Goal: Register for event/course: Register for event/course

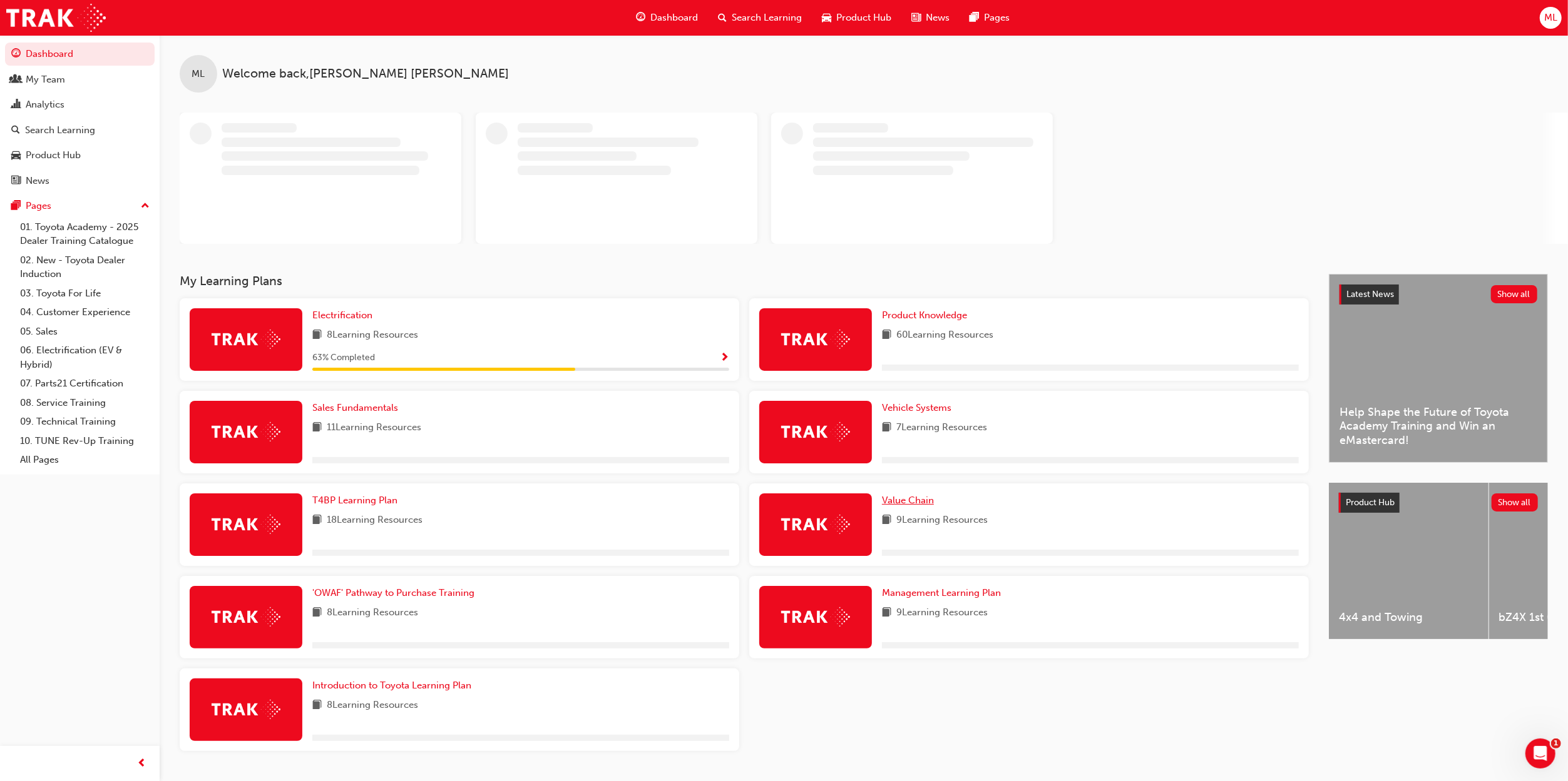
click at [914, 501] on span "Value Chain" at bounding box center [908, 500] width 52 height 11
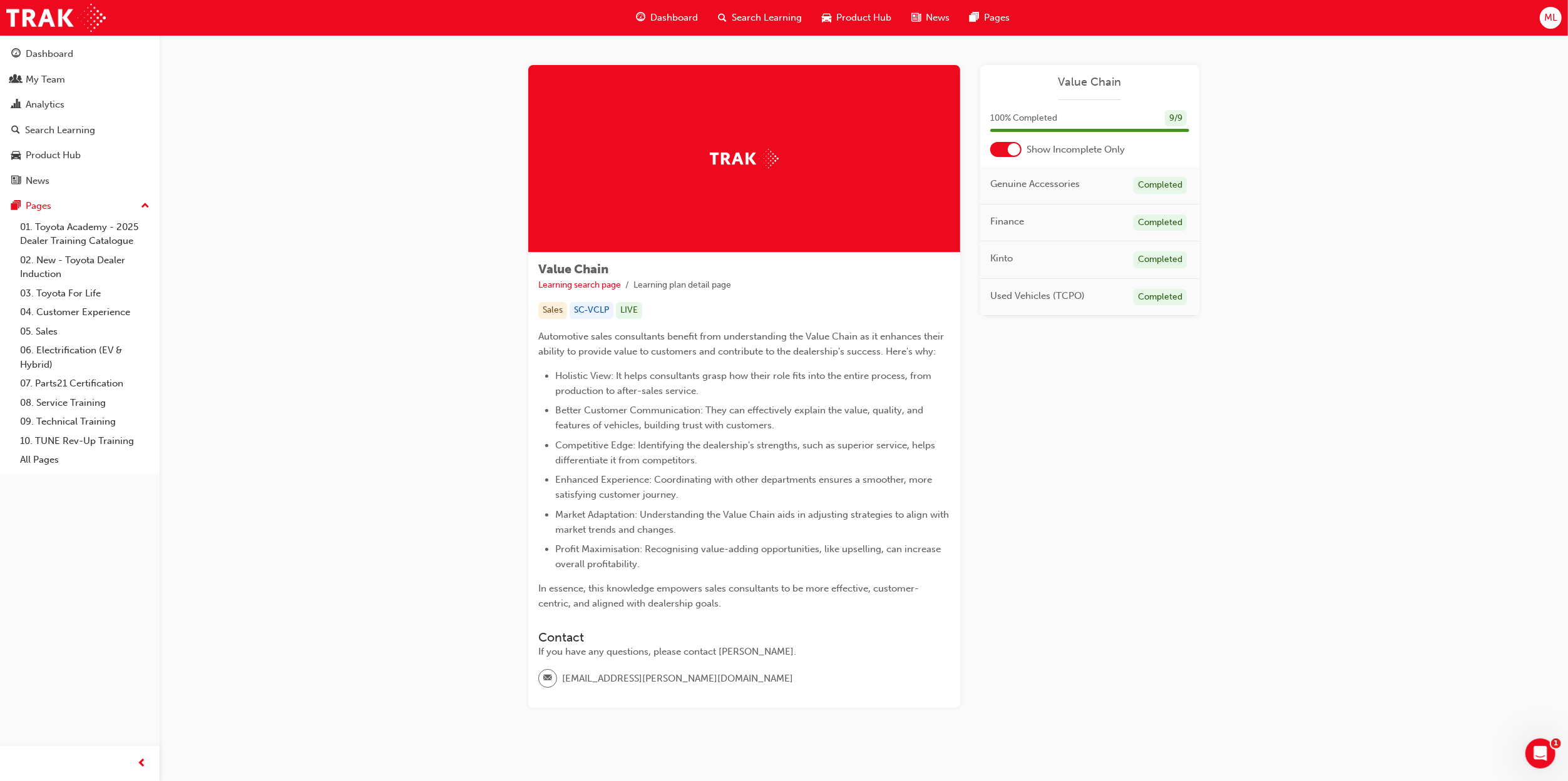
click at [687, 19] on span "Dashboard" at bounding box center [674, 17] width 48 height 14
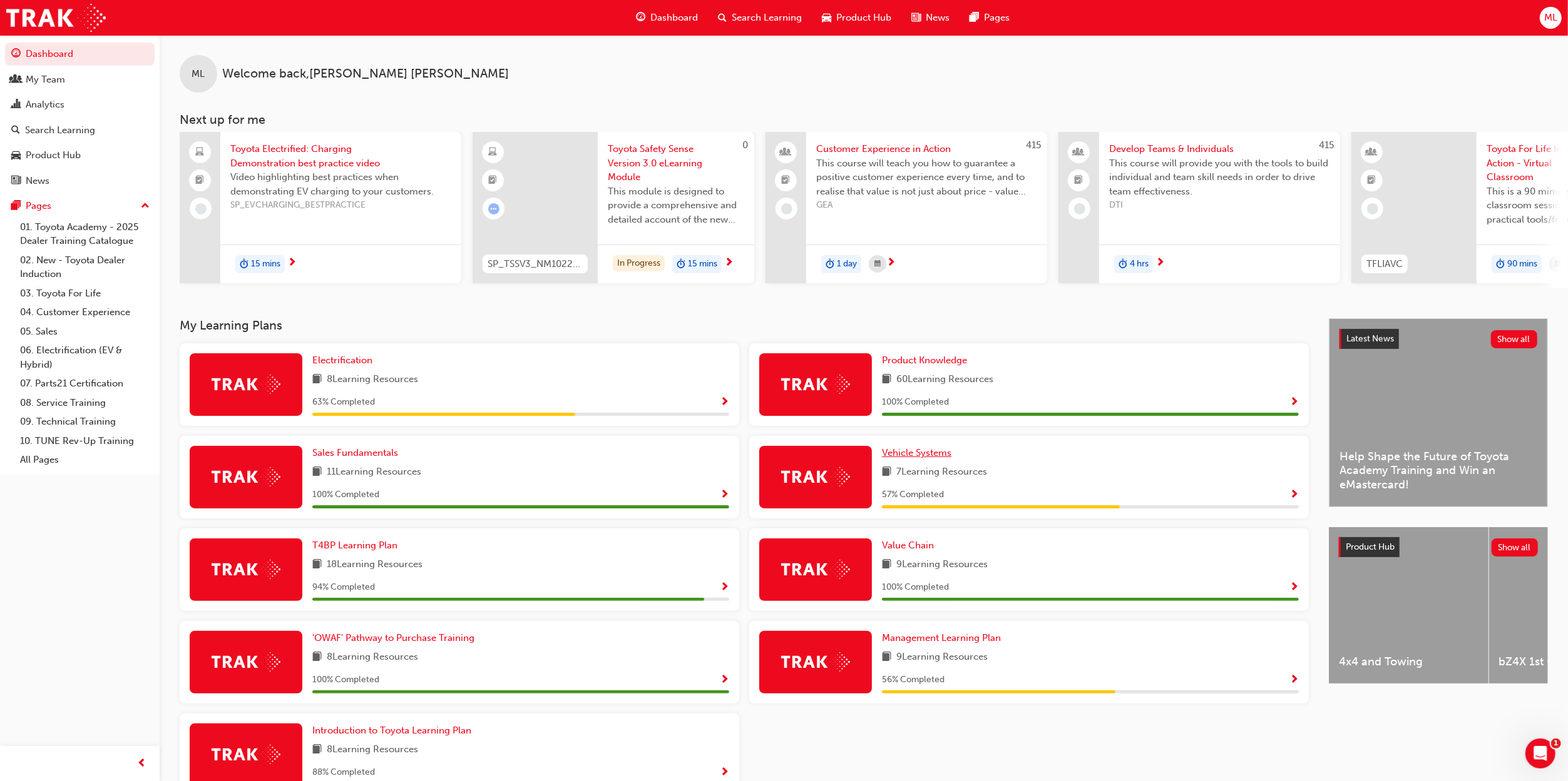
click at [925, 458] on span "Vehicle Systems" at bounding box center [917, 453] width 70 height 11
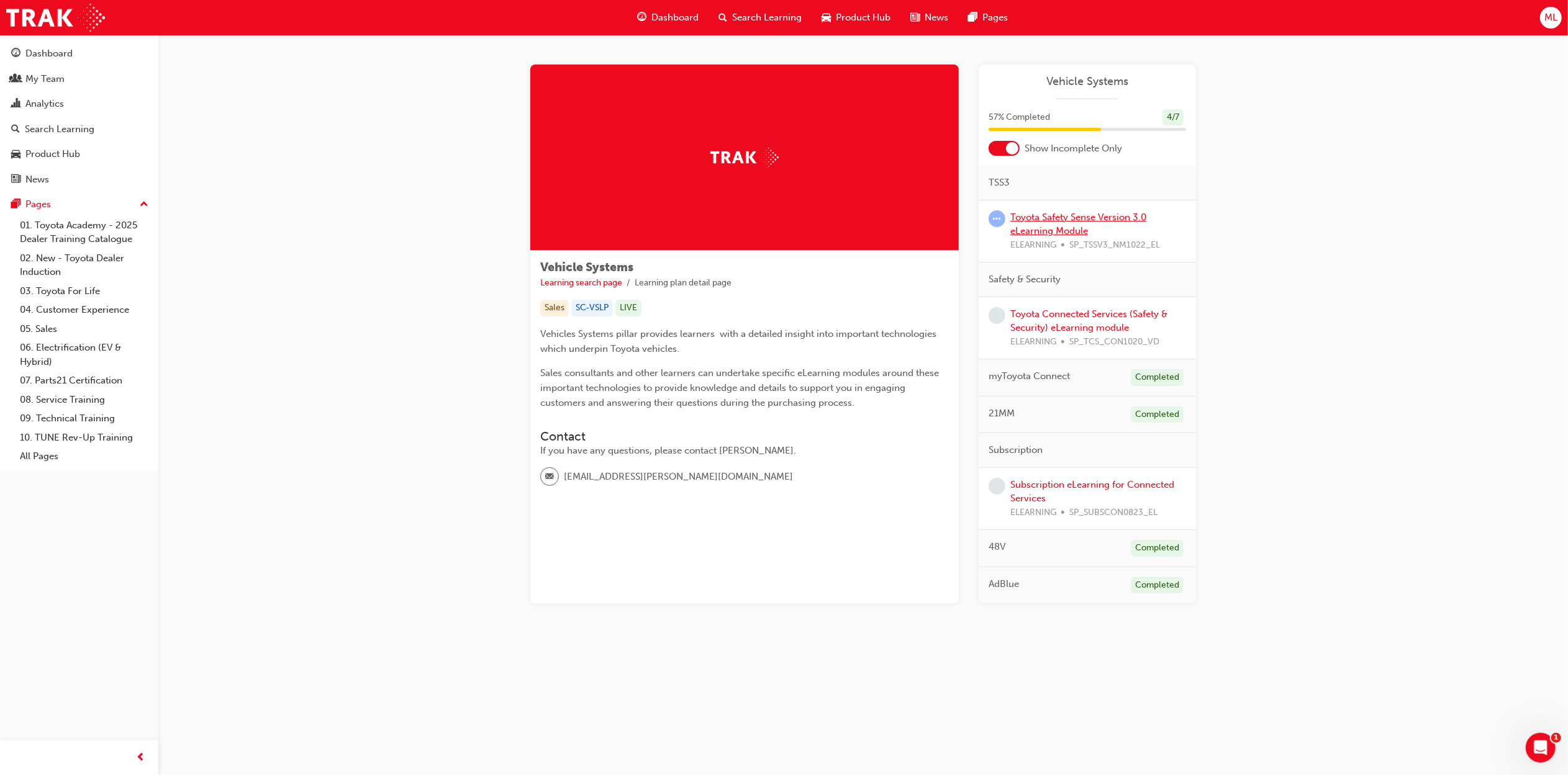
click at [1054, 221] on link "Toyota Safety Sense Version 3.0 eLearning Module" at bounding box center [1078, 224] width 136 height 26
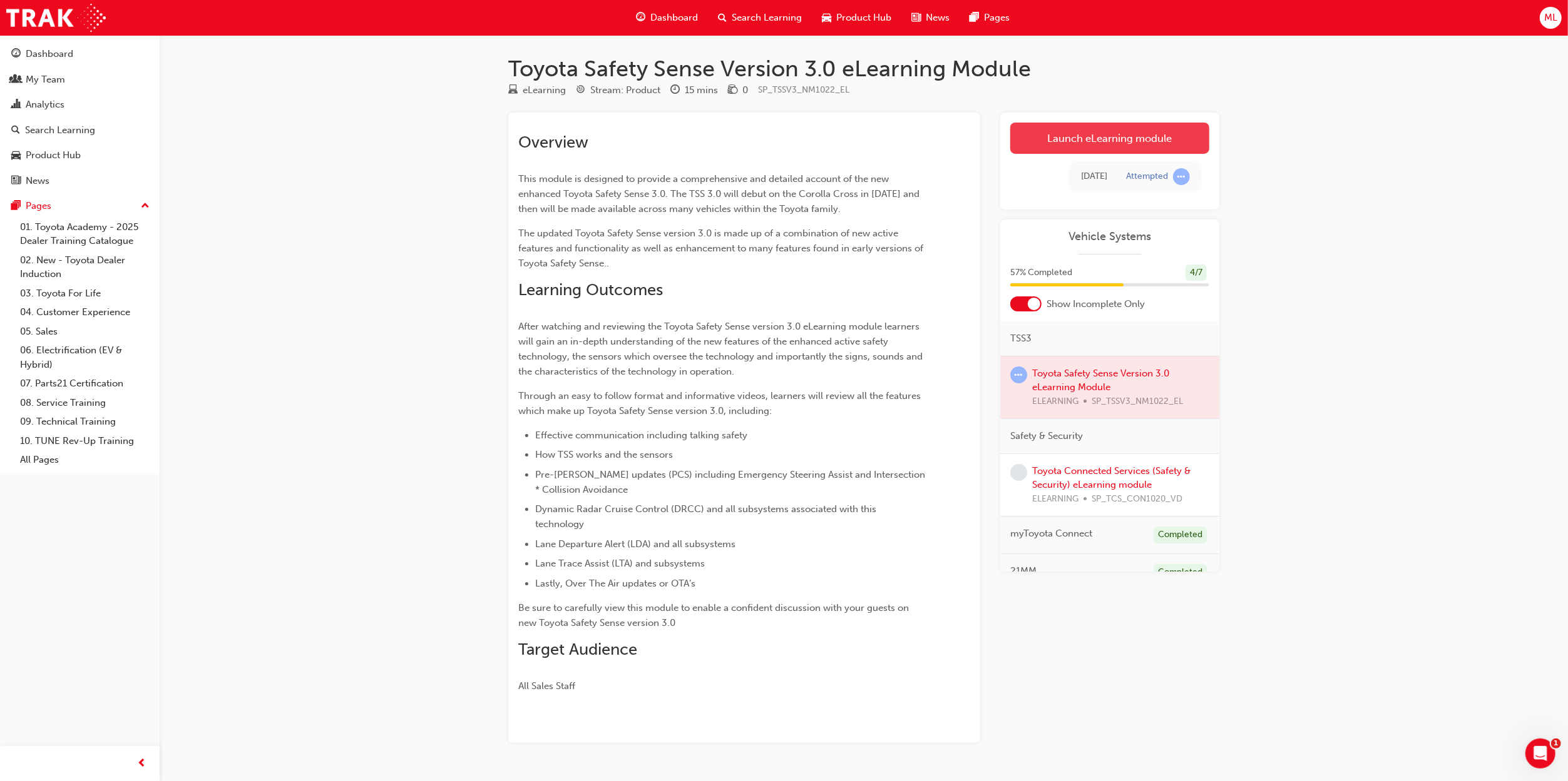
click at [1080, 145] on link "Launch eLearning module" at bounding box center [1109, 138] width 199 height 31
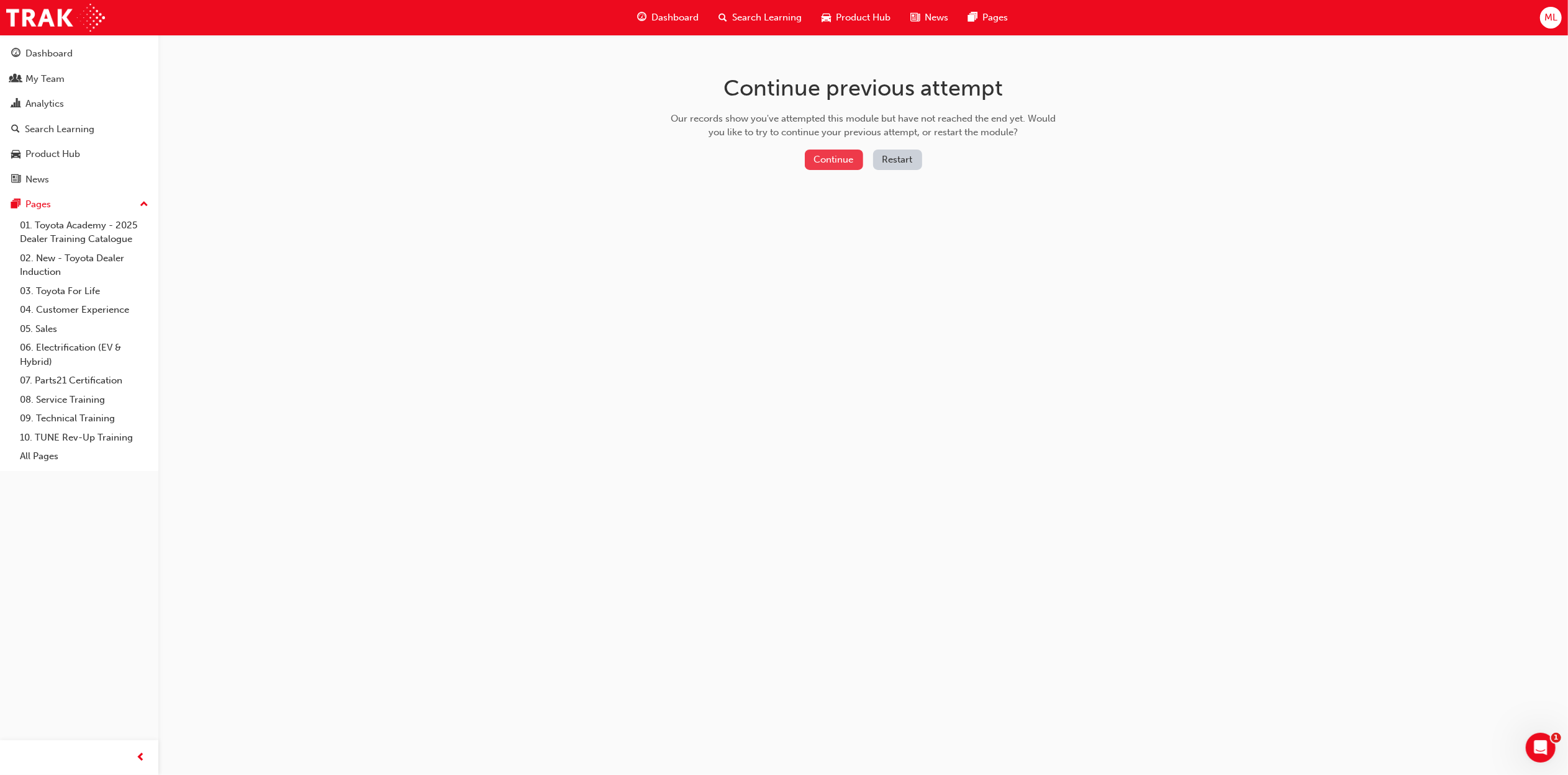
click at [843, 152] on button "Continue" at bounding box center [834, 159] width 59 height 20
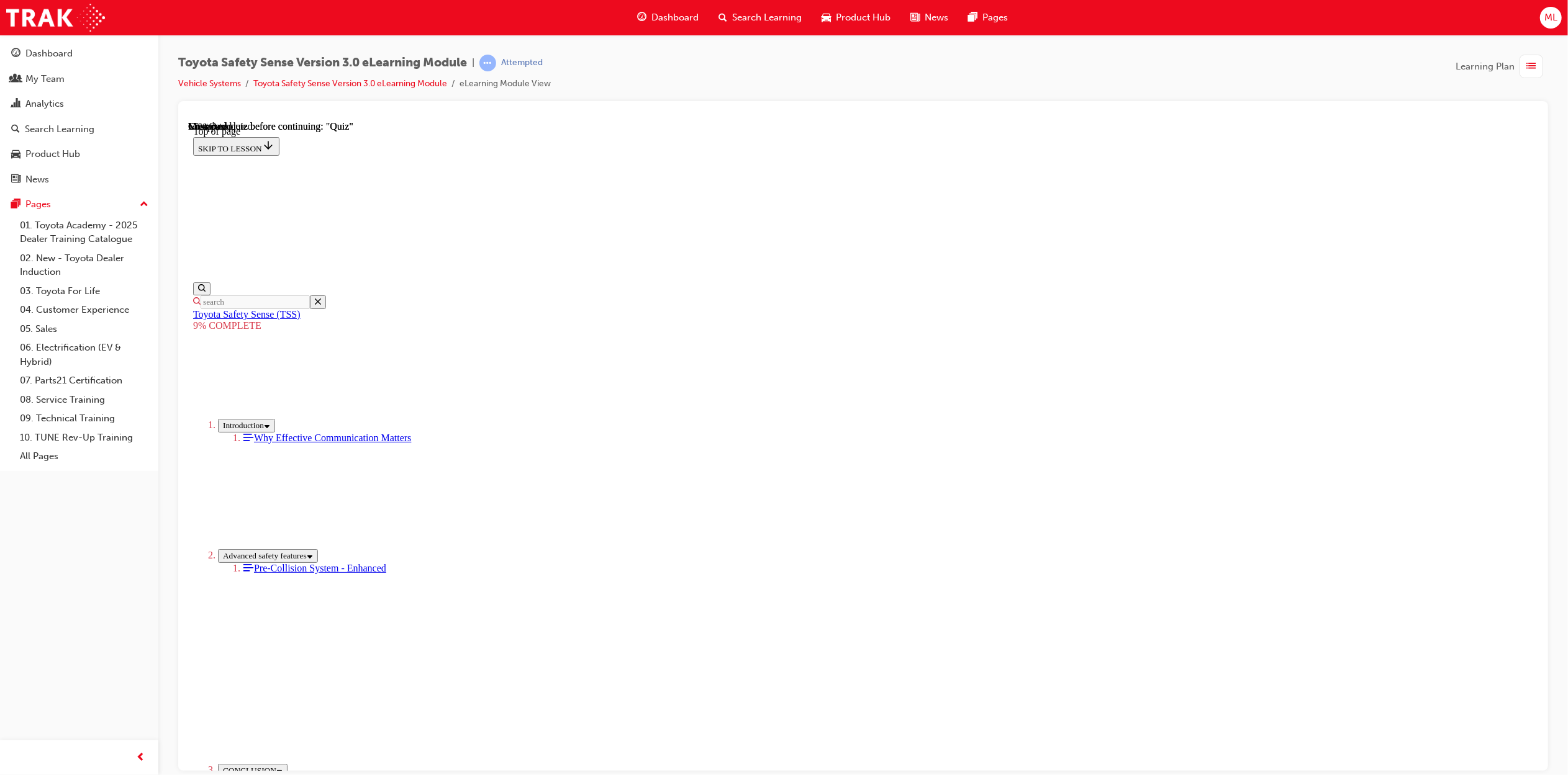
scroll to position [494, 0]
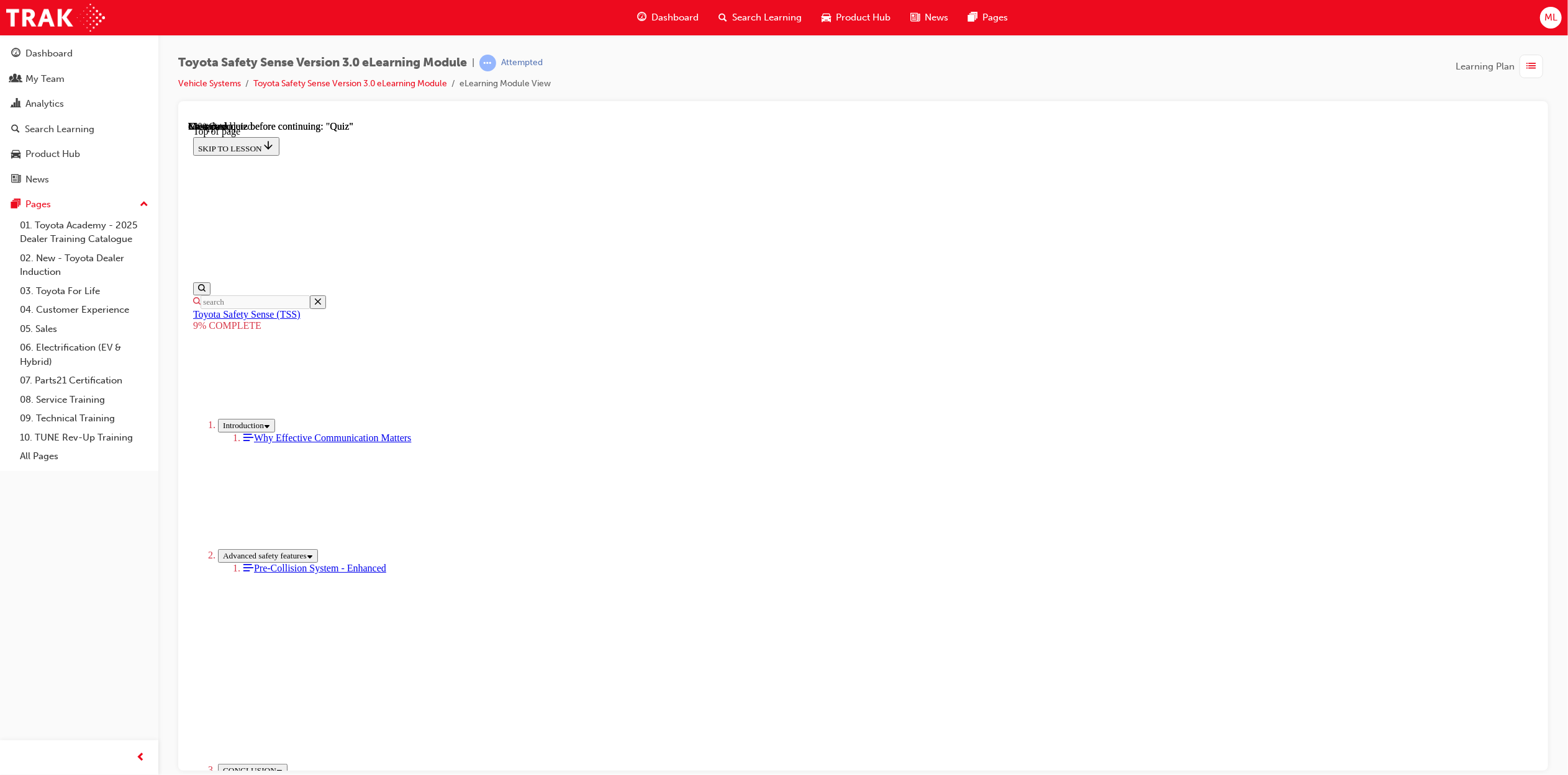
scroll to position [862, 0]
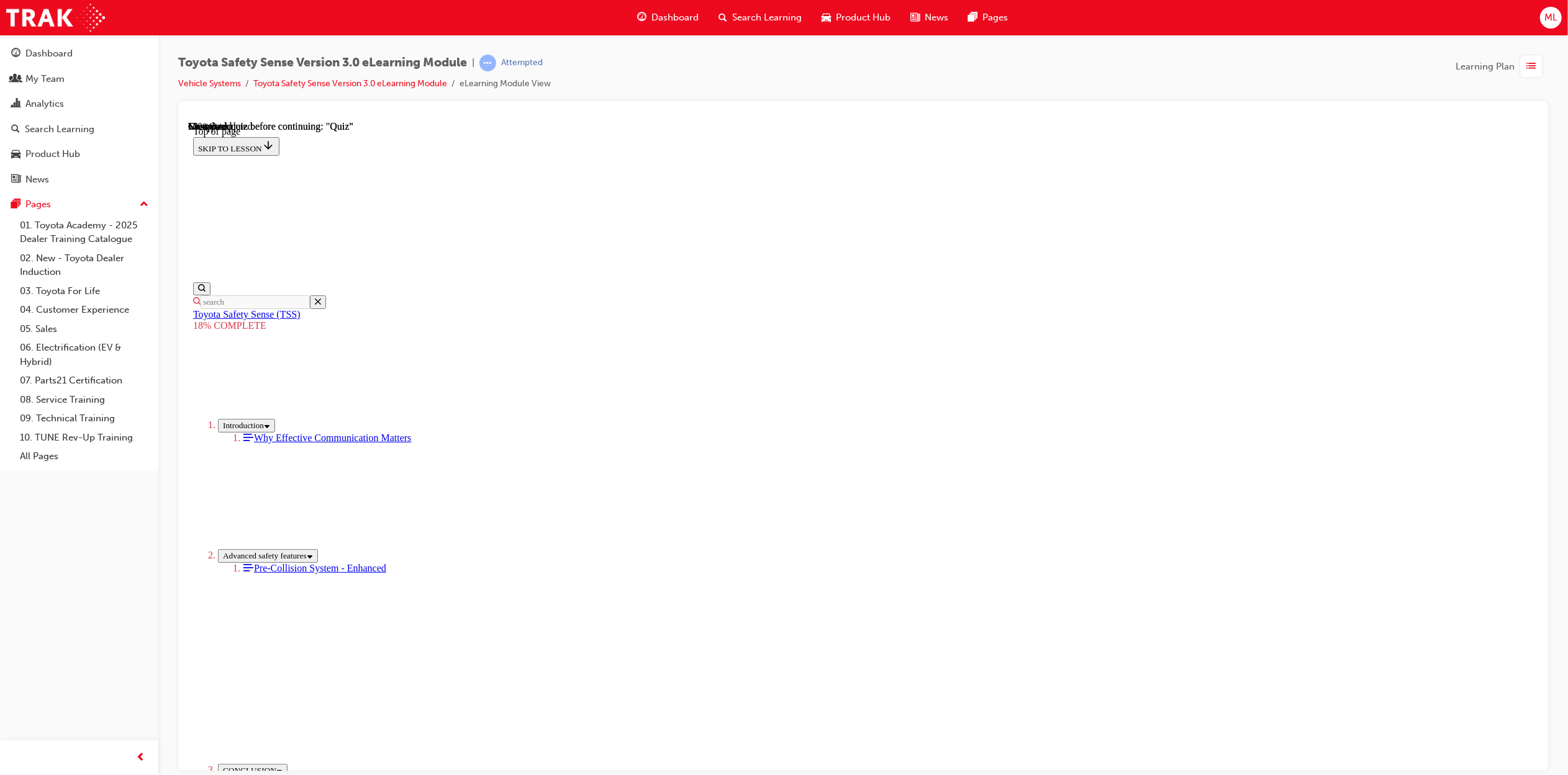
drag, startPoint x: 1528, startPoint y: 573, endPoint x: 1753, endPoint y: 488, distance: 240.5
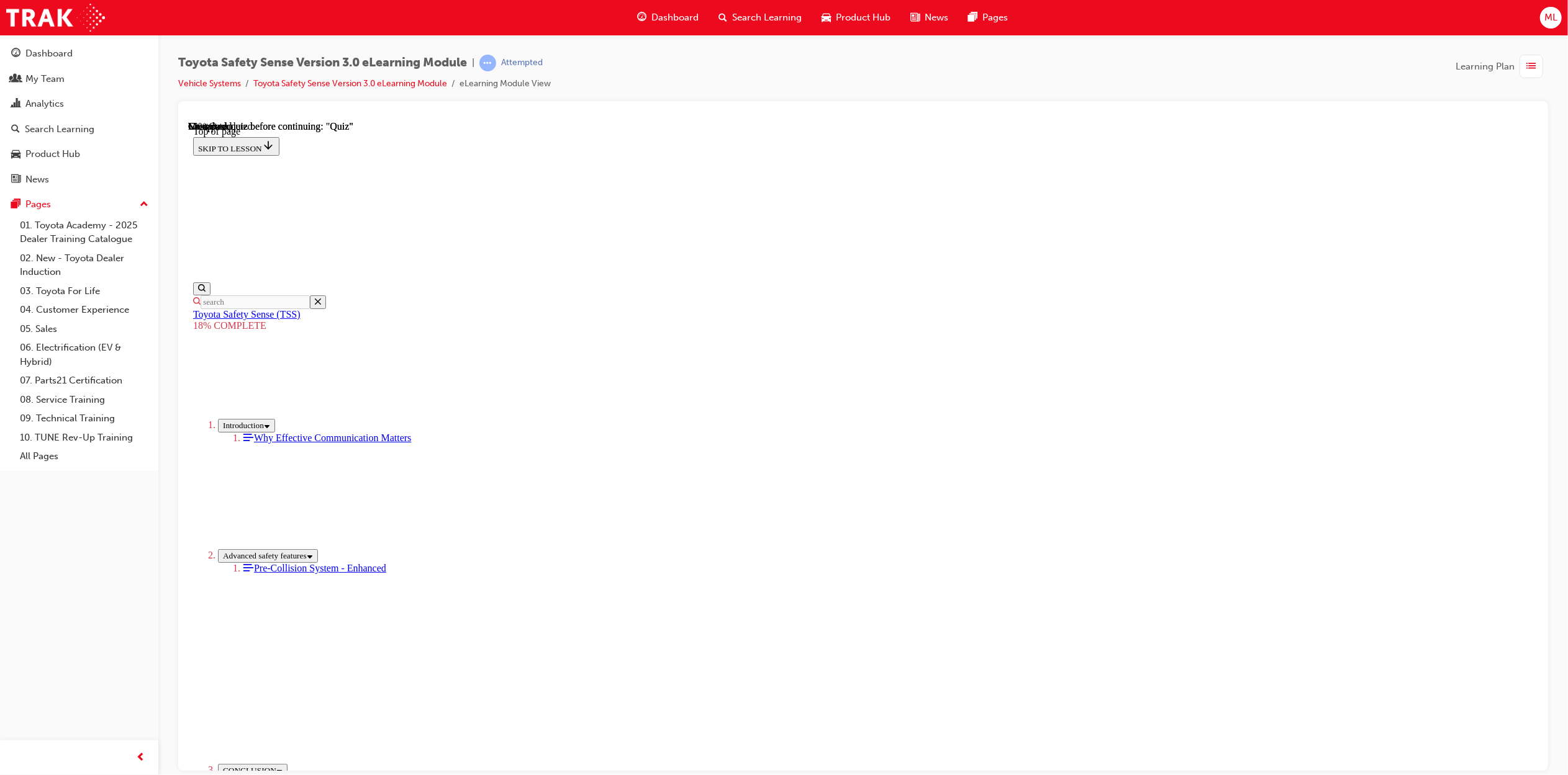
drag, startPoint x: 940, startPoint y: 528, endPoint x: 1130, endPoint y: 680, distance: 243.3
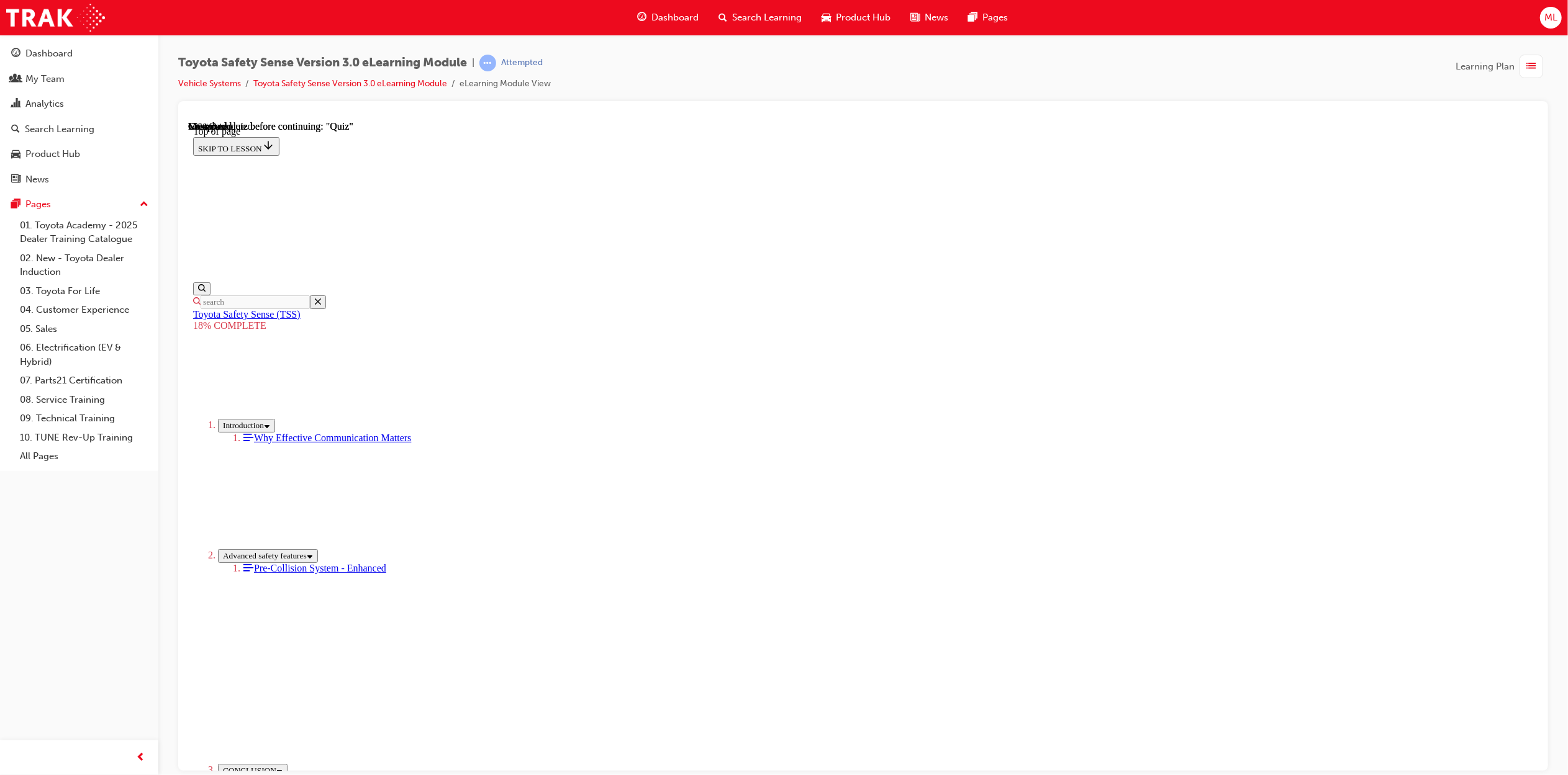
drag, startPoint x: 928, startPoint y: 512, endPoint x: 794, endPoint y: 699, distance: 230.1
drag, startPoint x: 952, startPoint y: 476, endPoint x: 808, endPoint y: 661, distance: 234.4
drag, startPoint x: 946, startPoint y: 513, endPoint x: 1126, endPoint y: 678, distance: 244.2
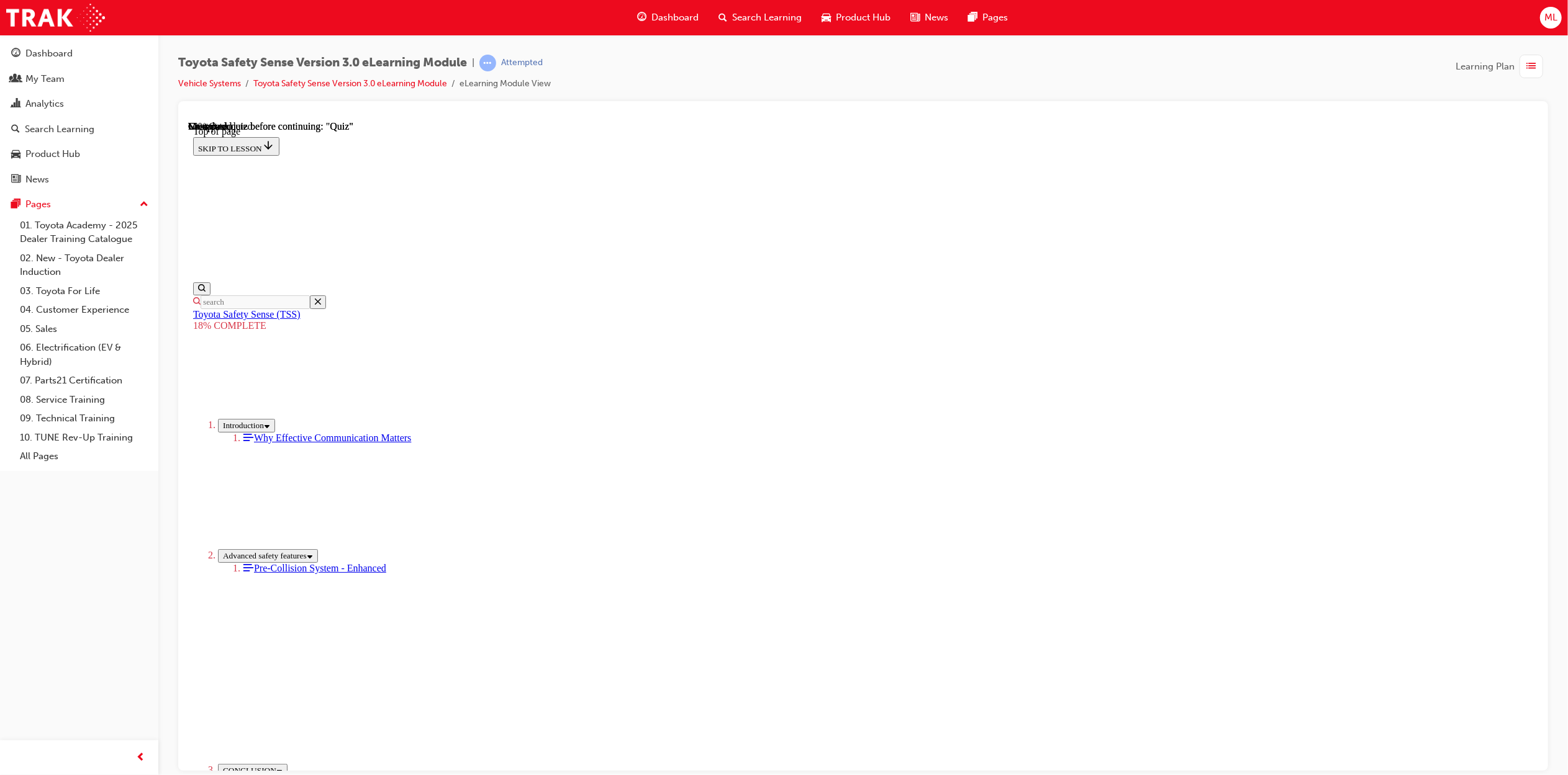
drag, startPoint x: 772, startPoint y: 700, endPoint x: 736, endPoint y: 675, distance: 43.8
drag, startPoint x: 942, startPoint y: 509, endPoint x: 822, endPoint y: 688, distance: 215.5
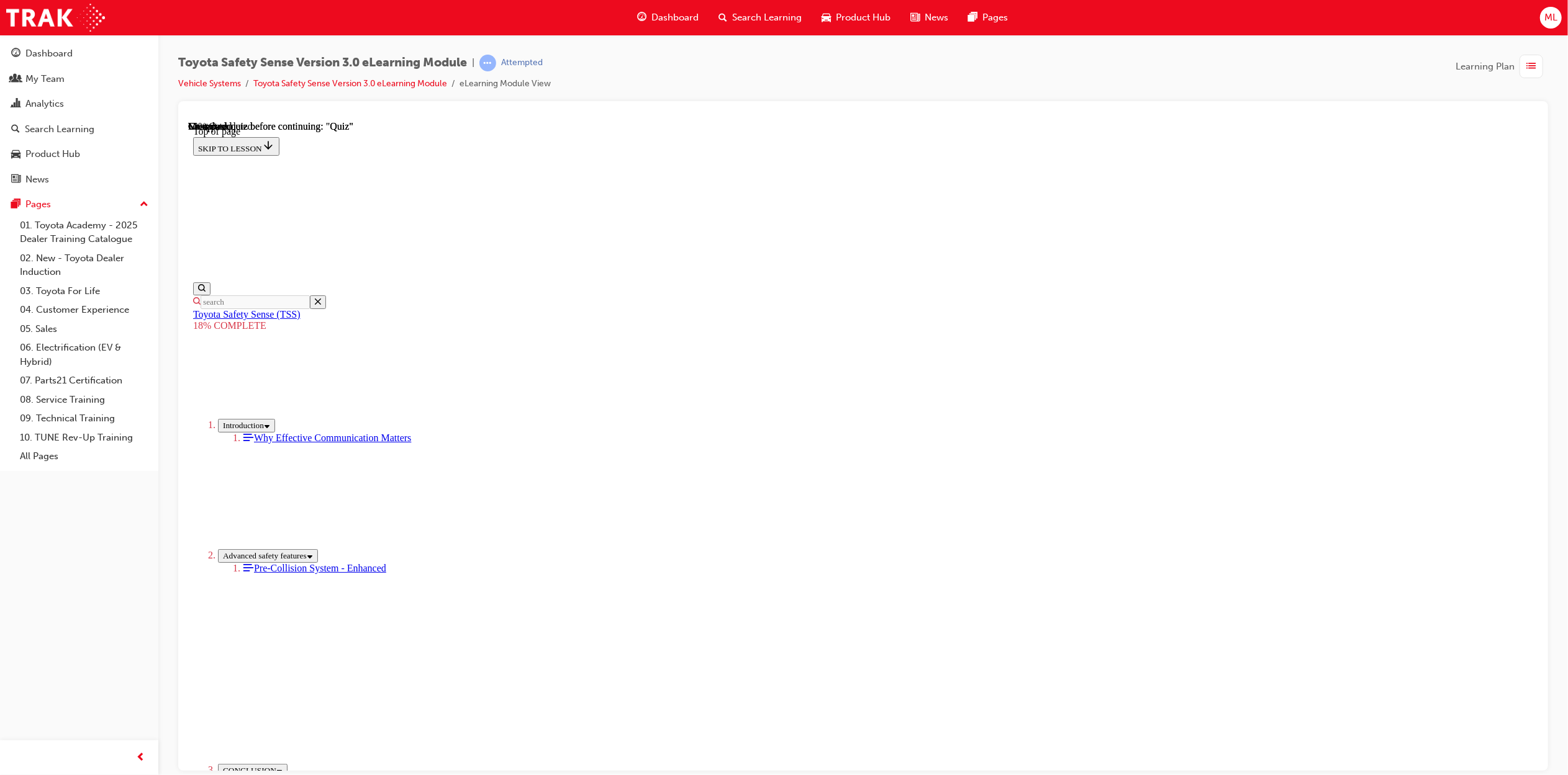
drag, startPoint x: 956, startPoint y: 500, endPoint x: 1121, endPoint y: 668, distance: 235.5
drag, startPoint x: 974, startPoint y: 499, endPoint x: 858, endPoint y: 641, distance: 183.4
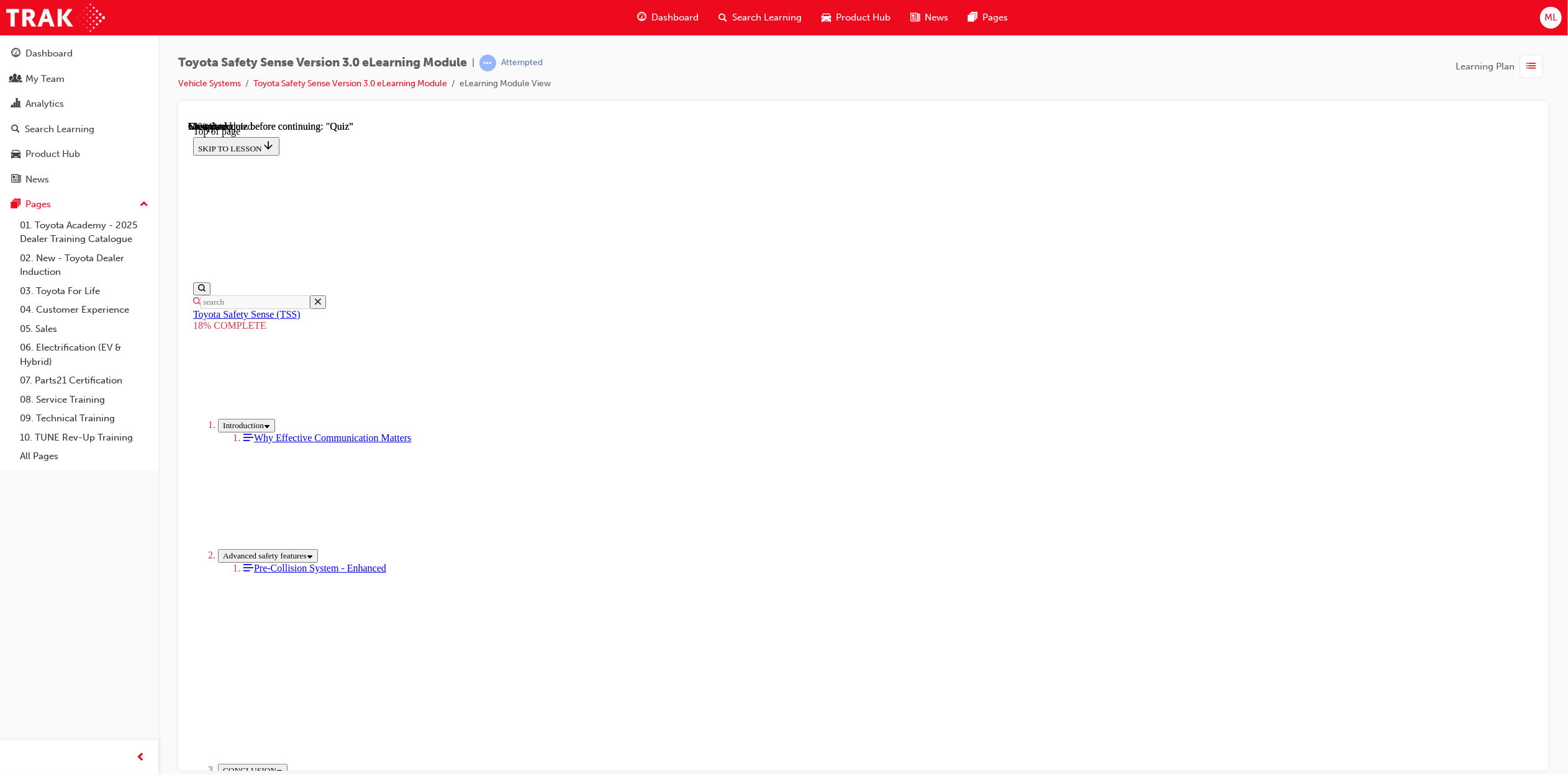
drag, startPoint x: 902, startPoint y: 519, endPoint x: 1079, endPoint y: 677, distance: 237.3
drag, startPoint x: 967, startPoint y: 521, endPoint x: 844, endPoint y: 668, distance: 191.7
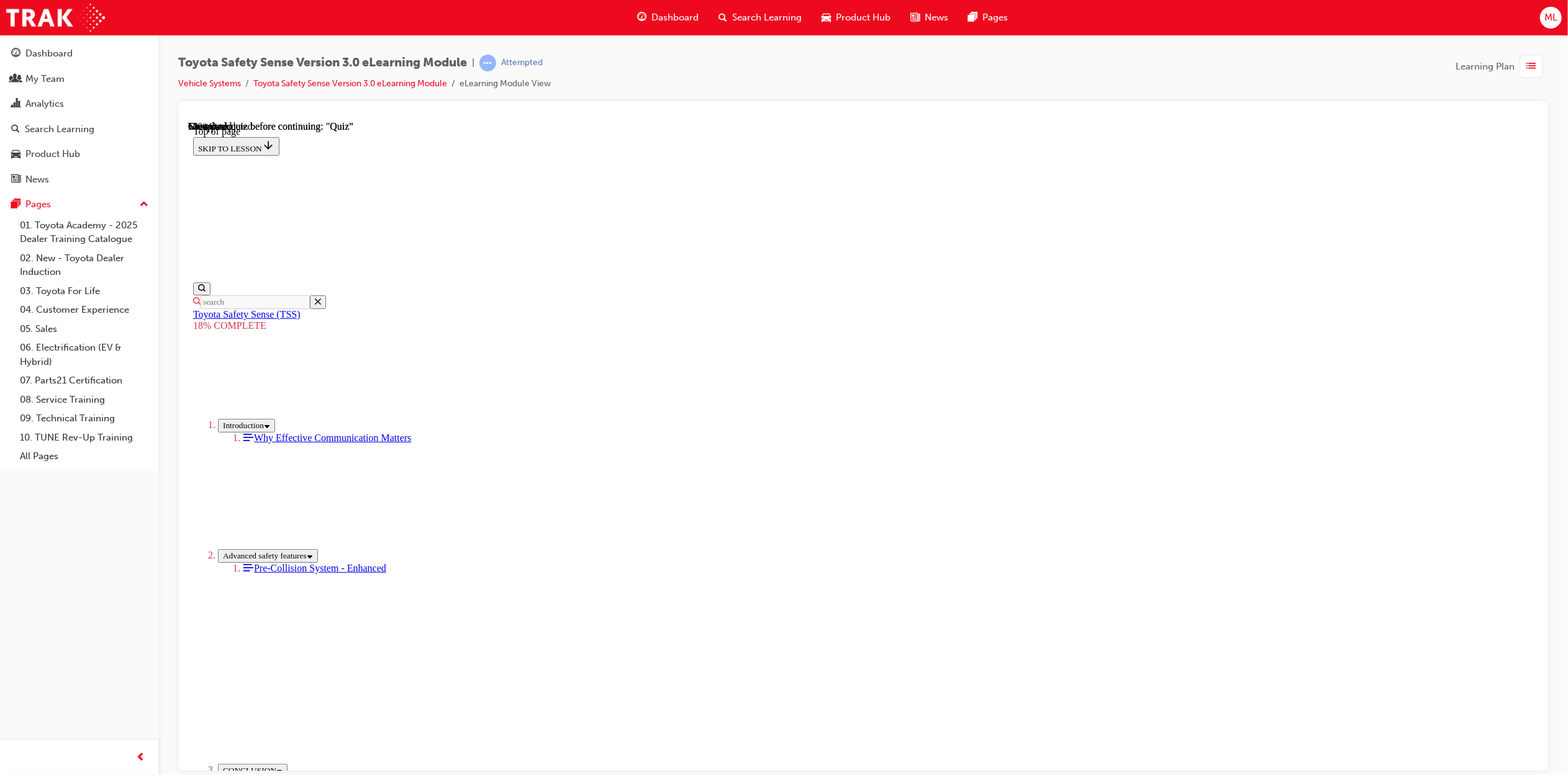
drag, startPoint x: 964, startPoint y: 494, endPoint x: 817, endPoint y: 680, distance: 237.1
drag, startPoint x: 952, startPoint y: 487, endPoint x: 777, endPoint y: 633, distance: 227.9
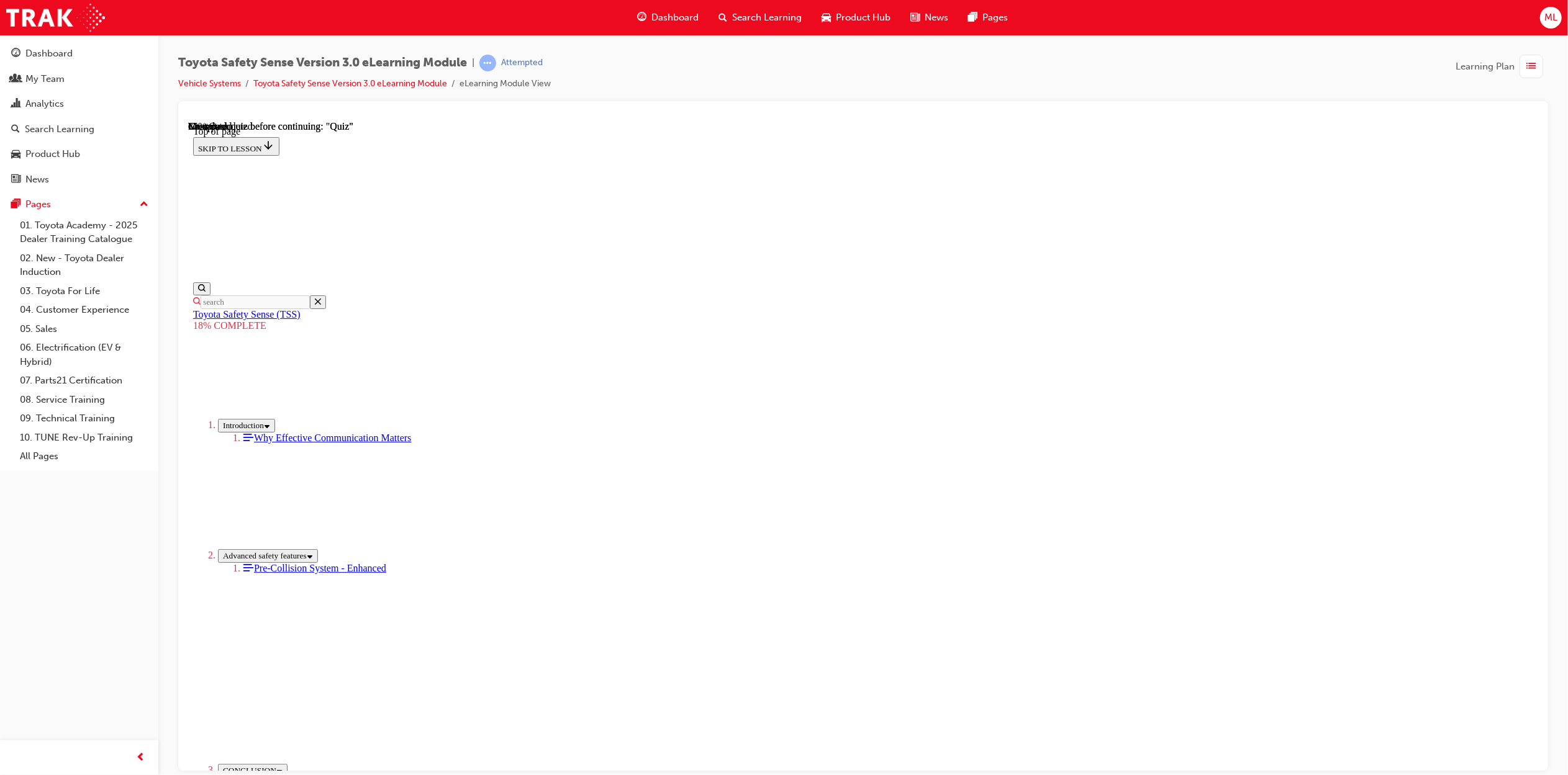
drag, startPoint x: 891, startPoint y: 536, endPoint x: 736, endPoint y: 701, distance: 226.4
drag, startPoint x: 936, startPoint y: 519, endPoint x: 728, endPoint y: 710, distance: 282.4
drag, startPoint x: 923, startPoint y: 518, endPoint x: 773, endPoint y: 668, distance: 212.1
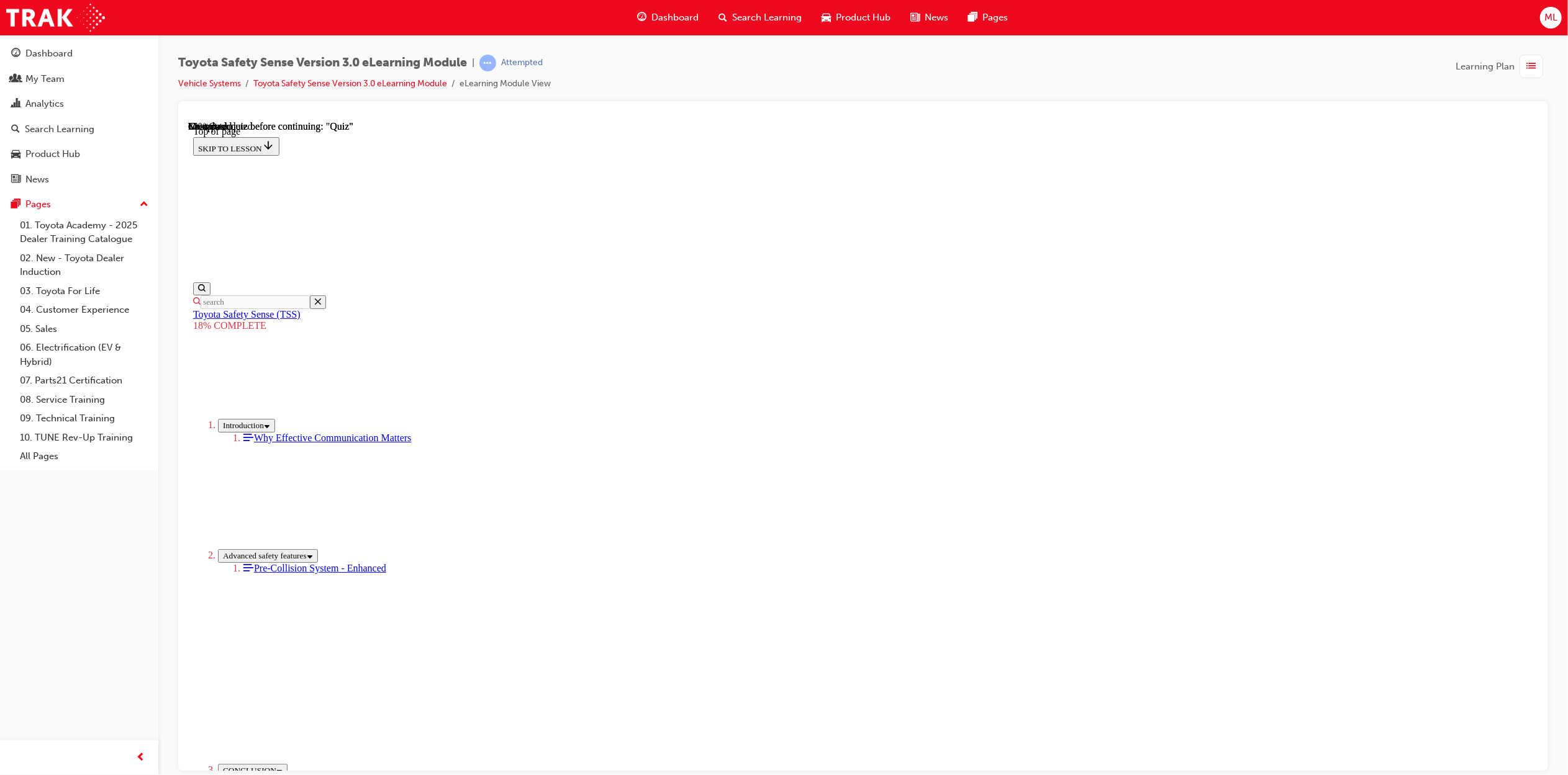
drag, startPoint x: 909, startPoint y: 509, endPoint x: 777, endPoint y: 653, distance: 195.3
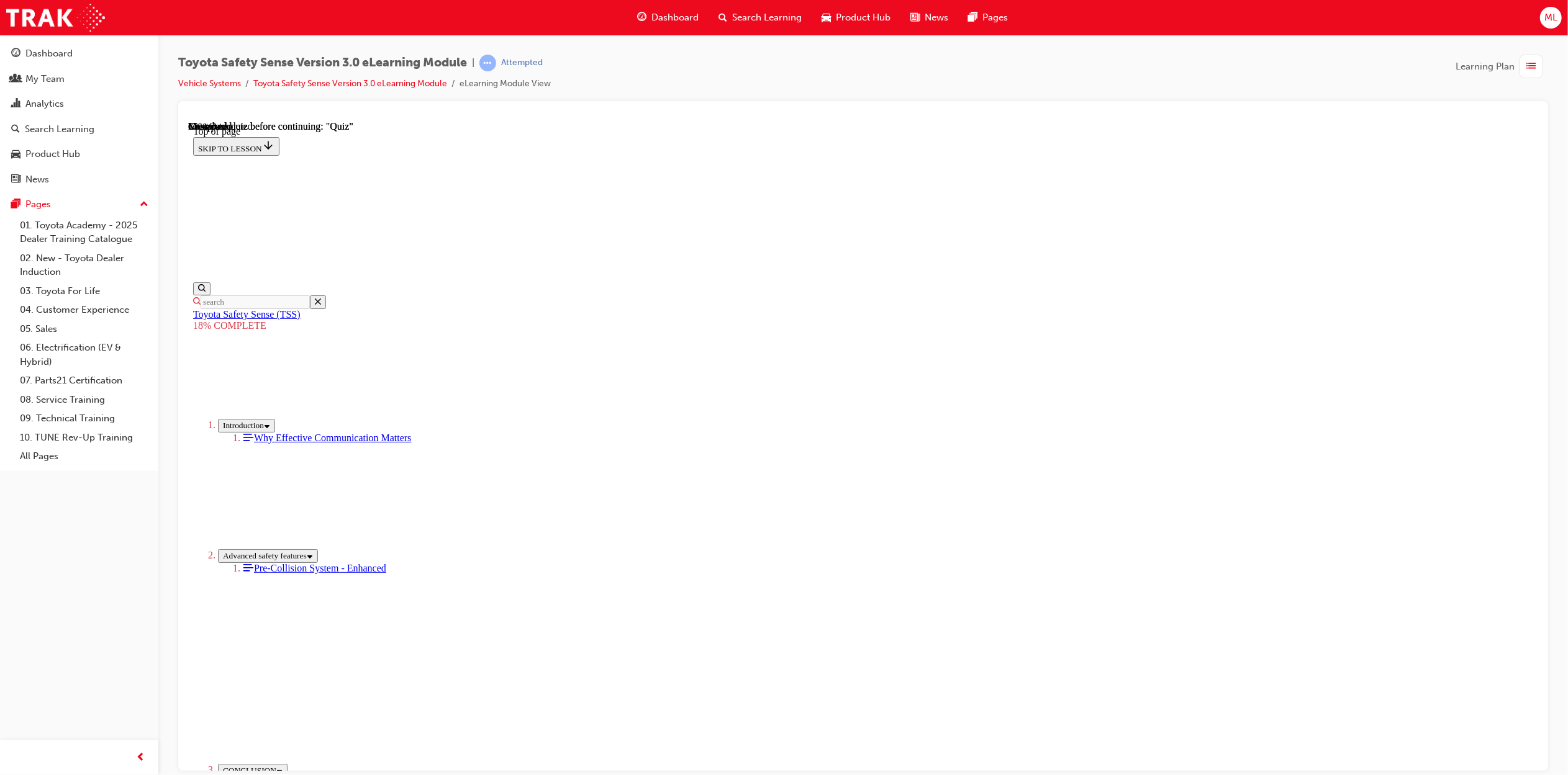
drag, startPoint x: 946, startPoint y: 497, endPoint x: 815, endPoint y: 681, distance: 225.9
drag, startPoint x: 956, startPoint y: 505, endPoint x: 784, endPoint y: 671, distance: 239.0
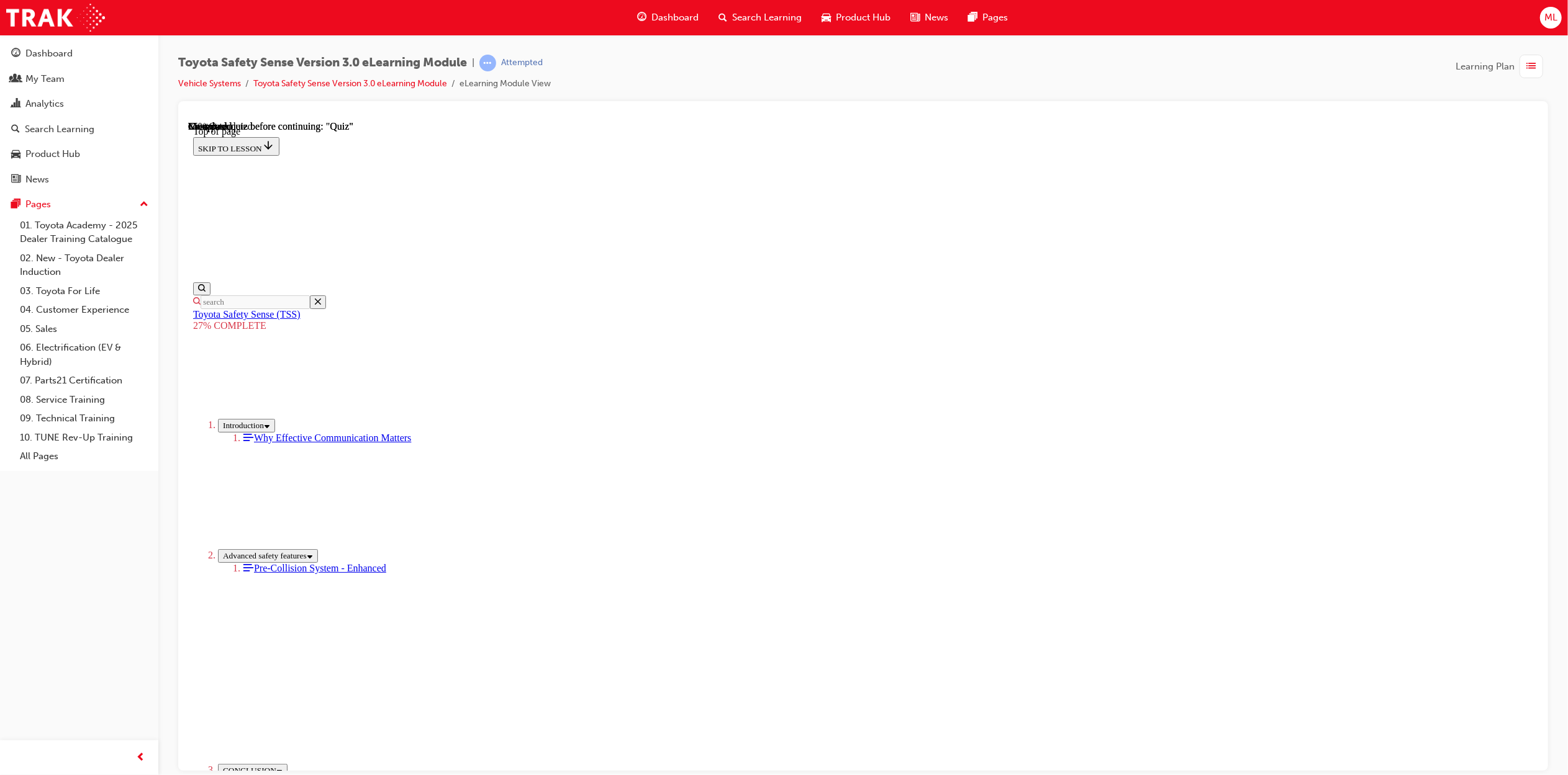
scroll to position [1807, 0]
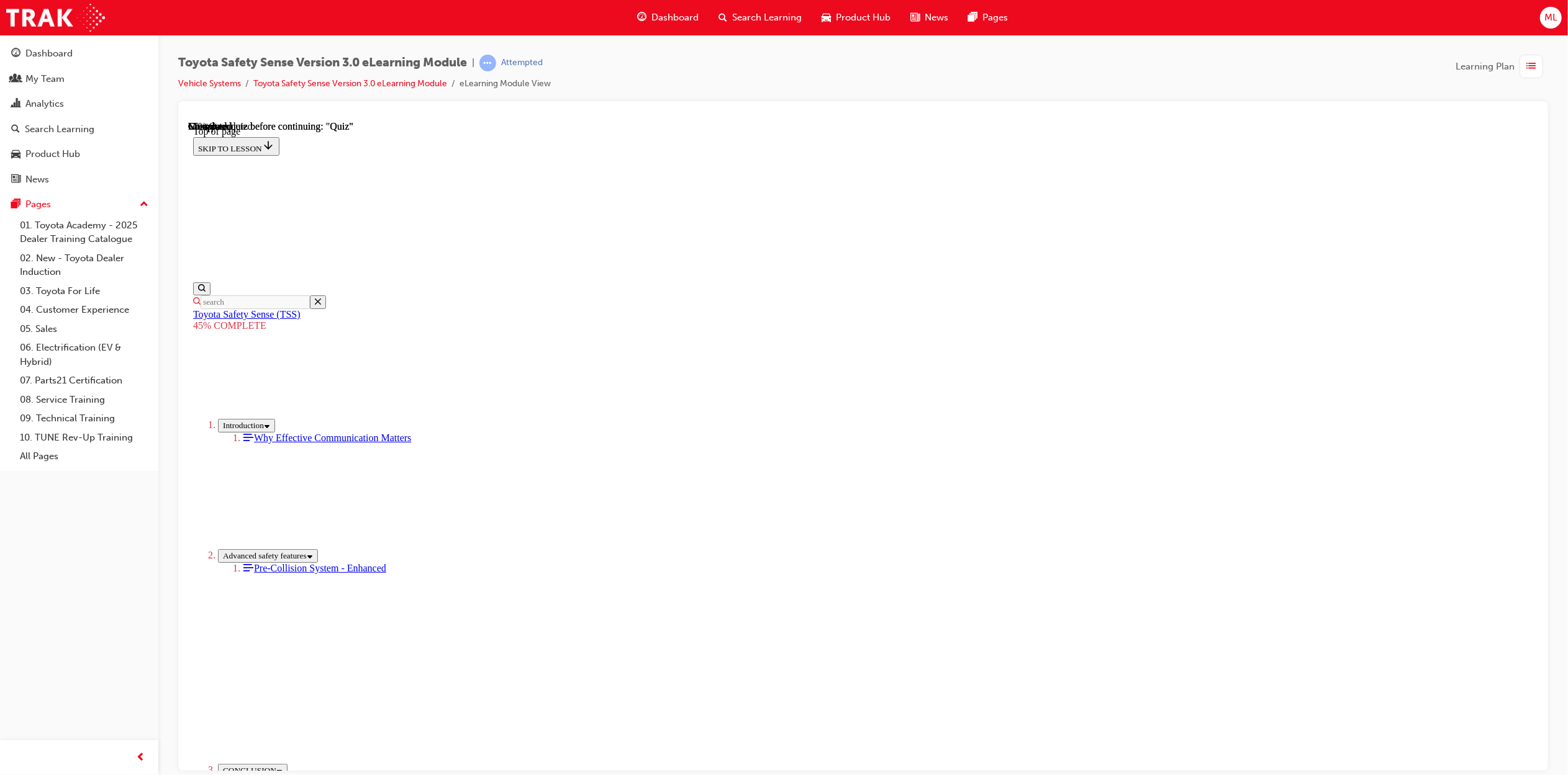
scroll to position [1200, 0]
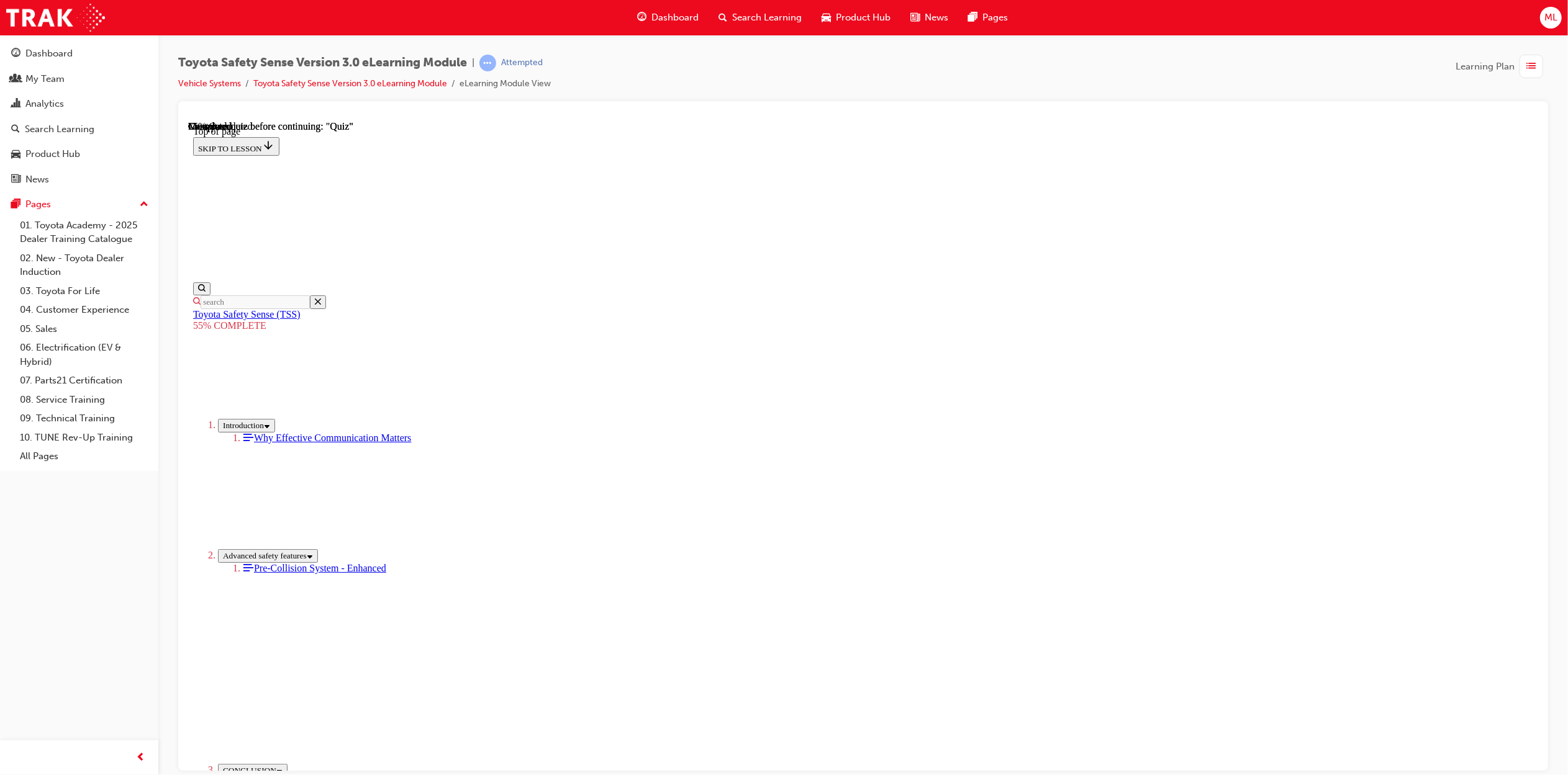
drag, startPoint x: 1525, startPoint y: 331, endPoint x: 1495, endPoint y: 566, distance: 236.9
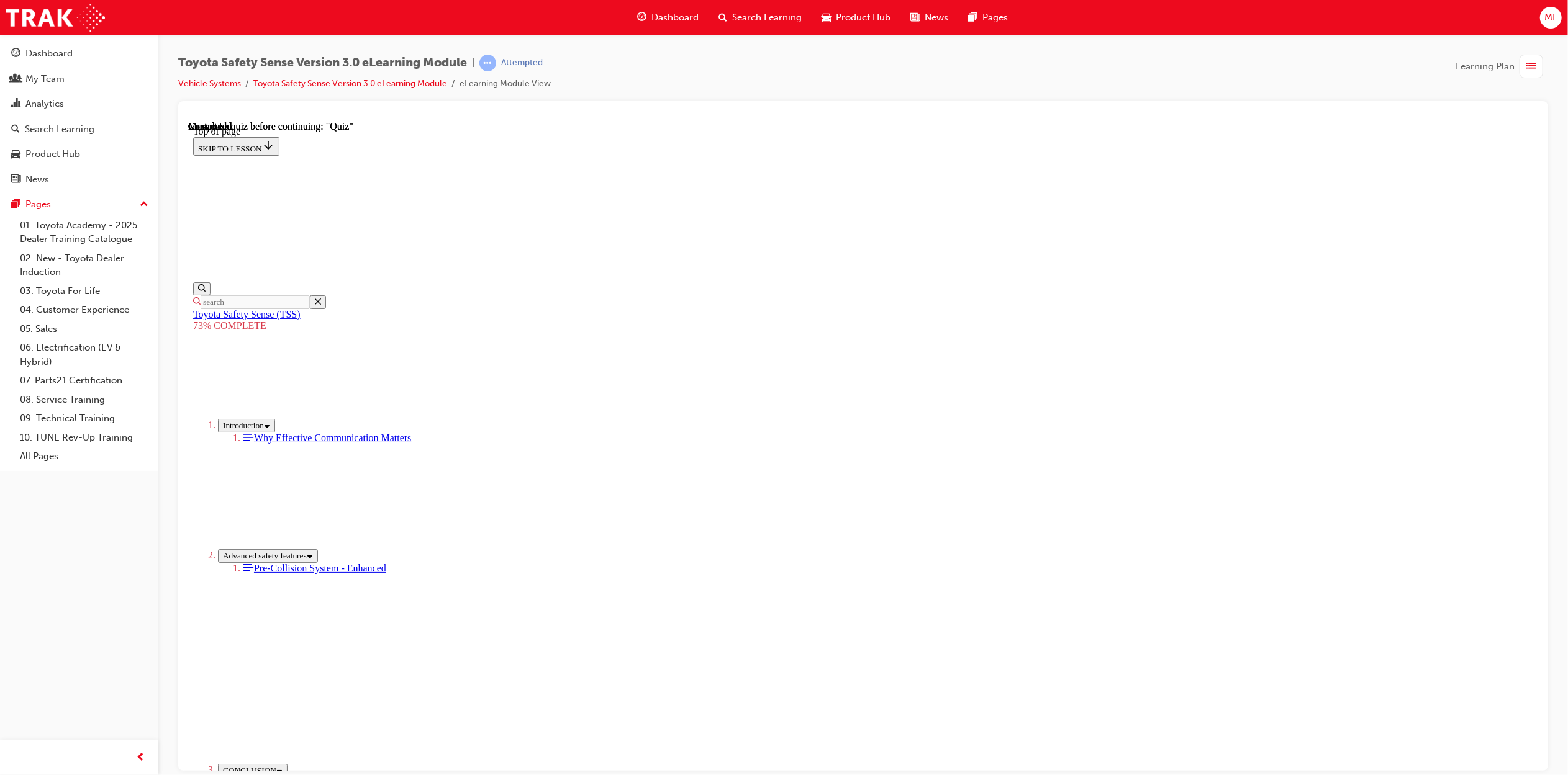
scroll to position [38, 0]
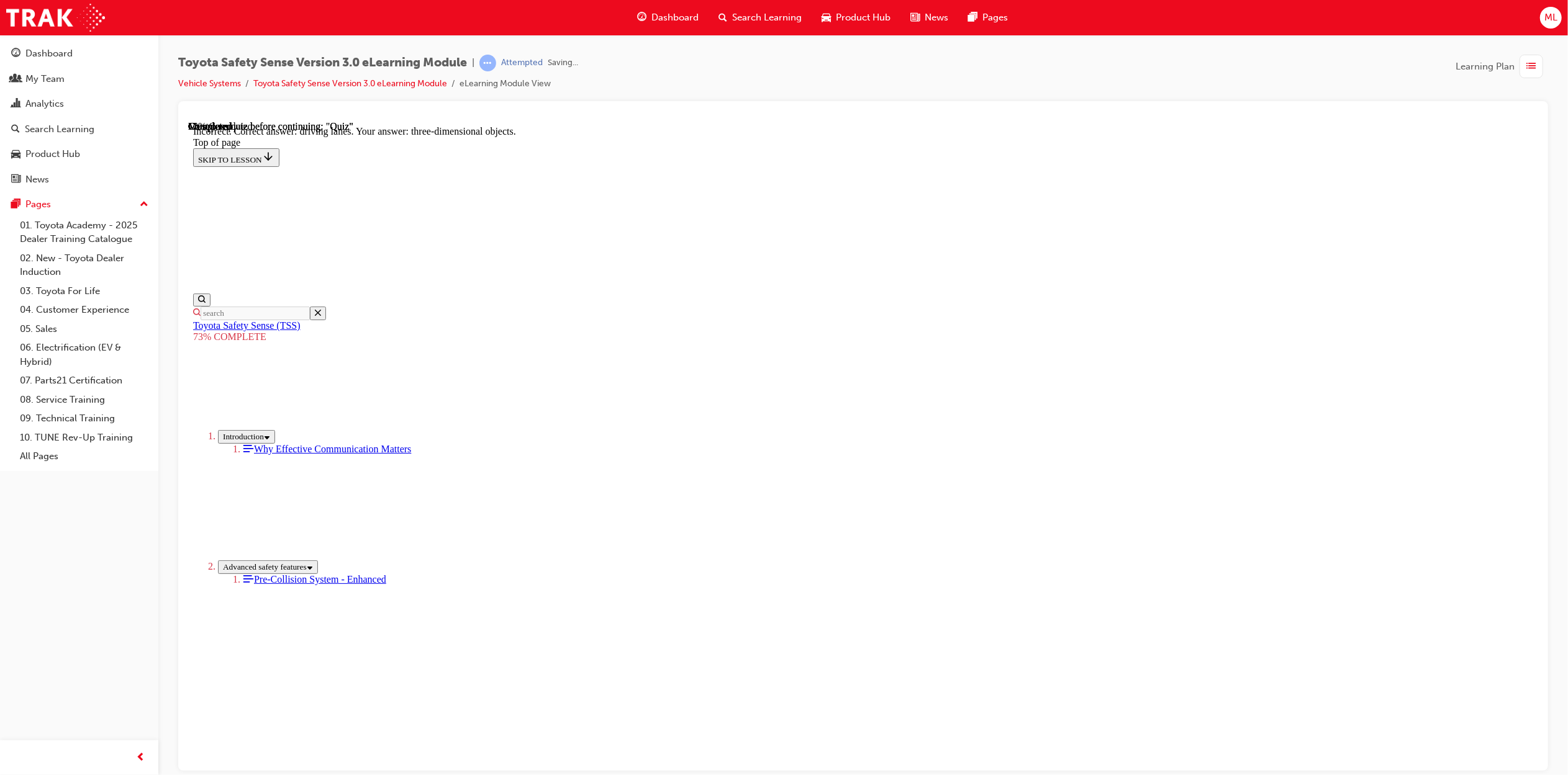
scroll to position [88, 0]
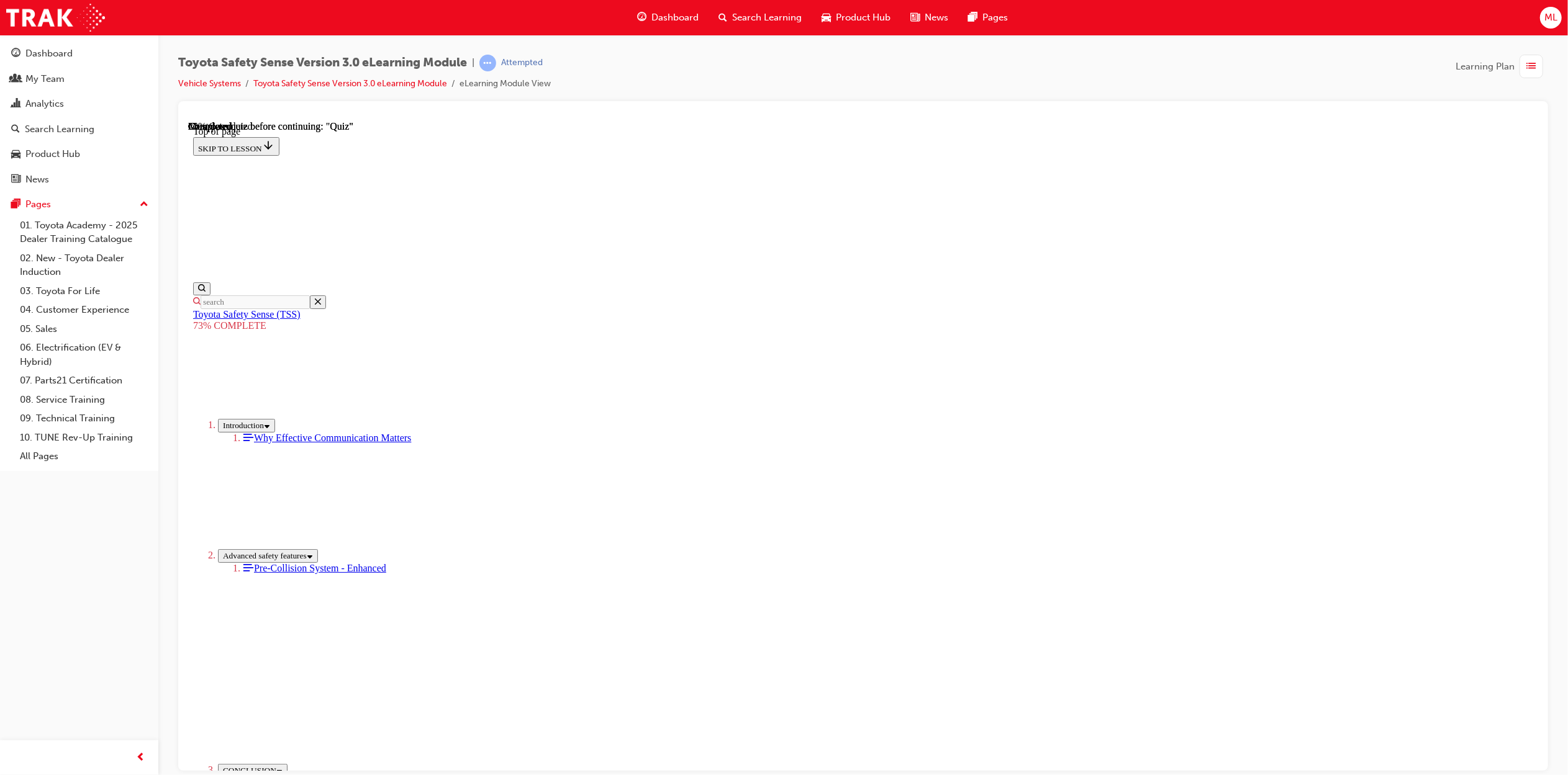
scroll to position [45, 0]
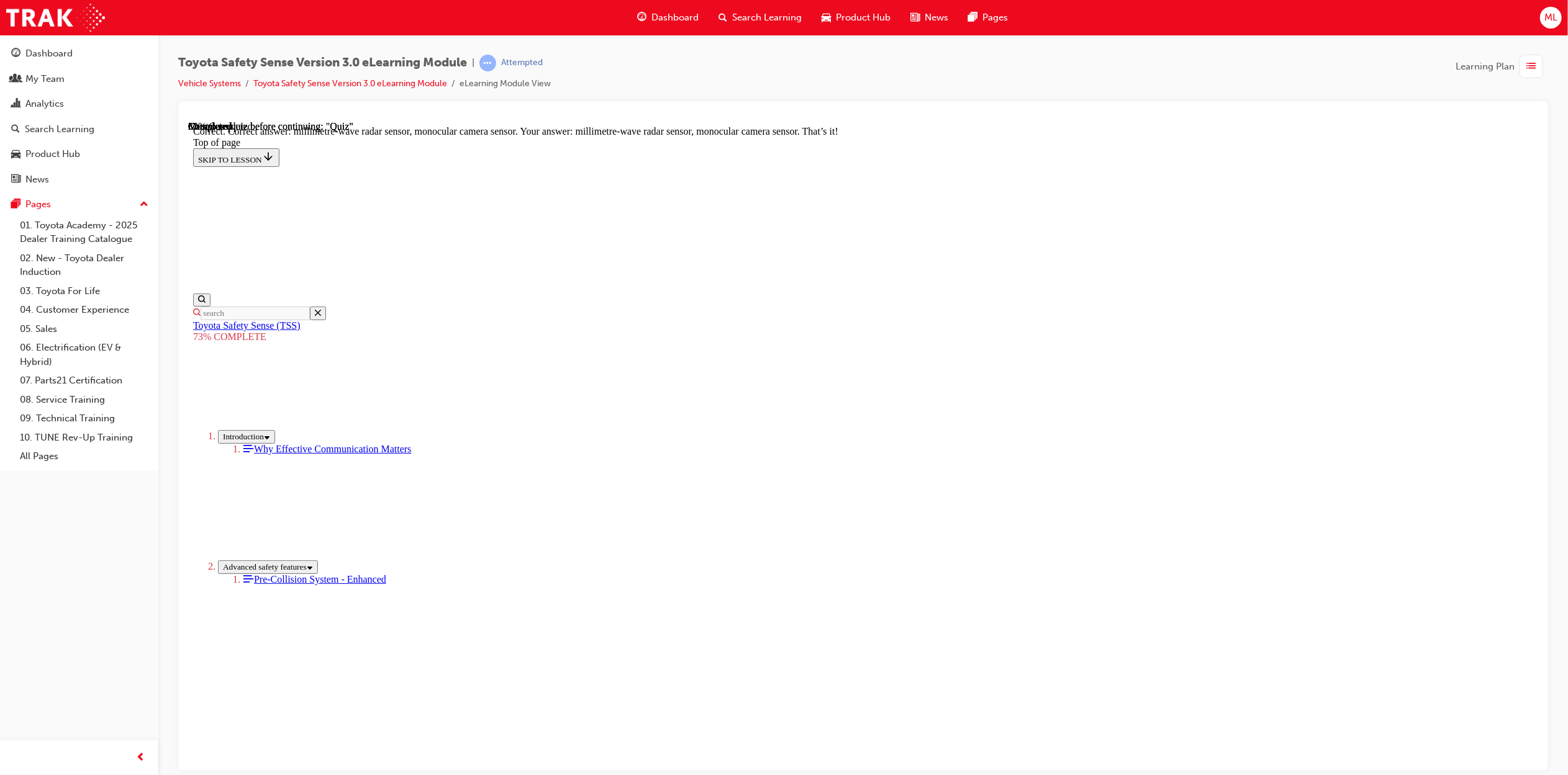
scroll to position [220, 0]
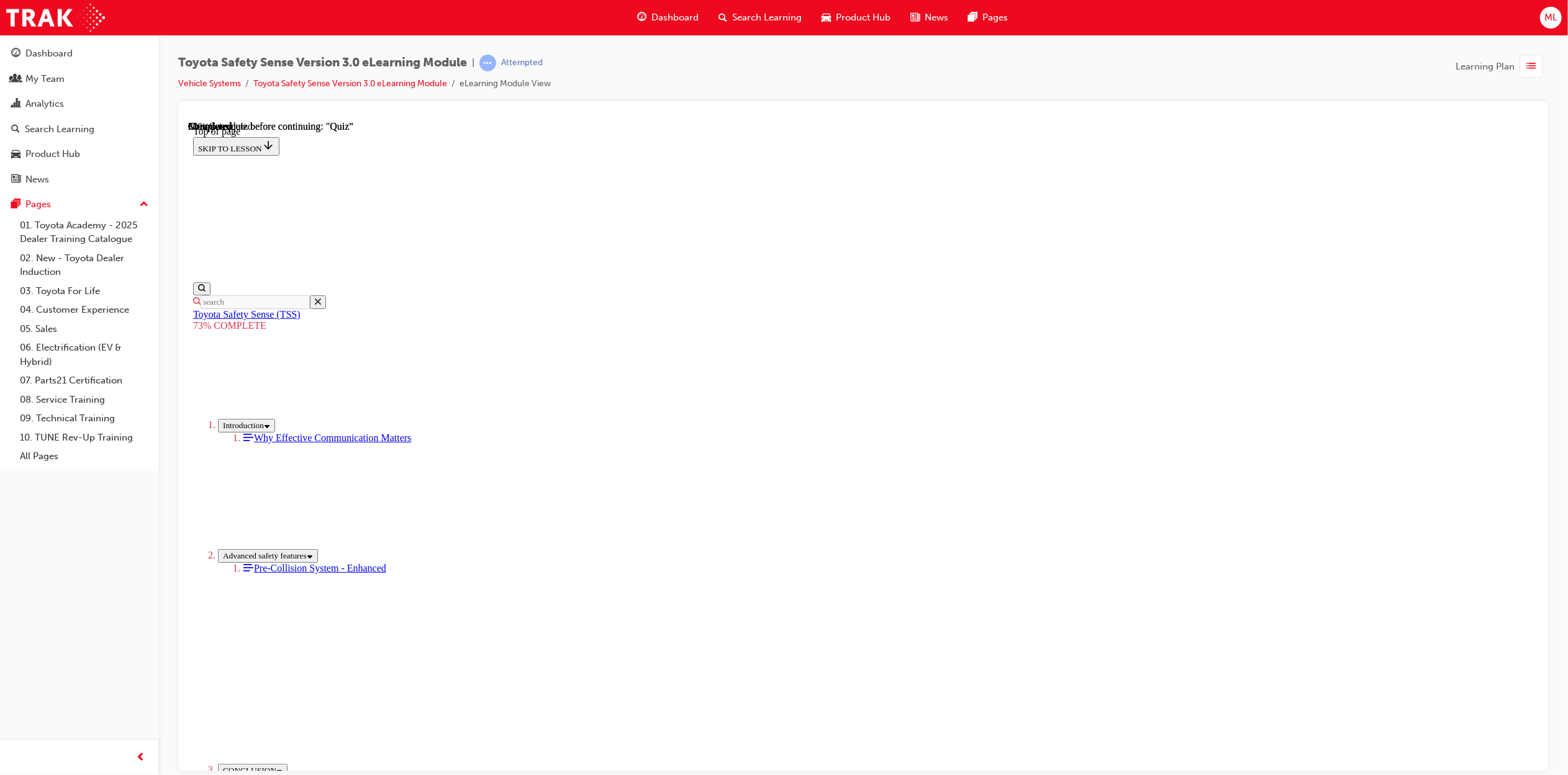
scroll to position [45, 0]
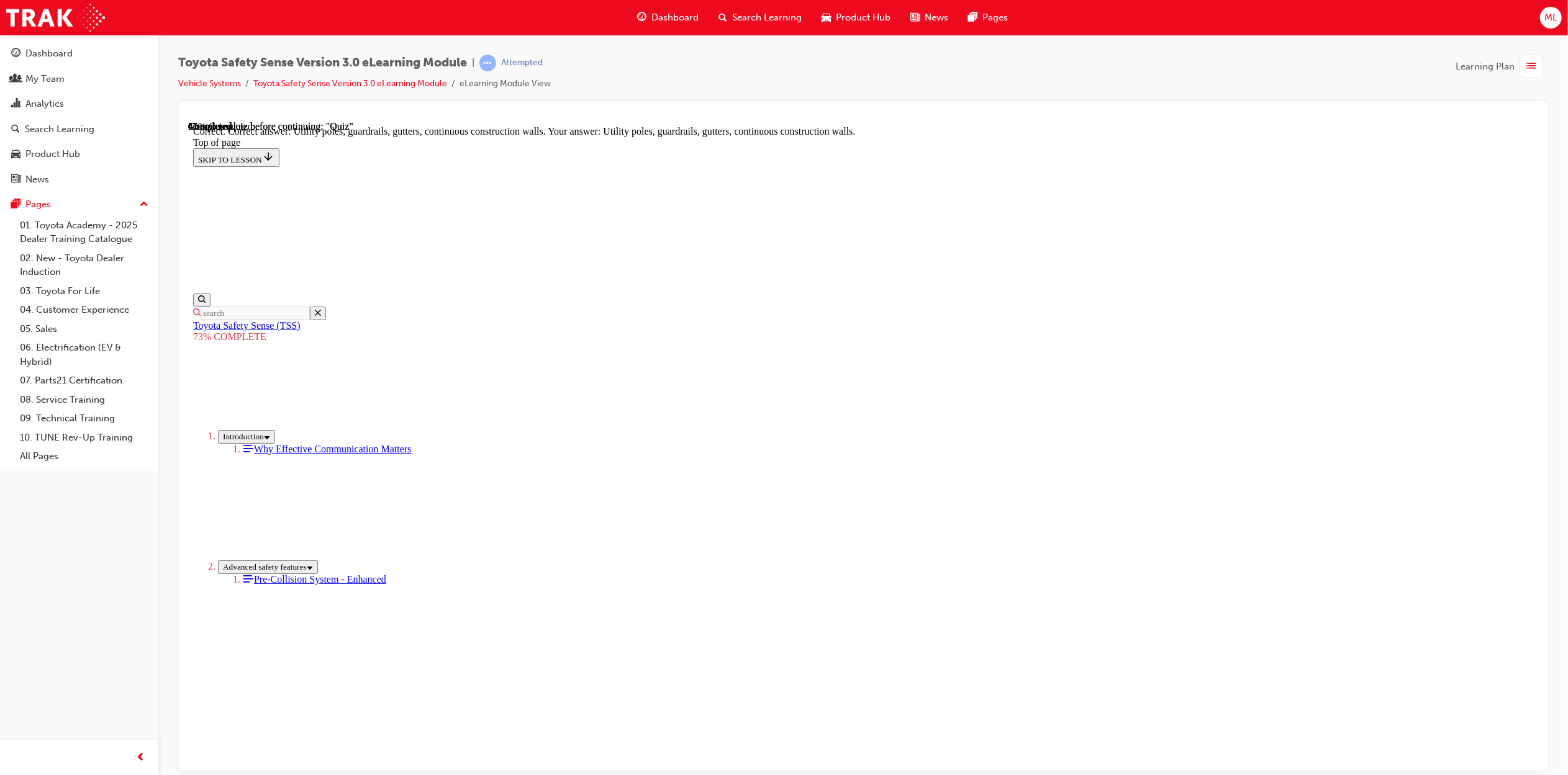
scroll to position [138, 0]
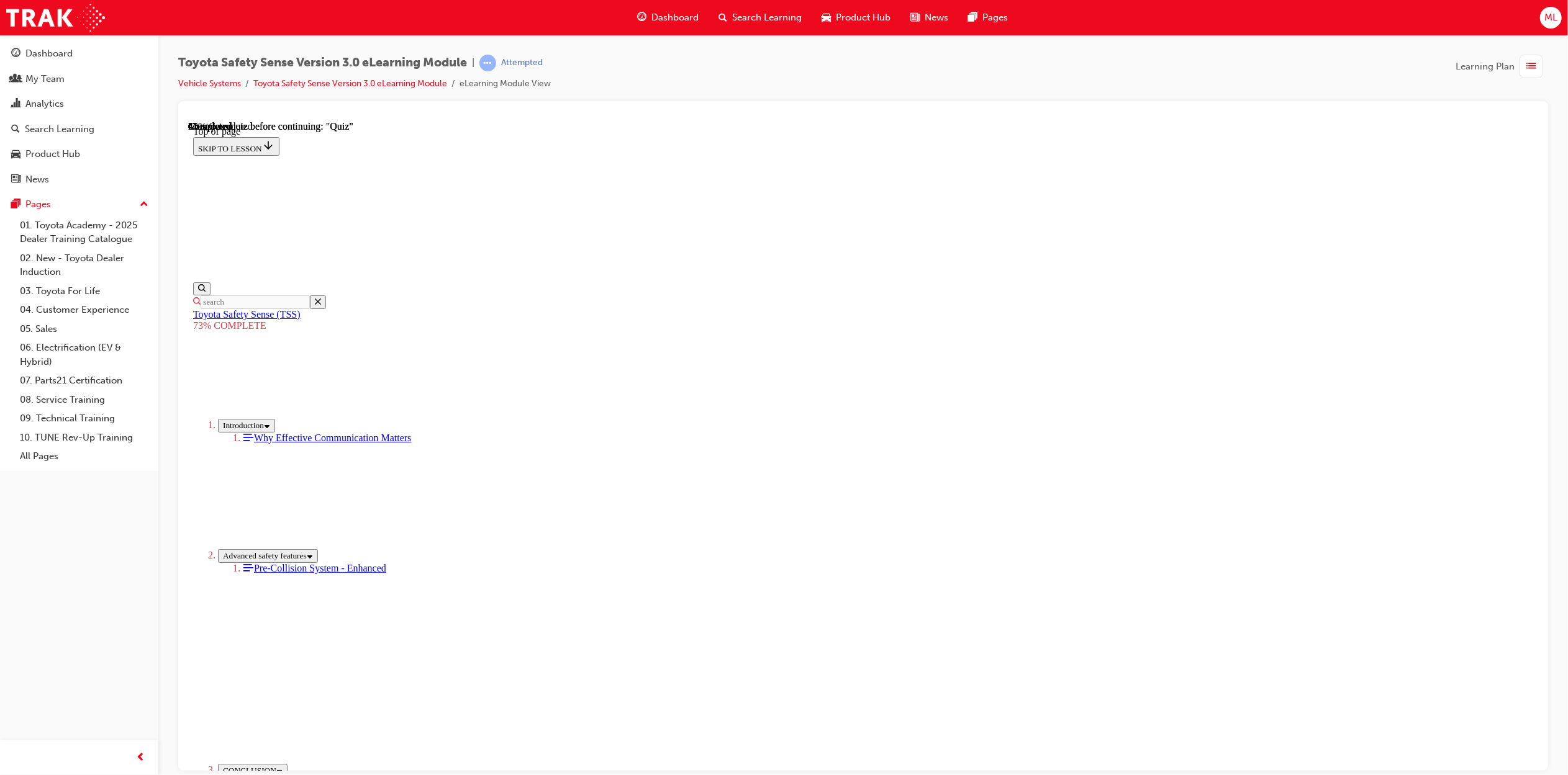
scroll to position [146, 0]
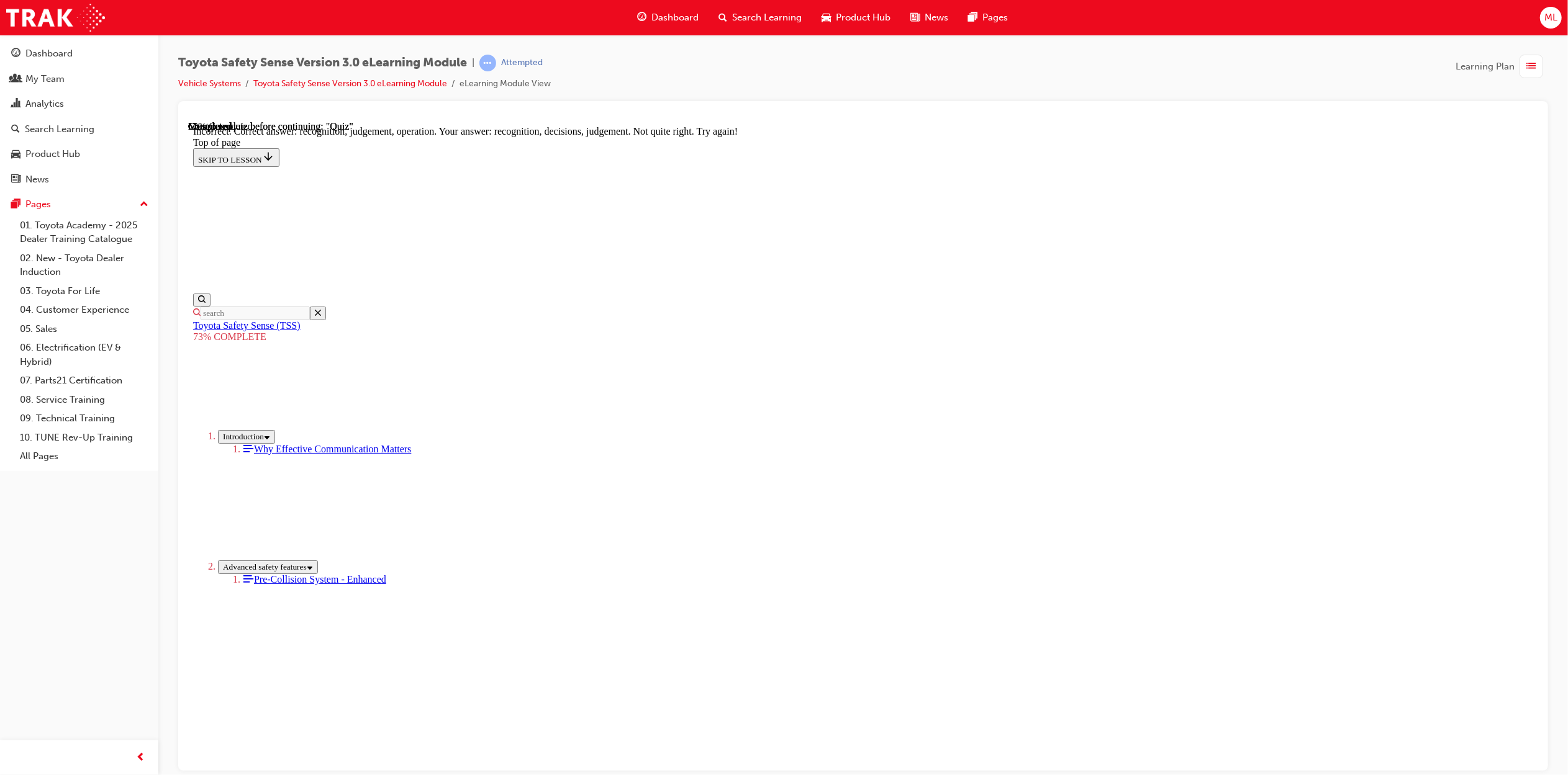
scroll to position [311, 0]
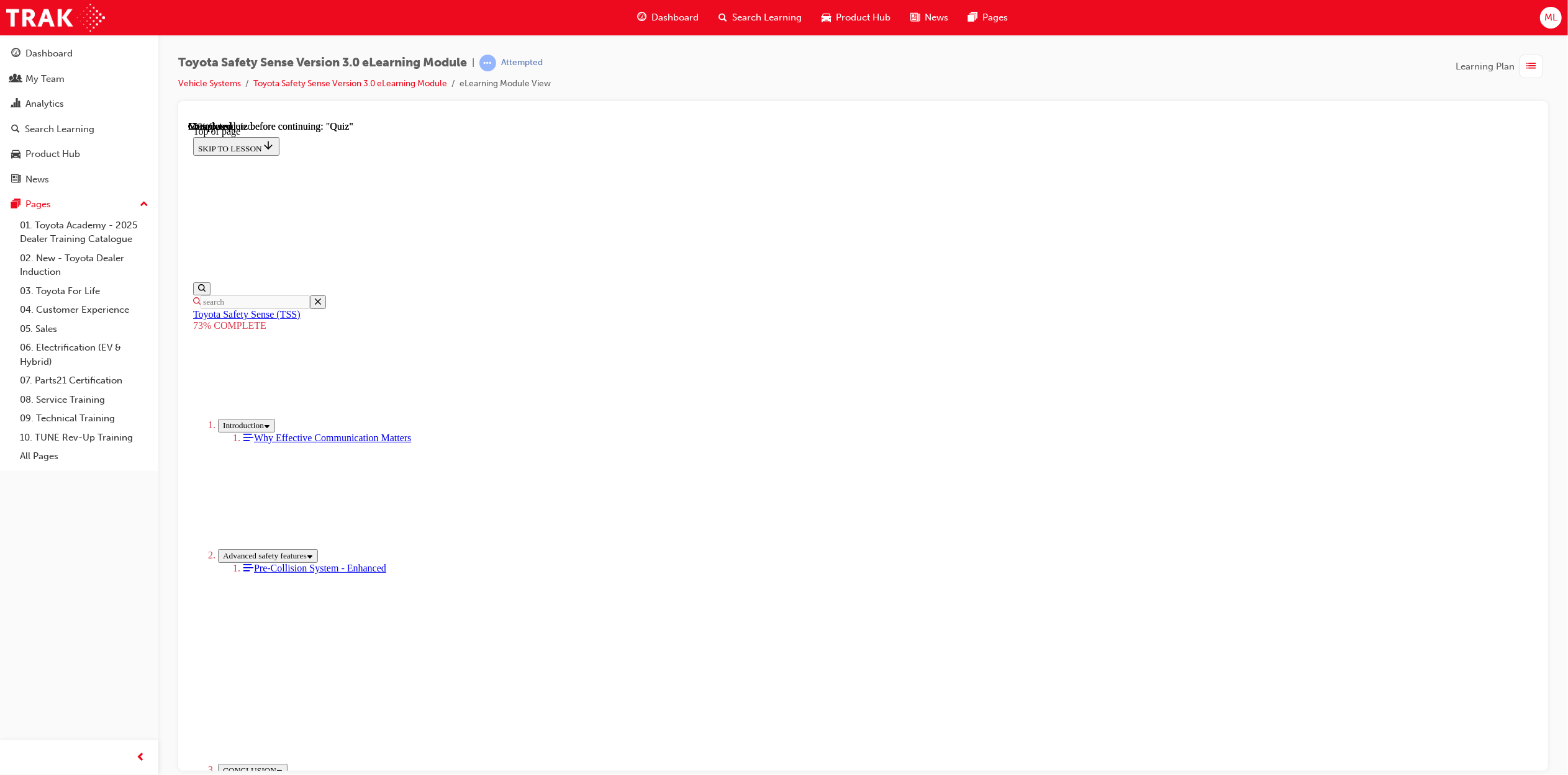
scroll to position [45, 0]
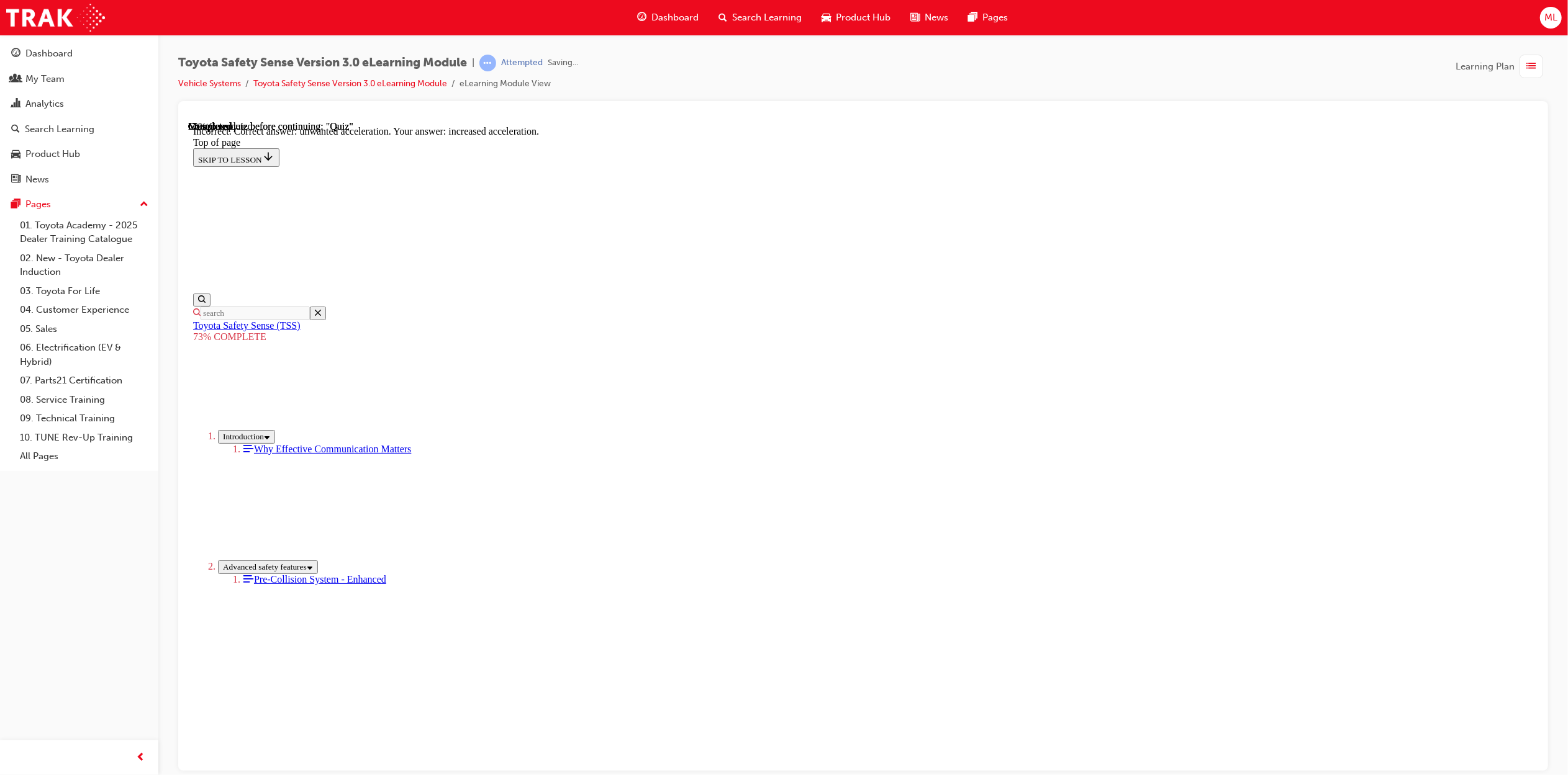
scroll to position [110, 0]
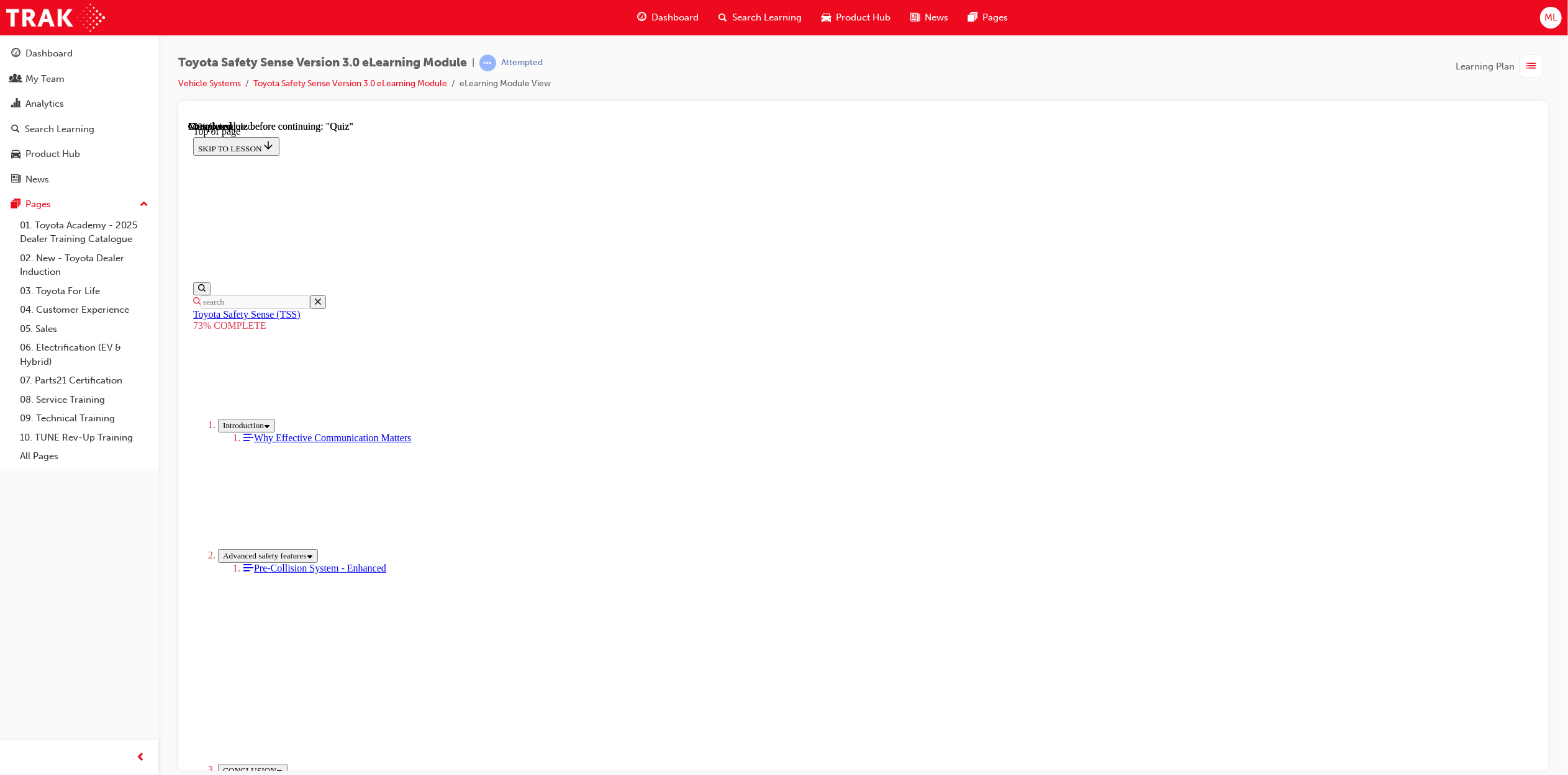
scroll to position [45, 0]
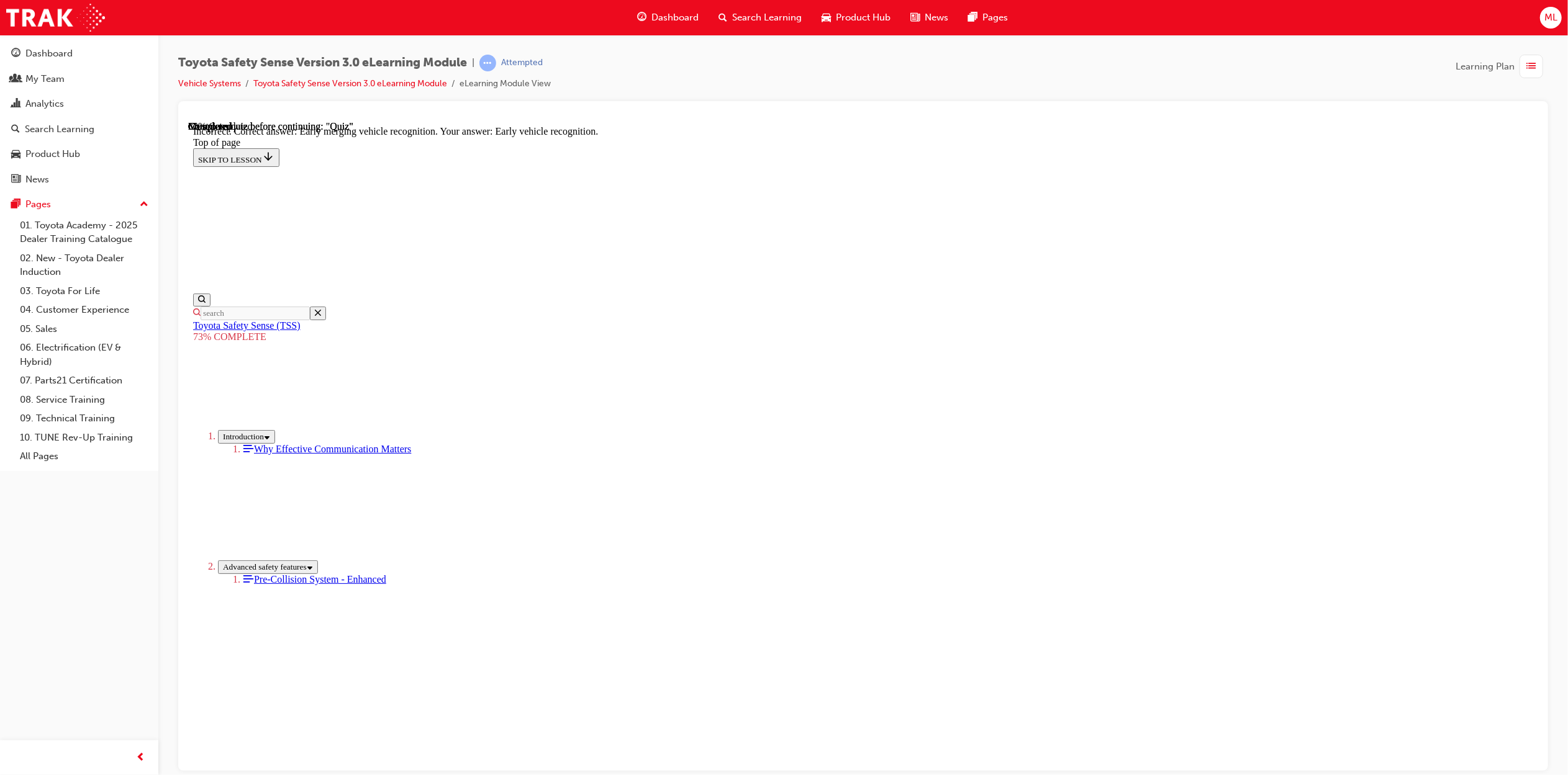
scroll to position [110, 0]
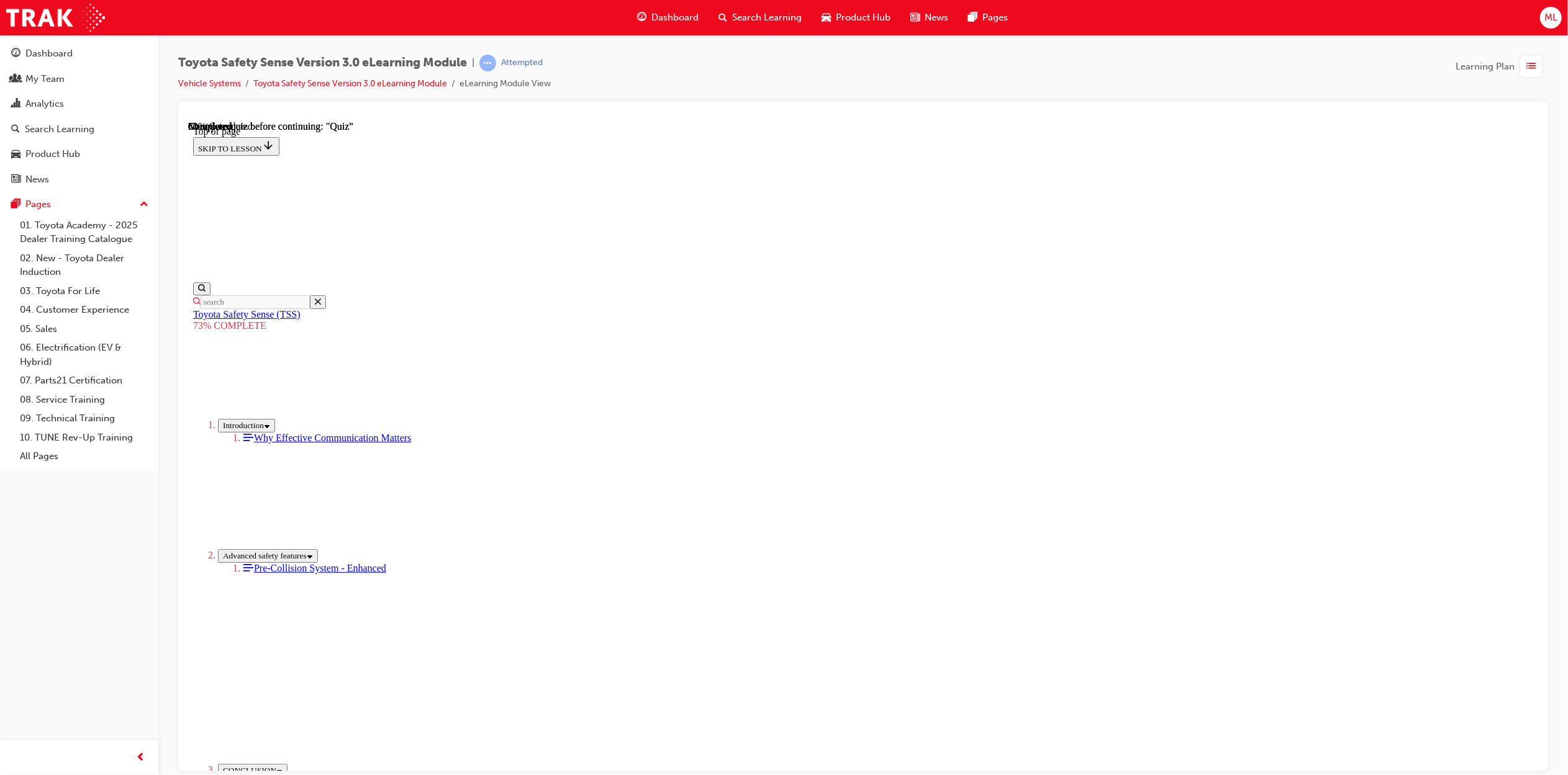
scroll to position [45, 0]
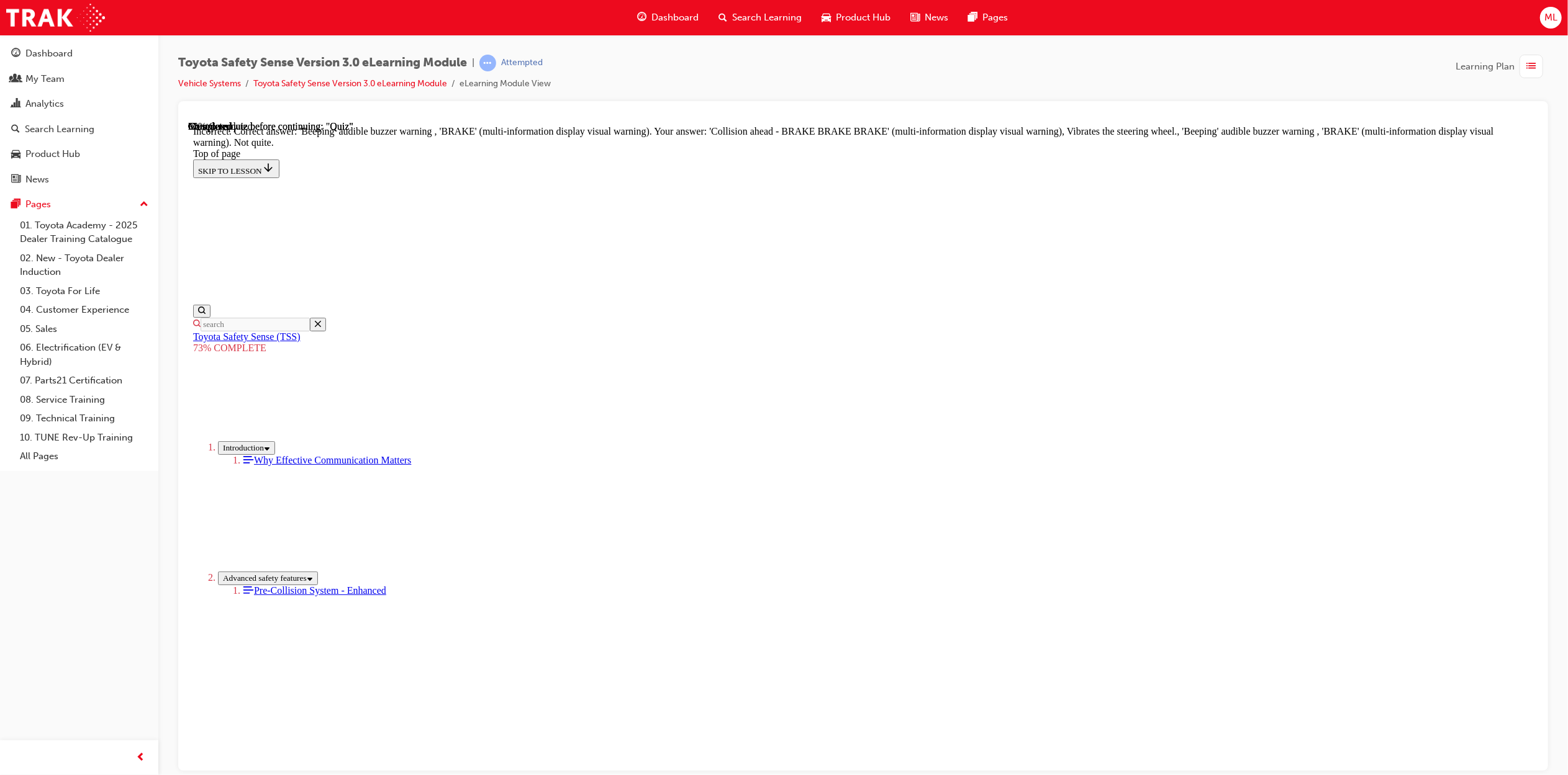
scroll to position [204, 0]
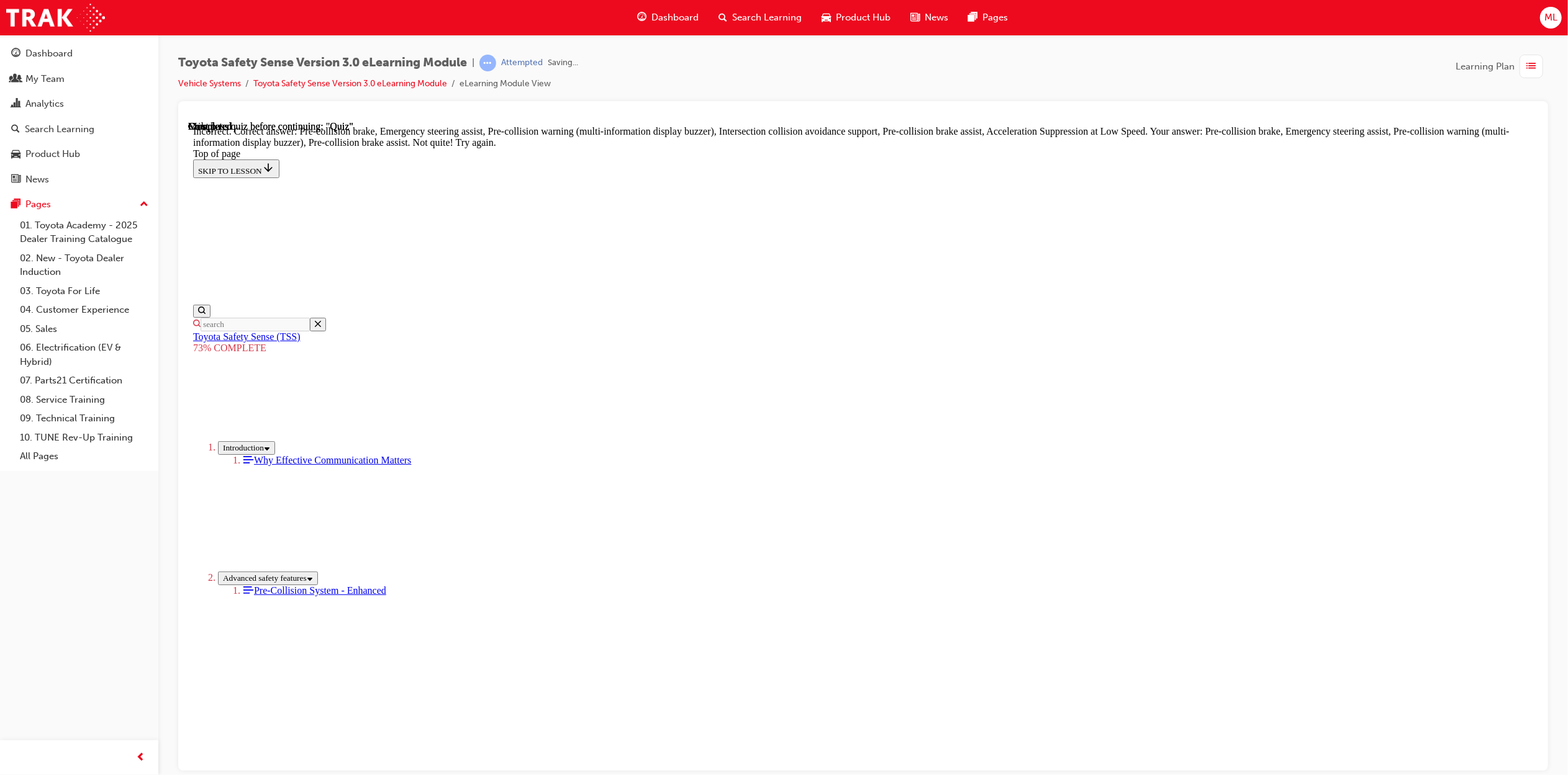
scroll to position [319, 0]
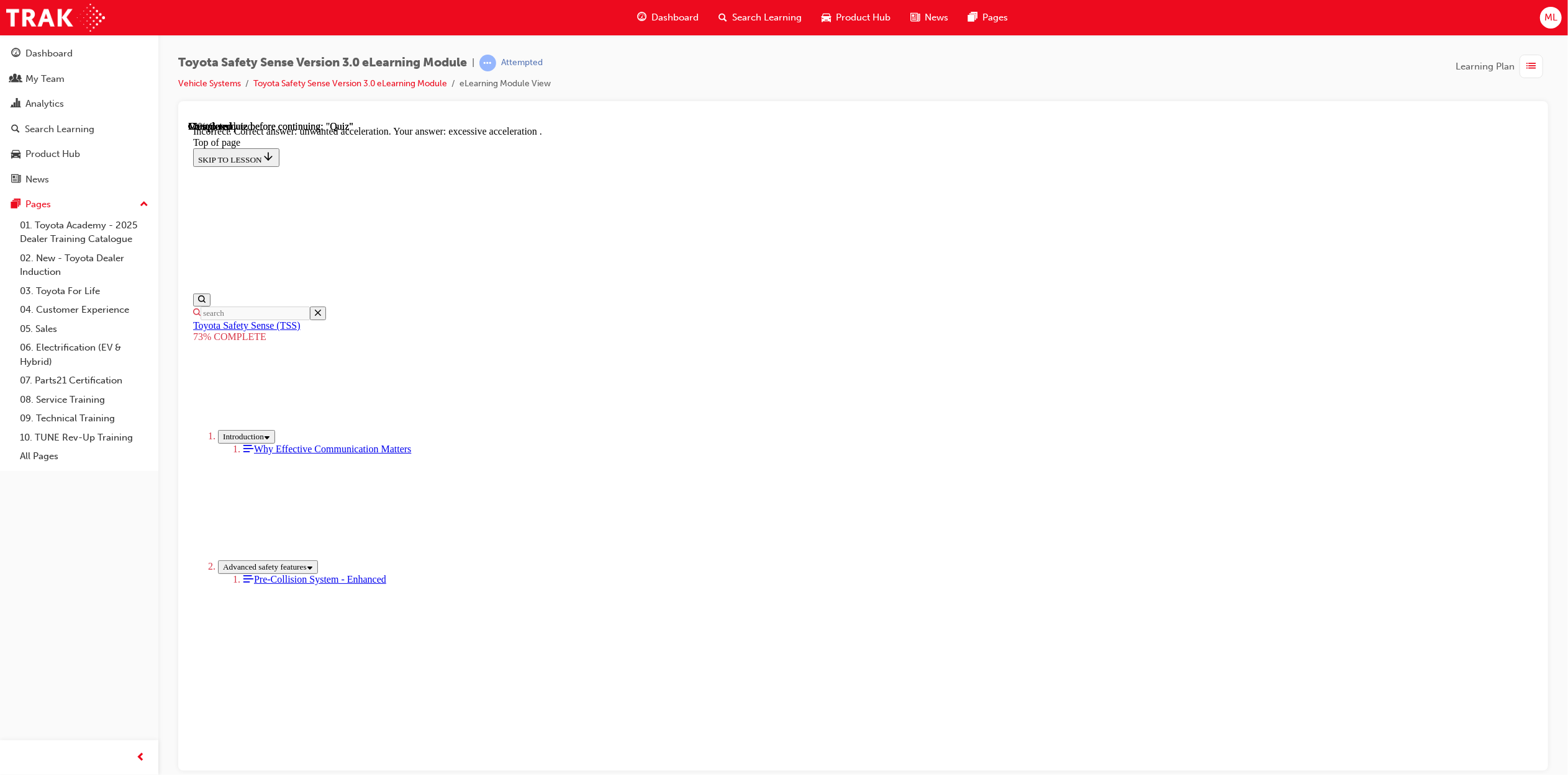
scroll to position [110, 0]
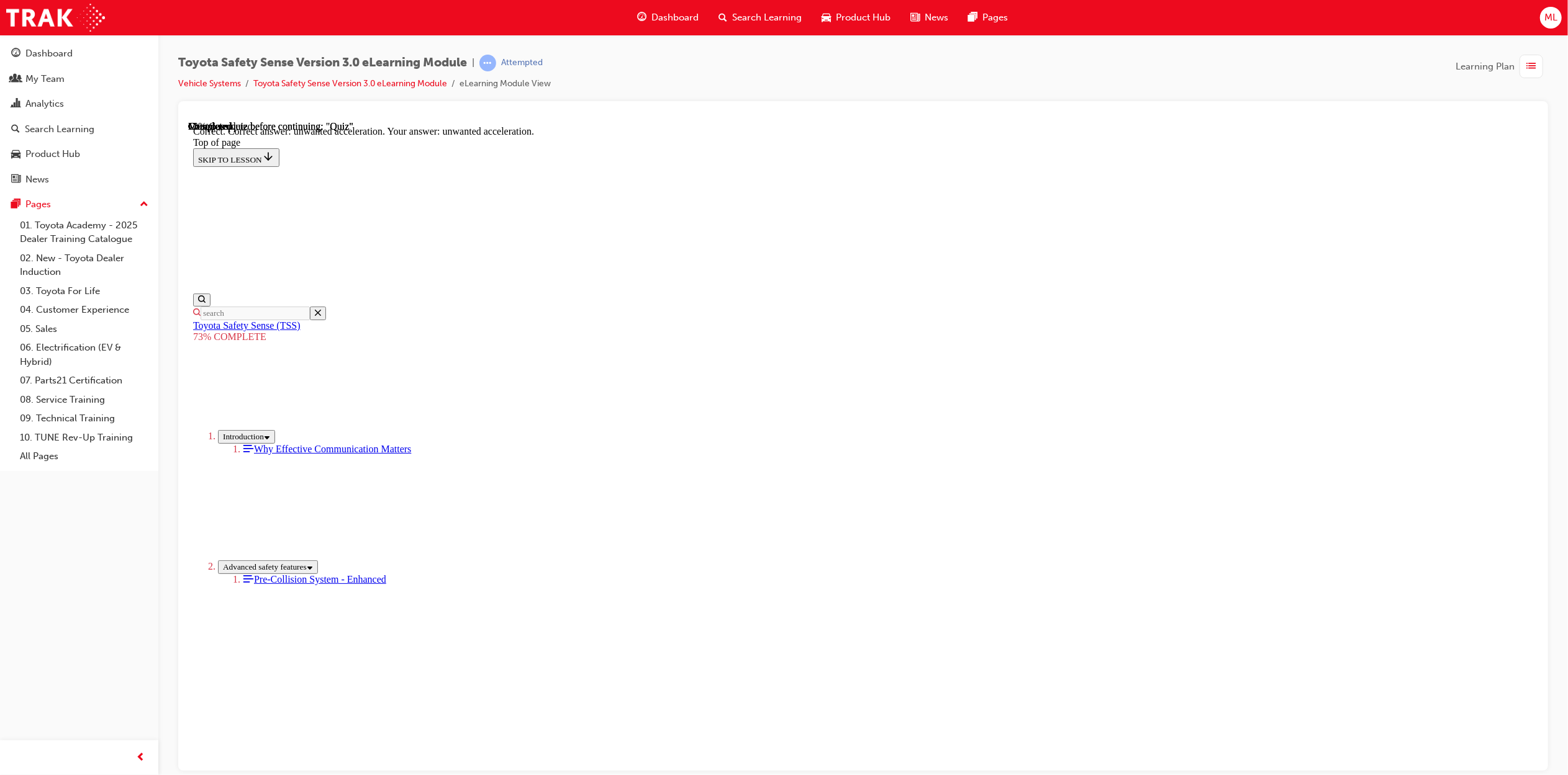
scroll to position [110, 0]
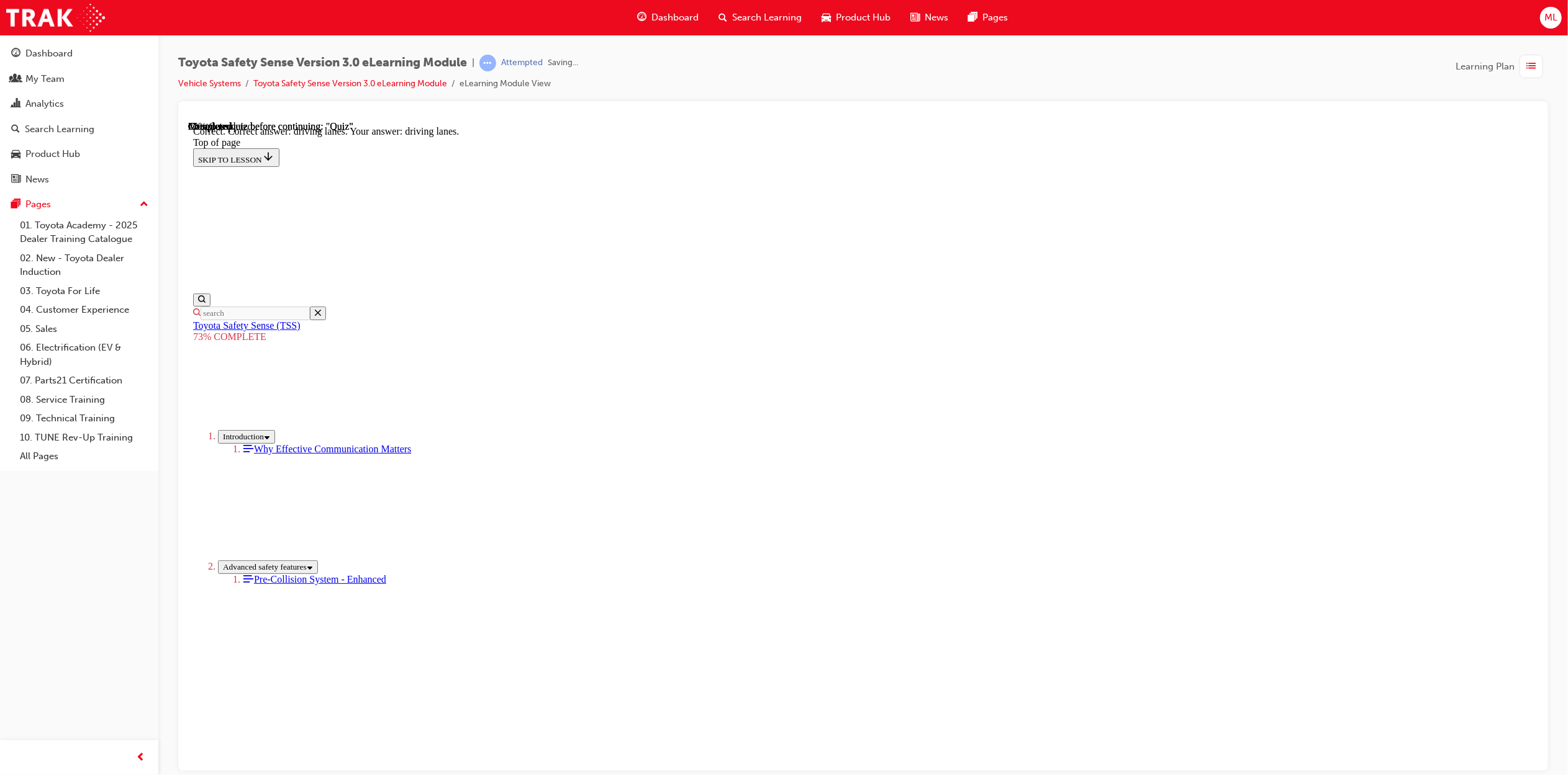
scroll to position [88, 0]
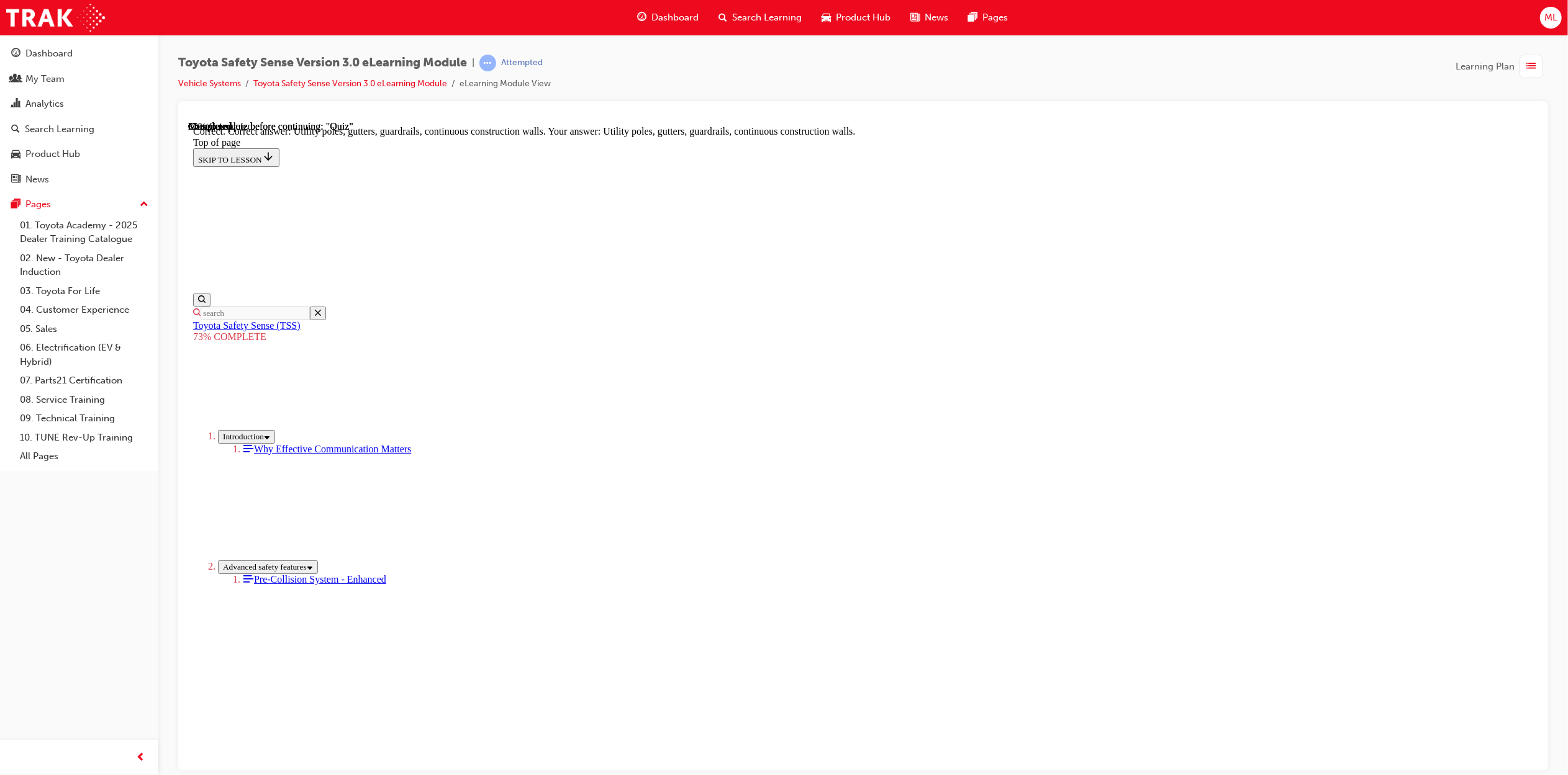
scroll to position [138, 0]
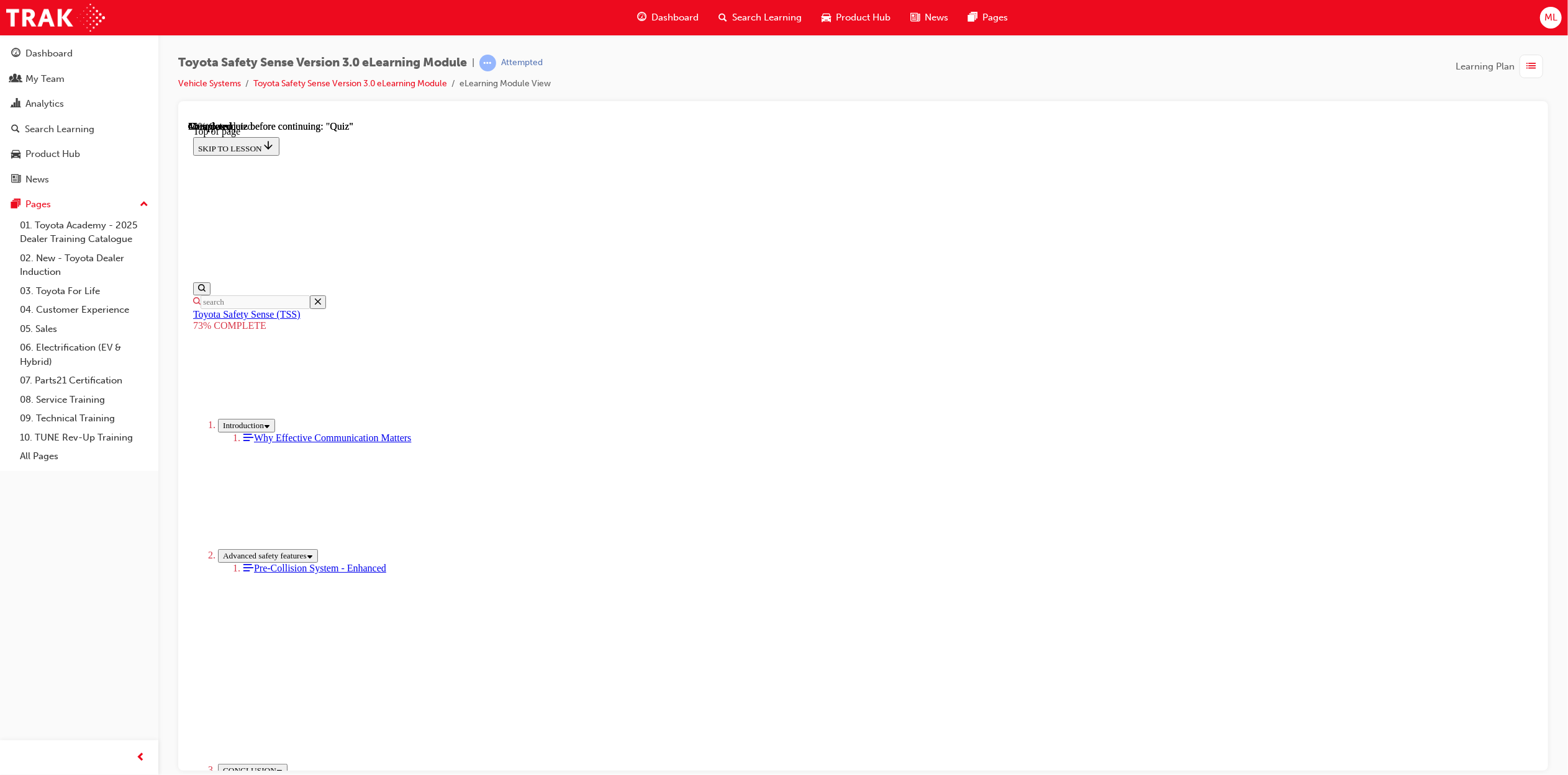
scroll to position [45, 0]
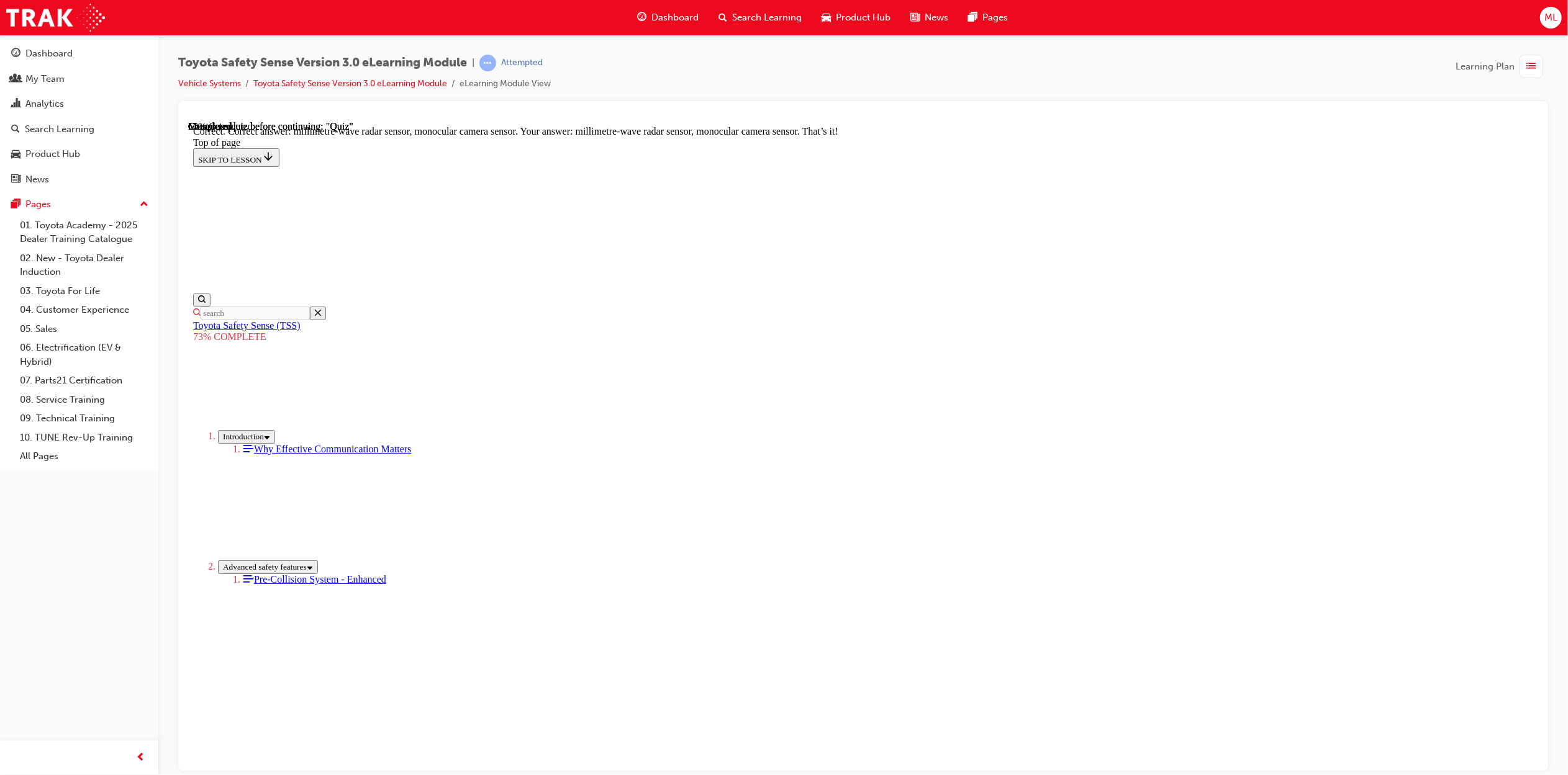
scroll to position [220, 0]
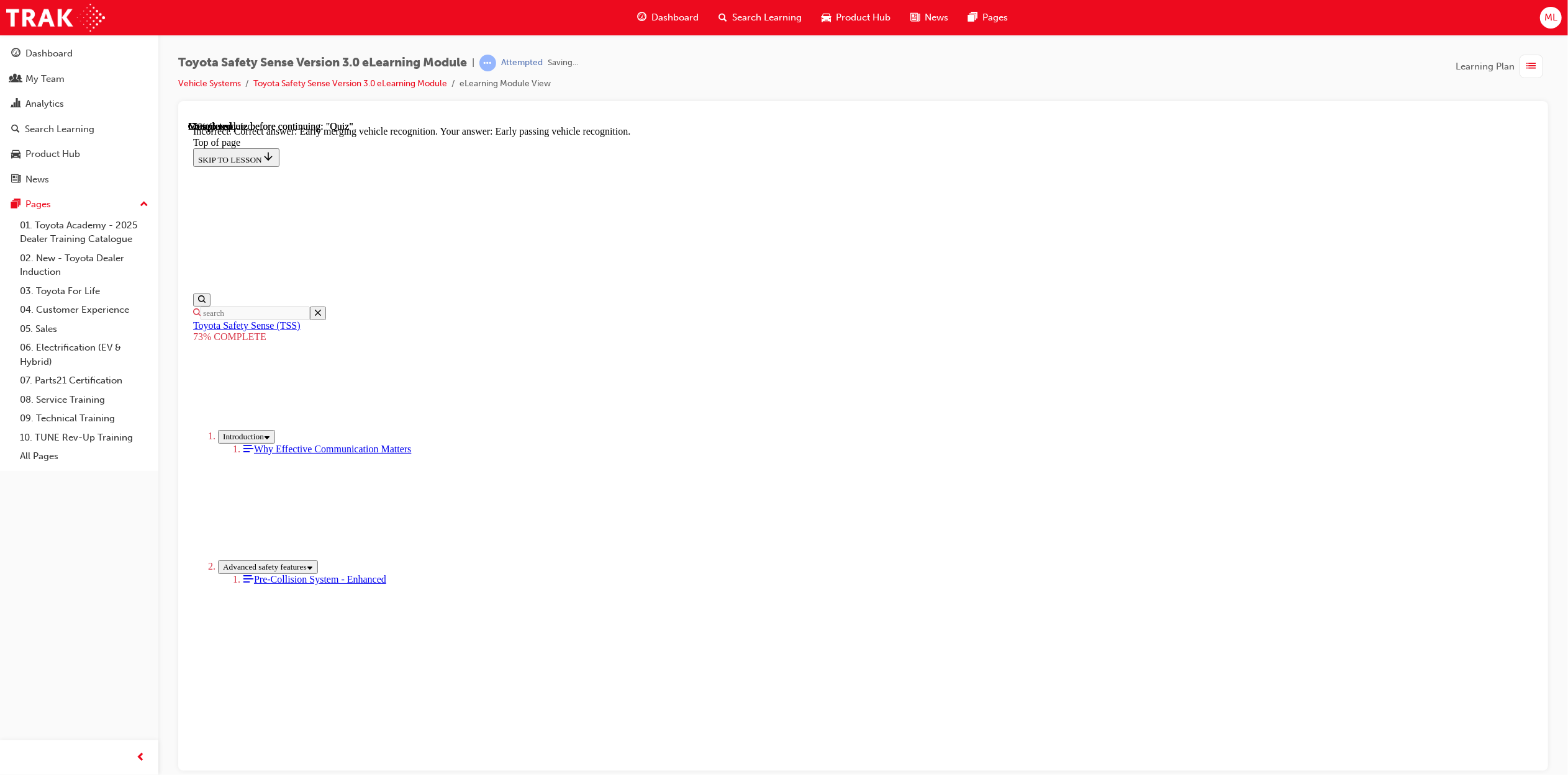
scroll to position [110, 0]
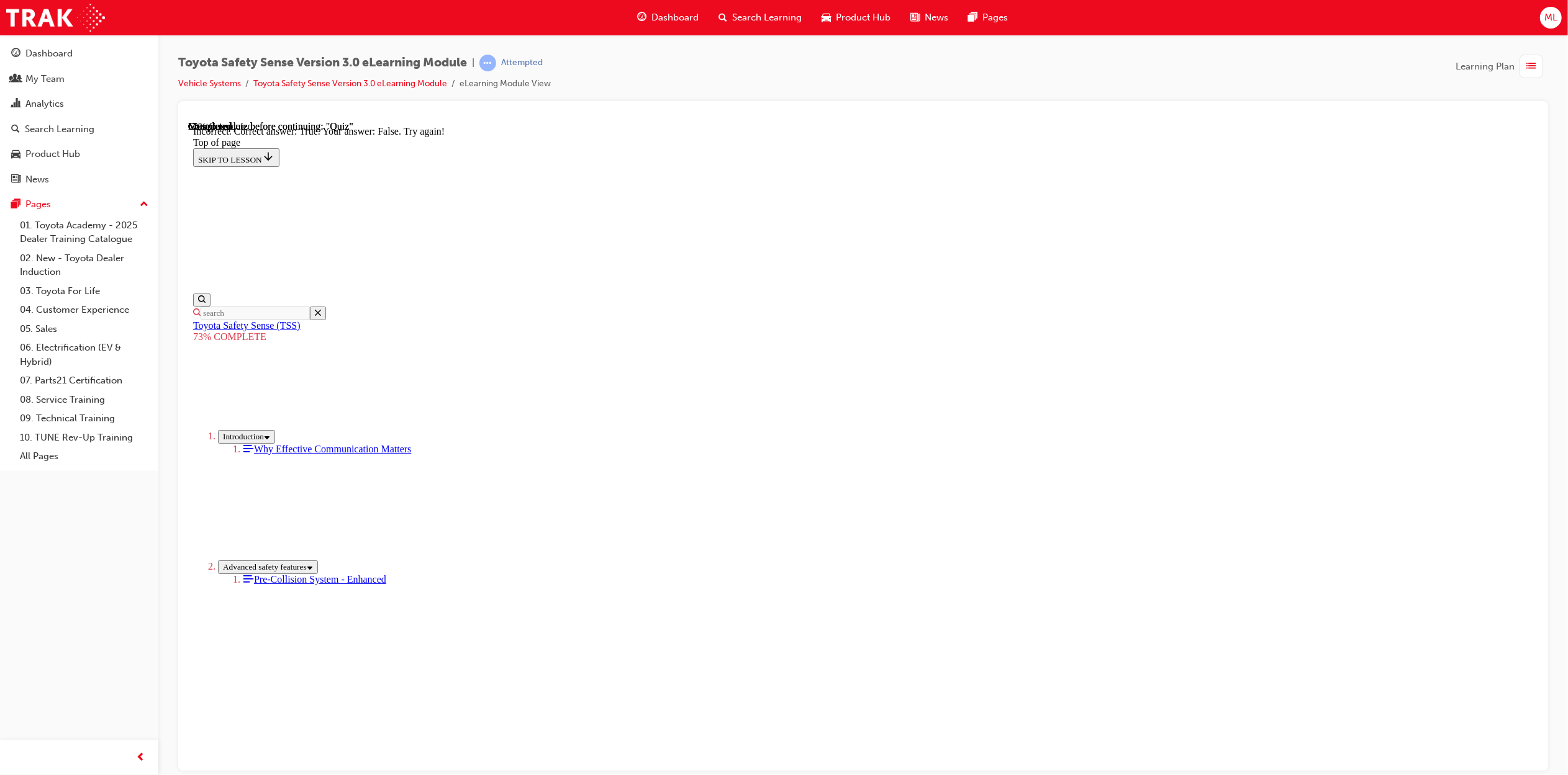
scroll to position [38, 0]
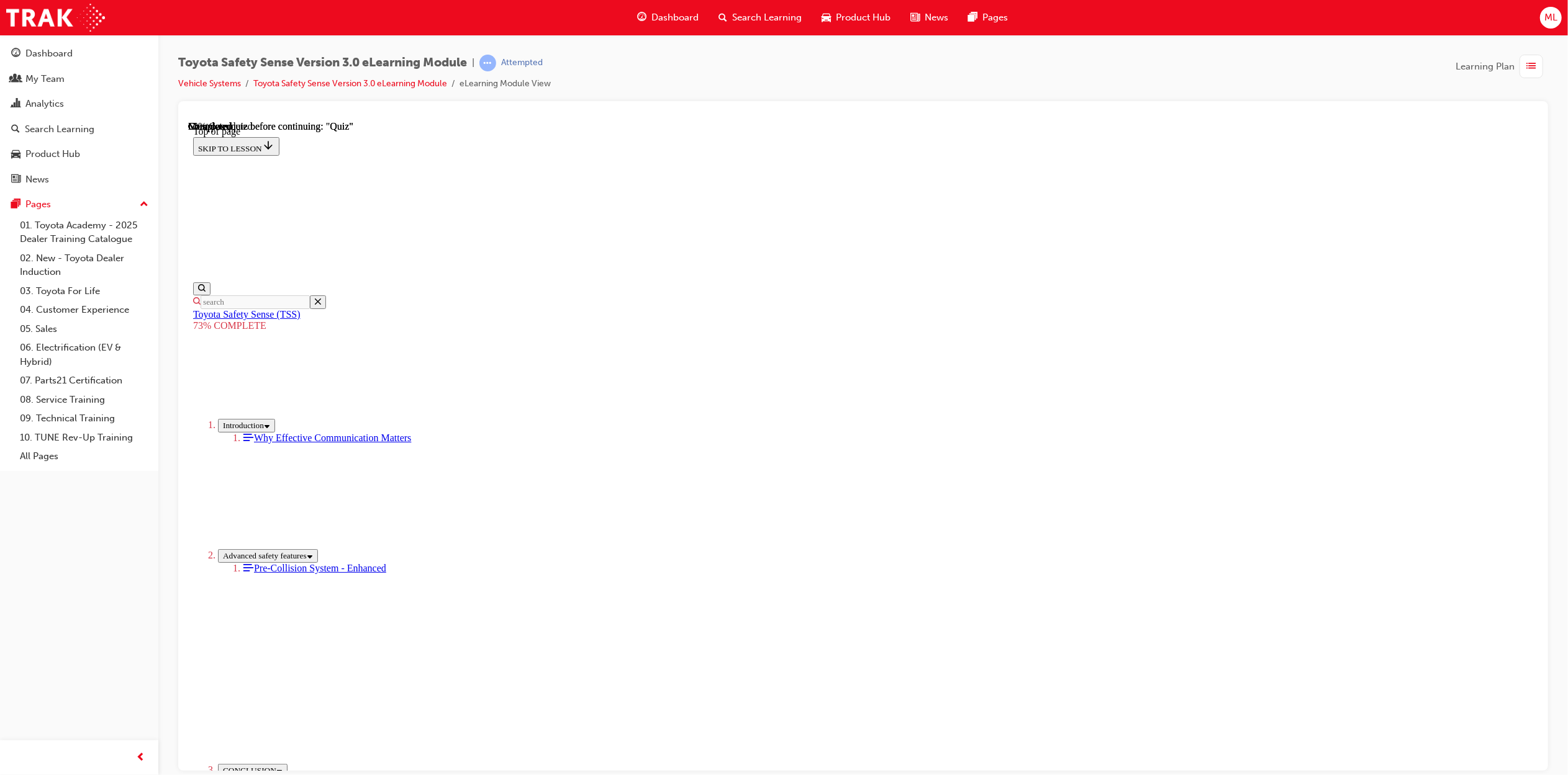
scroll to position [187, 0]
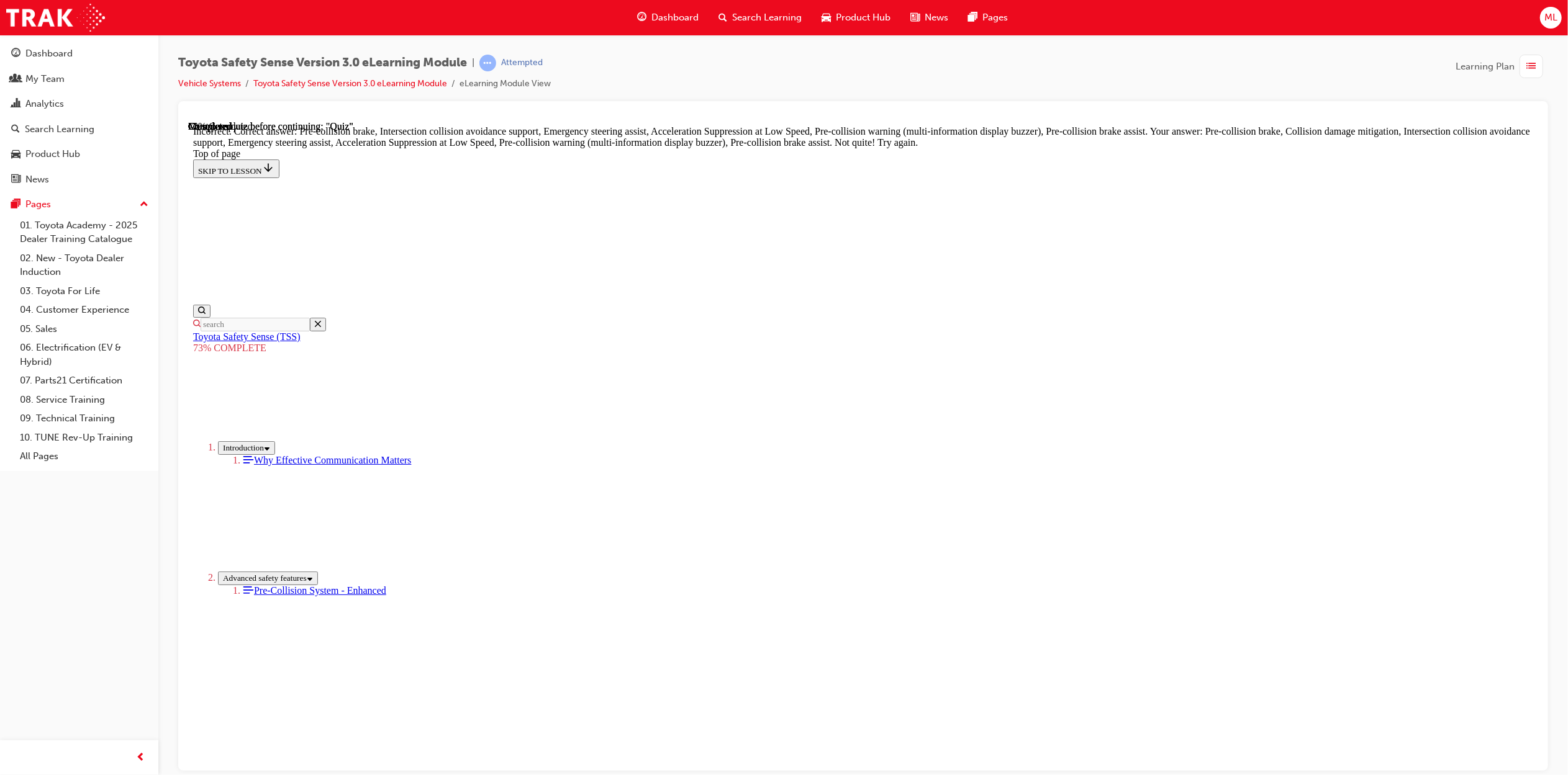
scroll to position [319, 0]
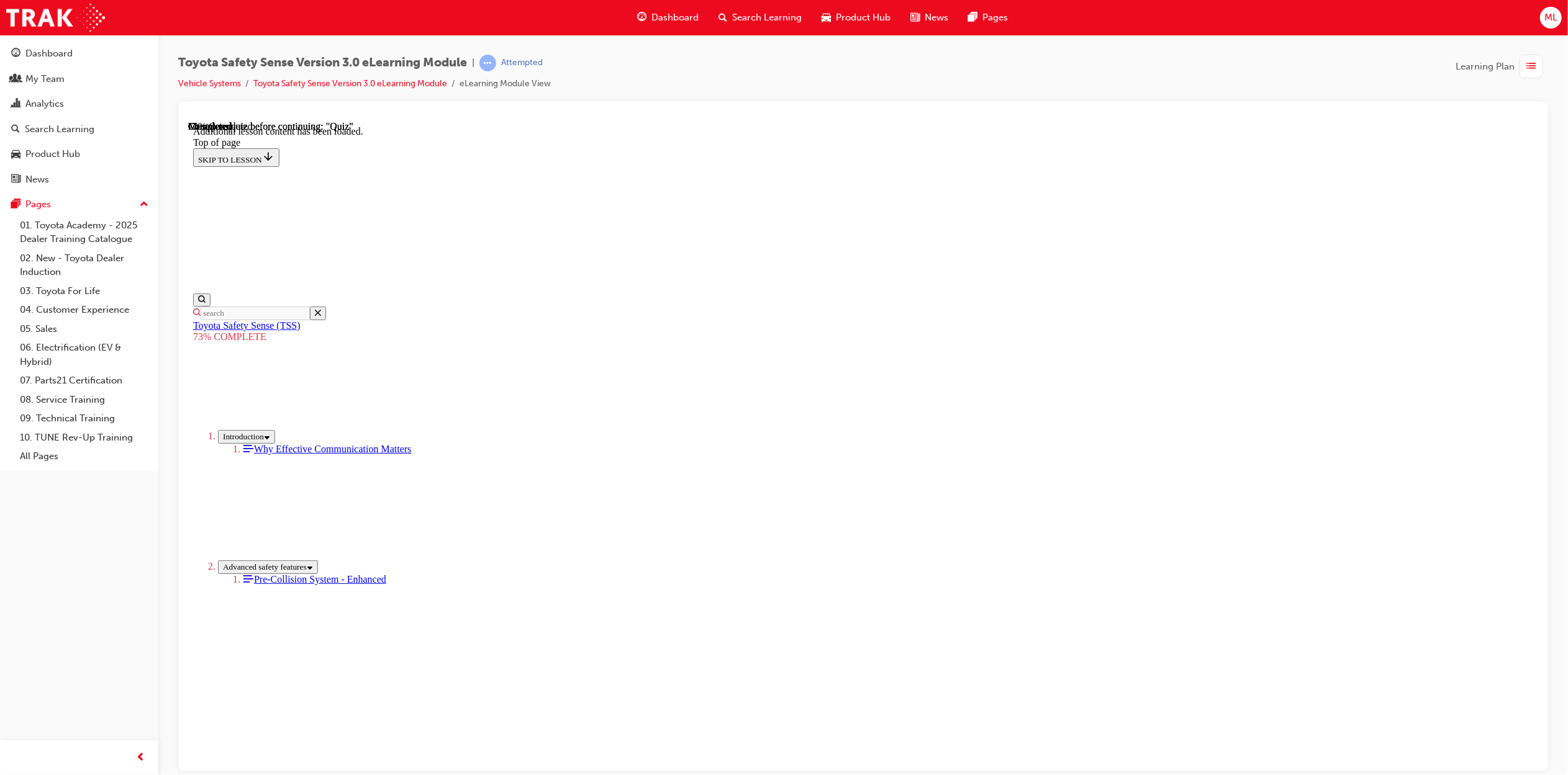
scroll to position [282, 0]
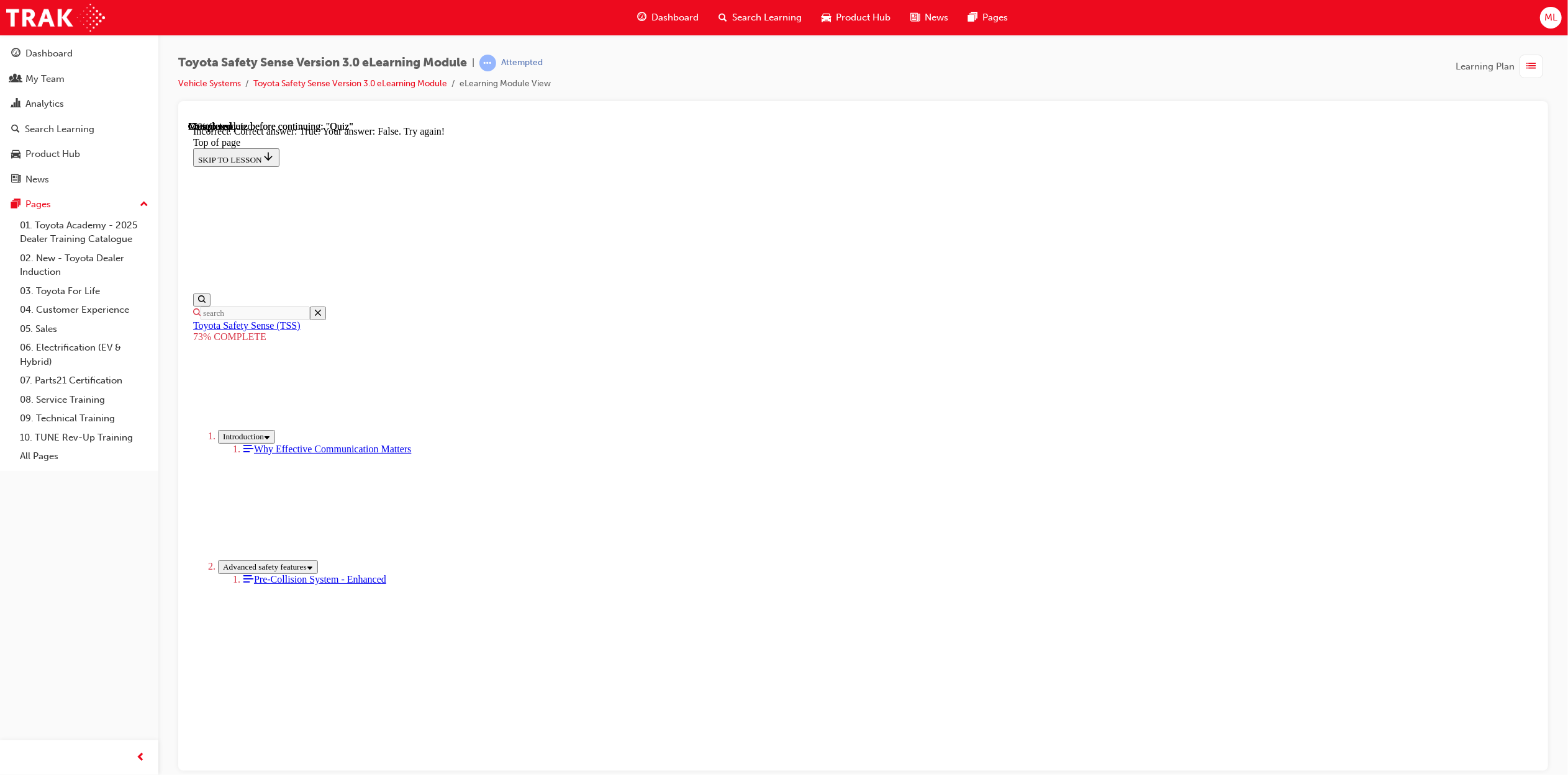
scroll to position [38, 0]
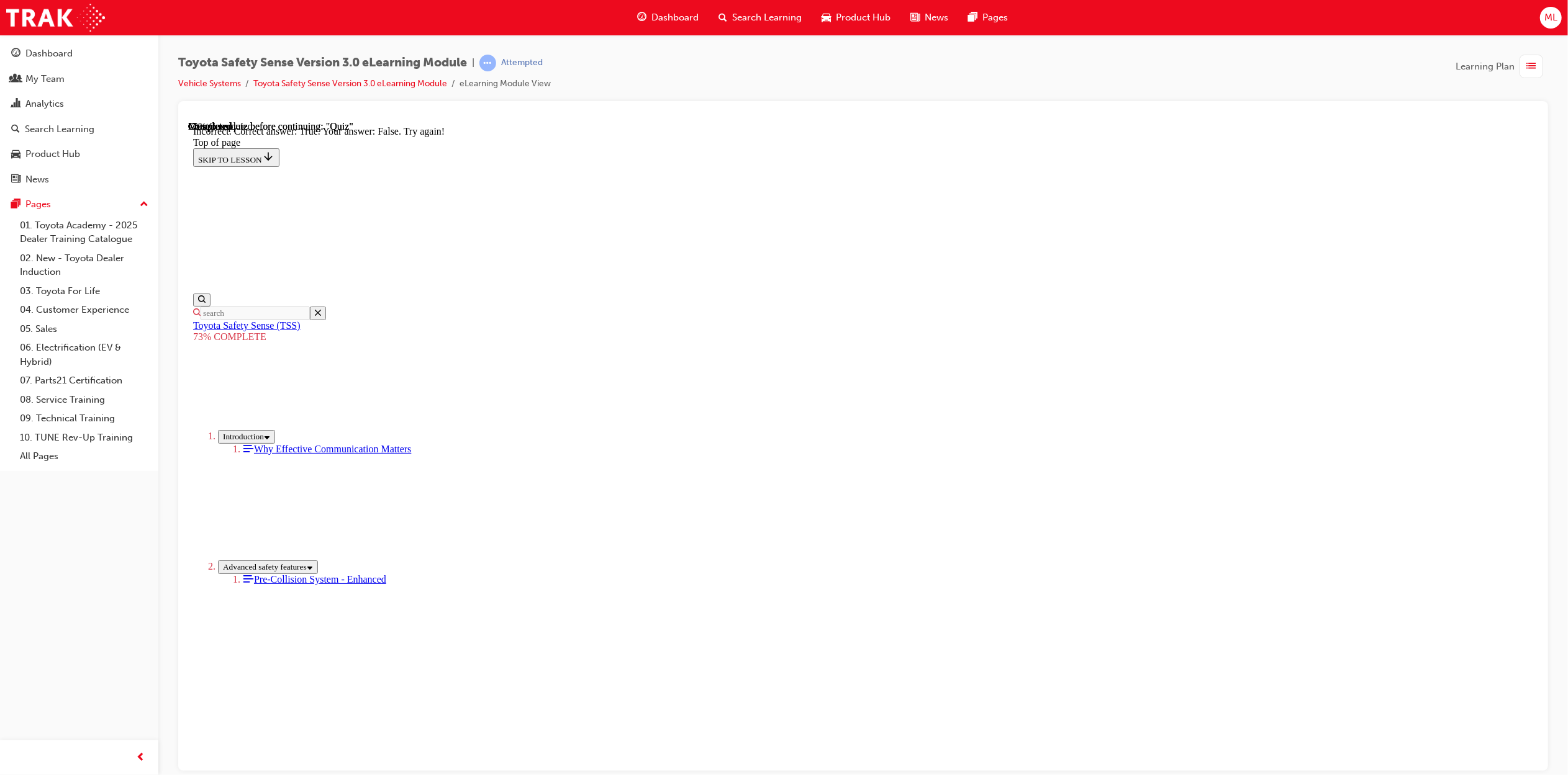
scroll to position [2, 0]
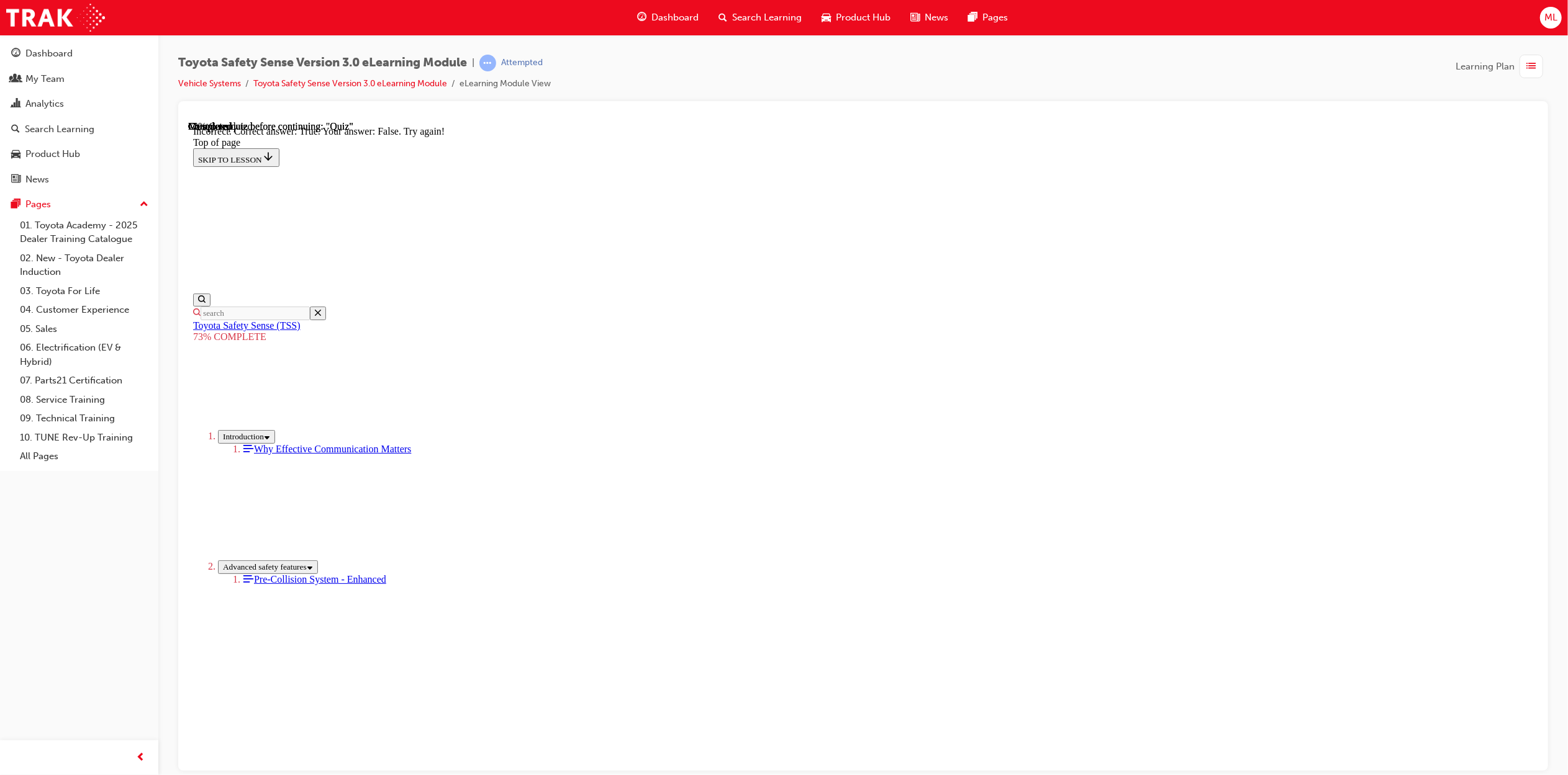
scroll to position [38, 0]
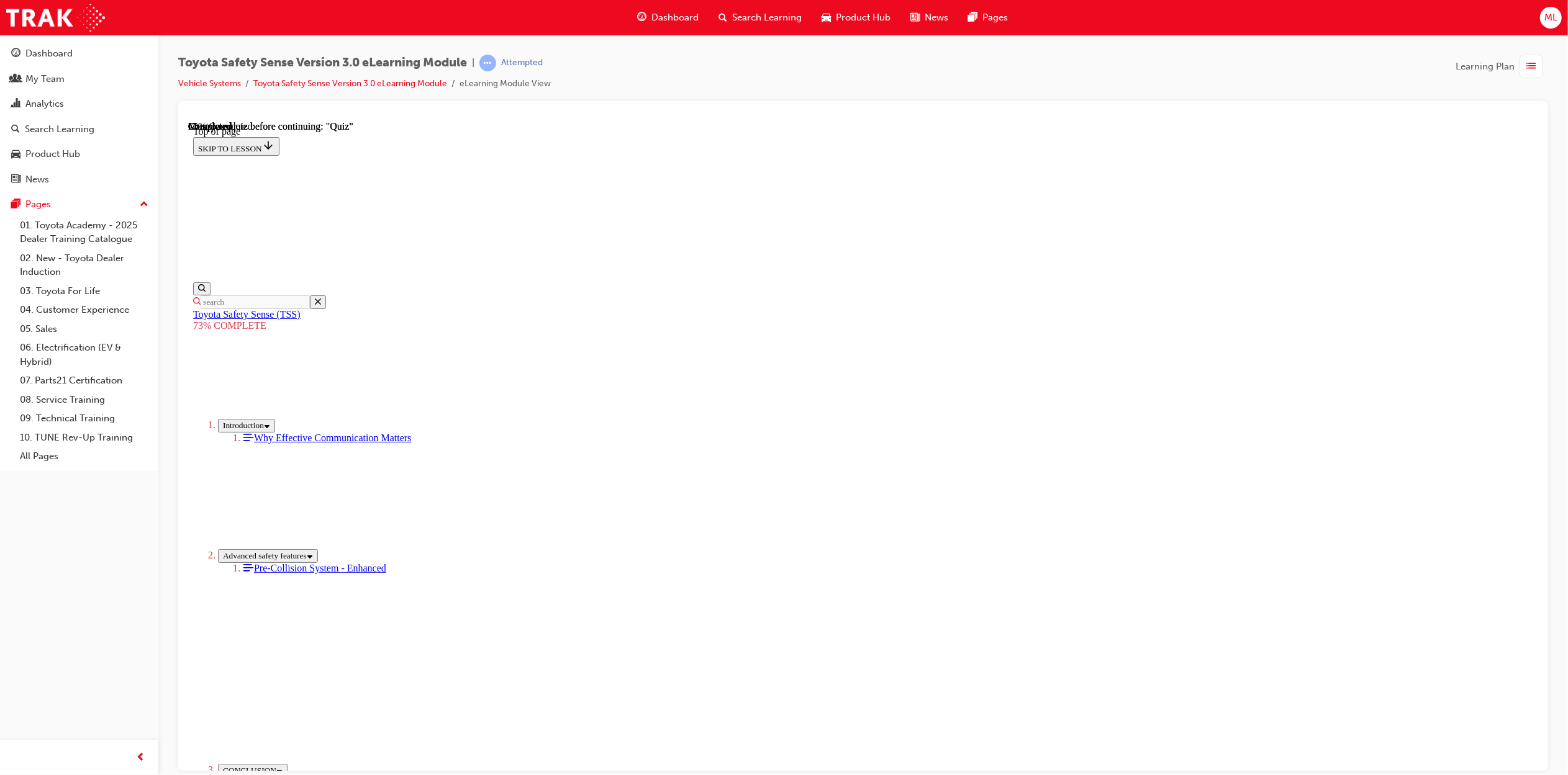
scroll to position [45, 0]
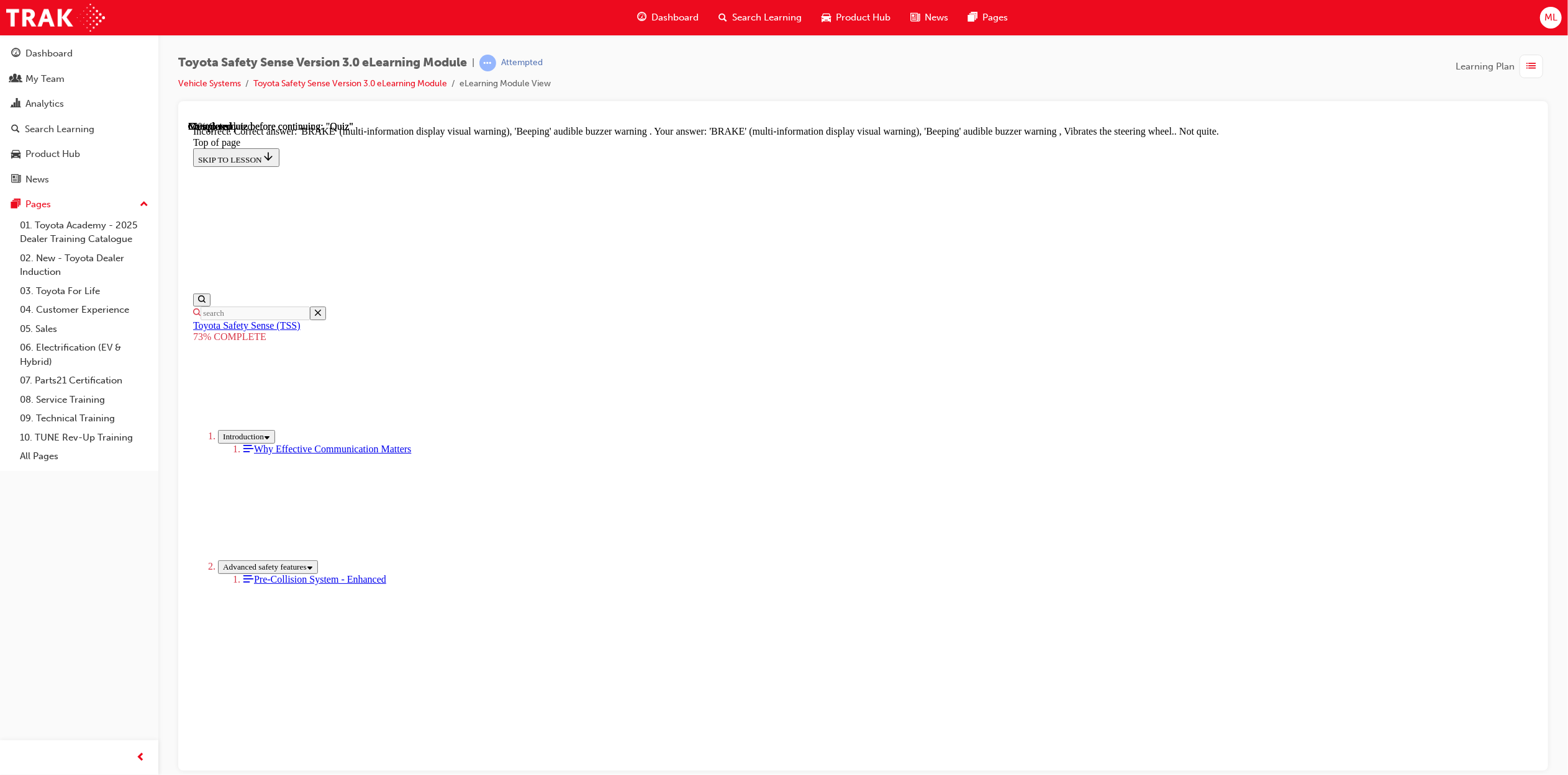
scroll to position [204, 0]
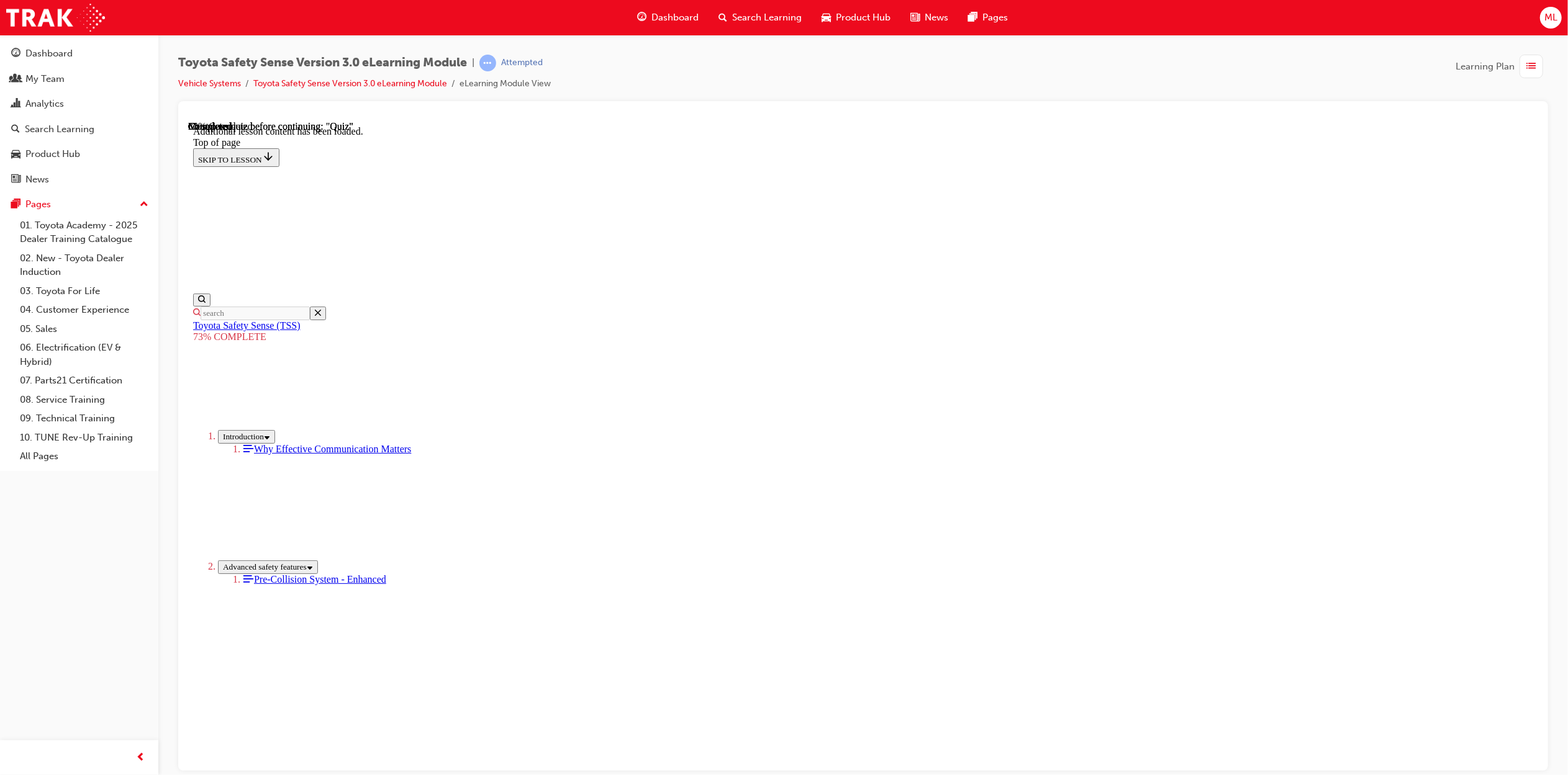
scroll to position [167, 0]
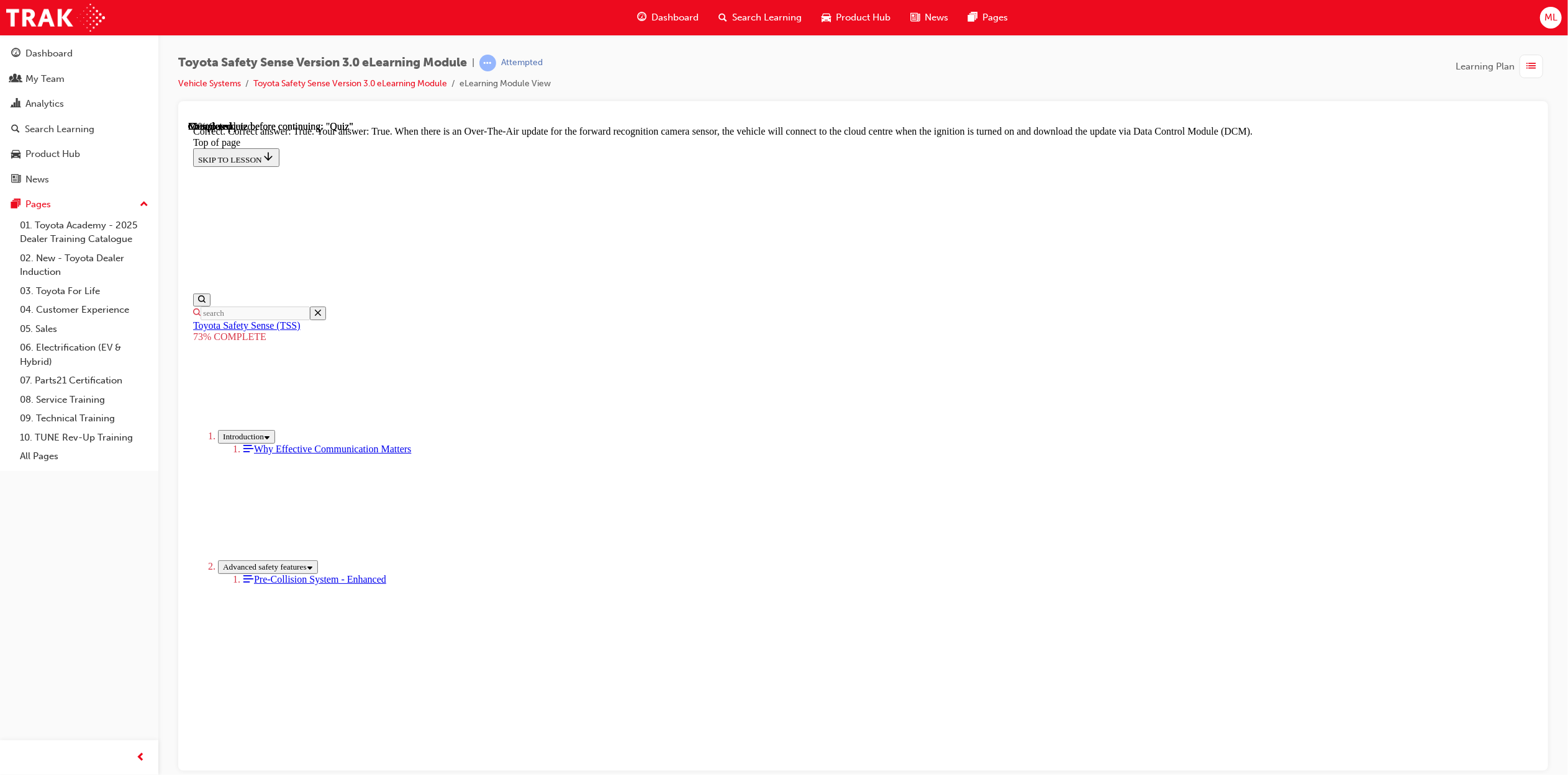
scroll to position [38, 0]
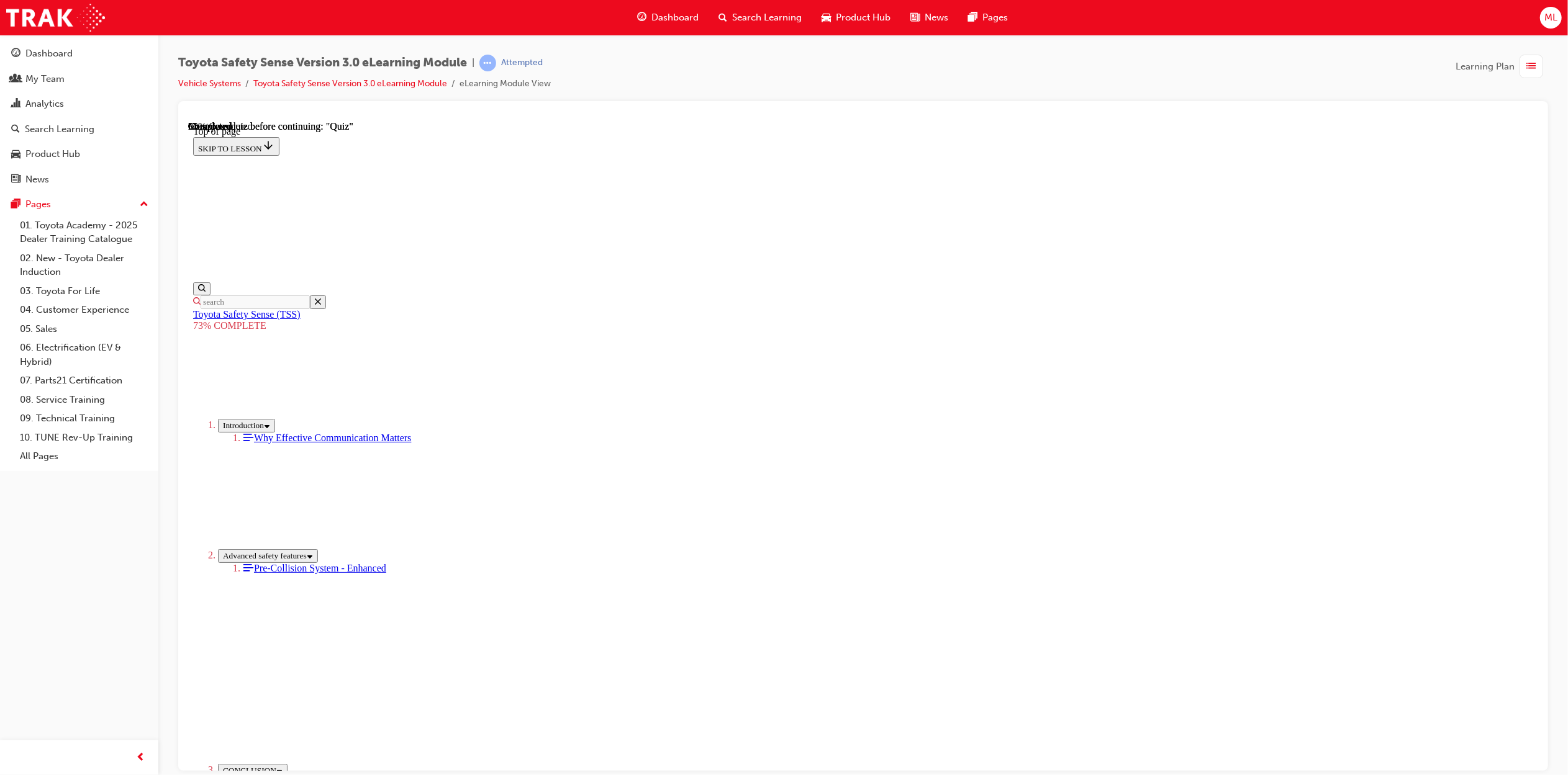
scroll to position [204, 0]
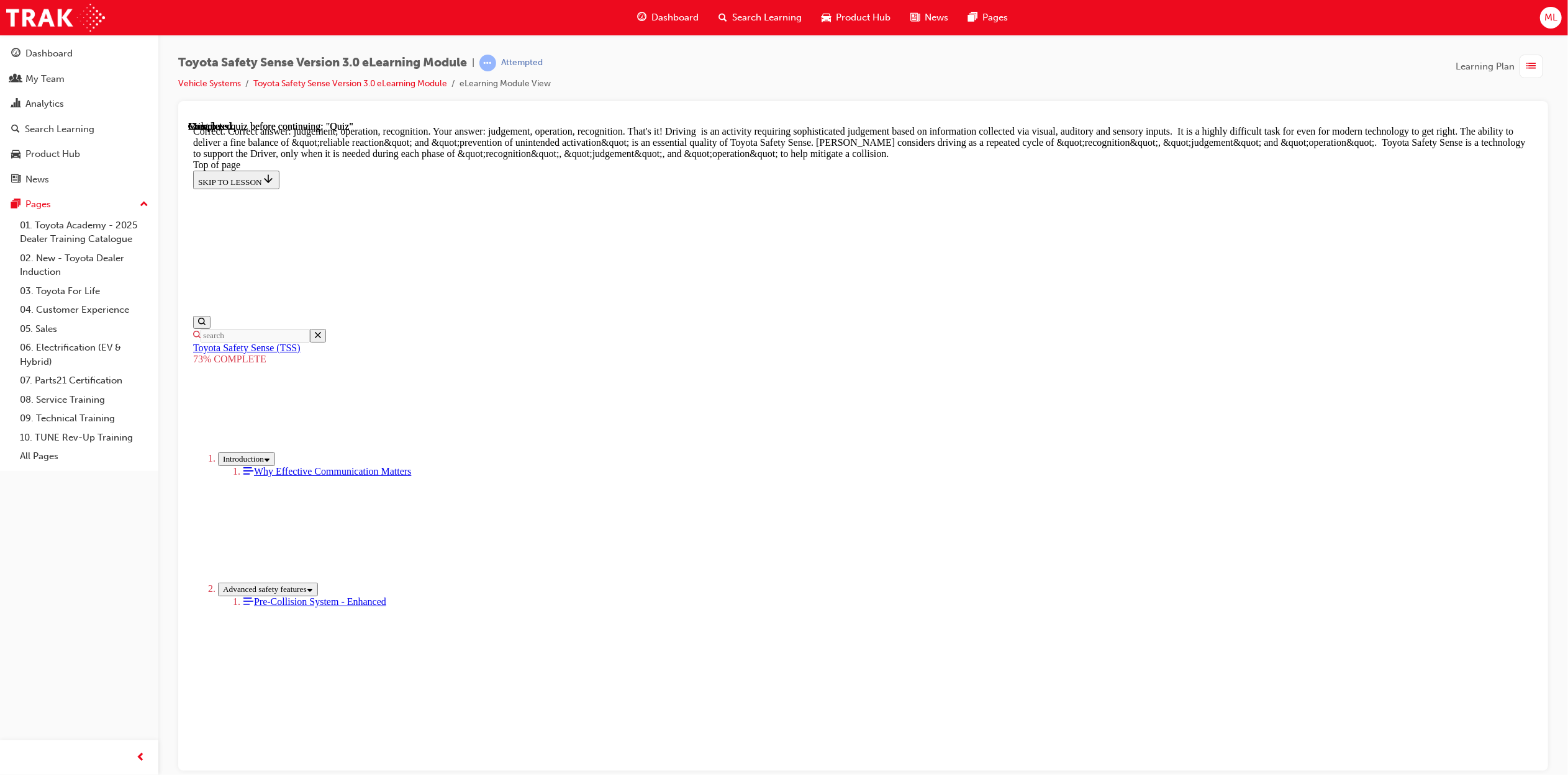
scroll to position [430, 0]
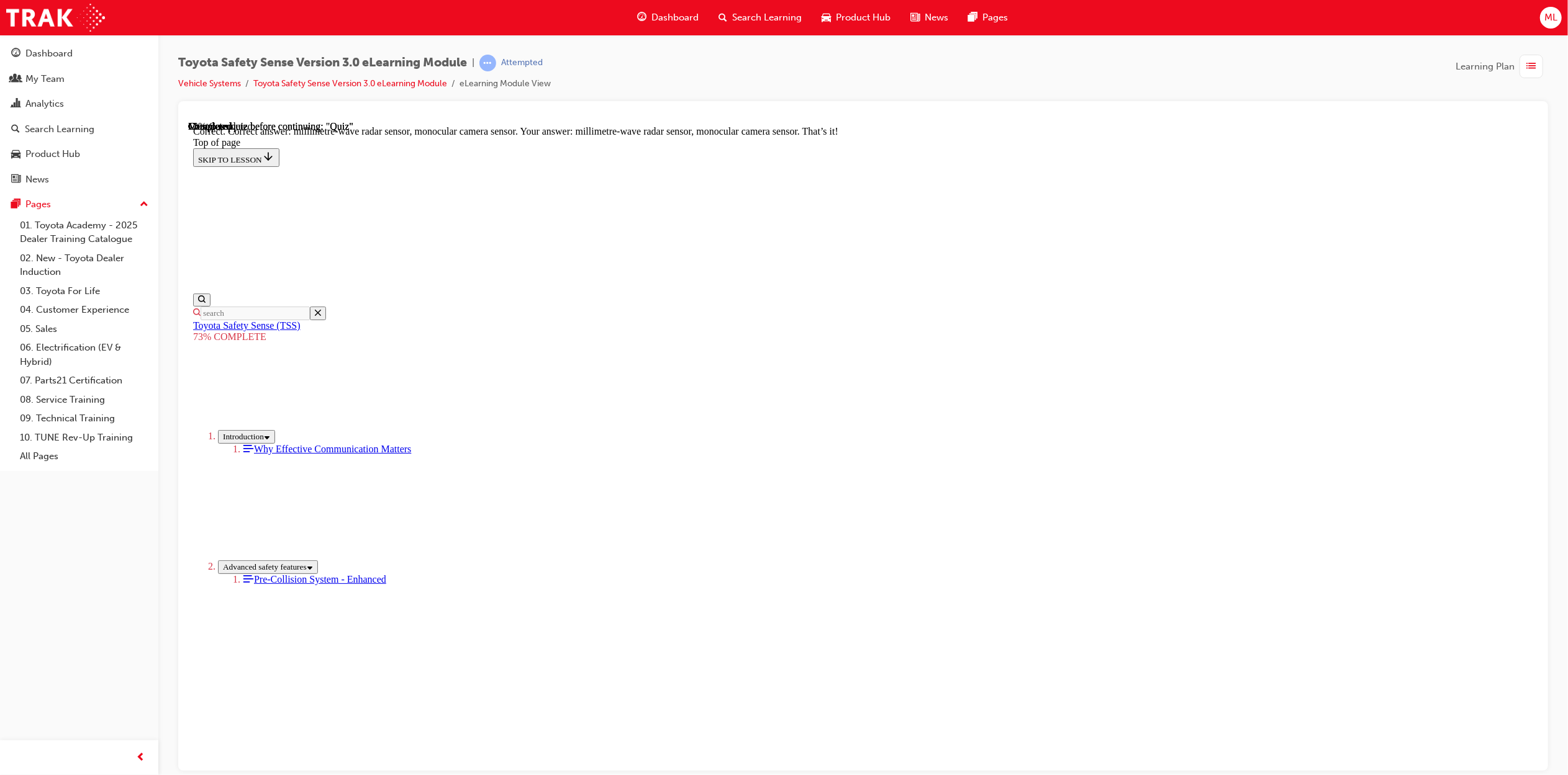
scroll to position [220, 0]
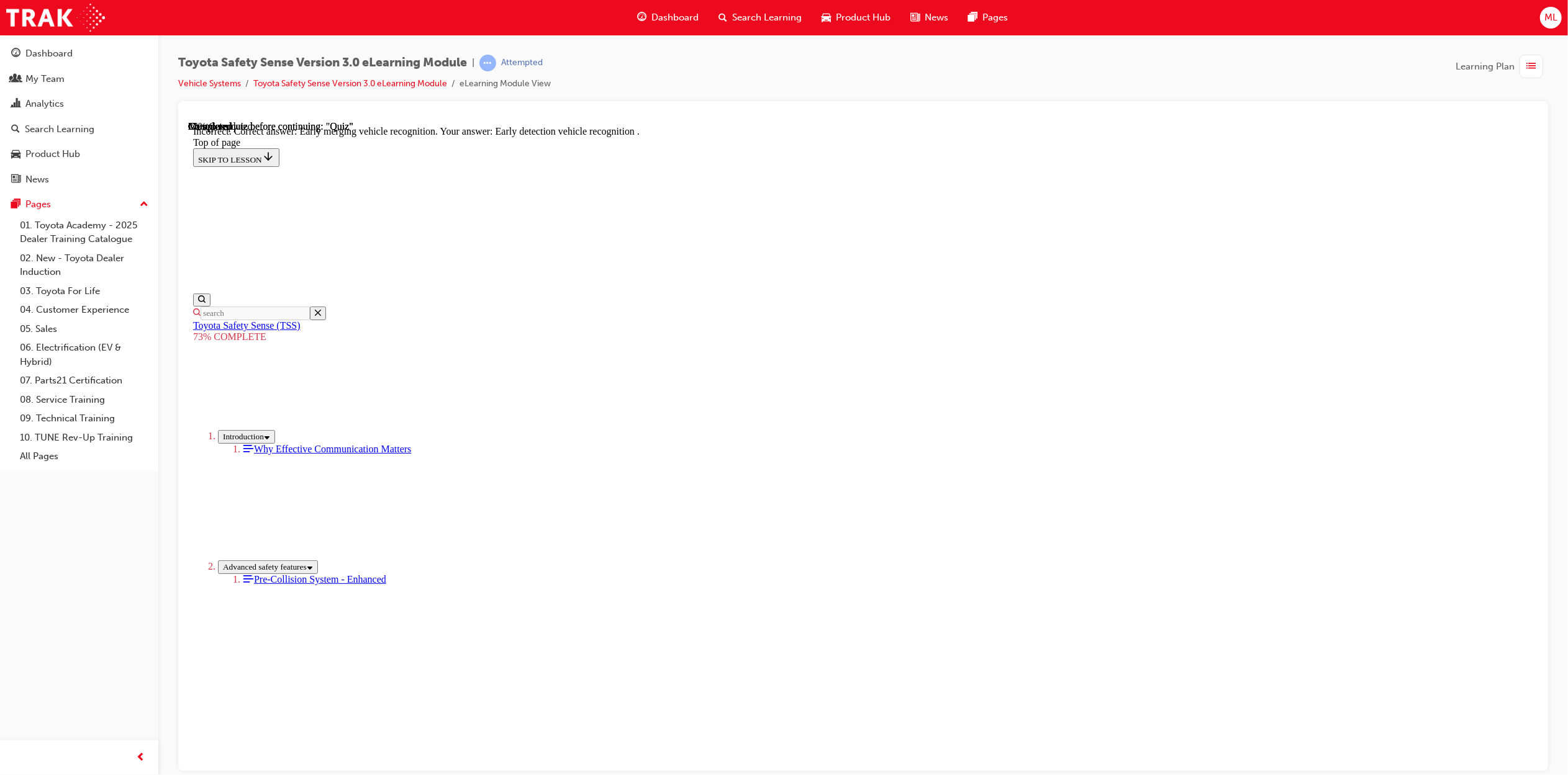
scroll to position [110, 0]
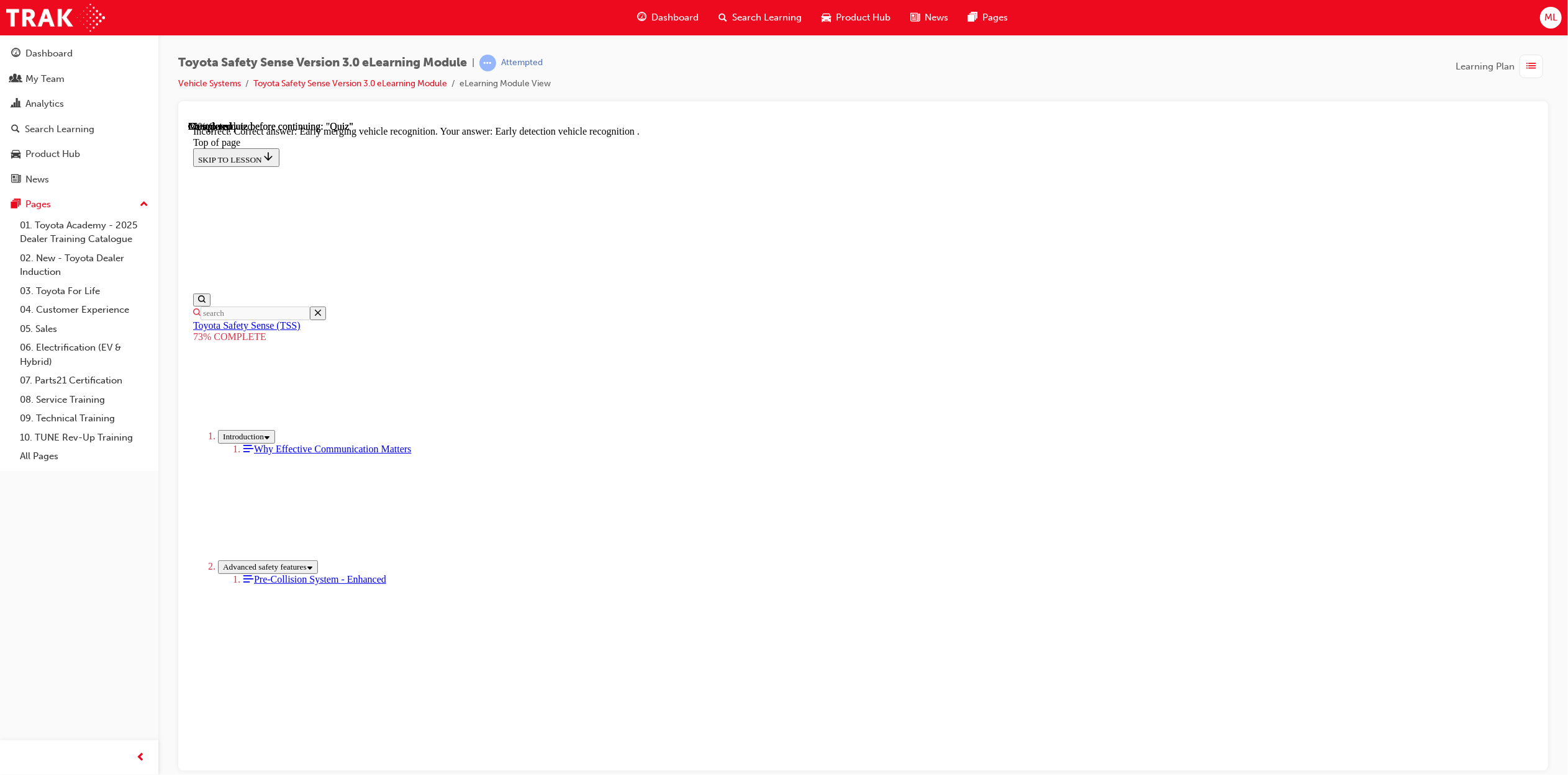
scroll to position [110, 0]
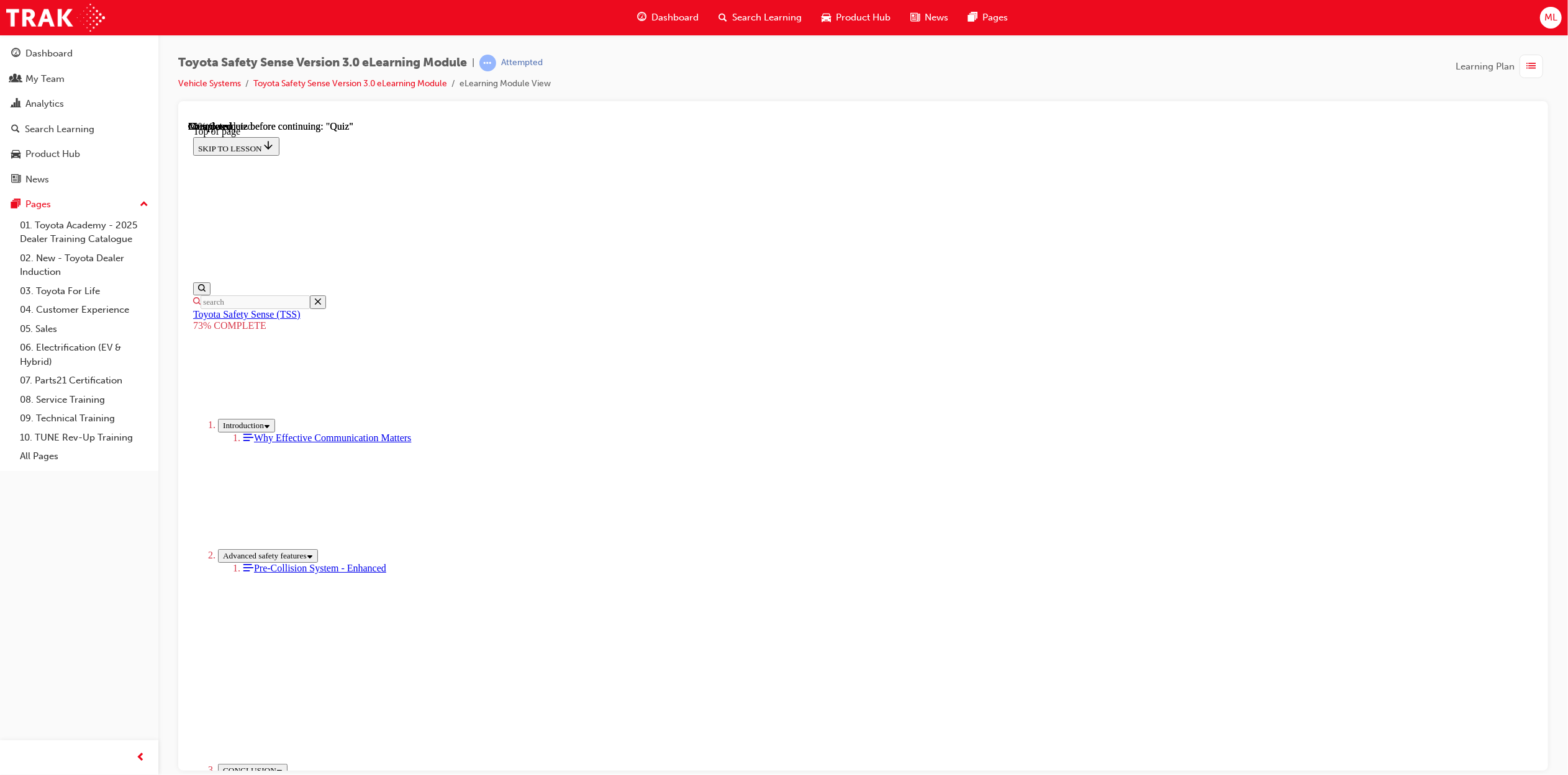
scroll to position [45, 0]
drag, startPoint x: 1525, startPoint y: 422, endPoint x: 1503, endPoint y: 661, distance: 240.0
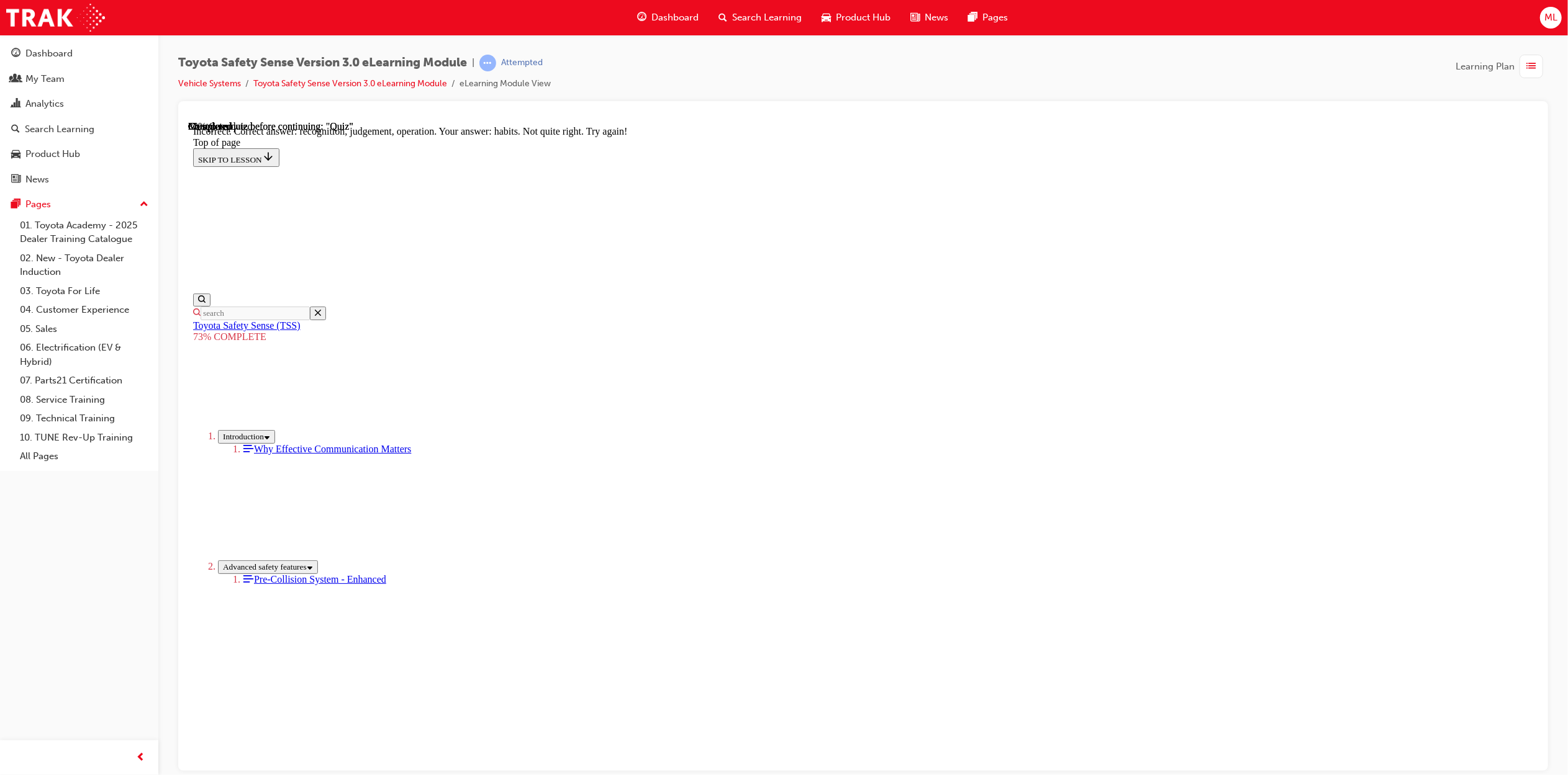
scroll to position [311, 0]
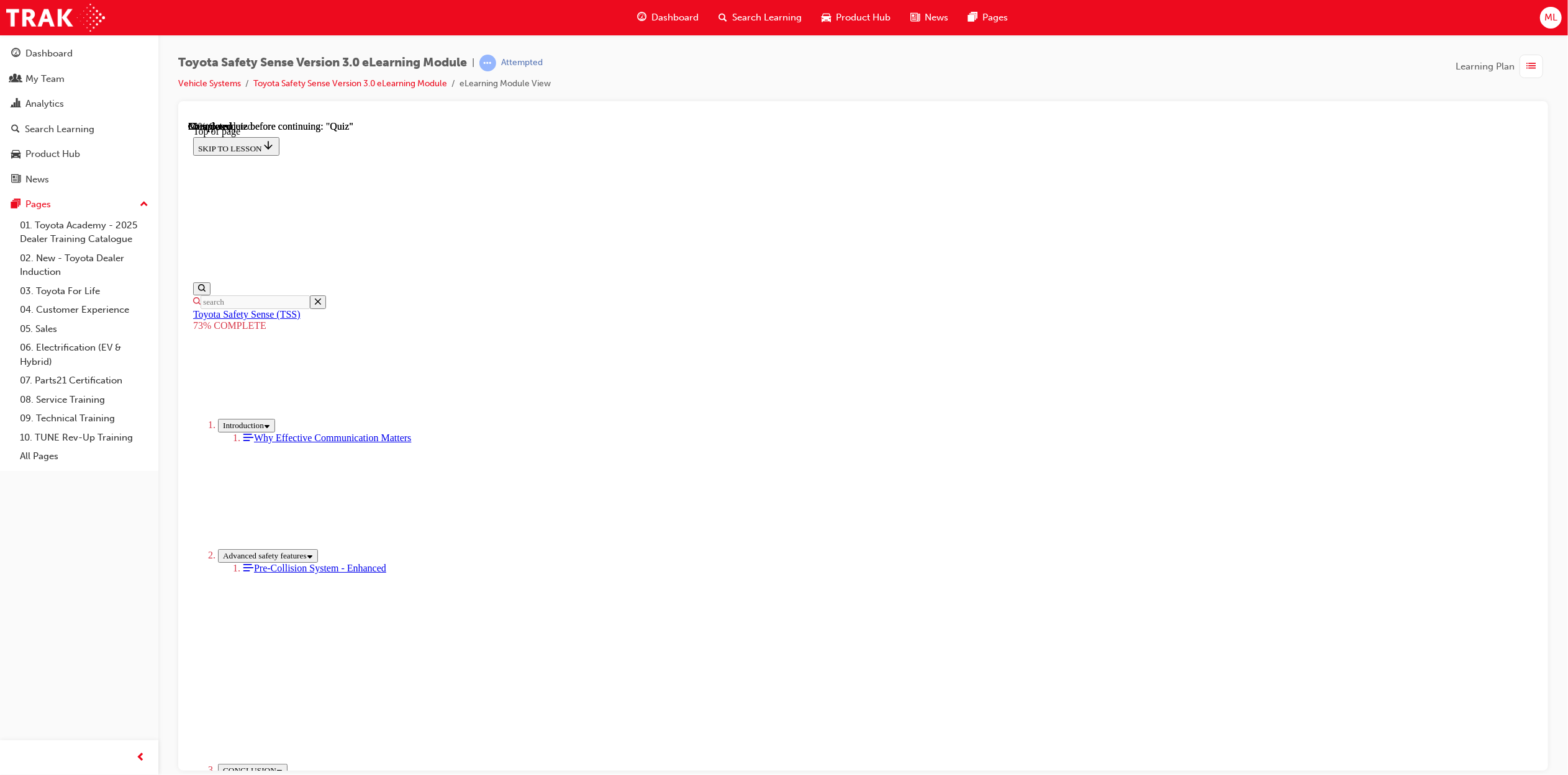
scroll to position [45, 0]
drag, startPoint x: 1525, startPoint y: 368, endPoint x: 1476, endPoint y: 645, distance: 281.3
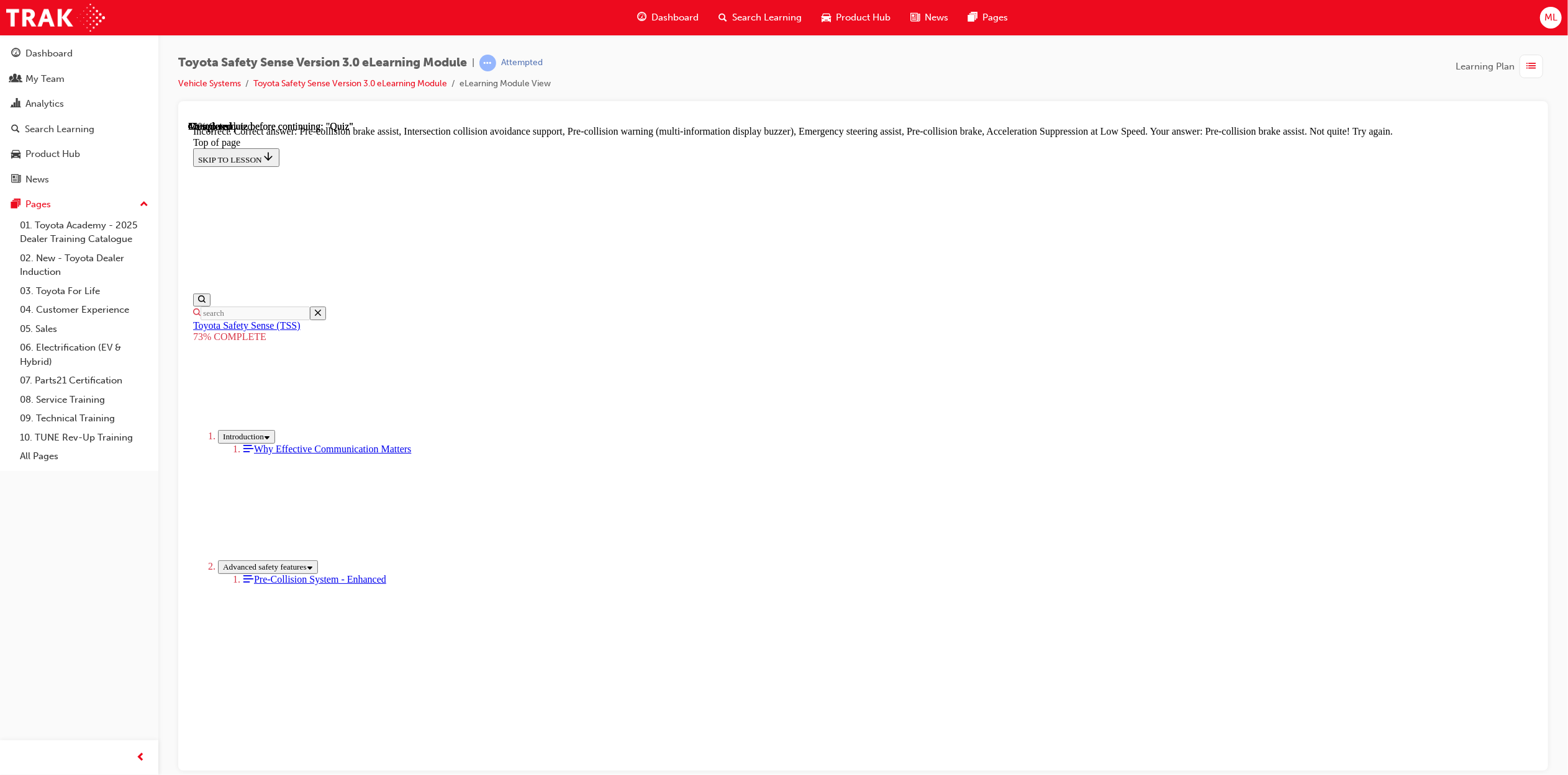
scroll to position [319, 0]
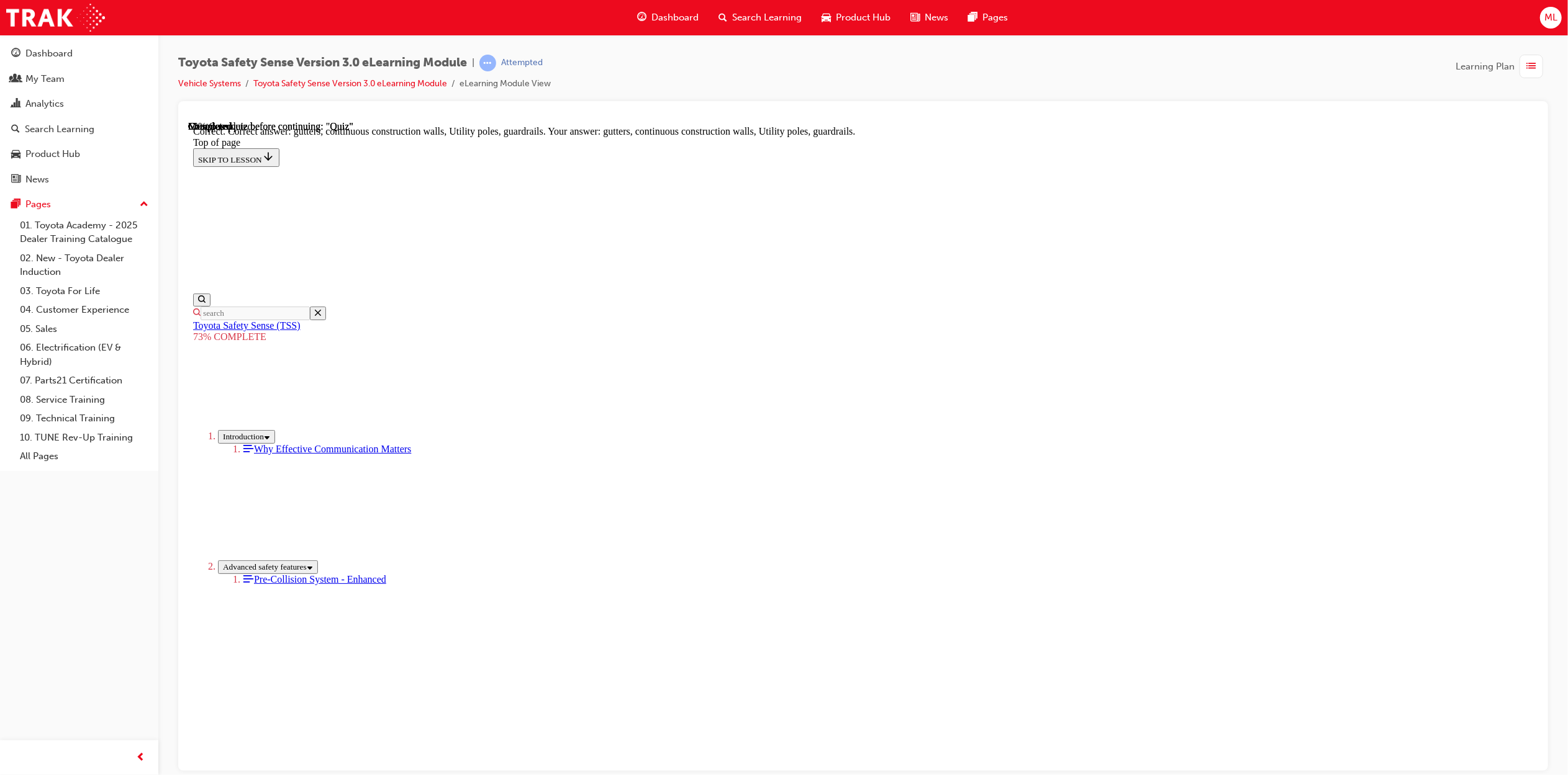
scroll to position [138, 0]
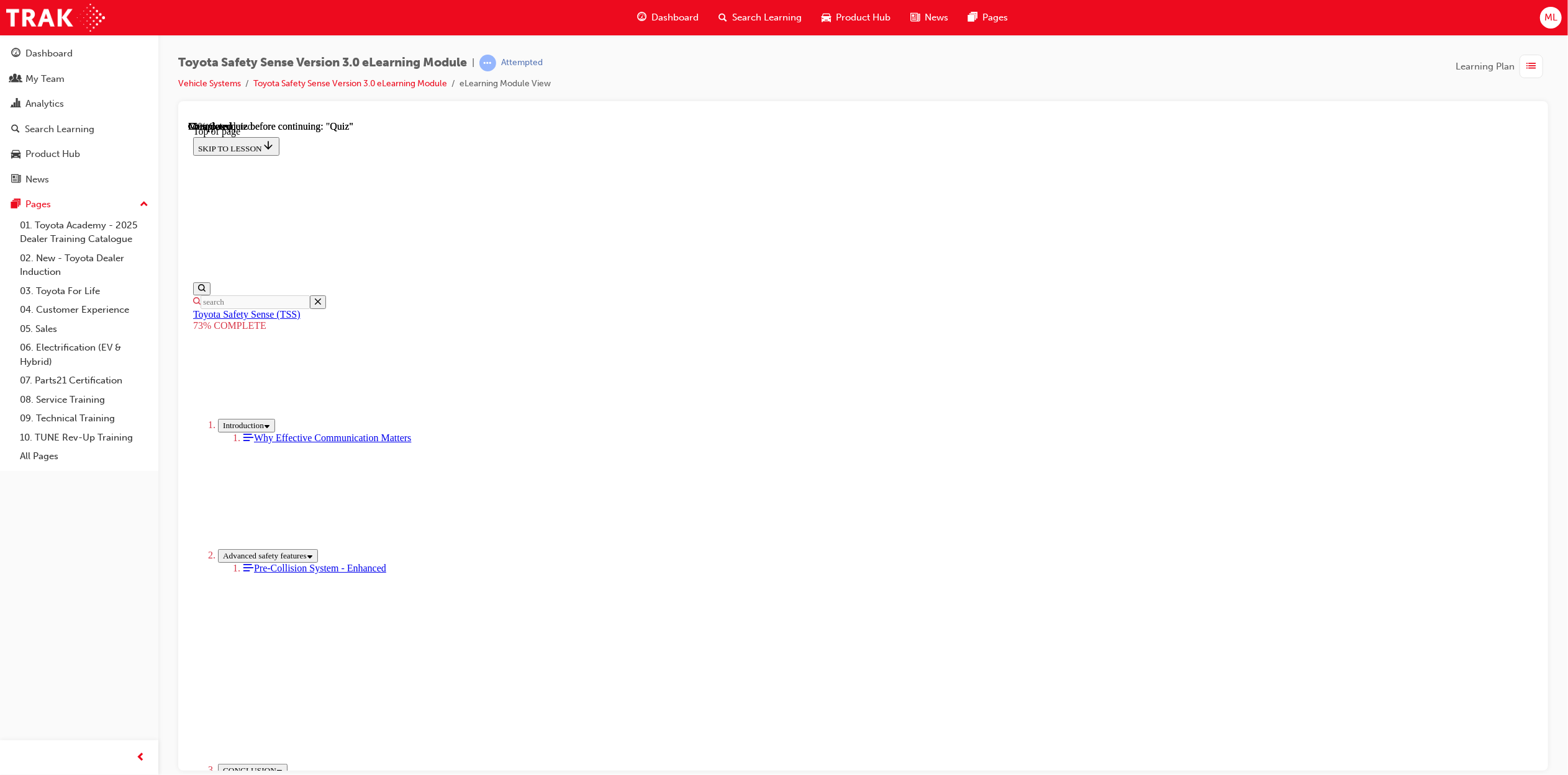
scroll to position [45, 0]
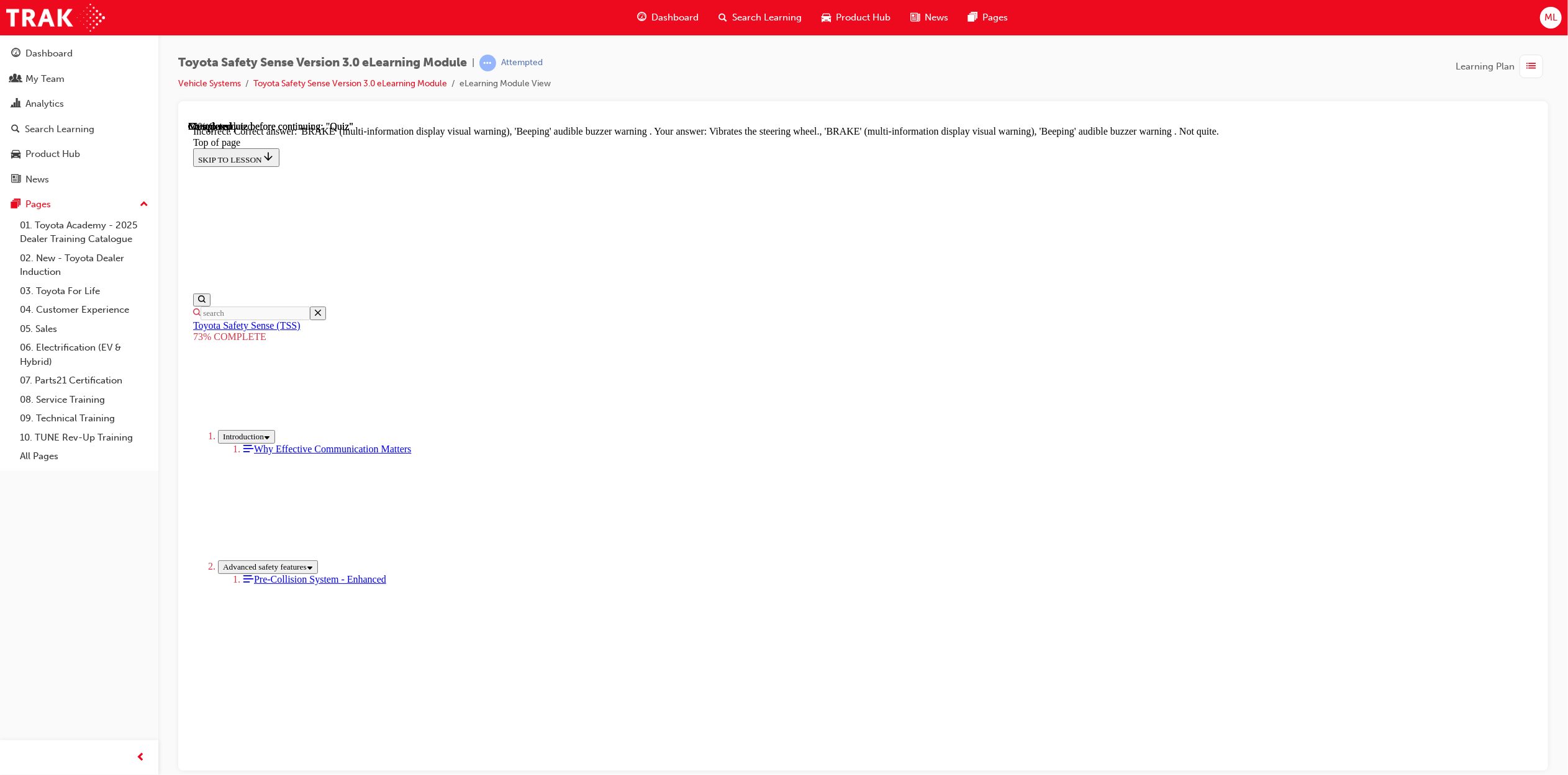
scroll to position [204, 0]
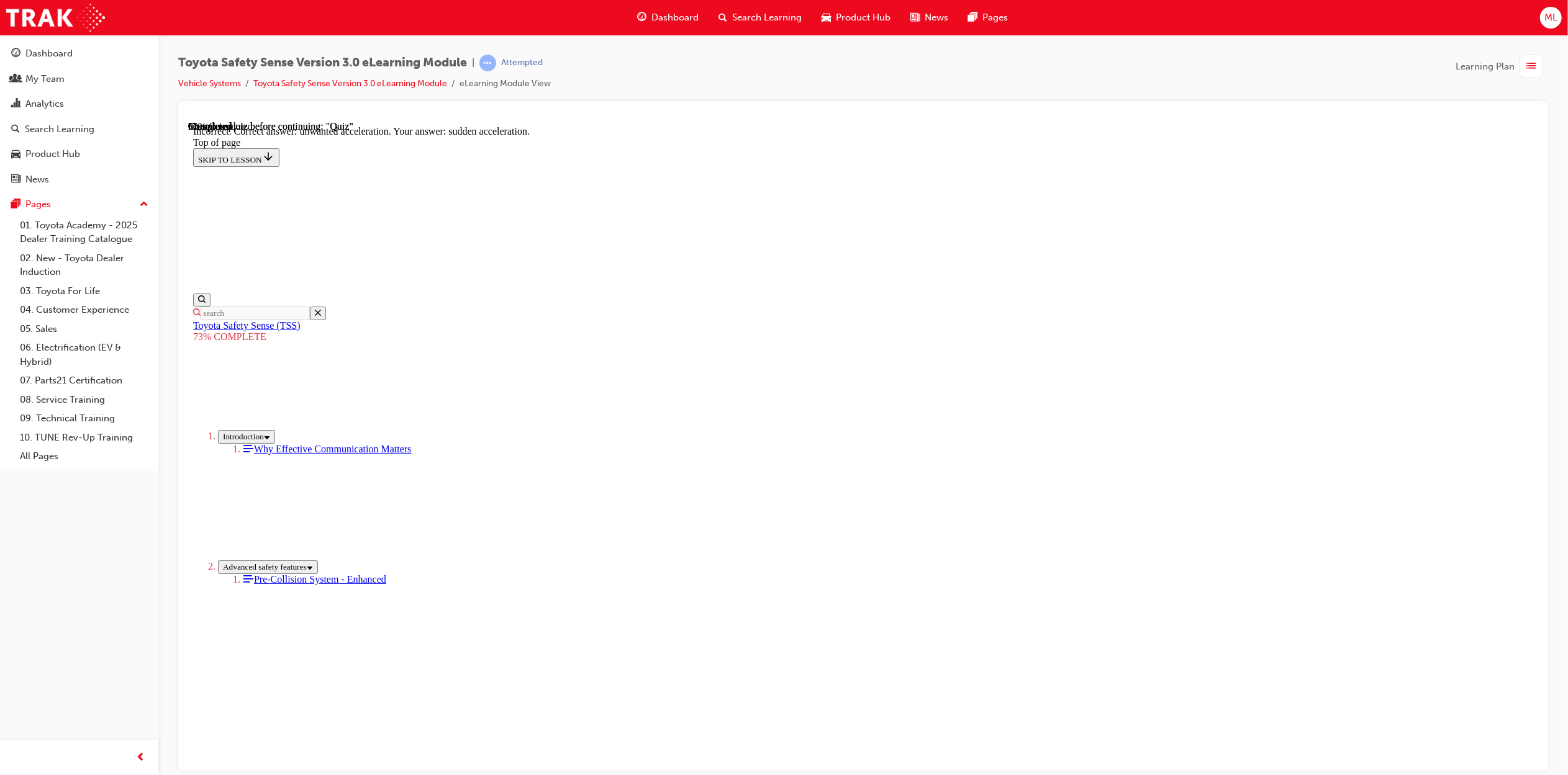
scroll to position [110, 0]
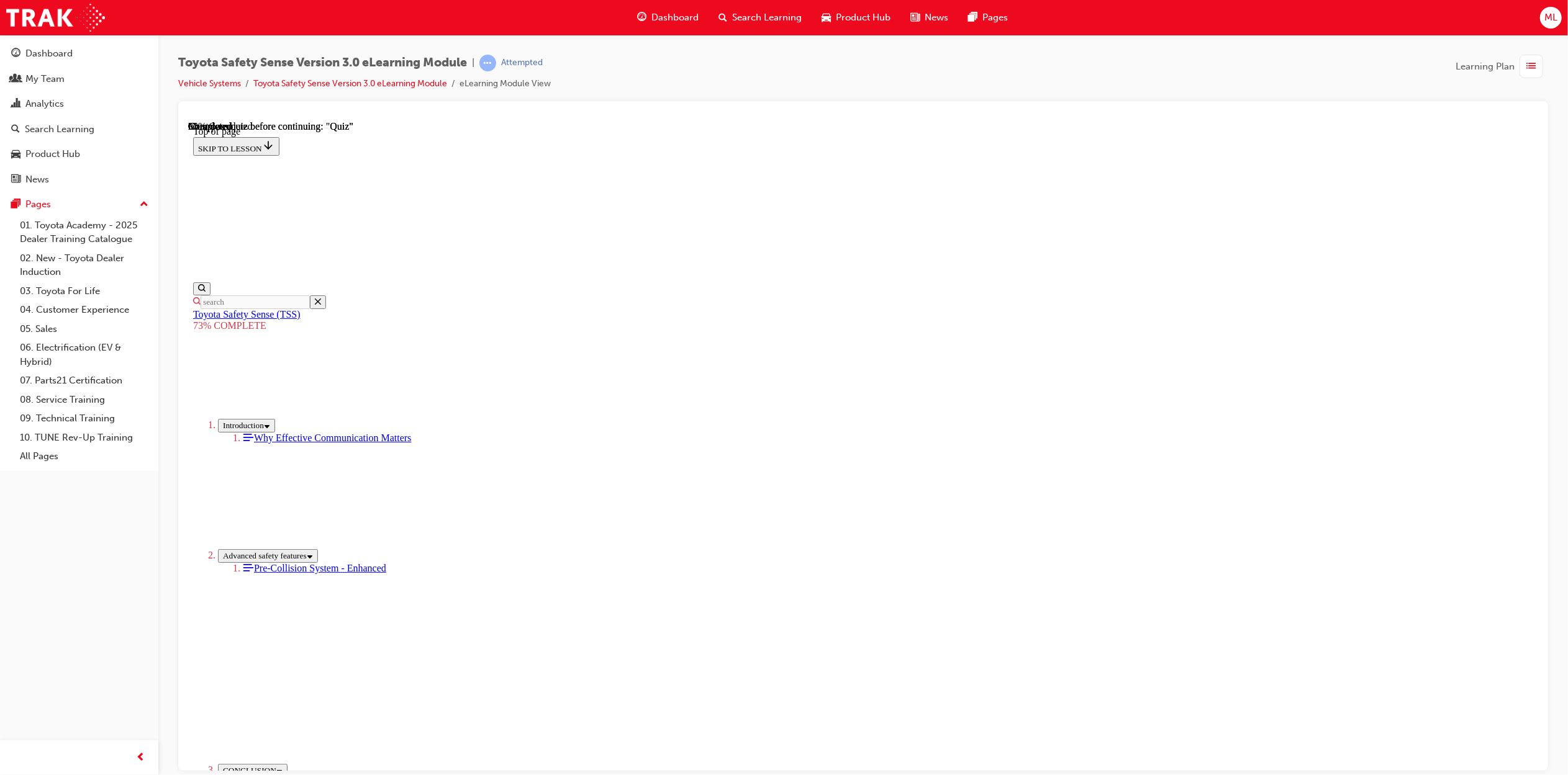
scroll to position [45, 0]
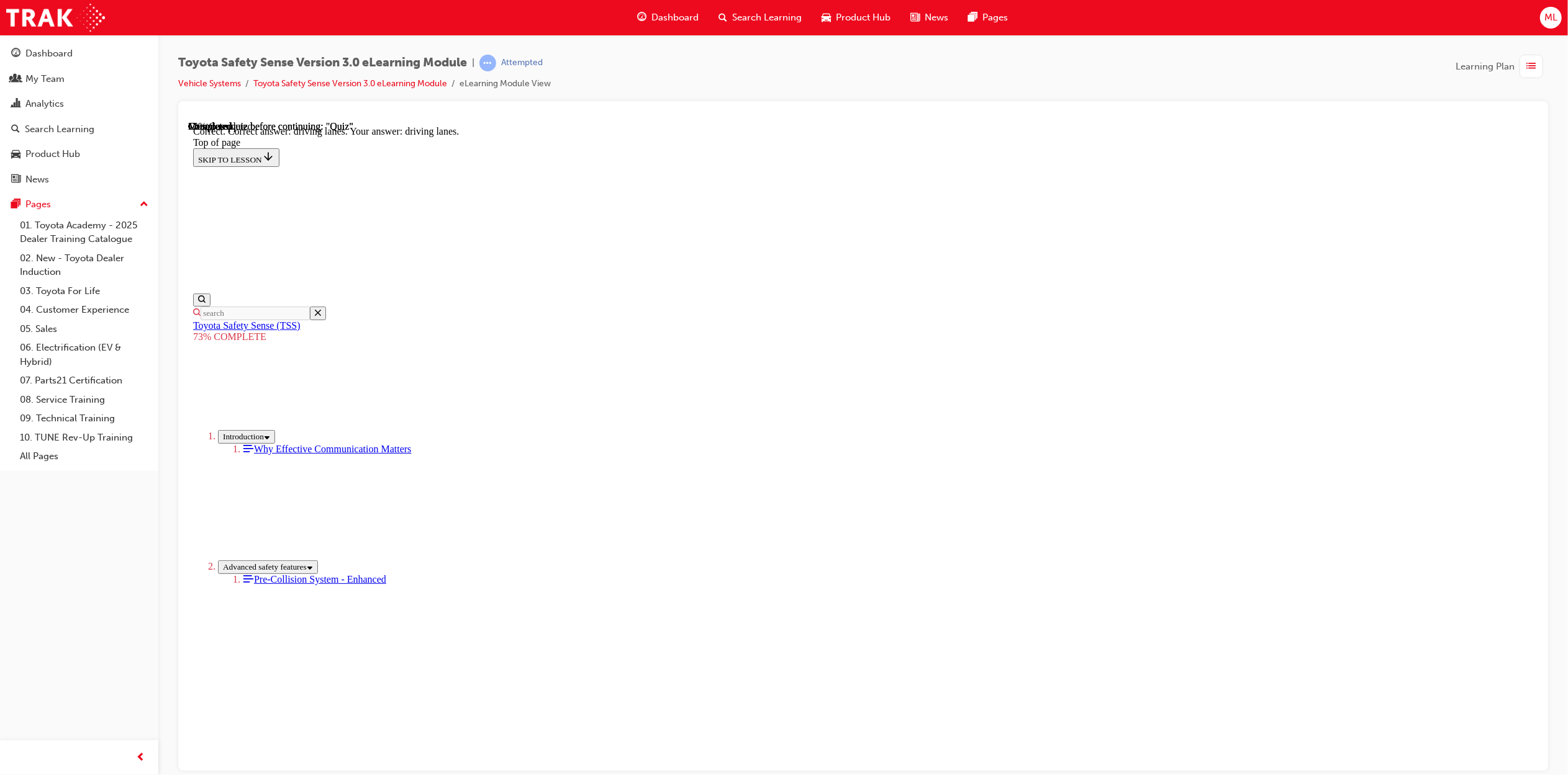
scroll to position [88, 0]
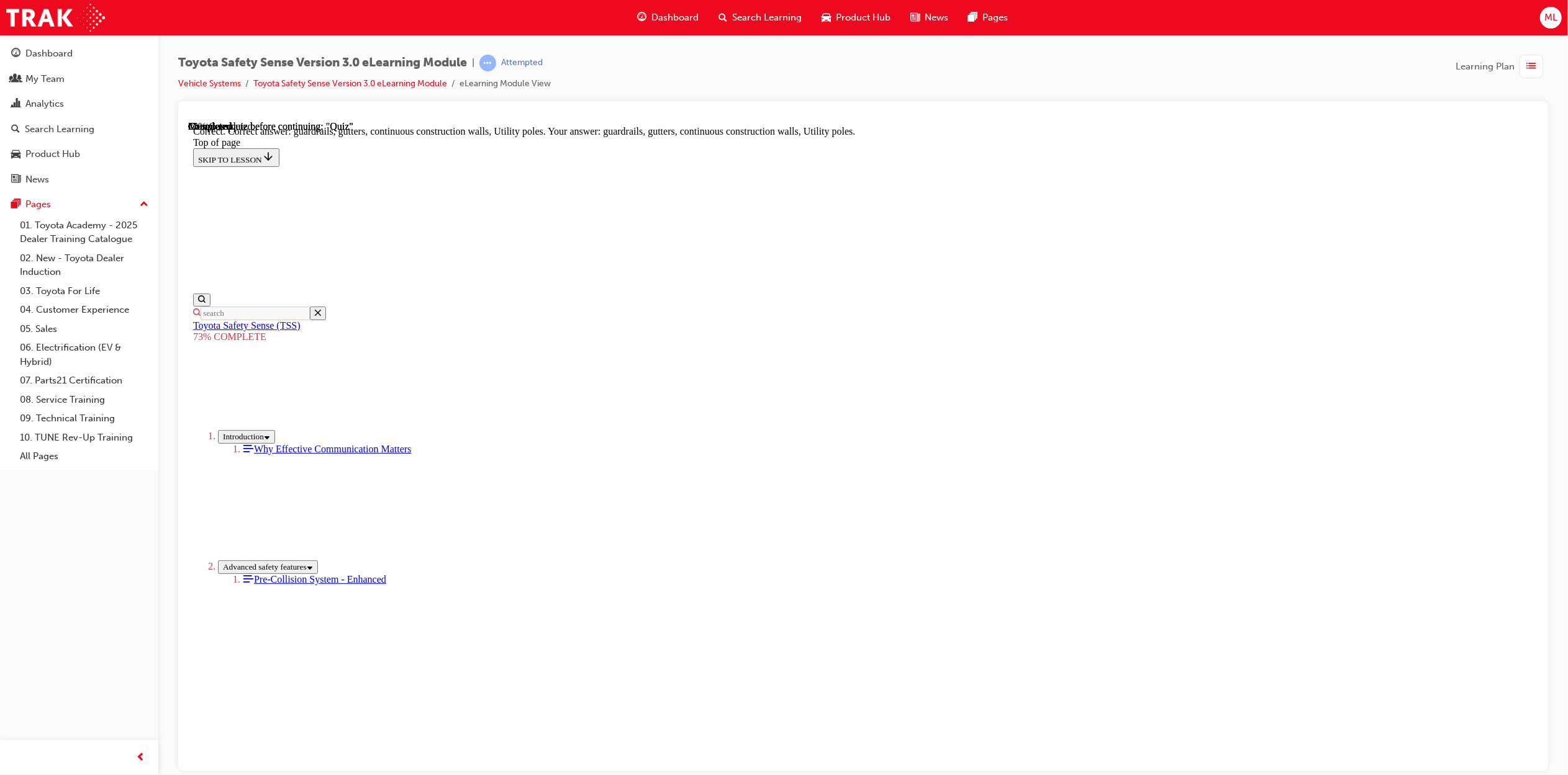
scroll to position [45, 0]
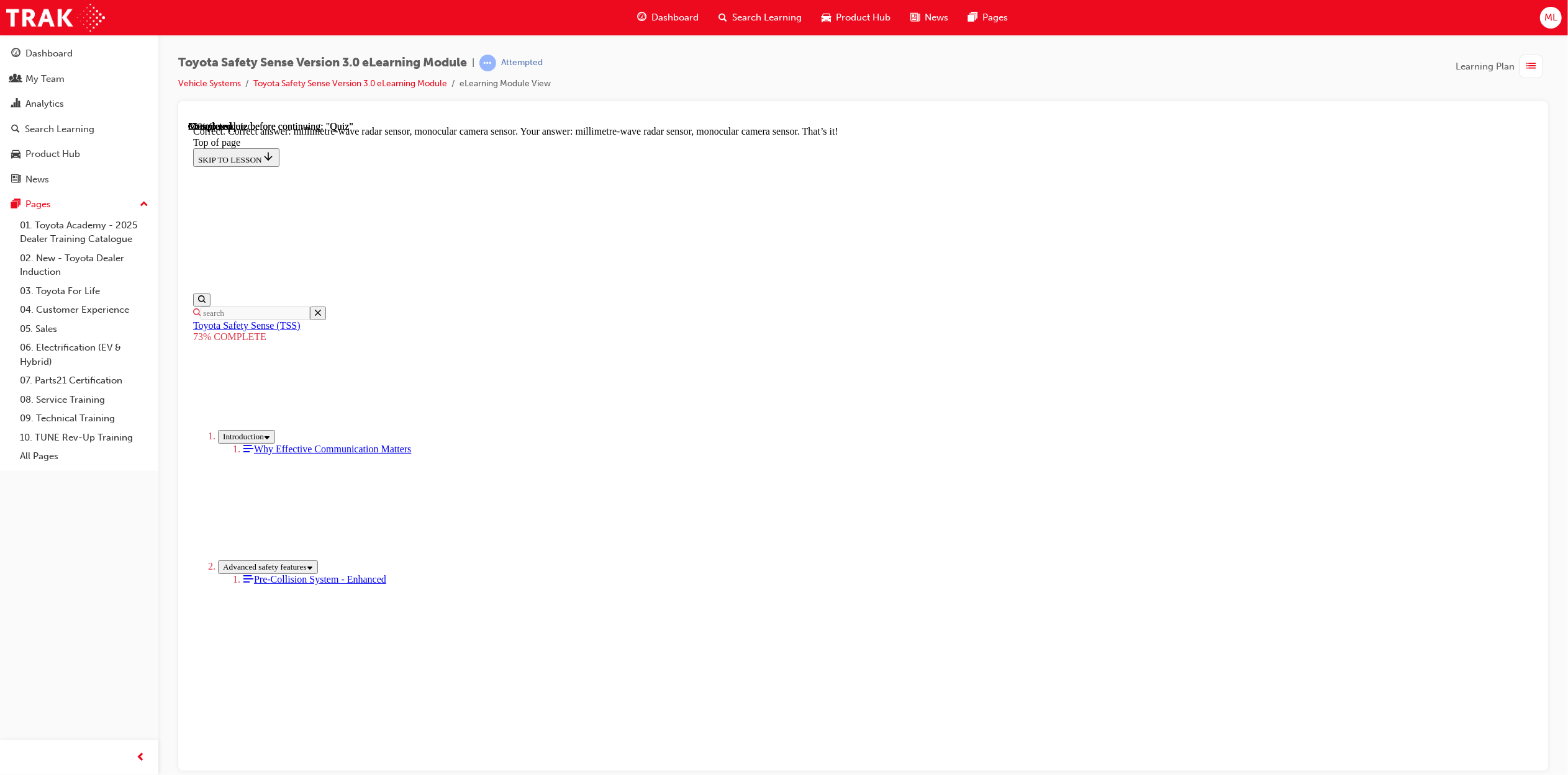
scroll to position [220, 0]
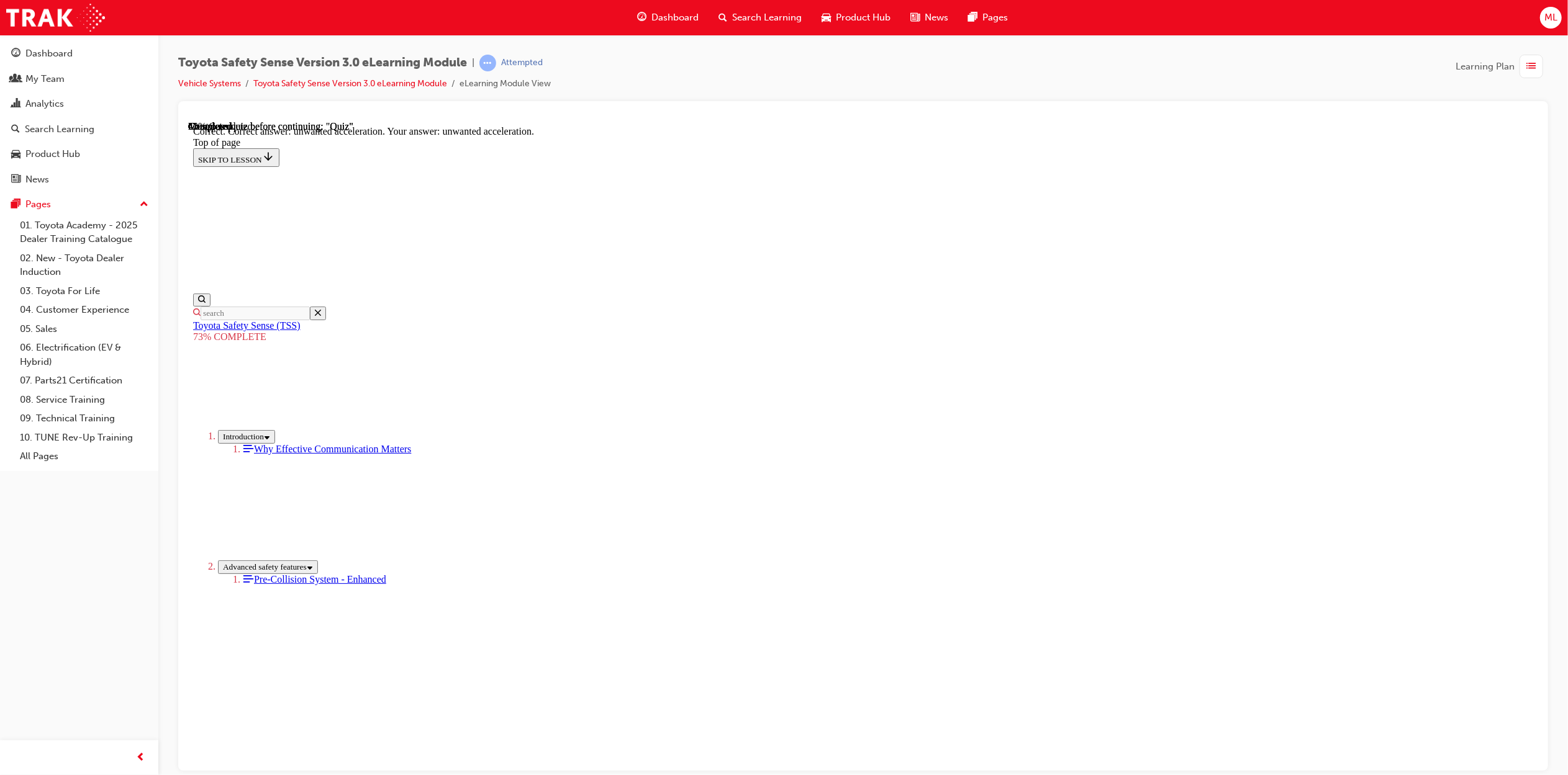
scroll to position [110, 0]
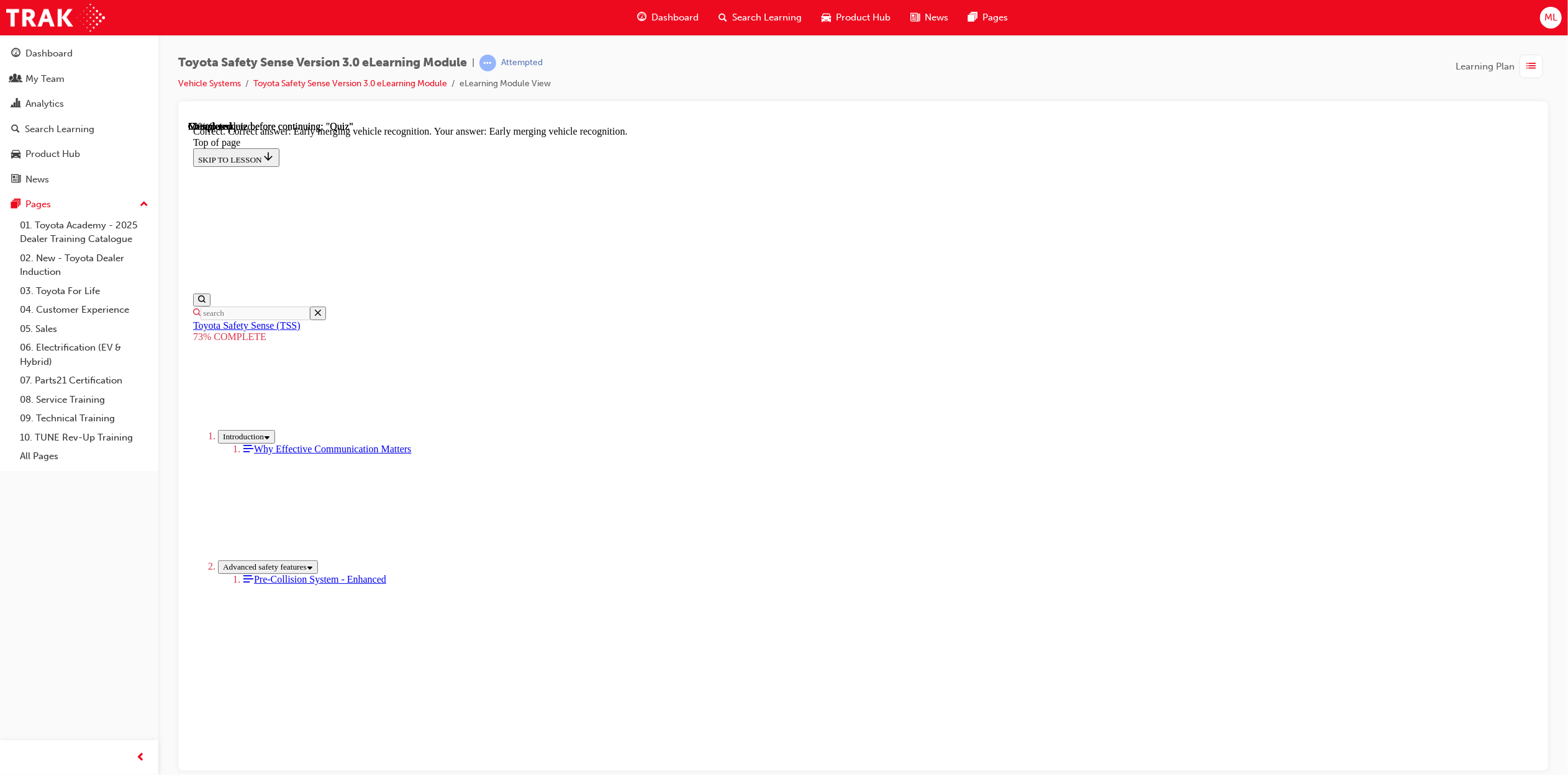
scroll to position [110, 0]
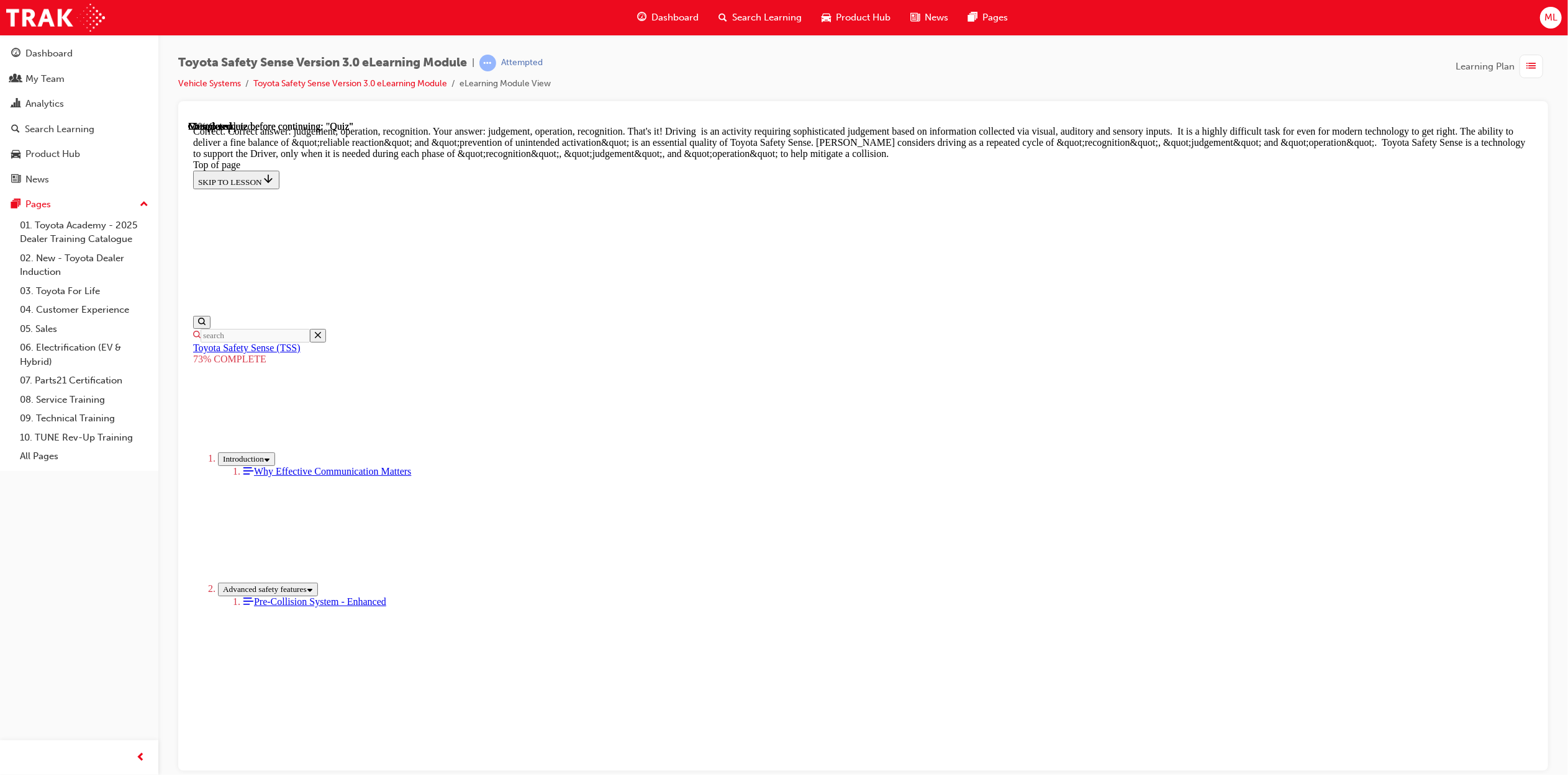
scroll to position [430, 0]
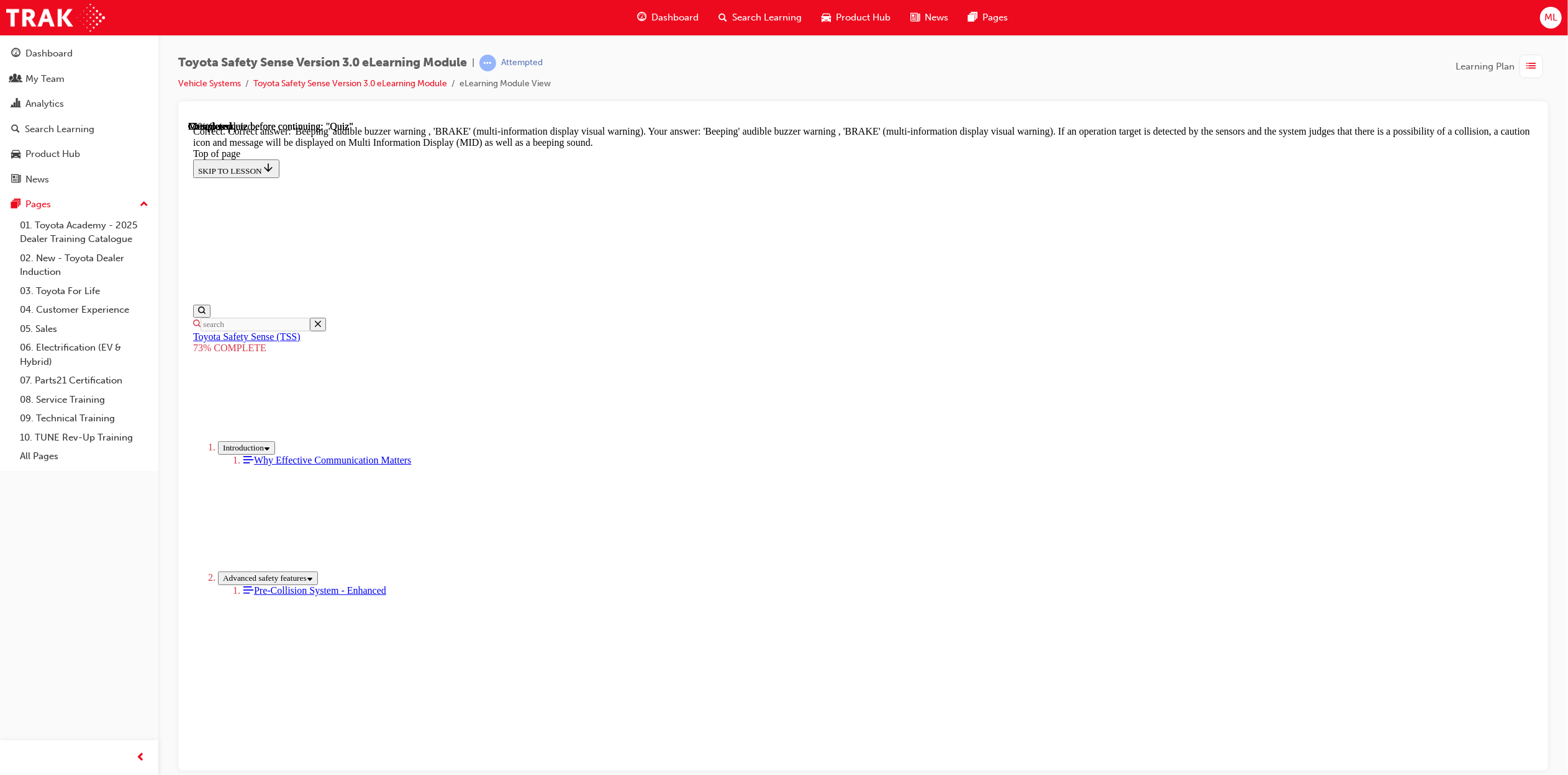
scroll to position [234, 0]
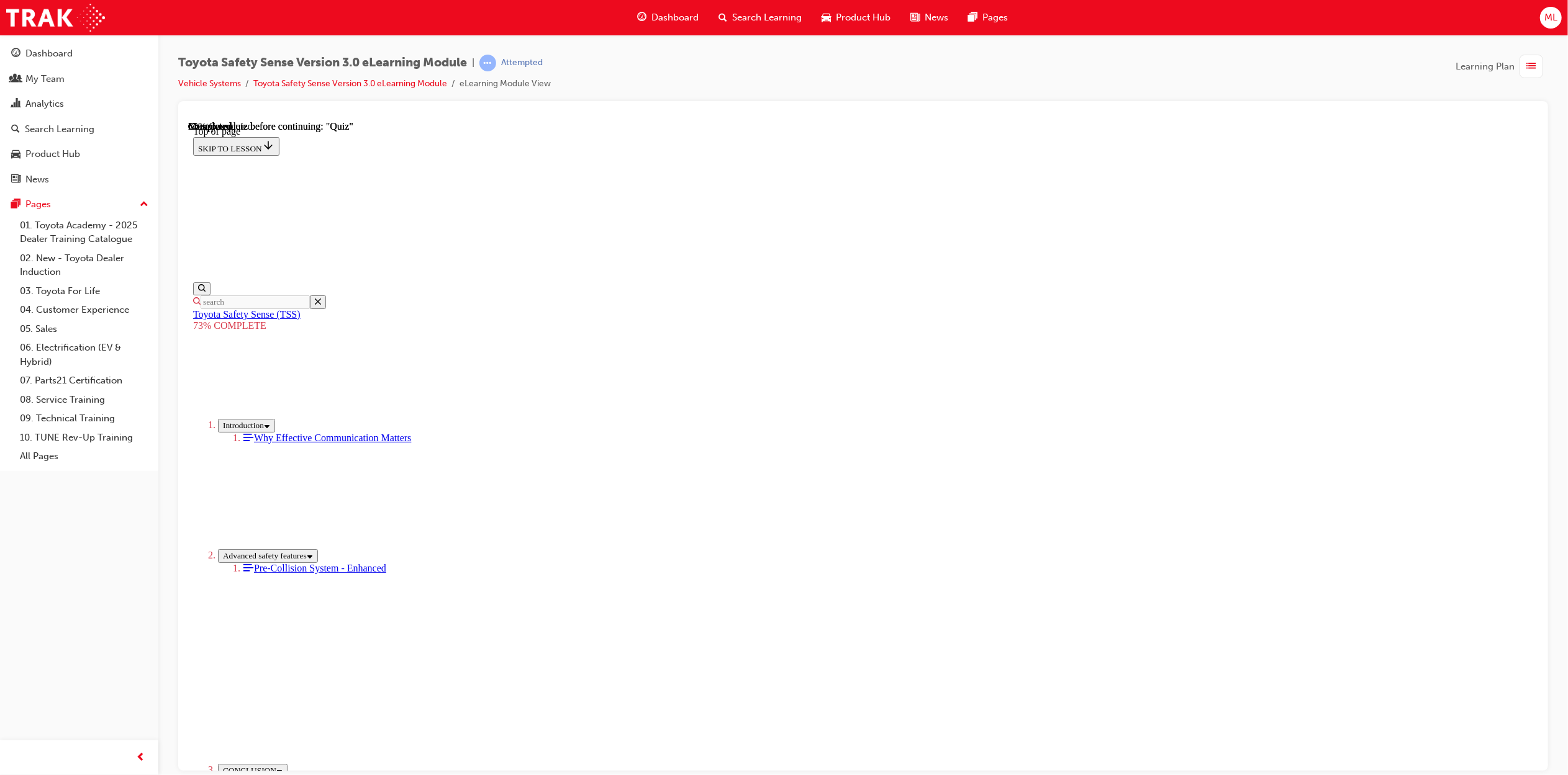
scroll to position [219, 0]
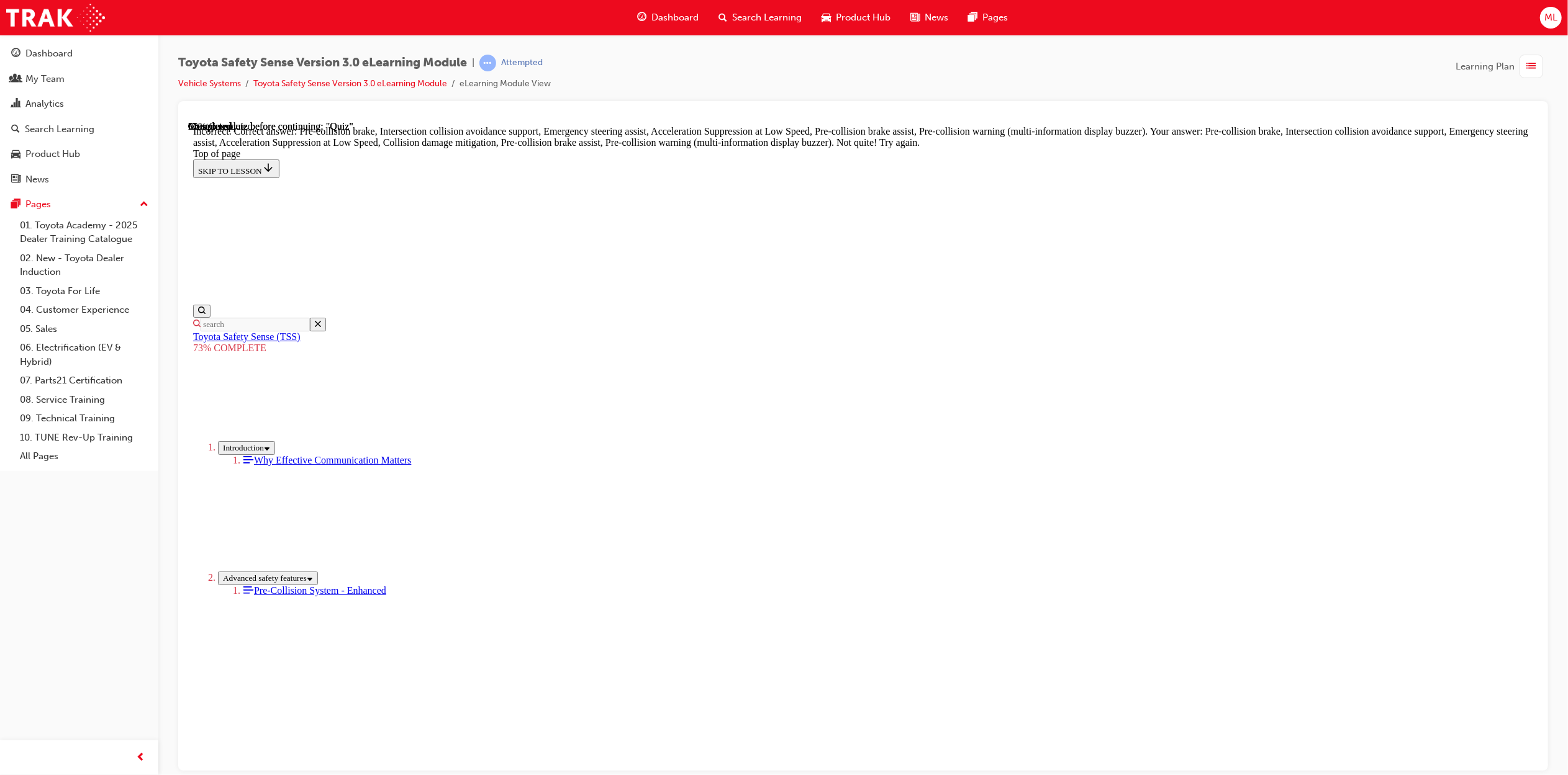
scroll to position [319, 0]
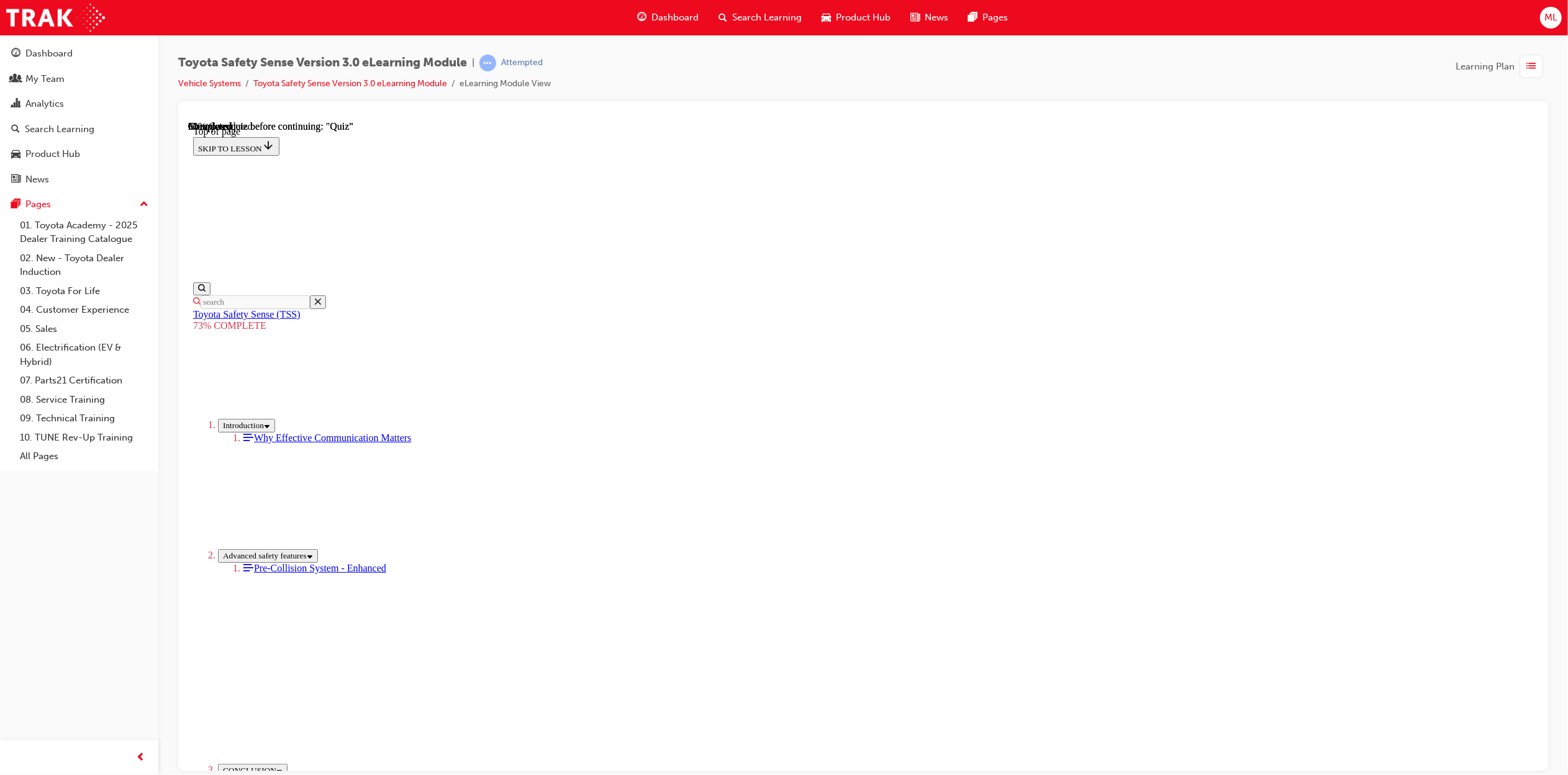
scroll to position [38, 0]
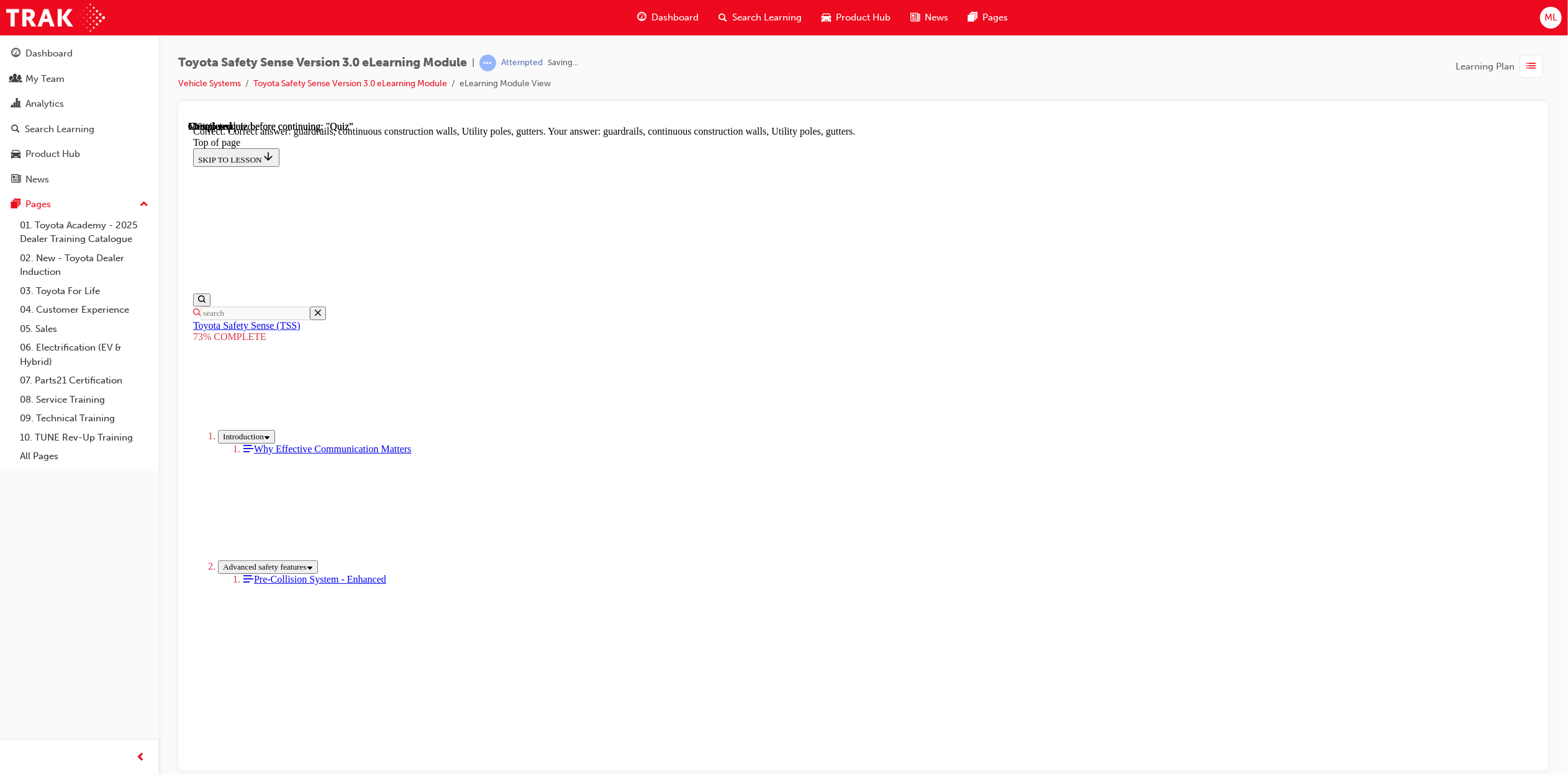
scroll to position [138, 0]
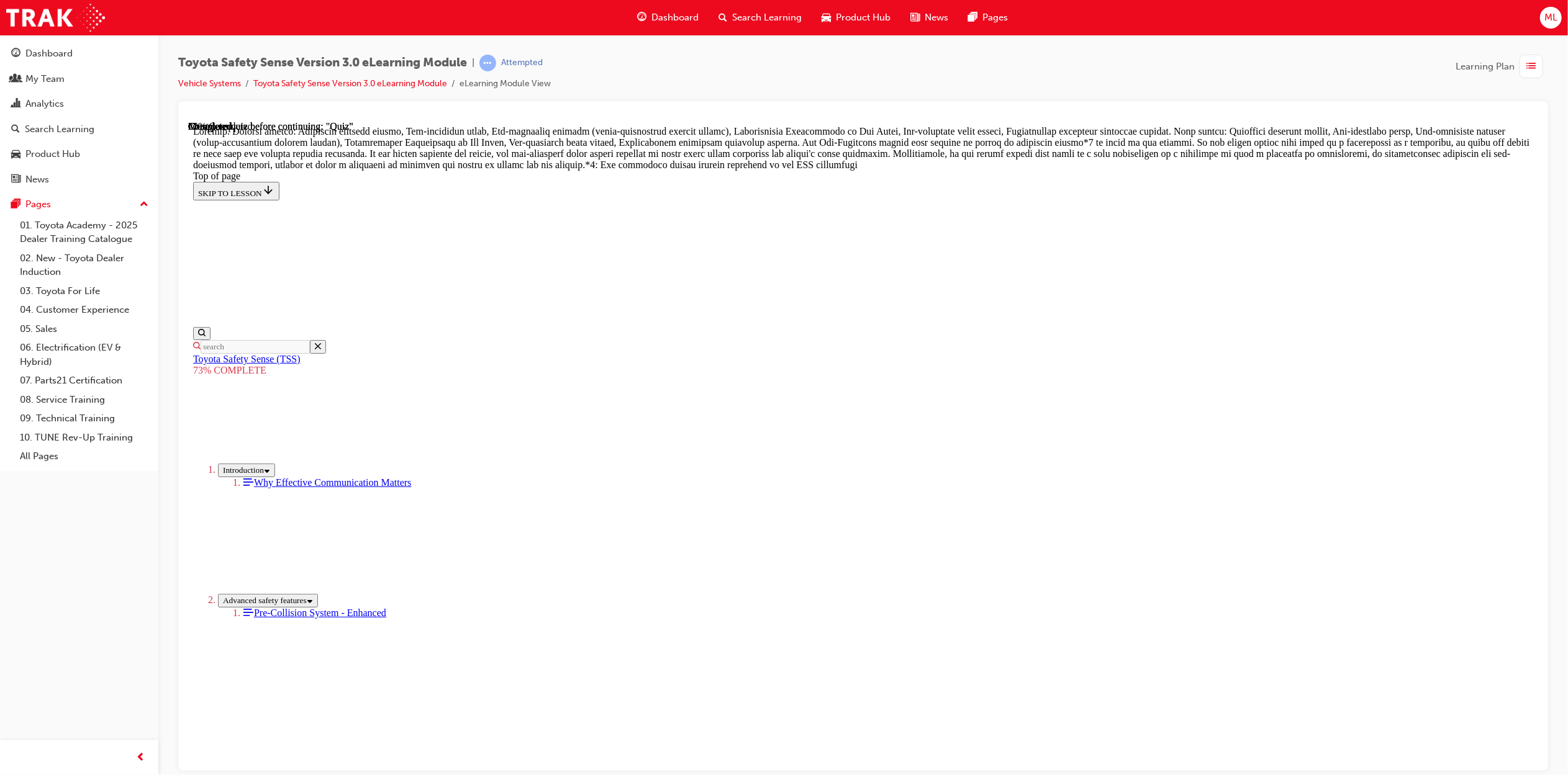
scroll to position [519, 0]
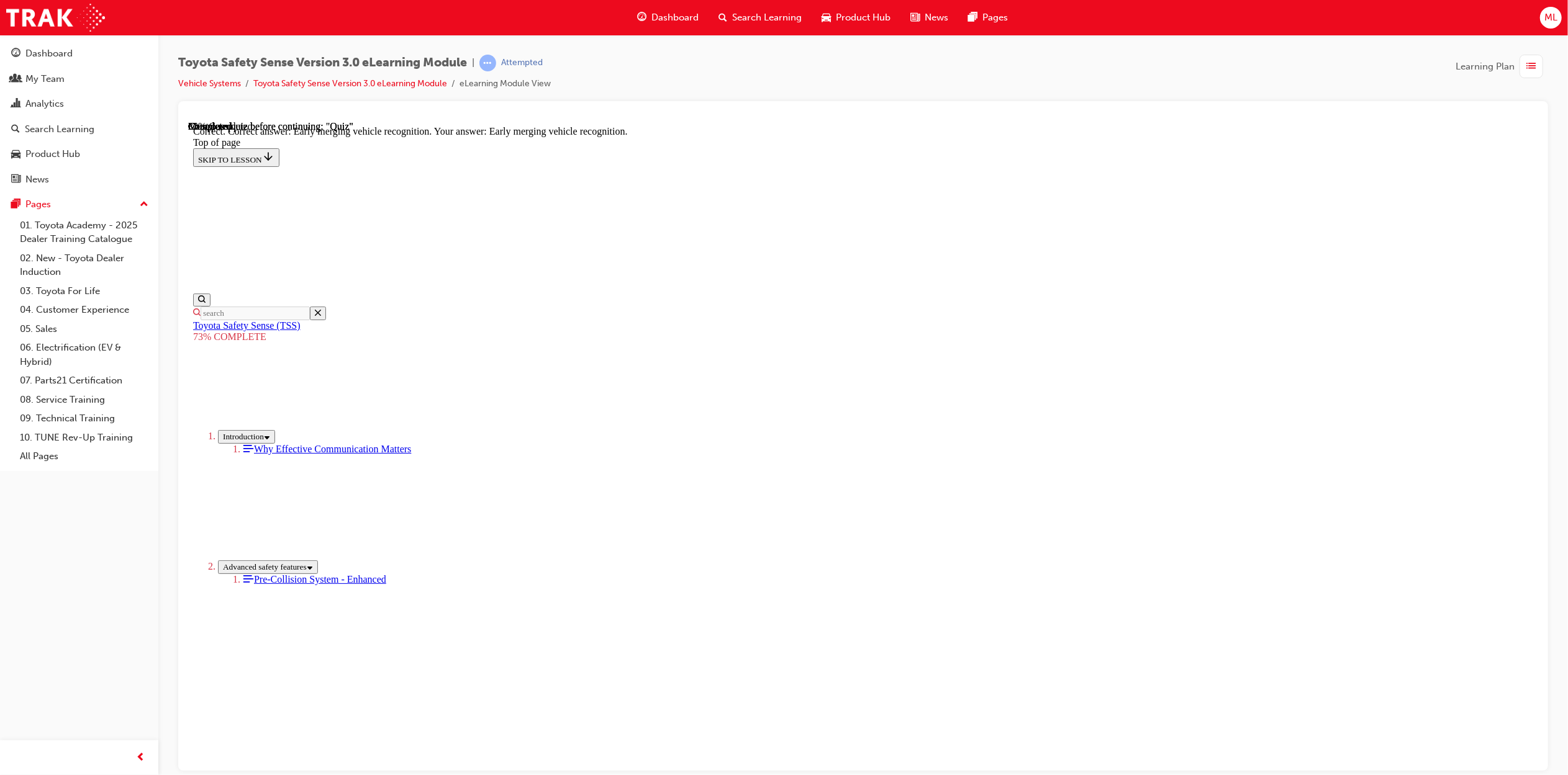
scroll to position [110, 0]
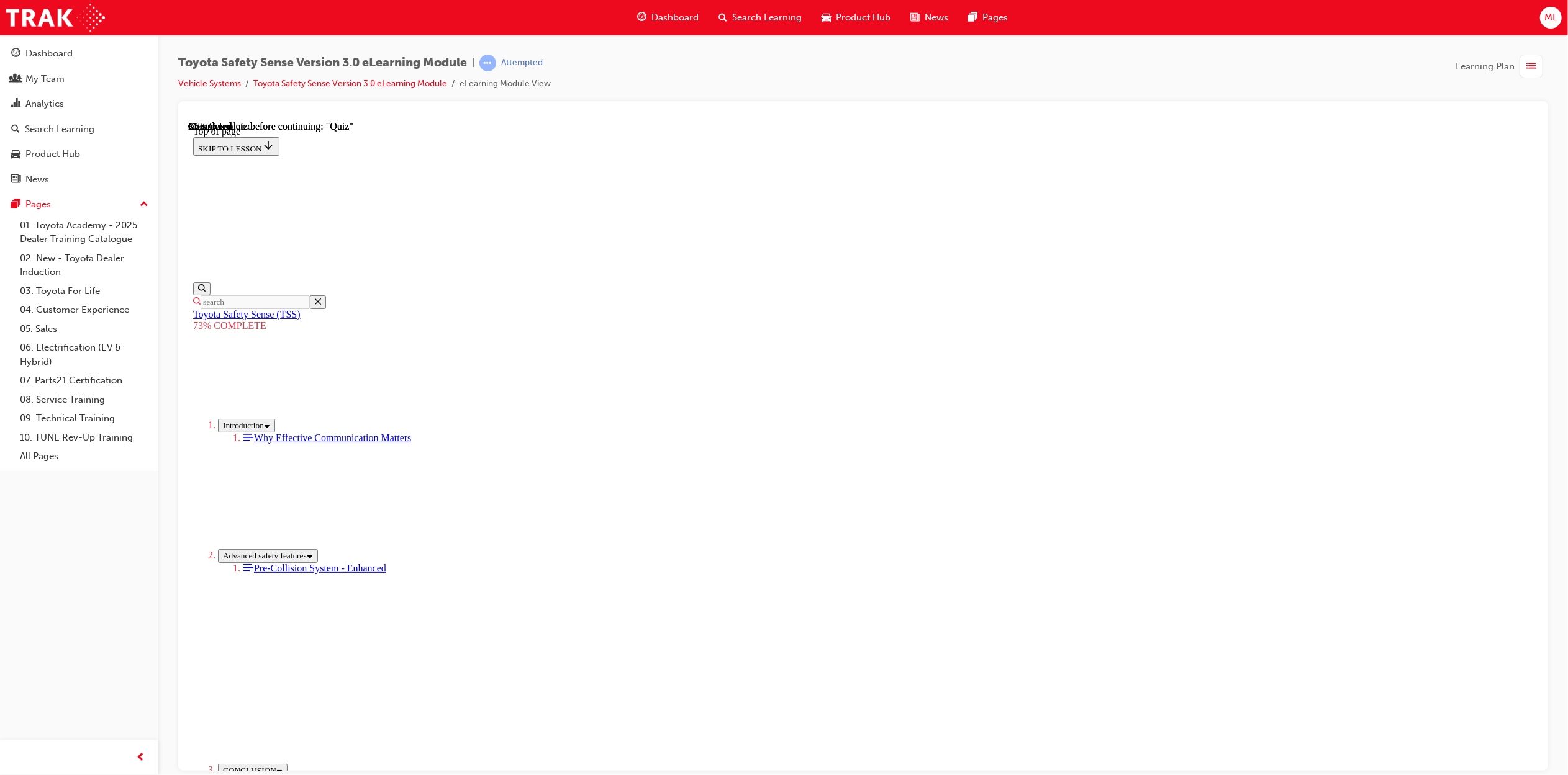
scroll to position [45, 0]
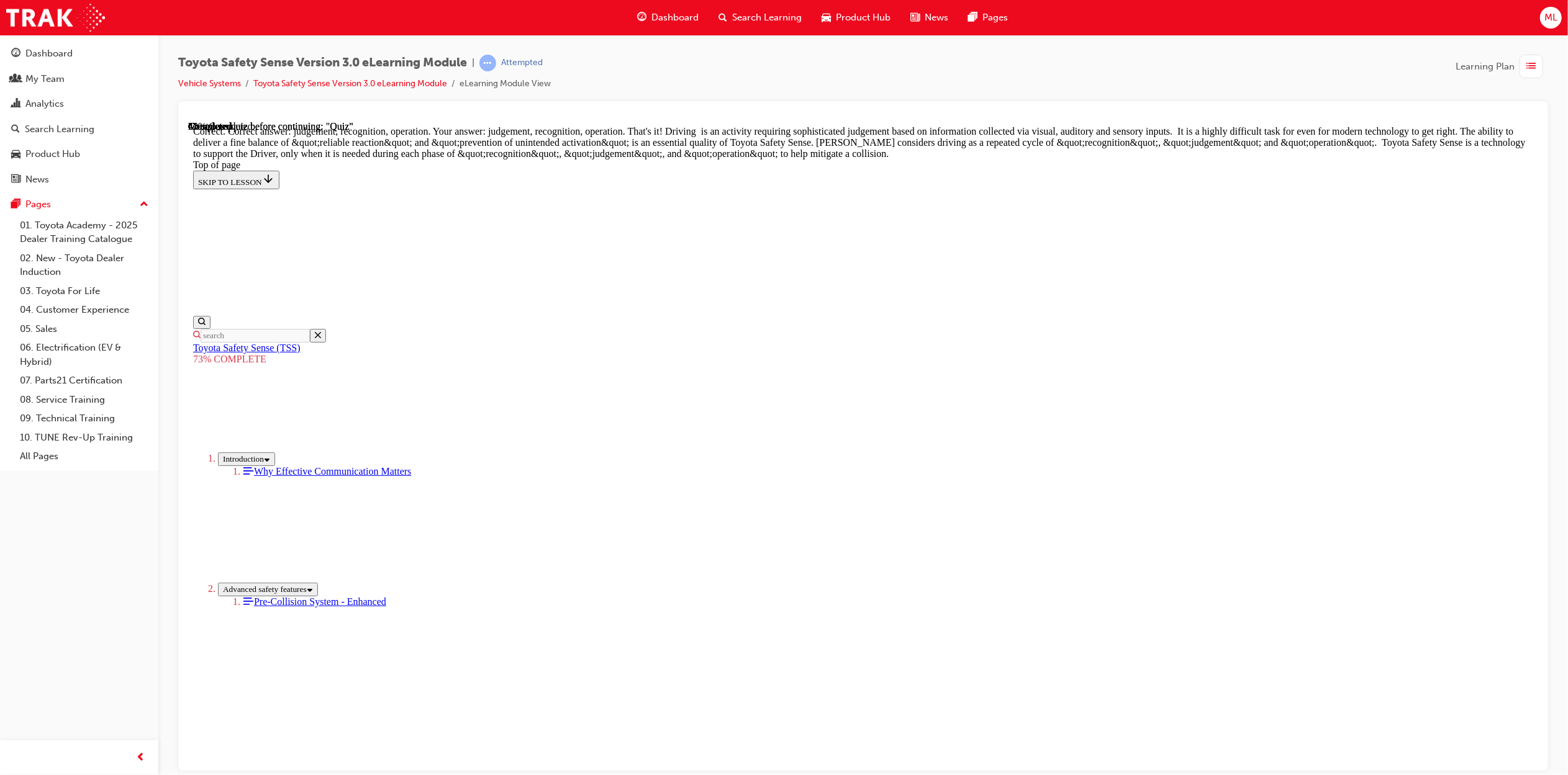
scroll to position [430, 0]
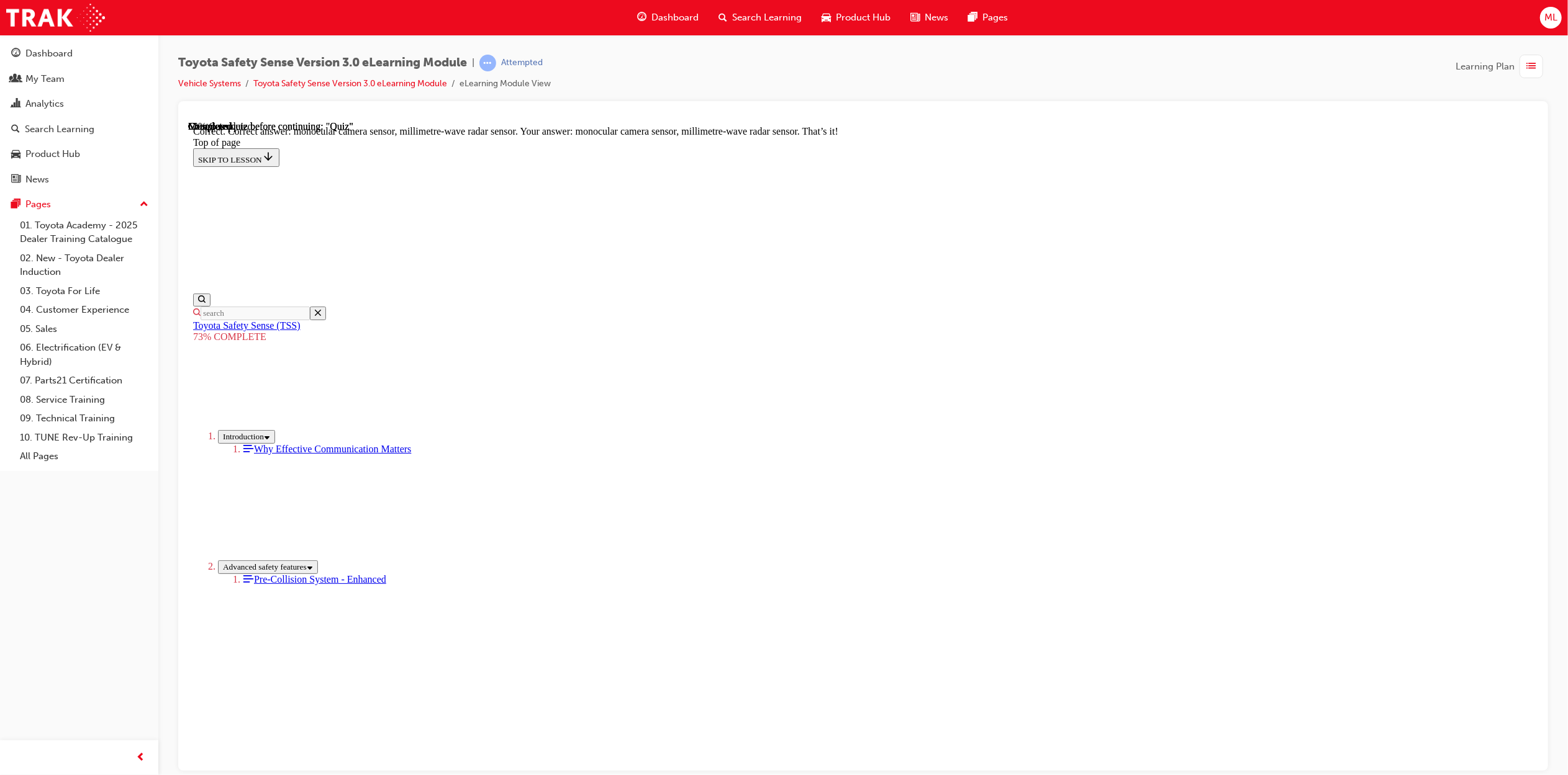
scroll to position [220, 0]
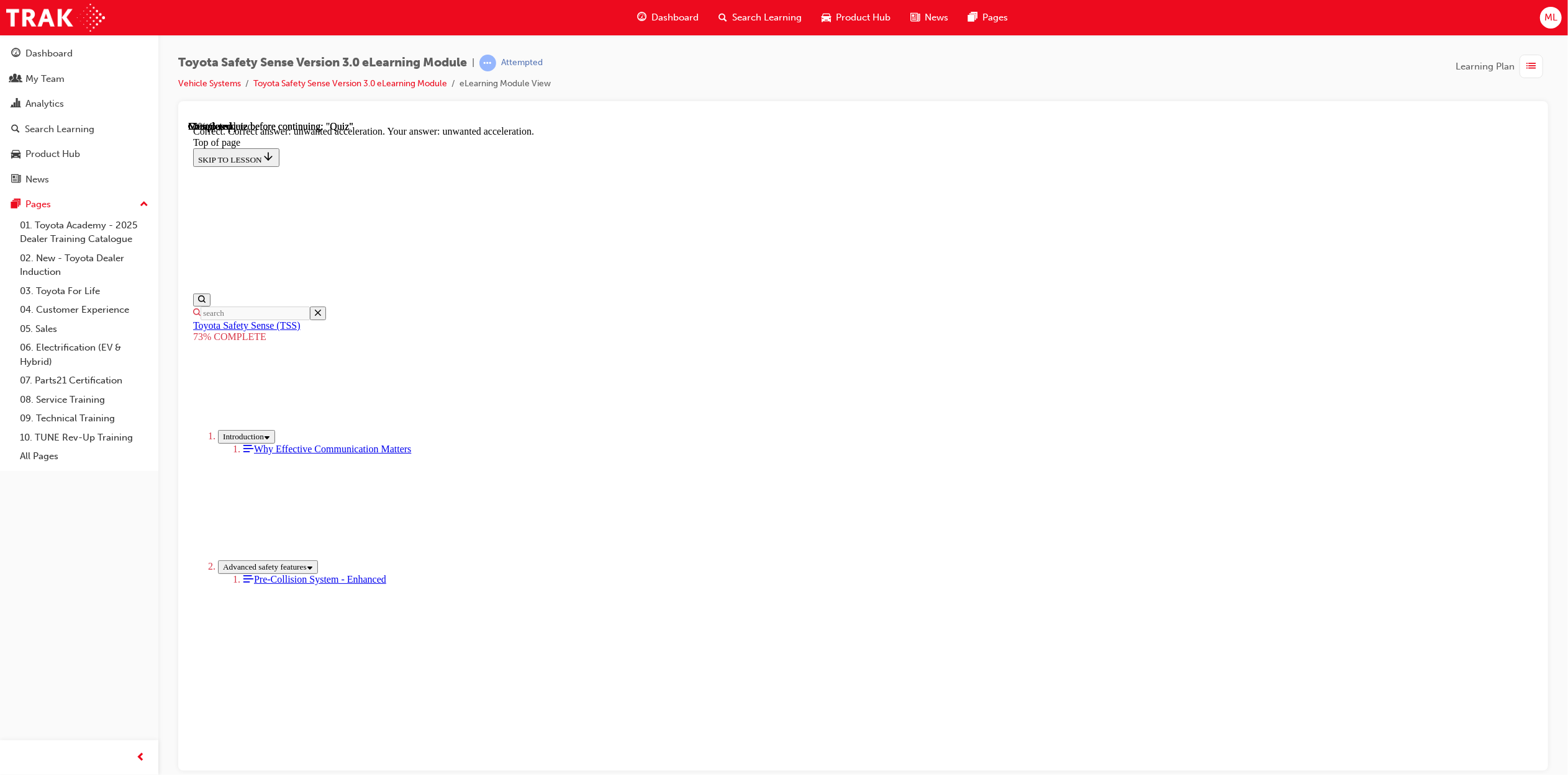
scroll to position [110, 0]
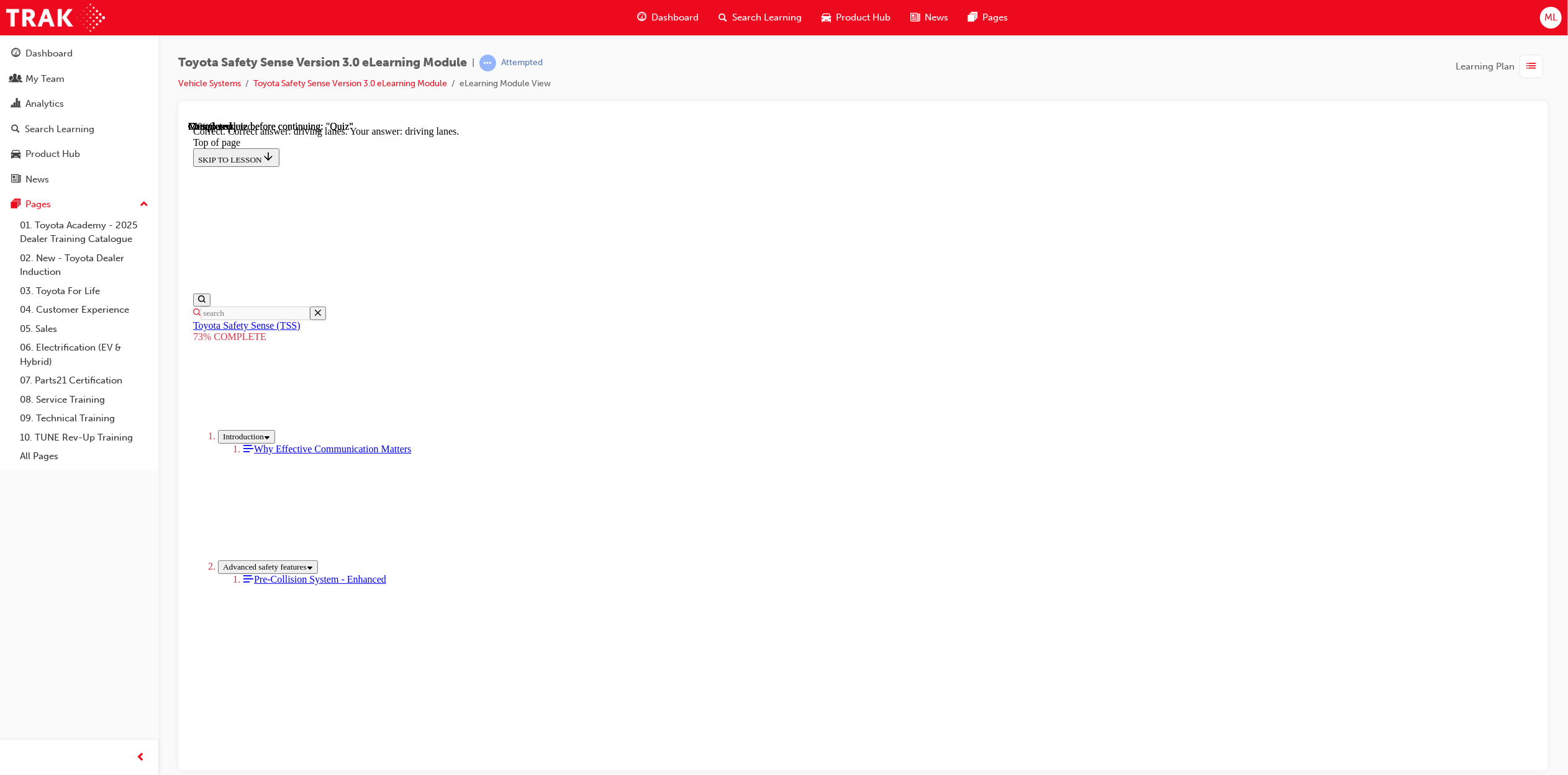
scroll to position [88, 0]
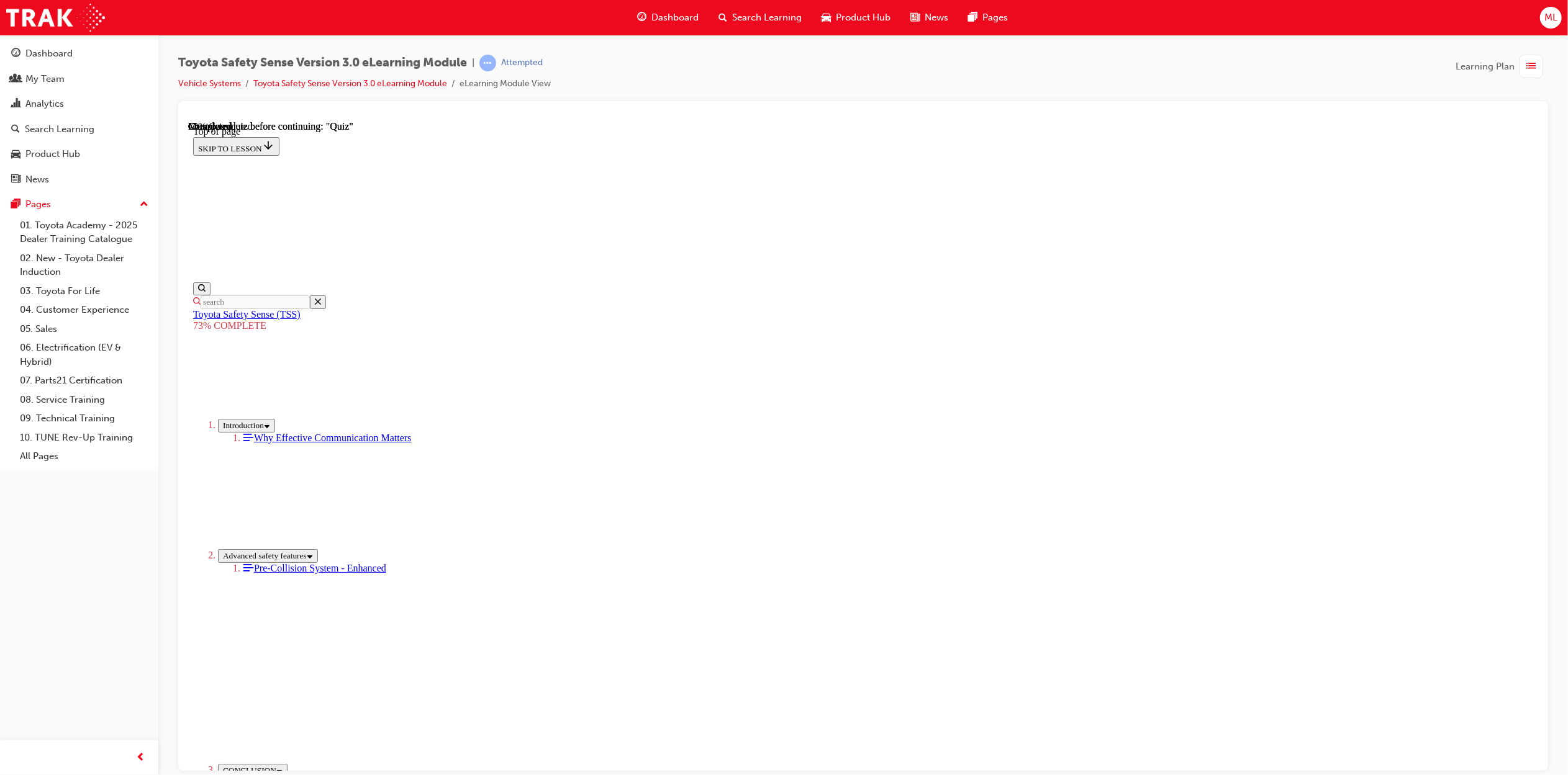
scroll to position [38, 0]
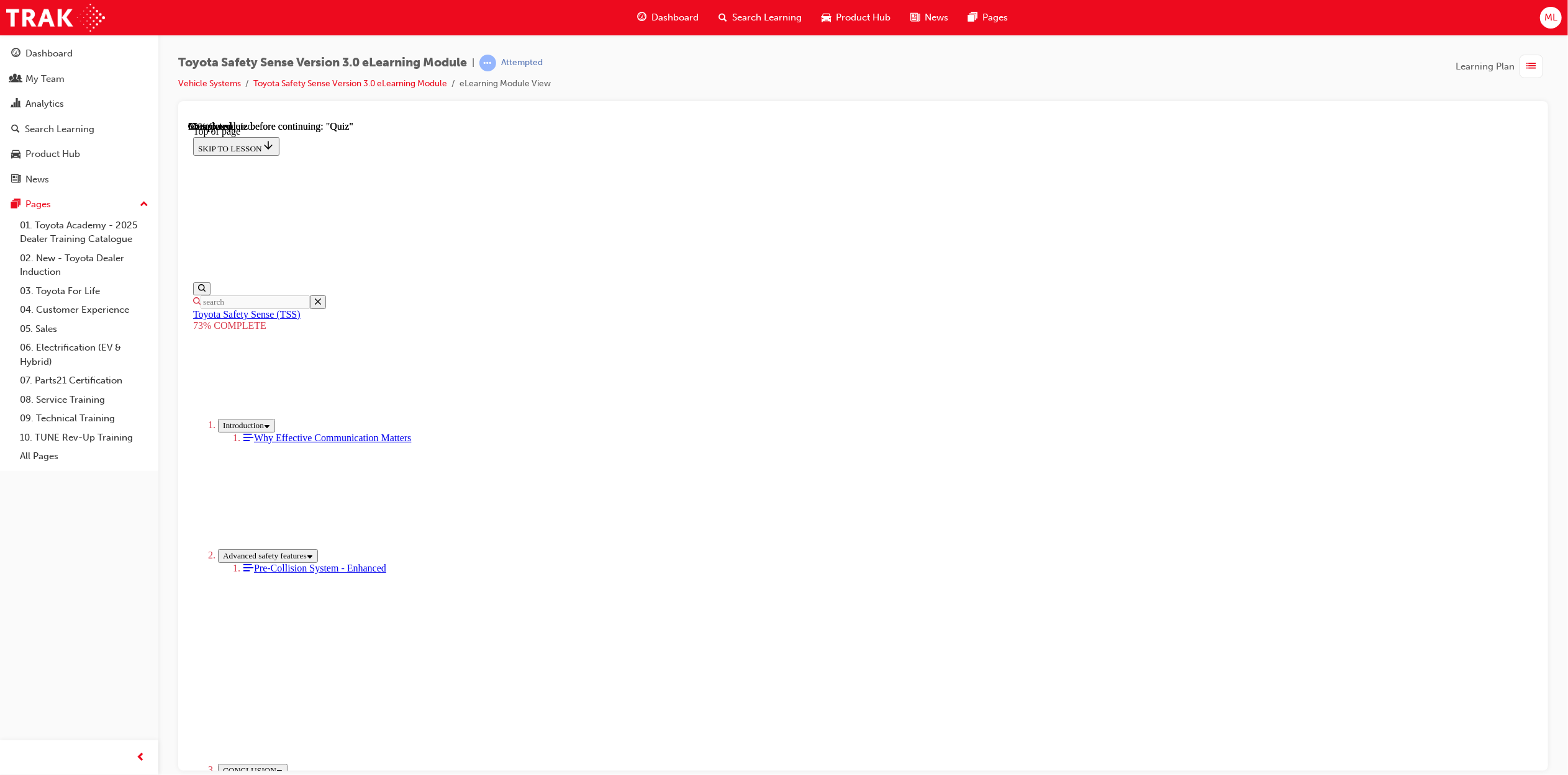
scroll to position [45, 0]
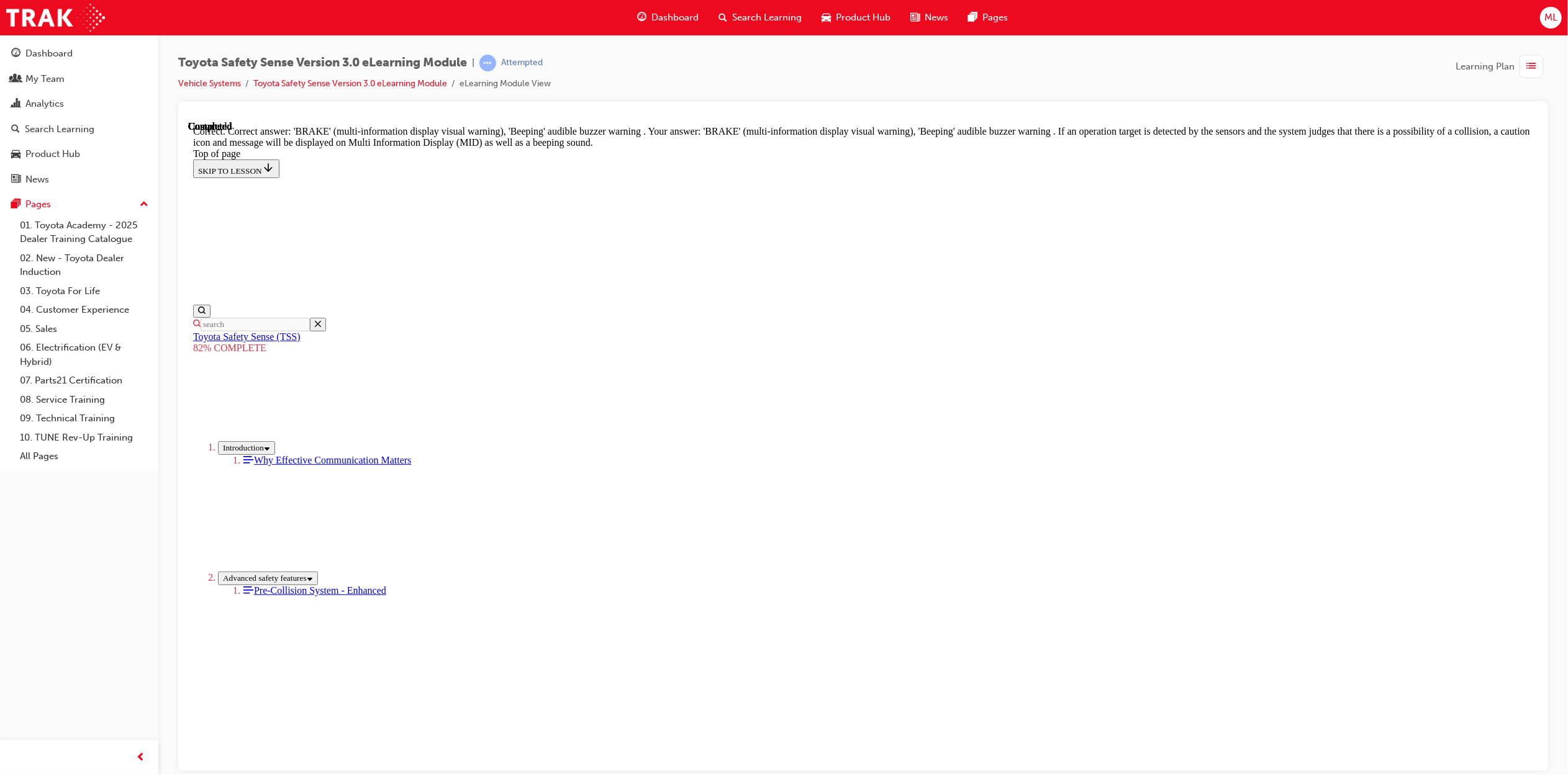
scroll to position [234, 0]
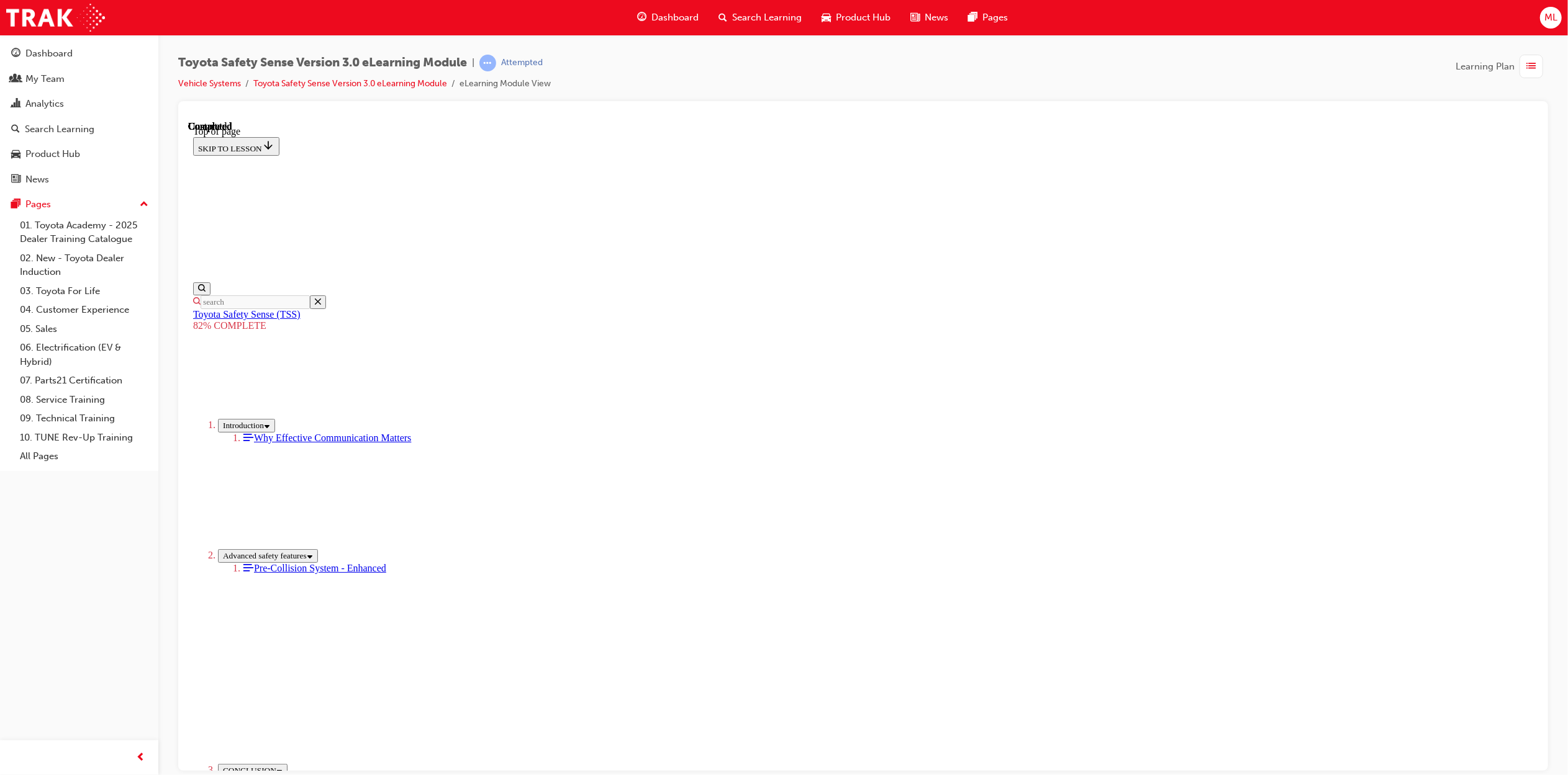
drag, startPoint x: 1525, startPoint y: 401, endPoint x: 1515, endPoint y: 596, distance: 195.3
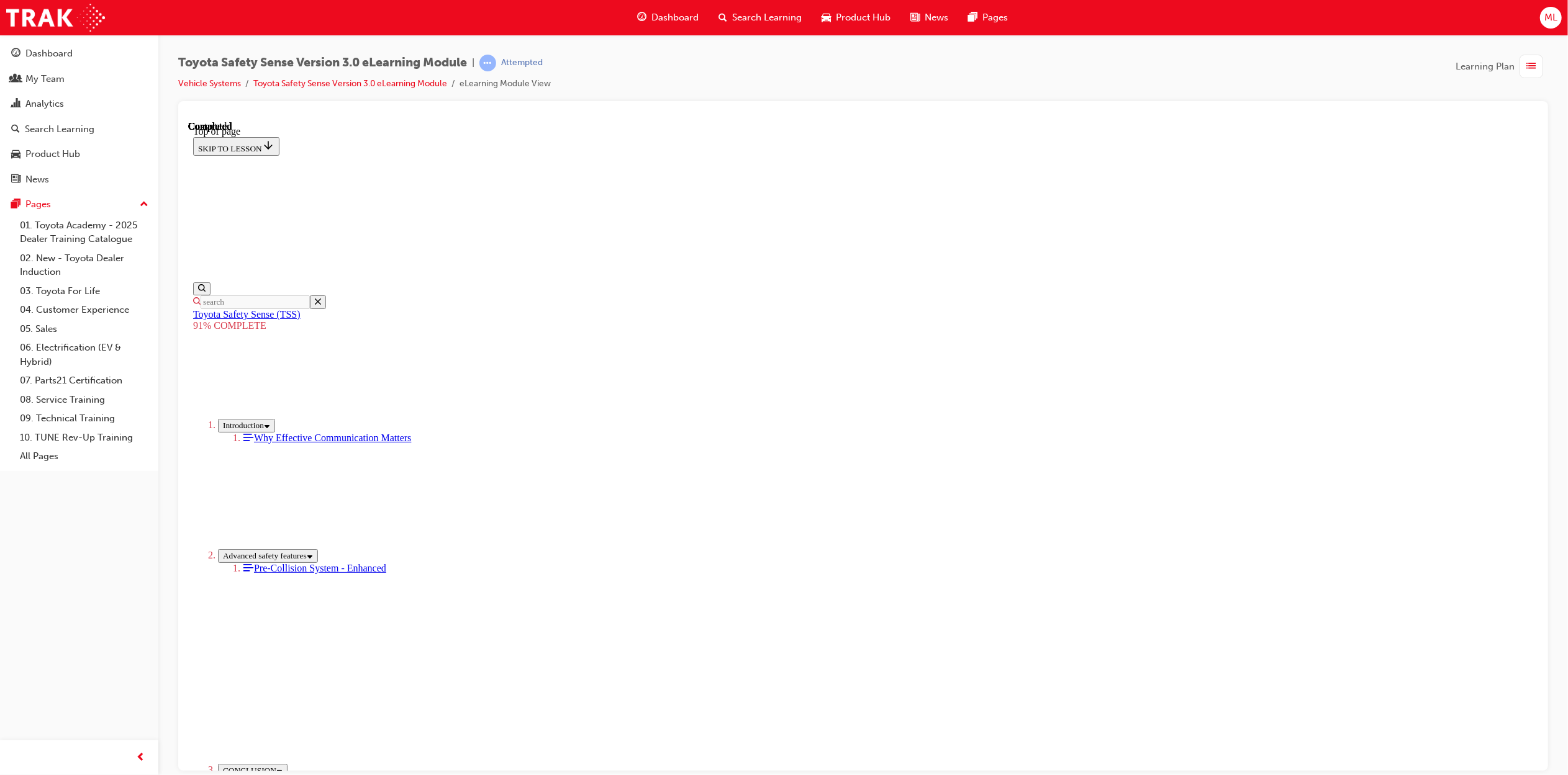
click at [661, 21] on span "Dashboard" at bounding box center [675, 17] width 47 height 14
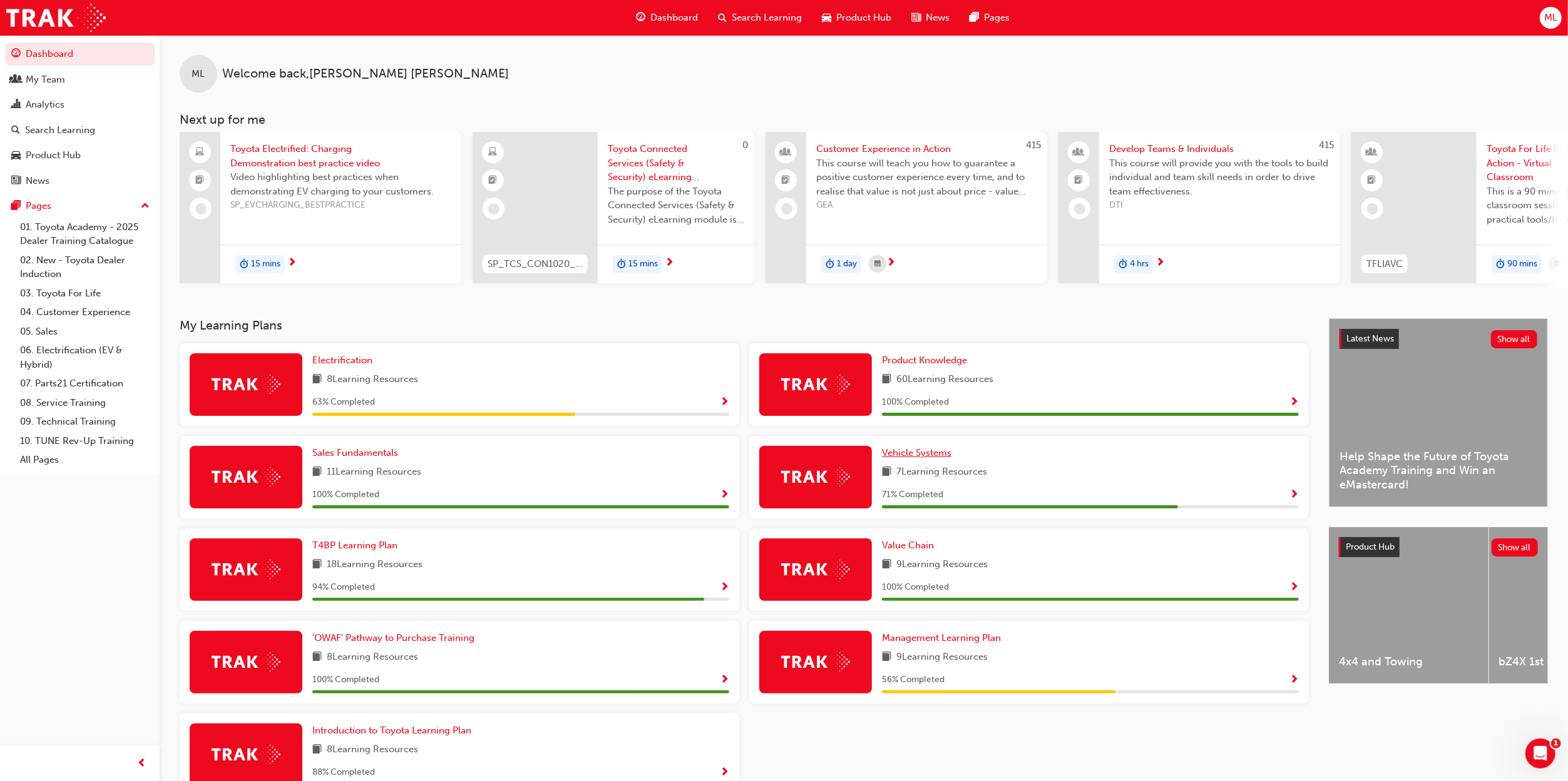
click at [931, 458] on span "Vehicle Systems" at bounding box center [917, 453] width 70 height 11
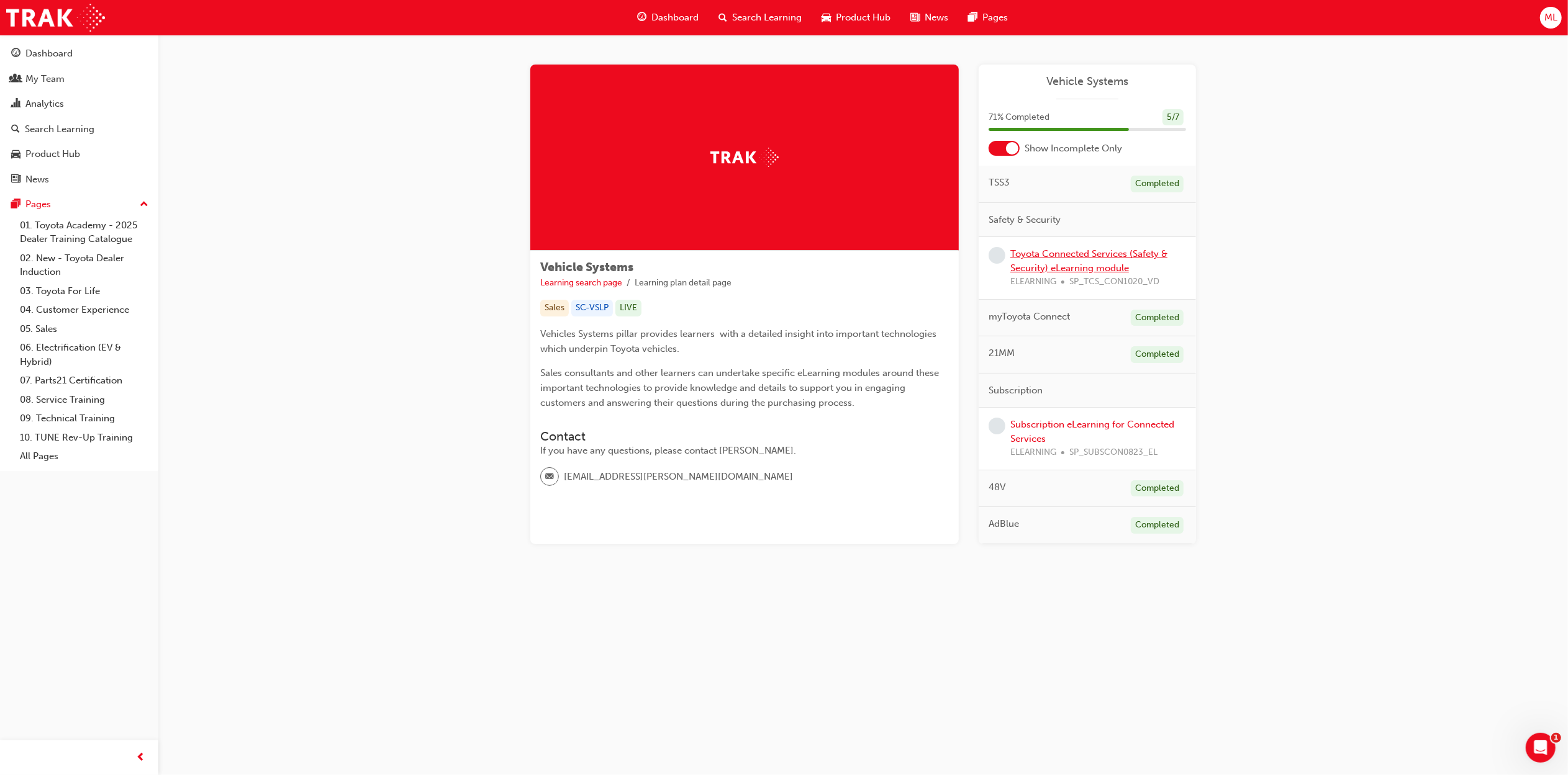
click at [1091, 263] on link "Toyota Connected Services (Safety & Security) eLearning module" at bounding box center [1088, 261] width 157 height 26
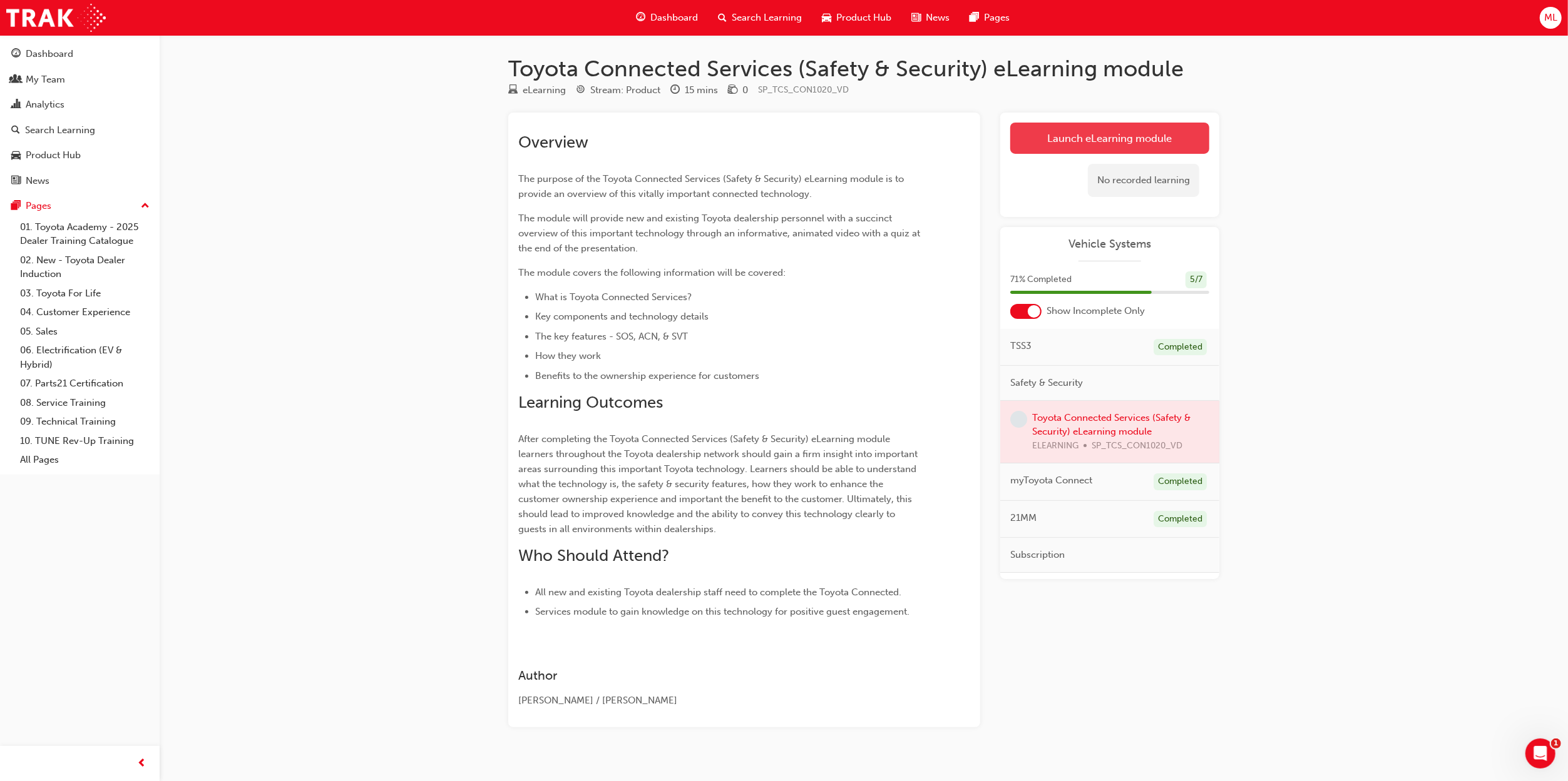
click at [1070, 138] on link "Launch eLearning module" at bounding box center [1109, 138] width 199 height 31
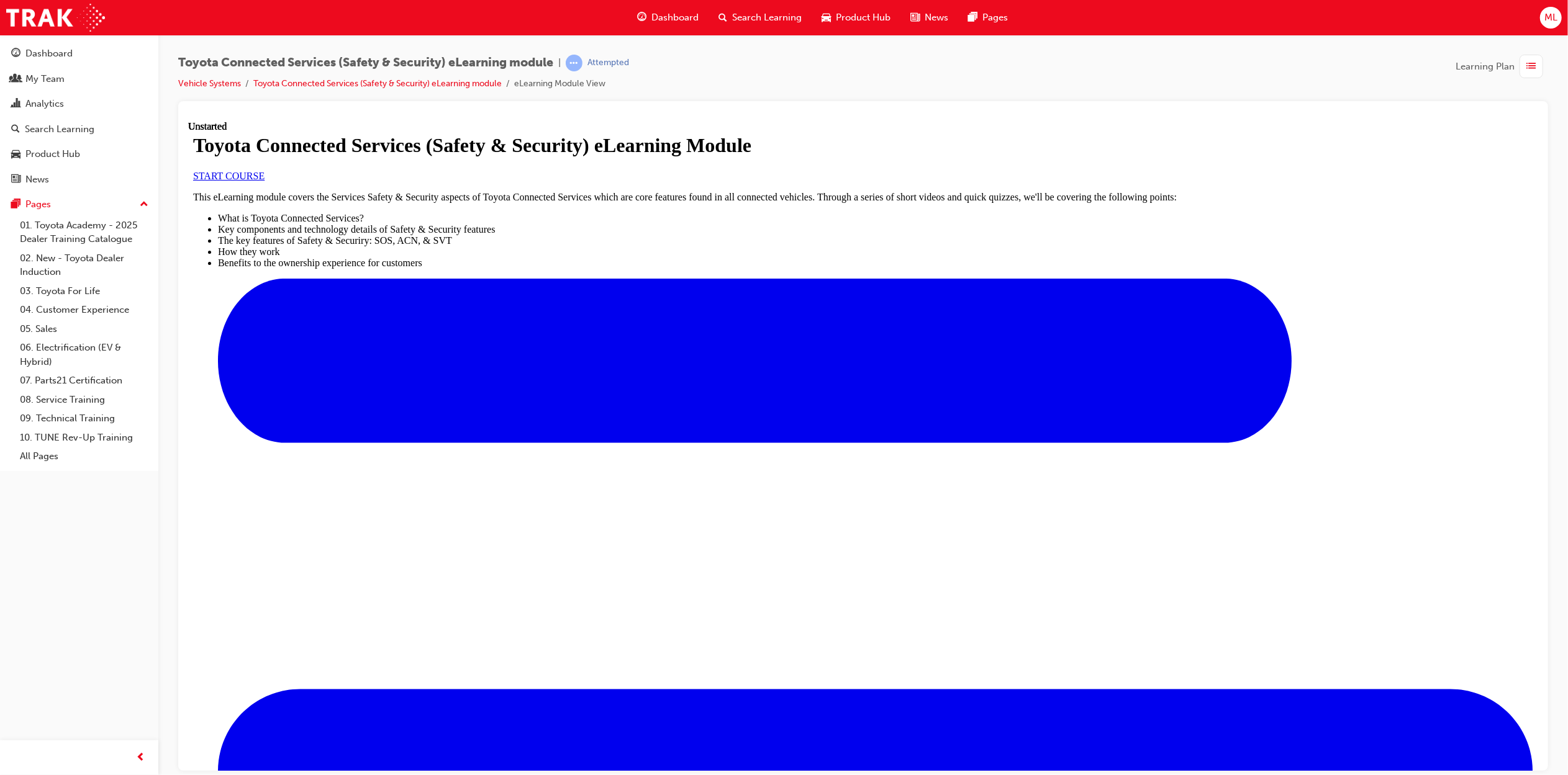
click at [264, 181] on span "START COURSE" at bounding box center [227, 176] width 71 height 11
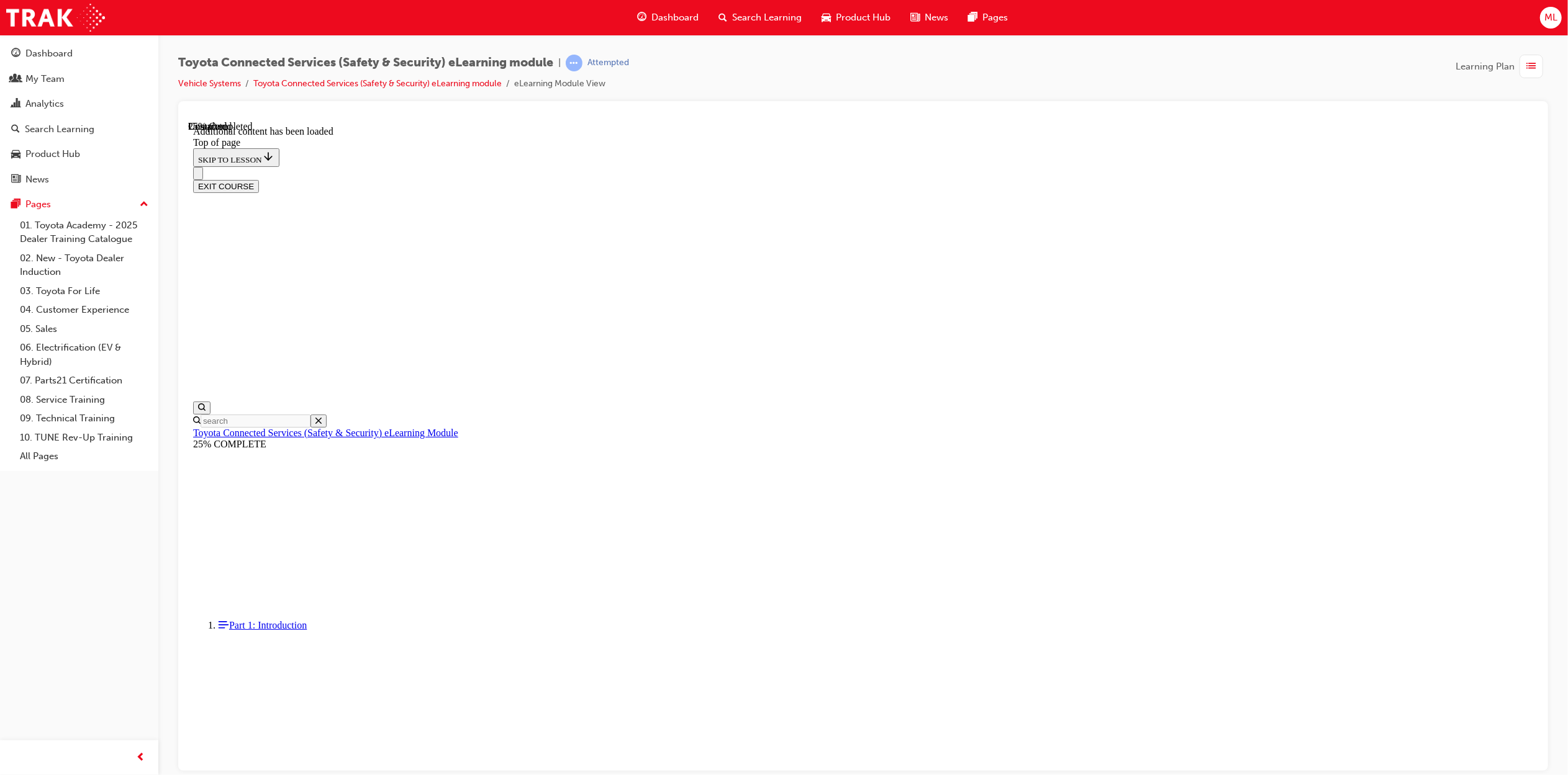
scroll to position [628, 0]
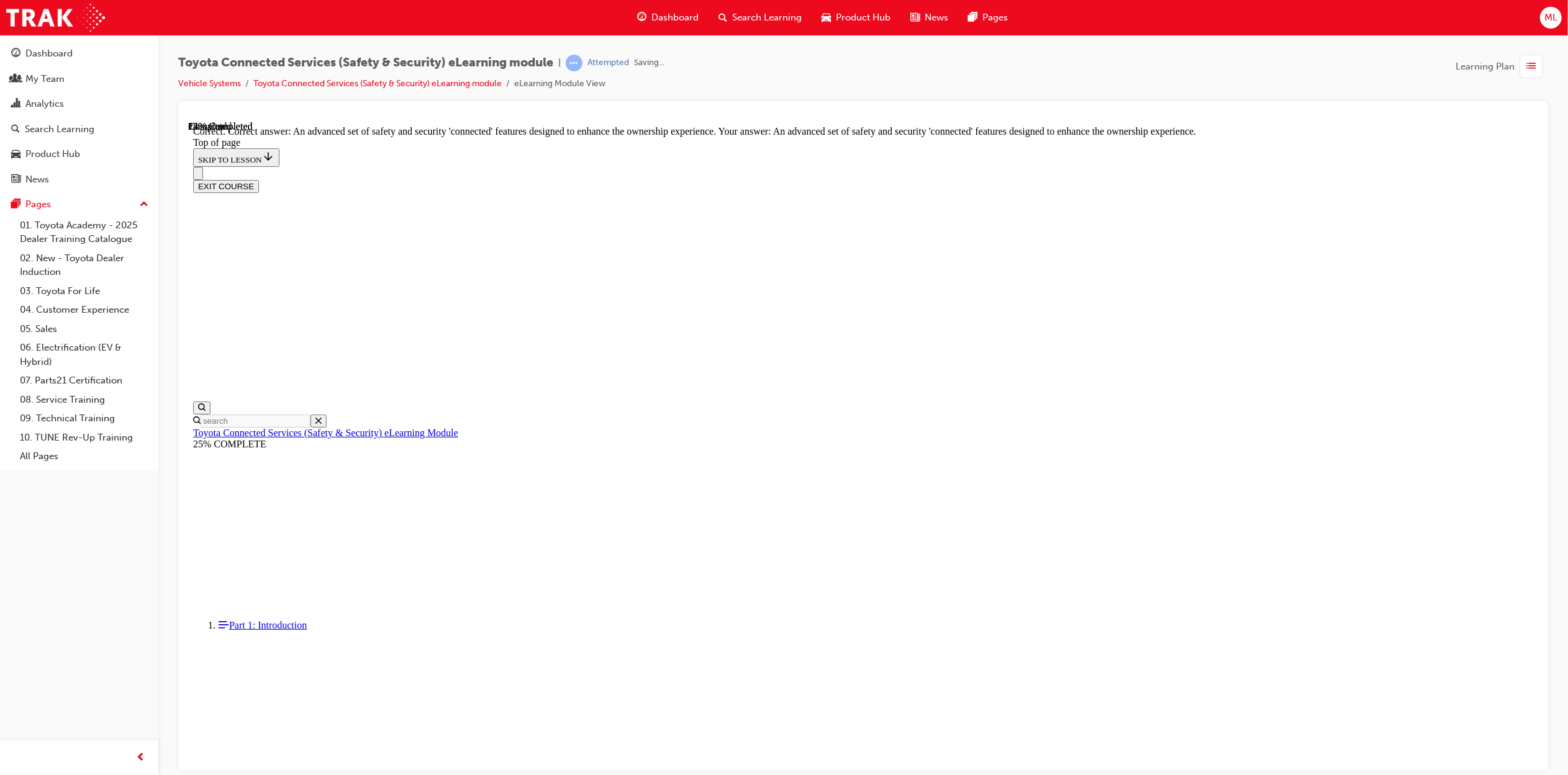
scroll to position [74, 0]
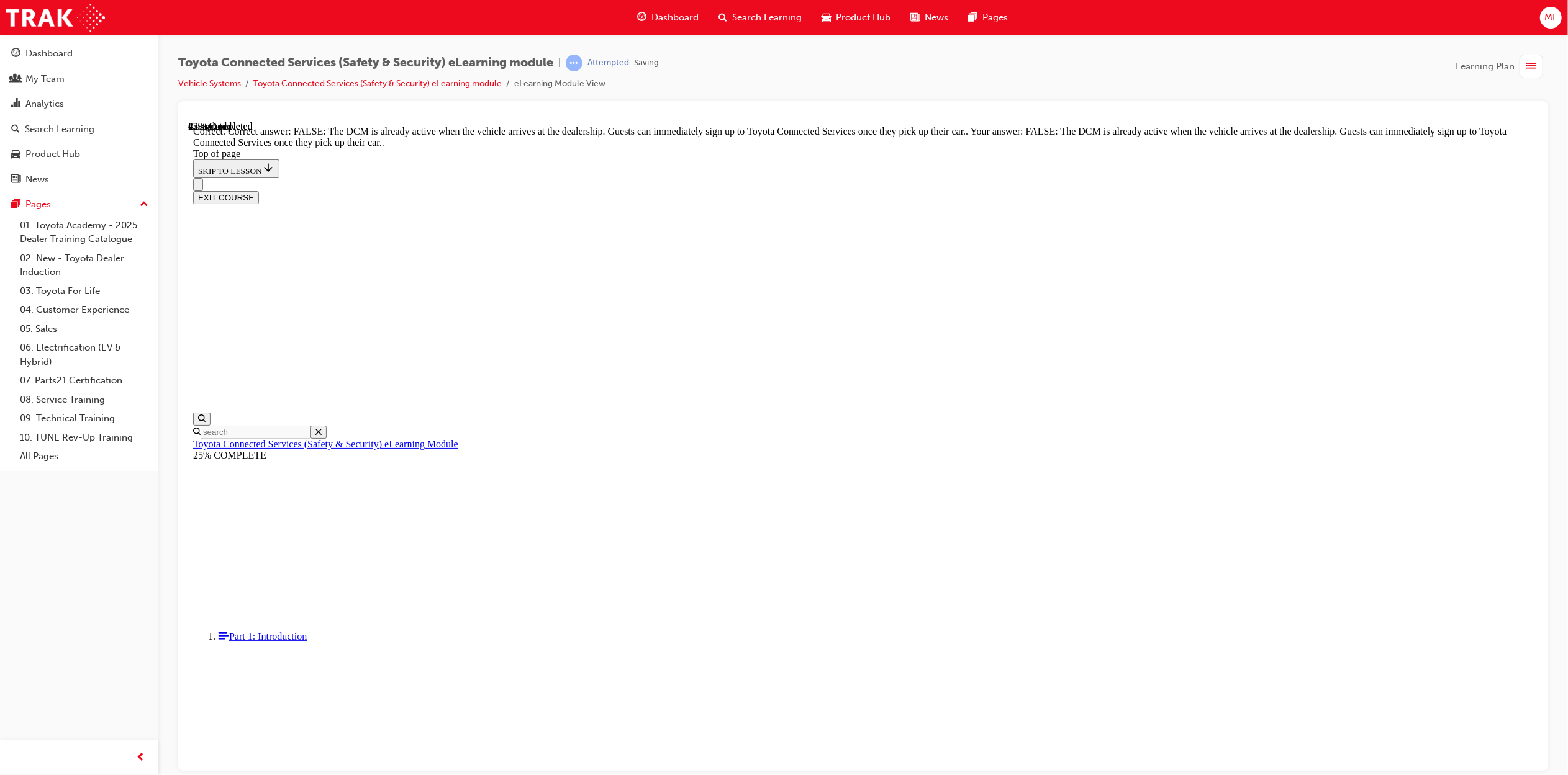
scroll to position [38, 0]
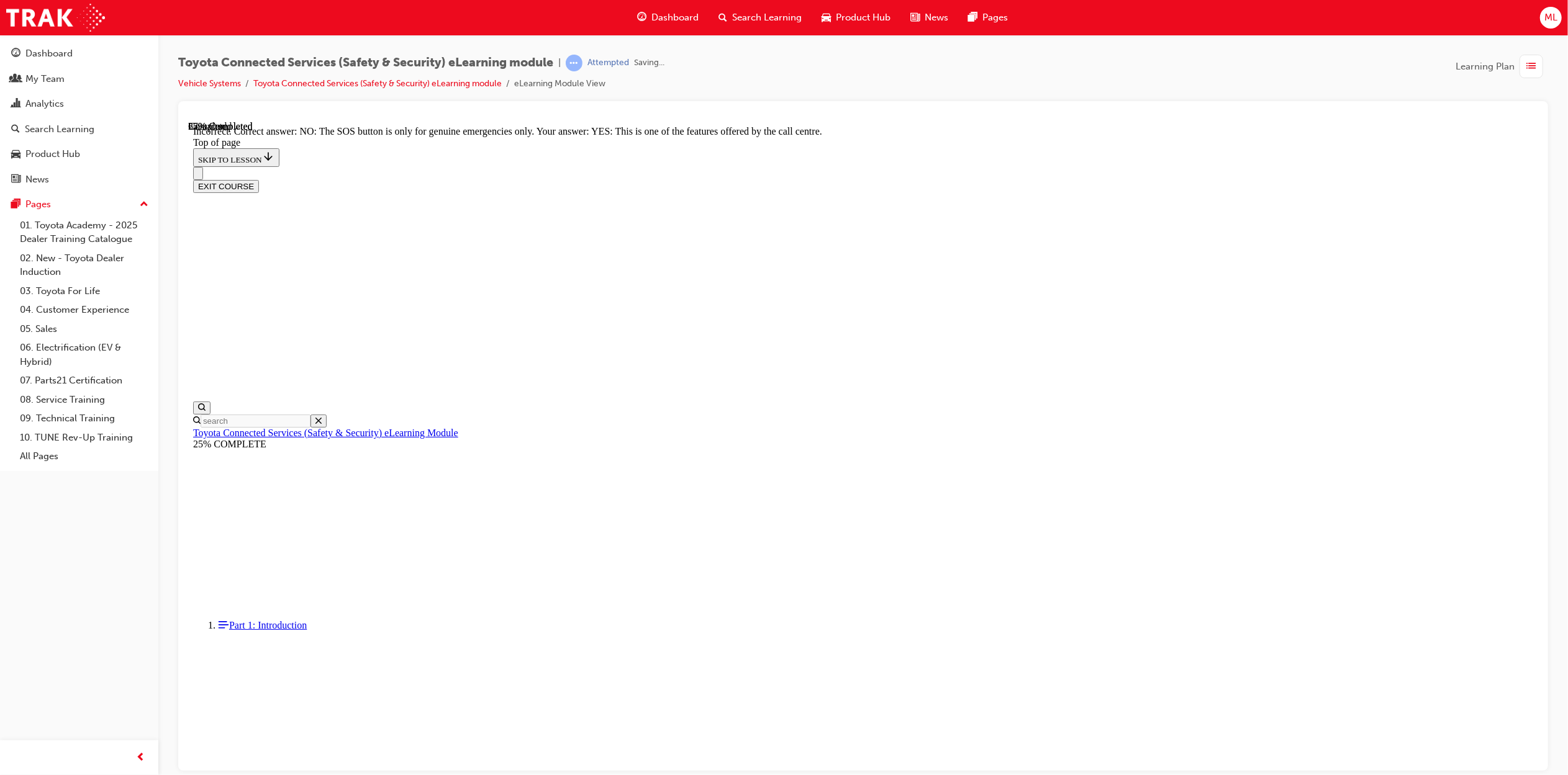
scroll to position [38, 0]
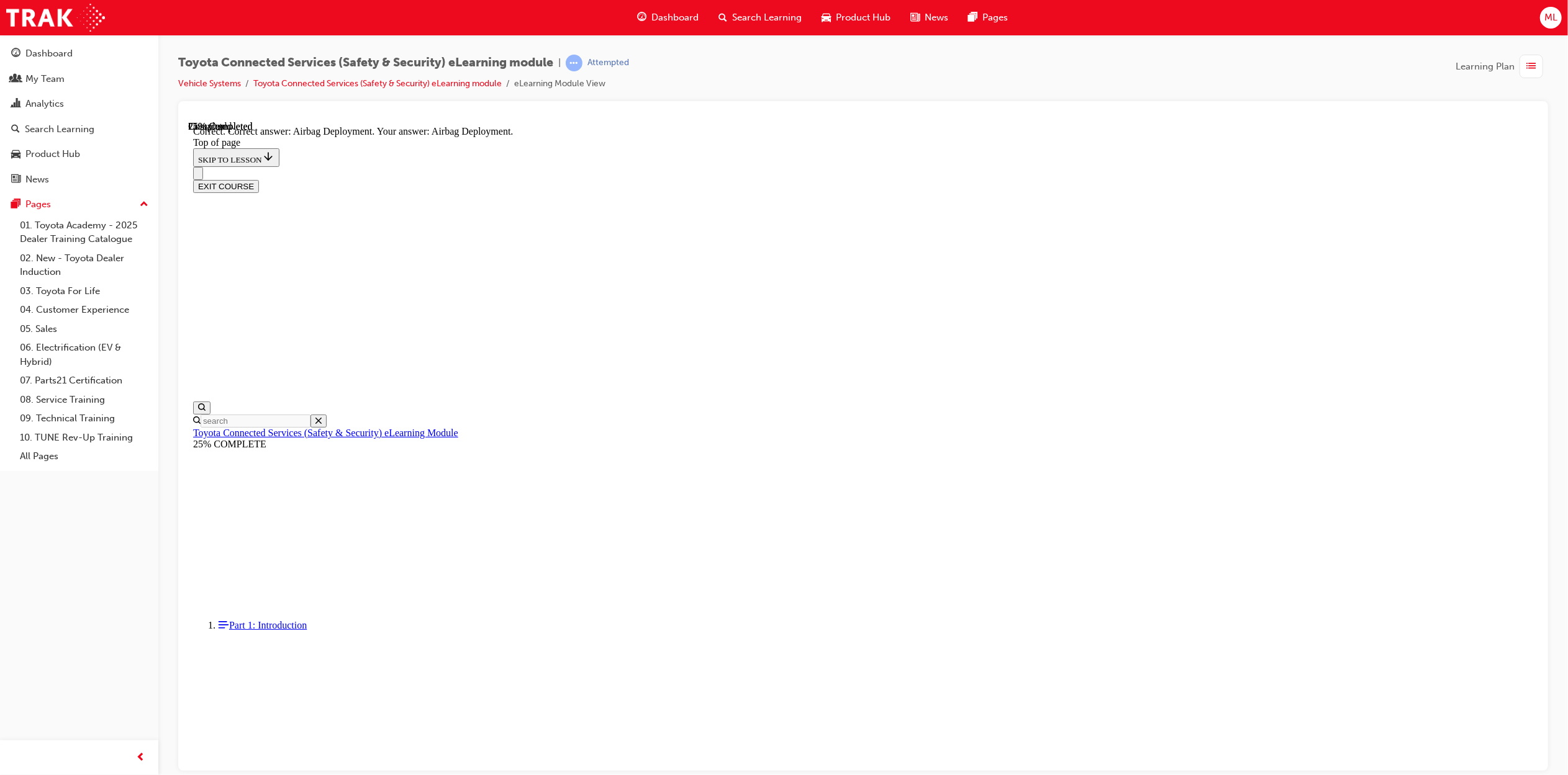
scroll to position [46, 0]
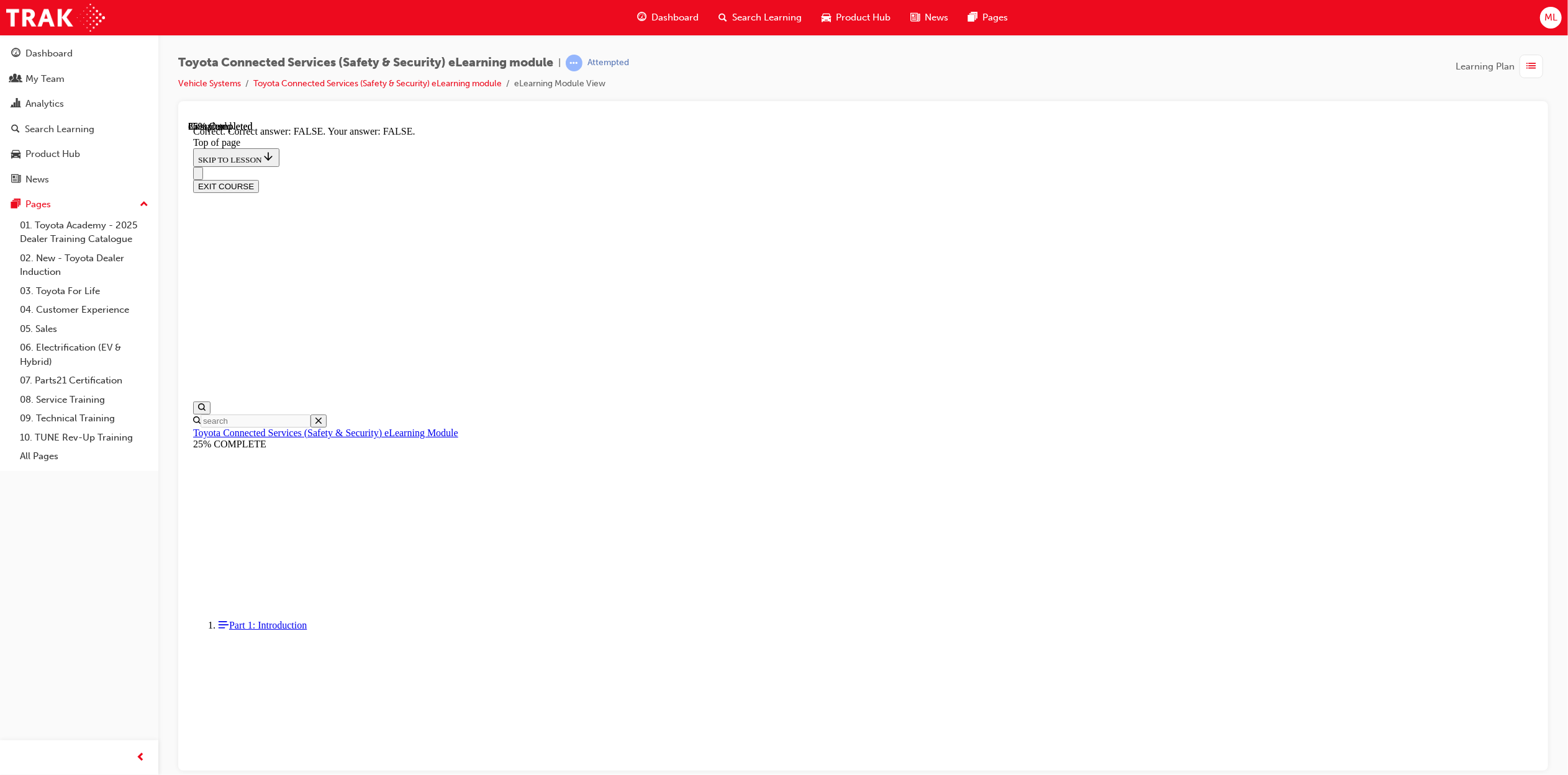
scroll to position [38, 0]
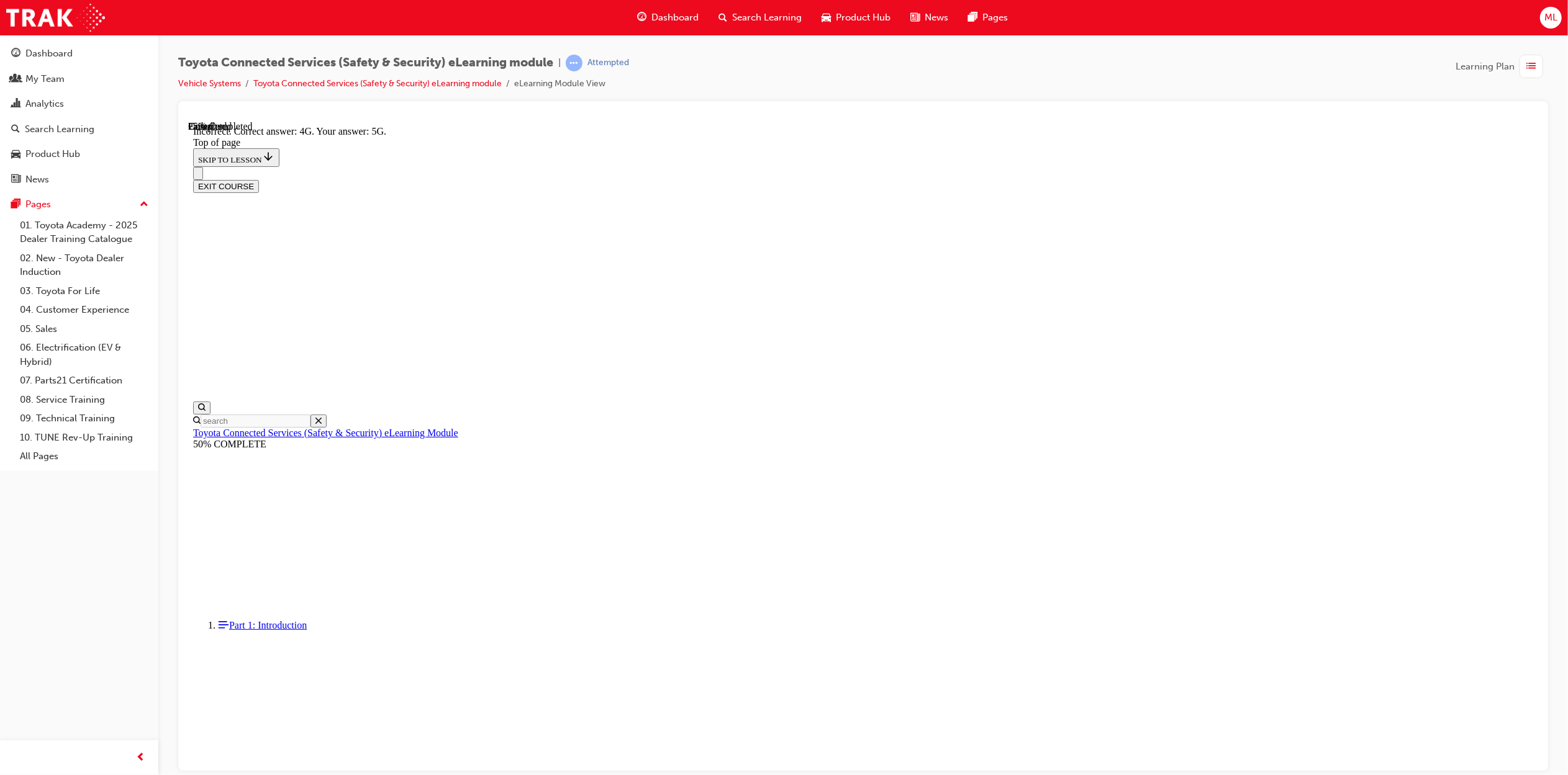
scroll to position [67, 0]
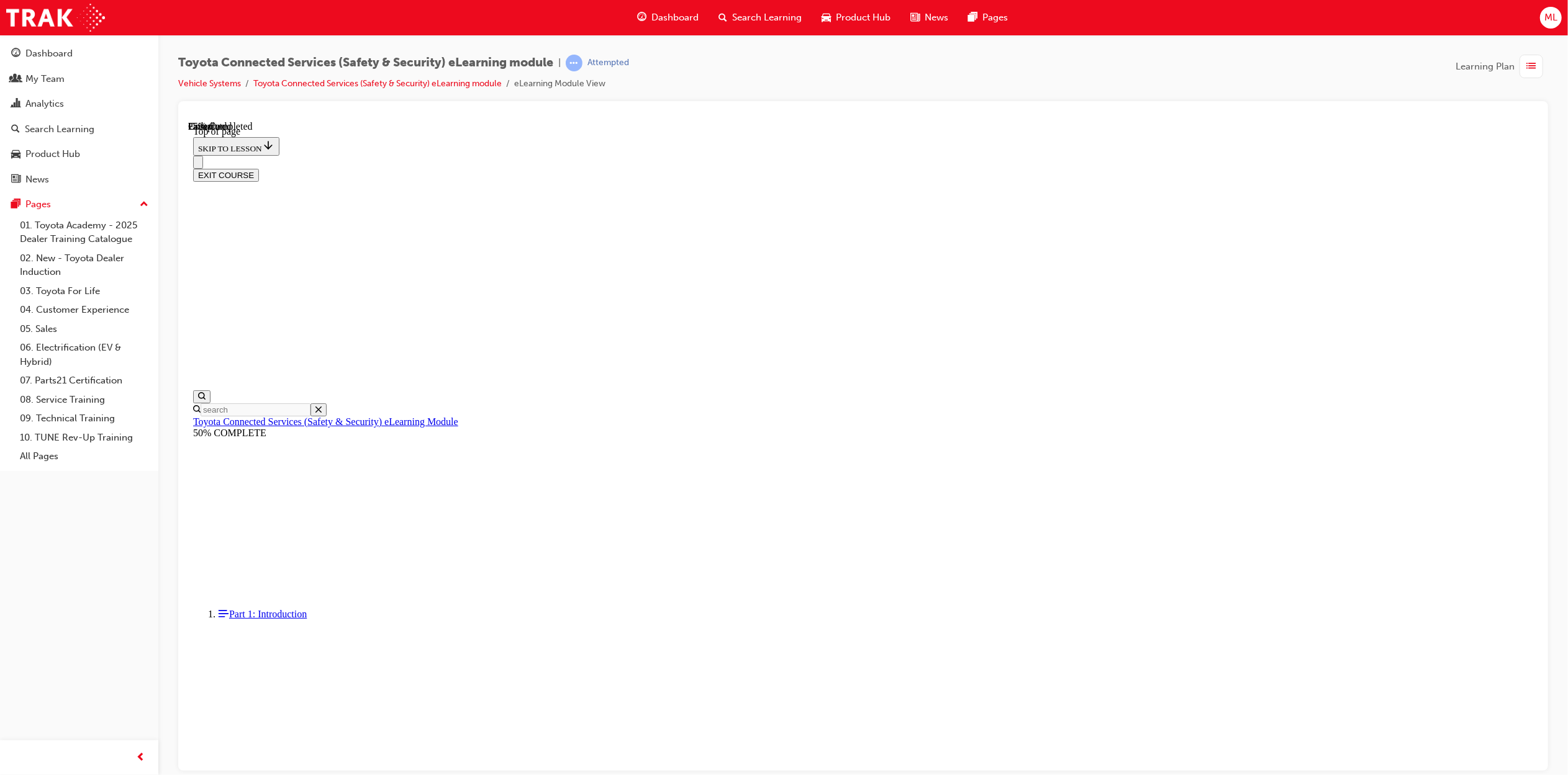
scroll to position [77, 0]
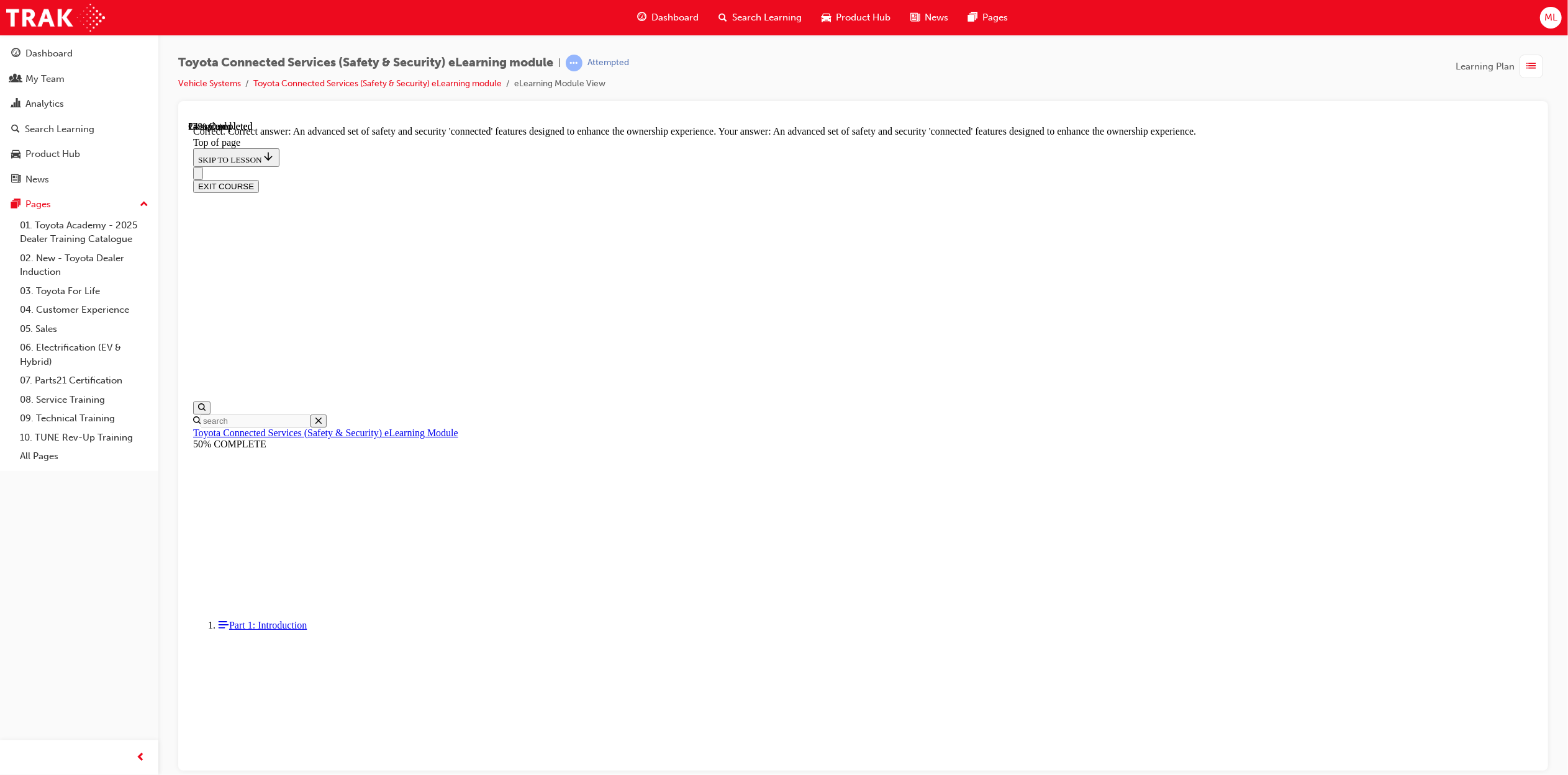
scroll to position [74, 0]
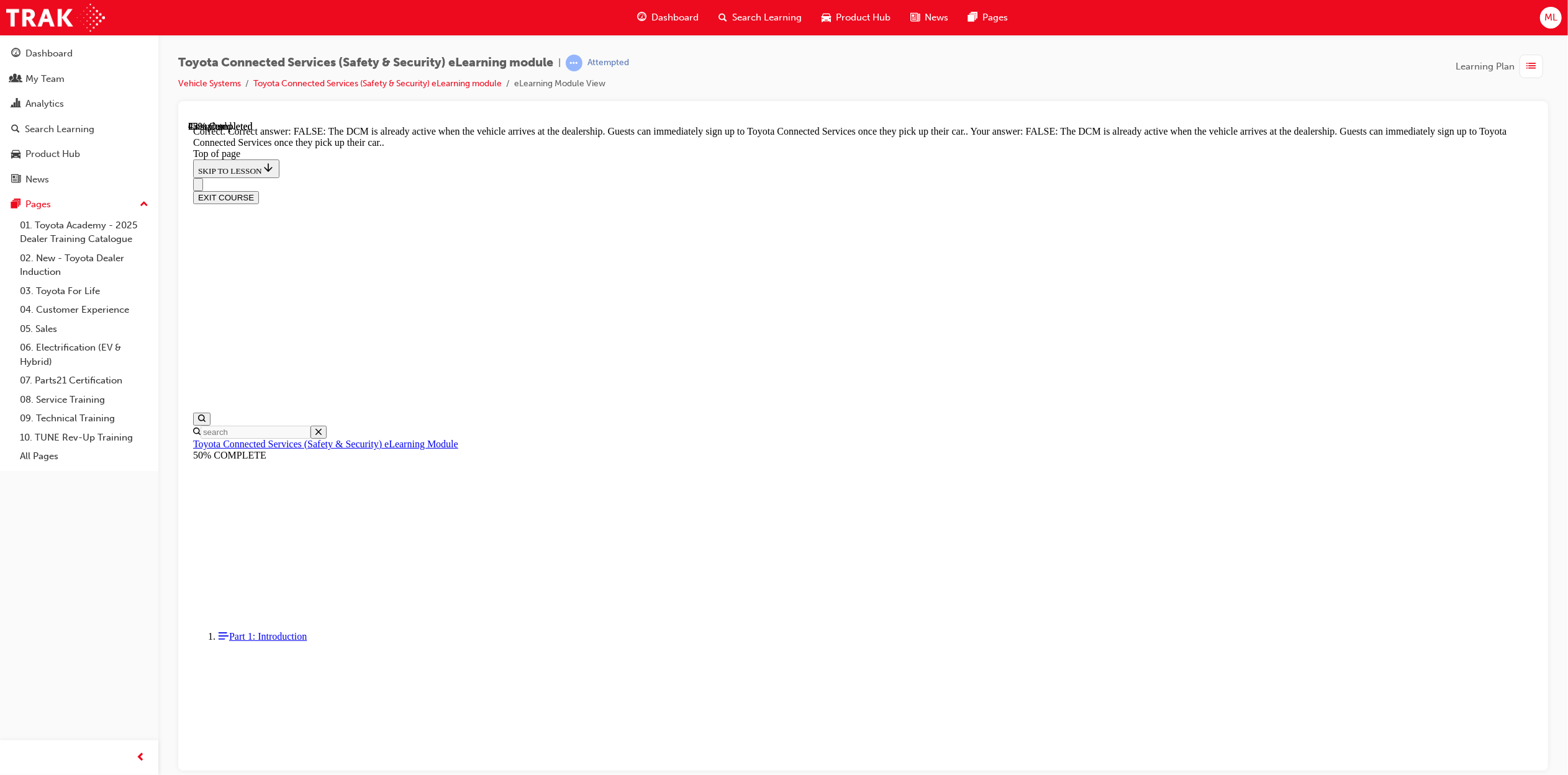
scroll to position [38, 0]
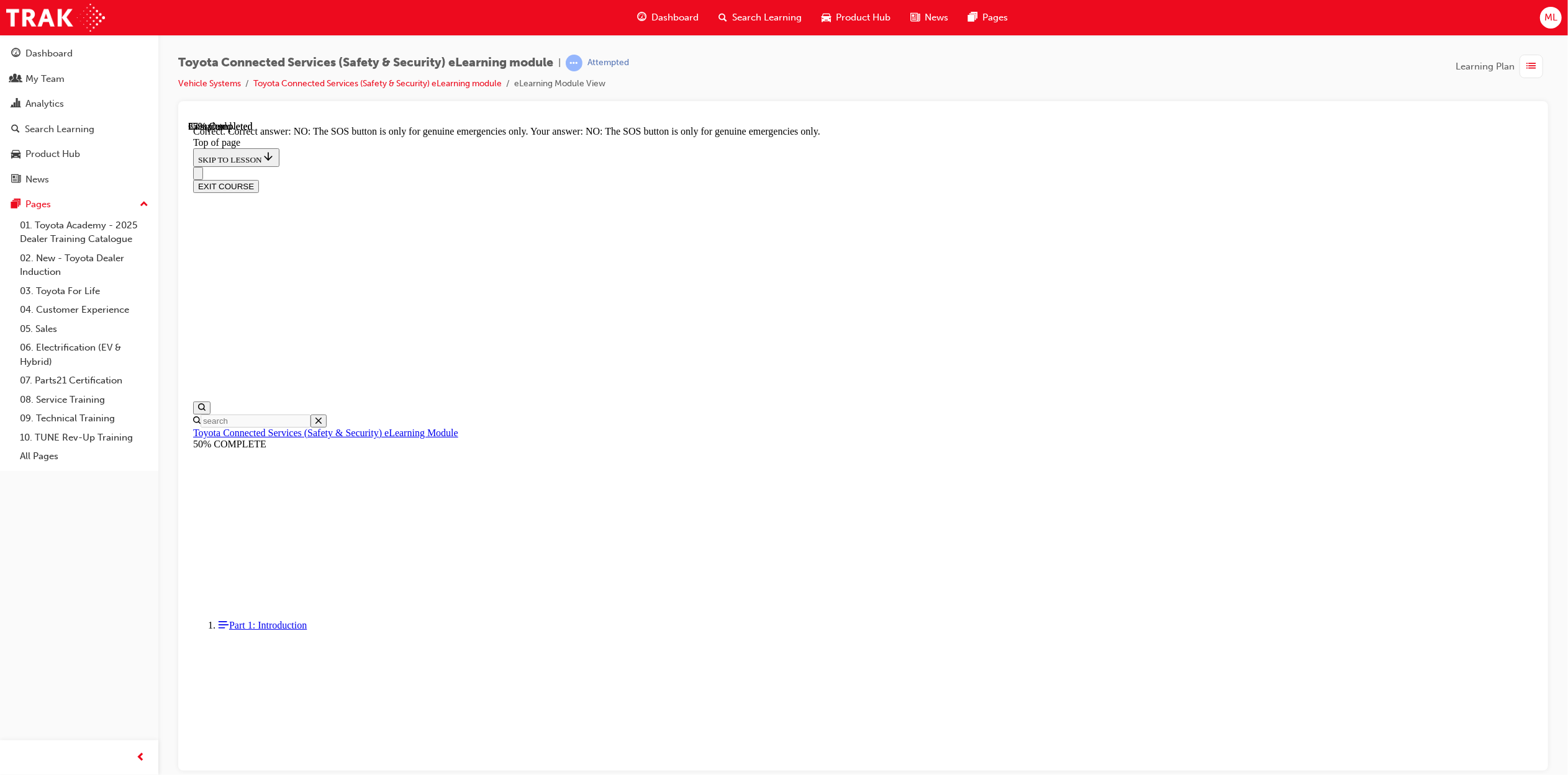
scroll to position [38, 0]
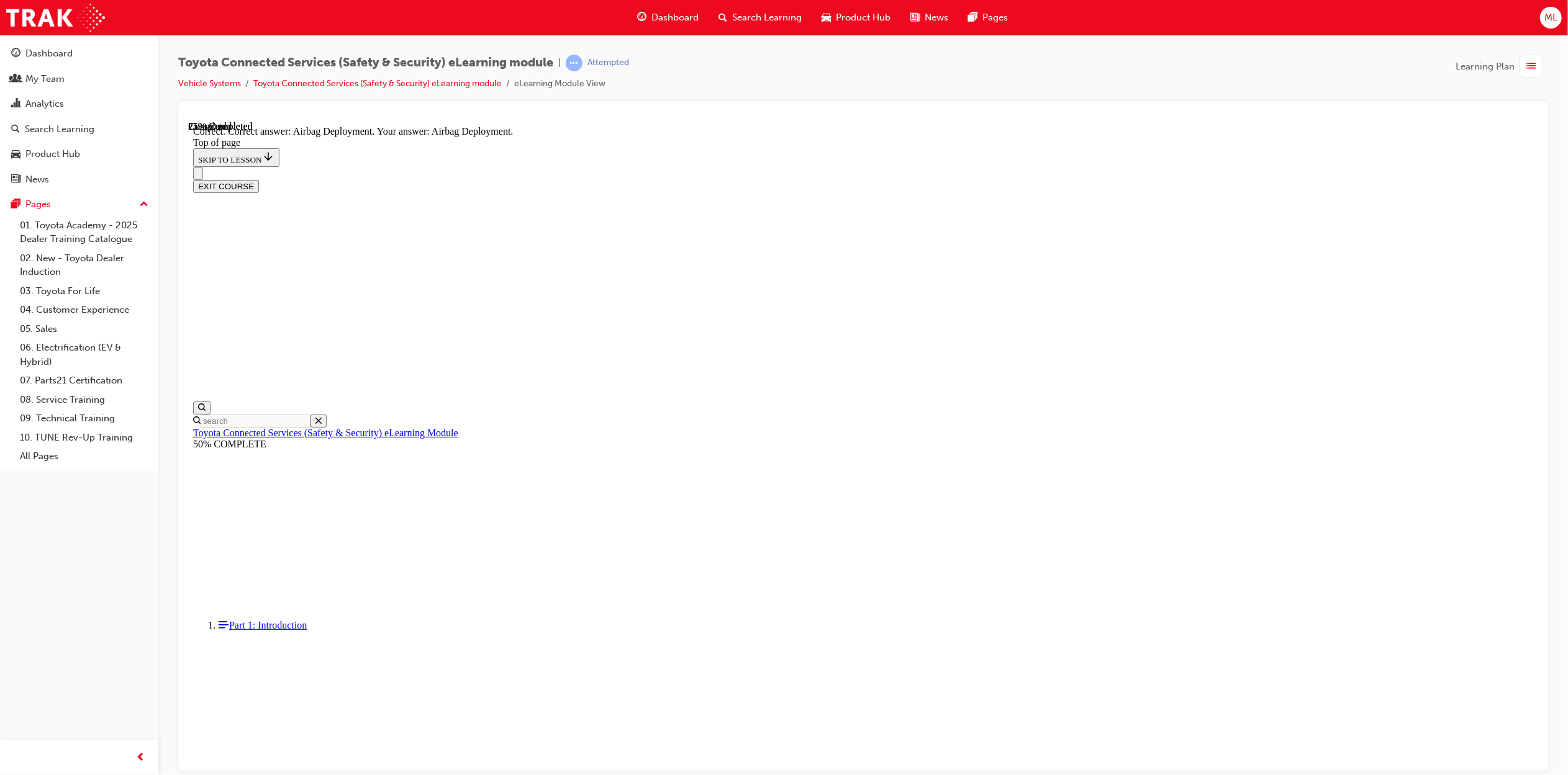
scroll to position [46, 0]
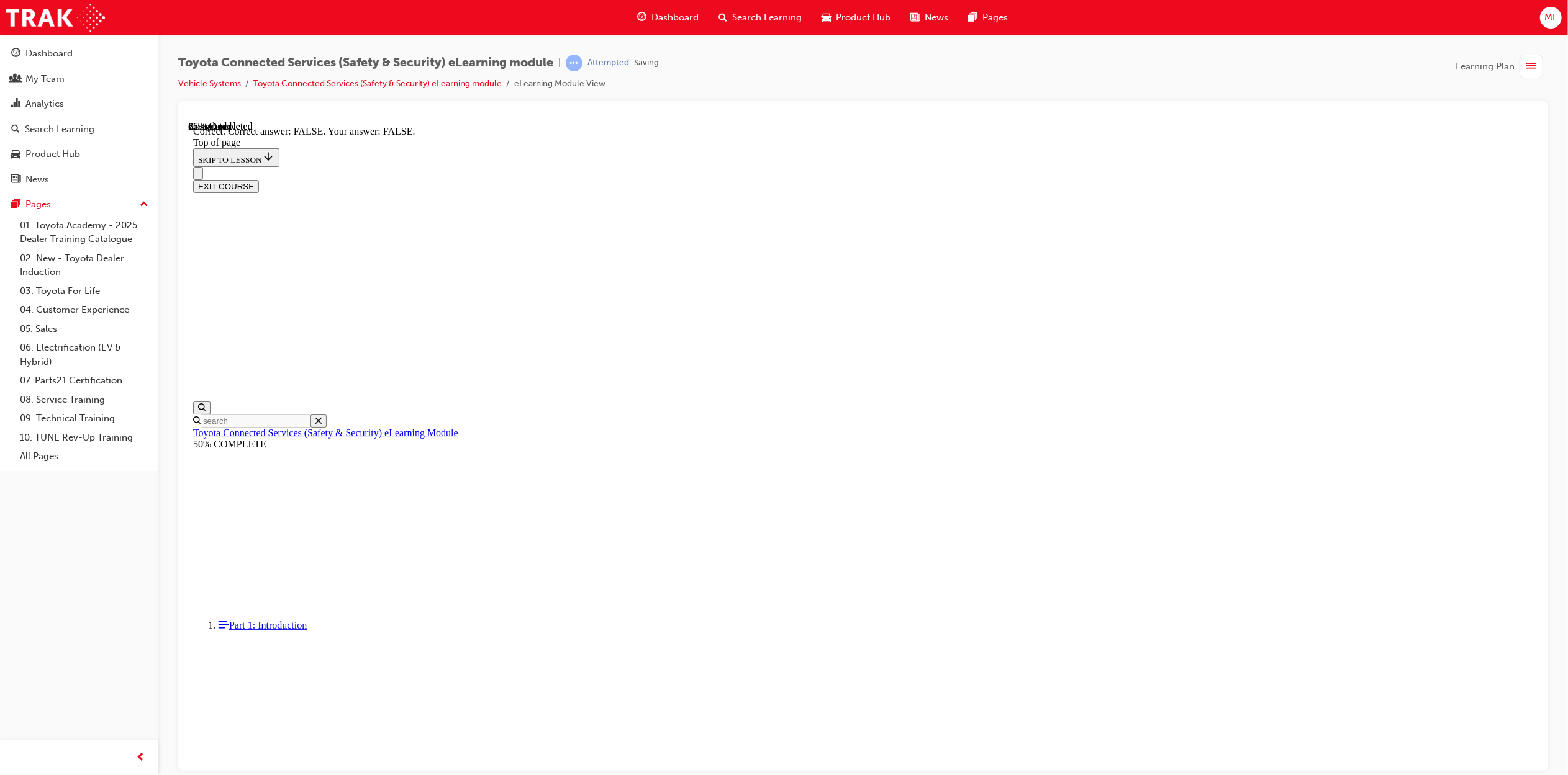
scroll to position [38, 0]
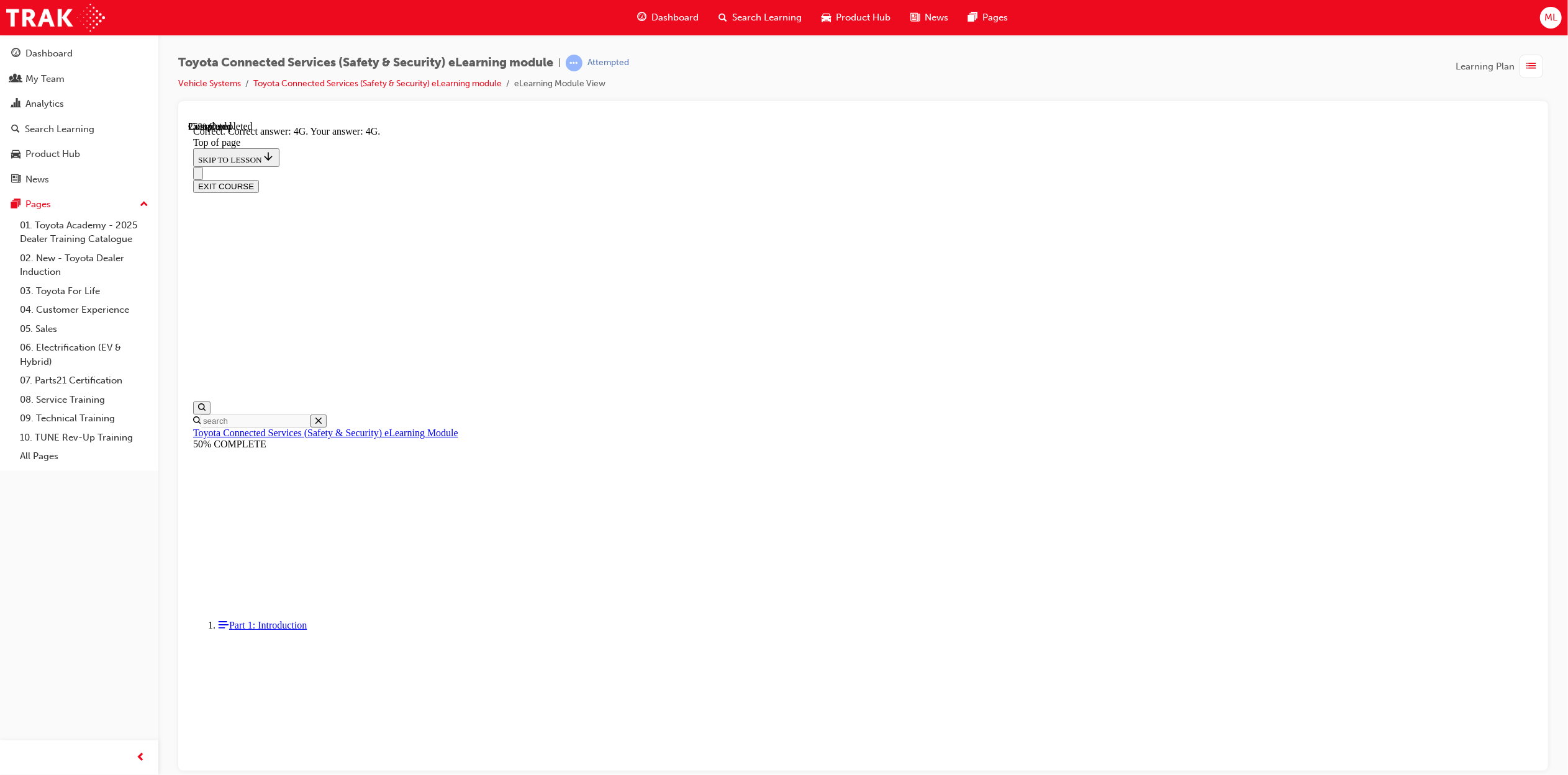
scroll to position [67, 0]
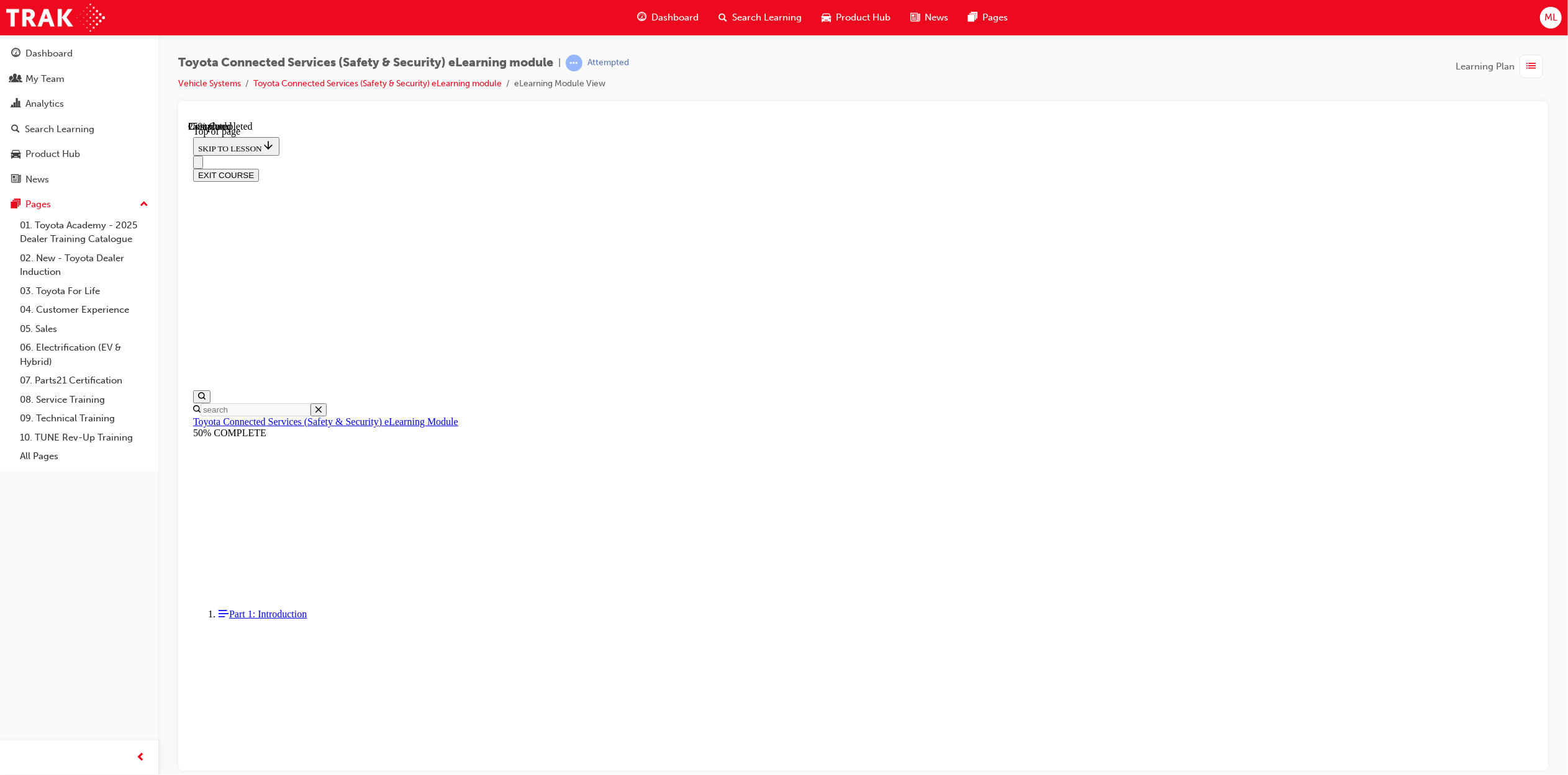
scroll to position [77, 0]
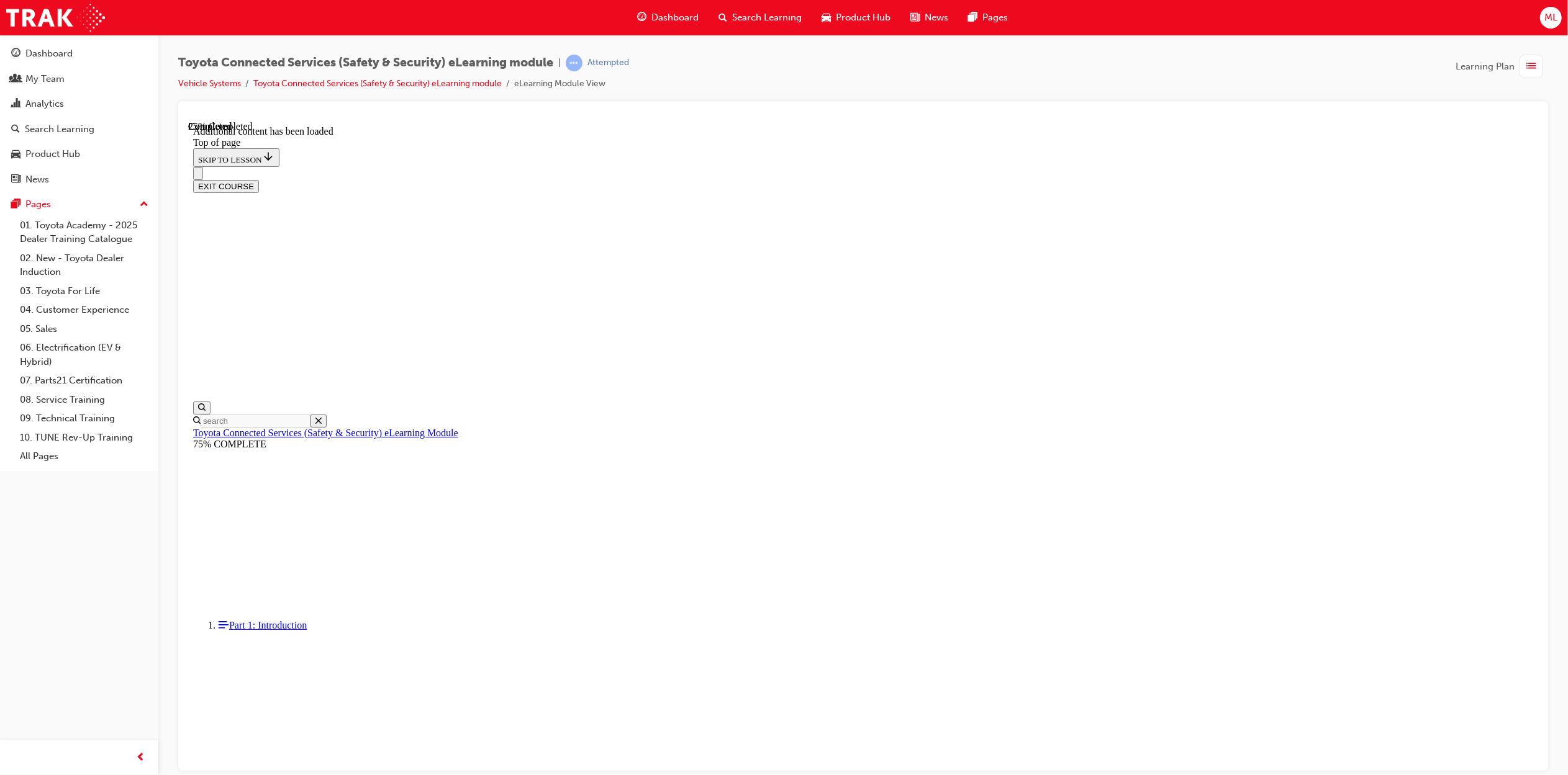
scroll to position [170, 0]
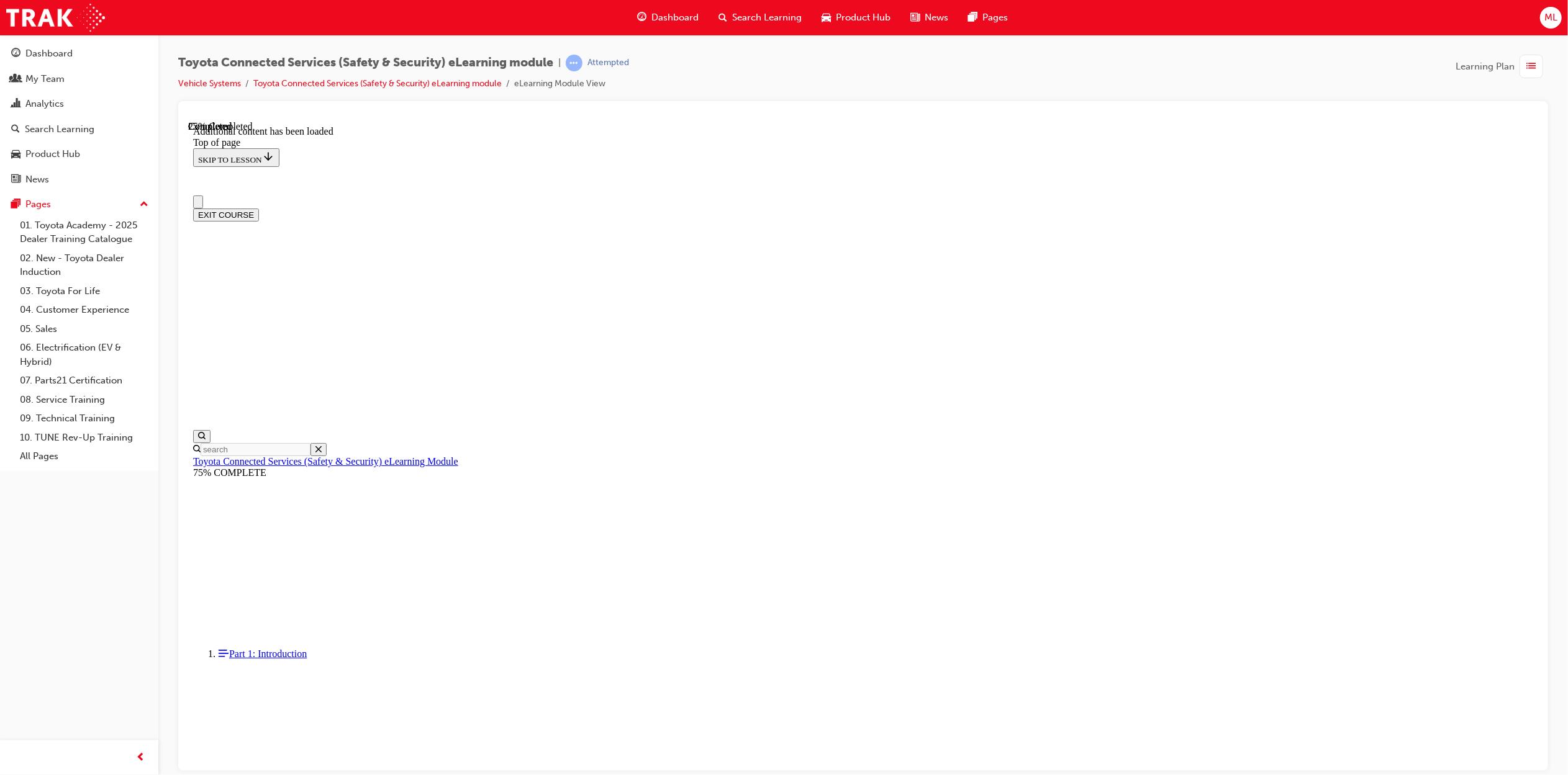
scroll to position [0, 0]
click at [667, 11] on span "Dashboard" at bounding box center [675, 17] width 47 height 14
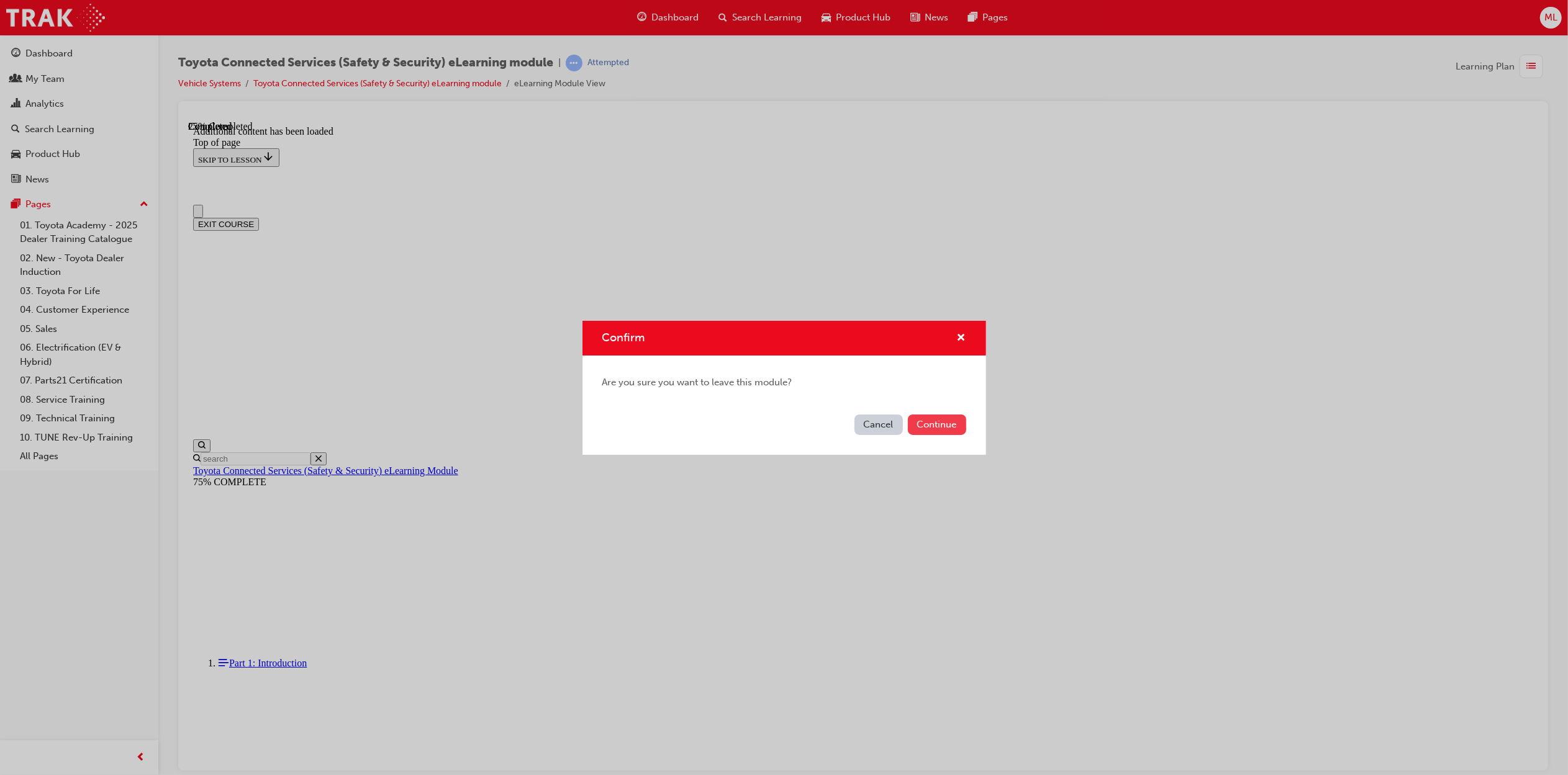
click at [934, 426] on button "Continue" at bounding box center [937, 425] width 59 height 20
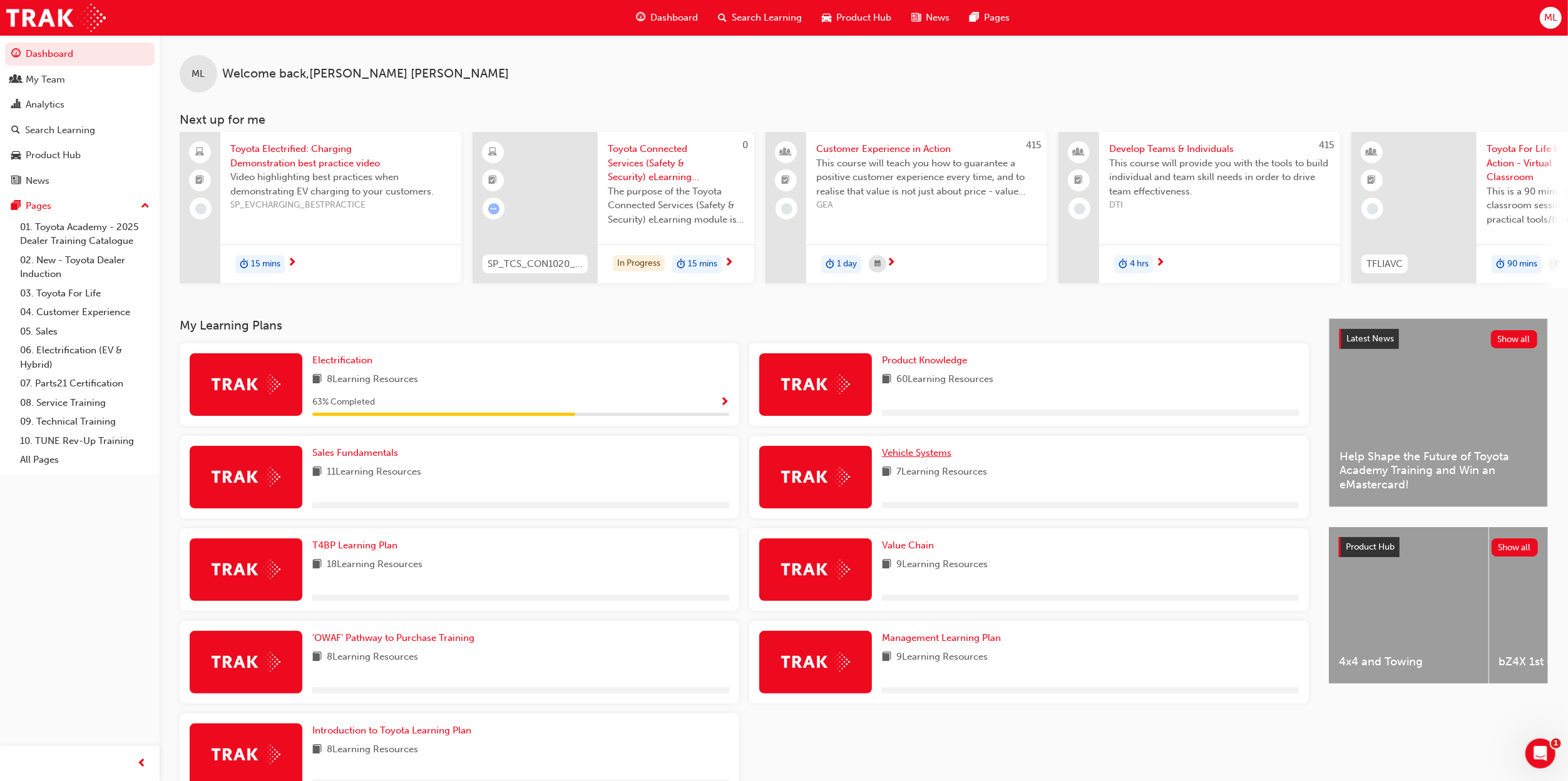
click at [911, 456] on span "Vehicle Systems" at bounding box center [917, 453] width 70 height 11
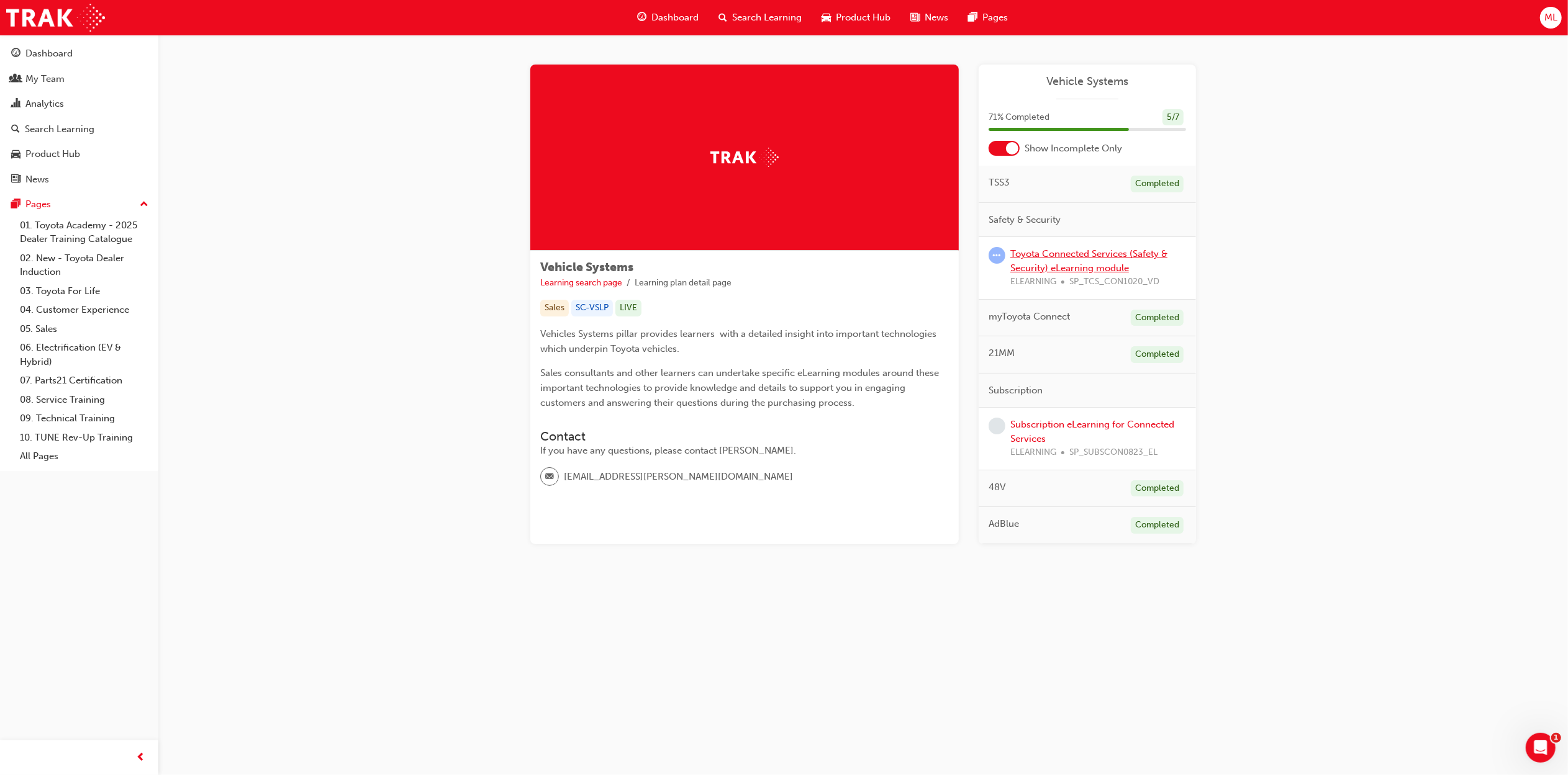
click at [1089, 269] on link "Toyota Connected Services (Safety & Security) eLearning module" at bounding box center [1088, 261] width 157 height 26
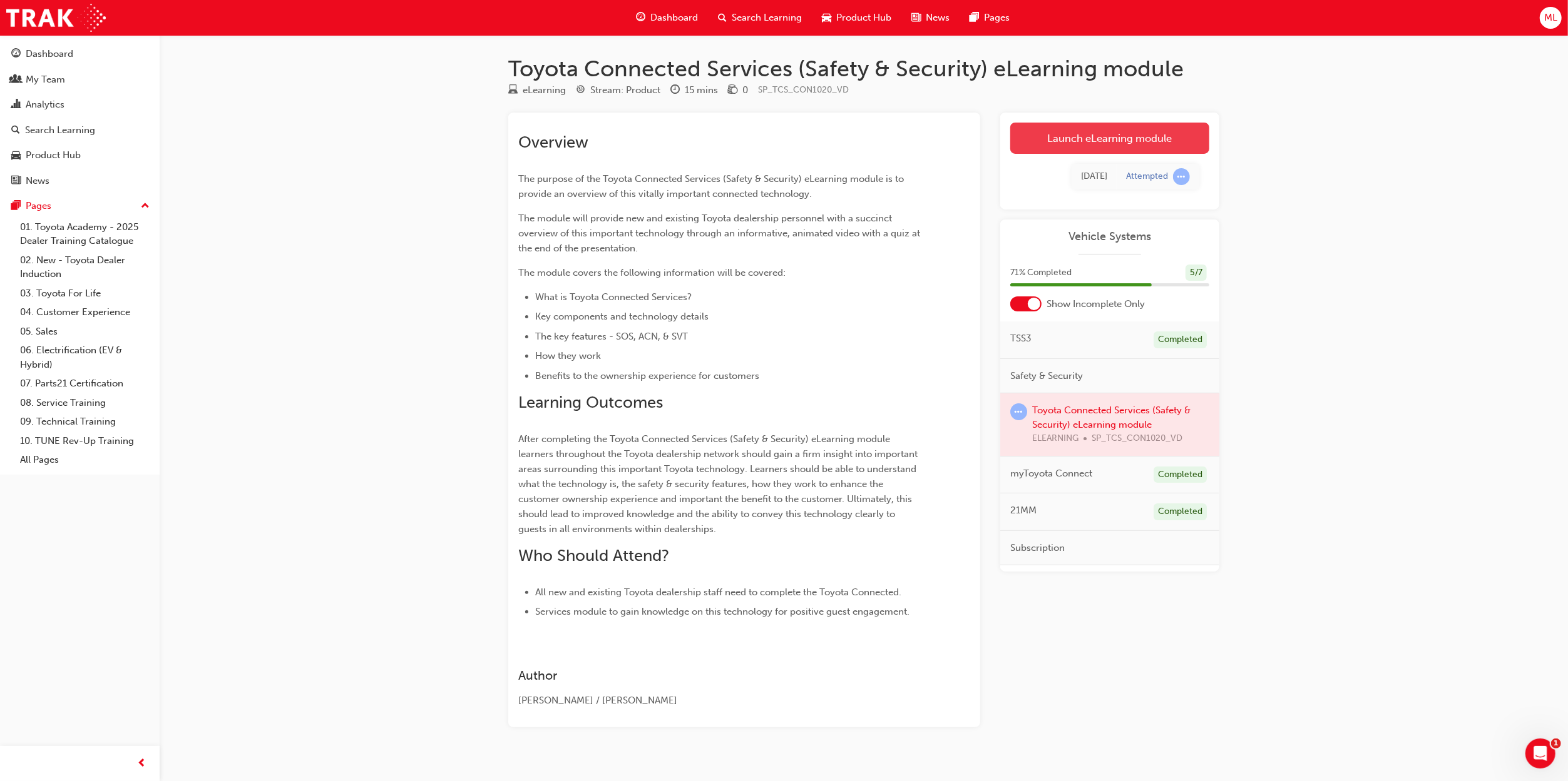
click at [1116, 133] on link "Launch eLearning module" at bounding box center [1109, 138] width 199 height 31
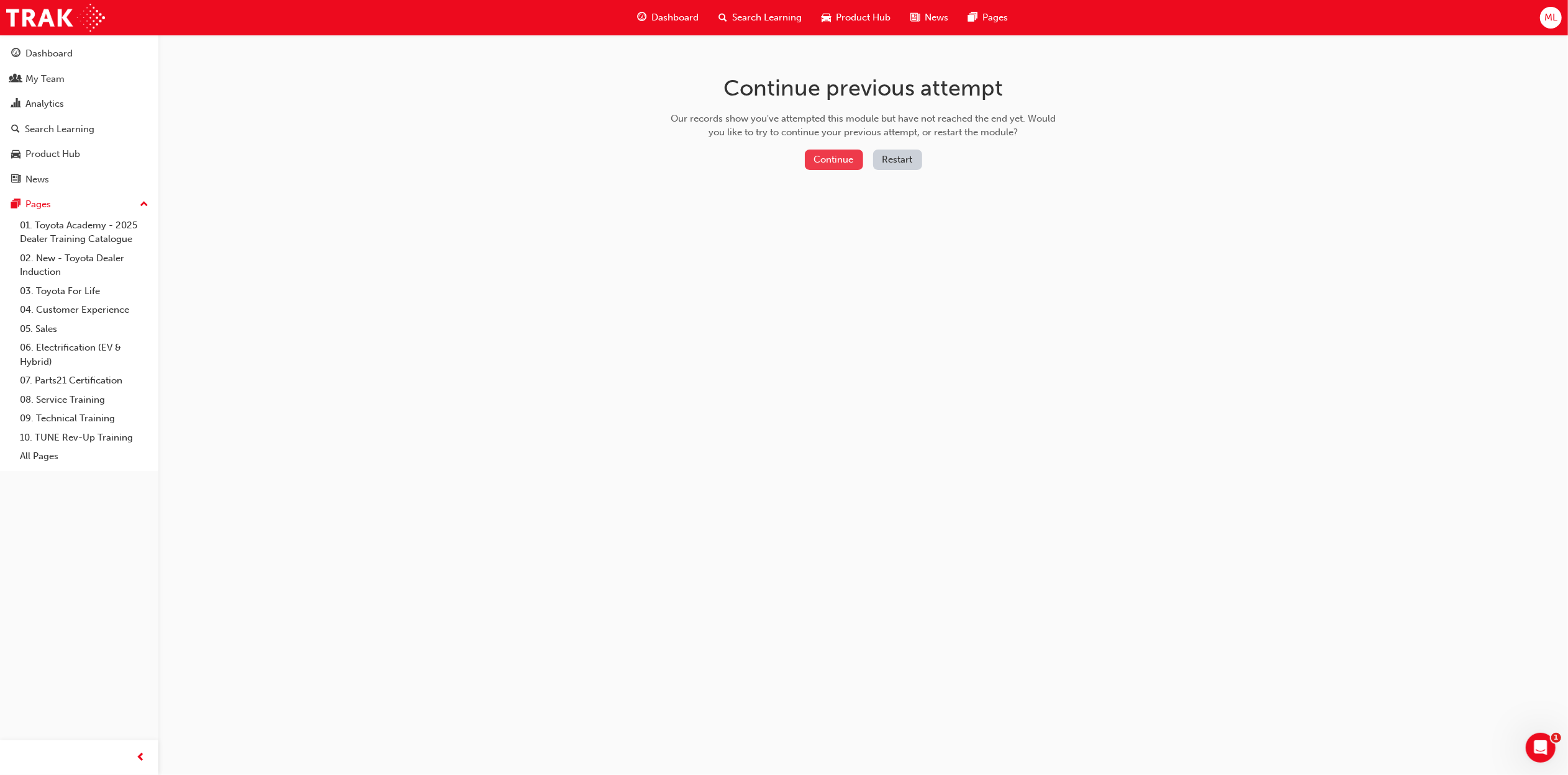
click at [841, 158] on button "Continue" at bounding box center [834, 159] width 59 height 20
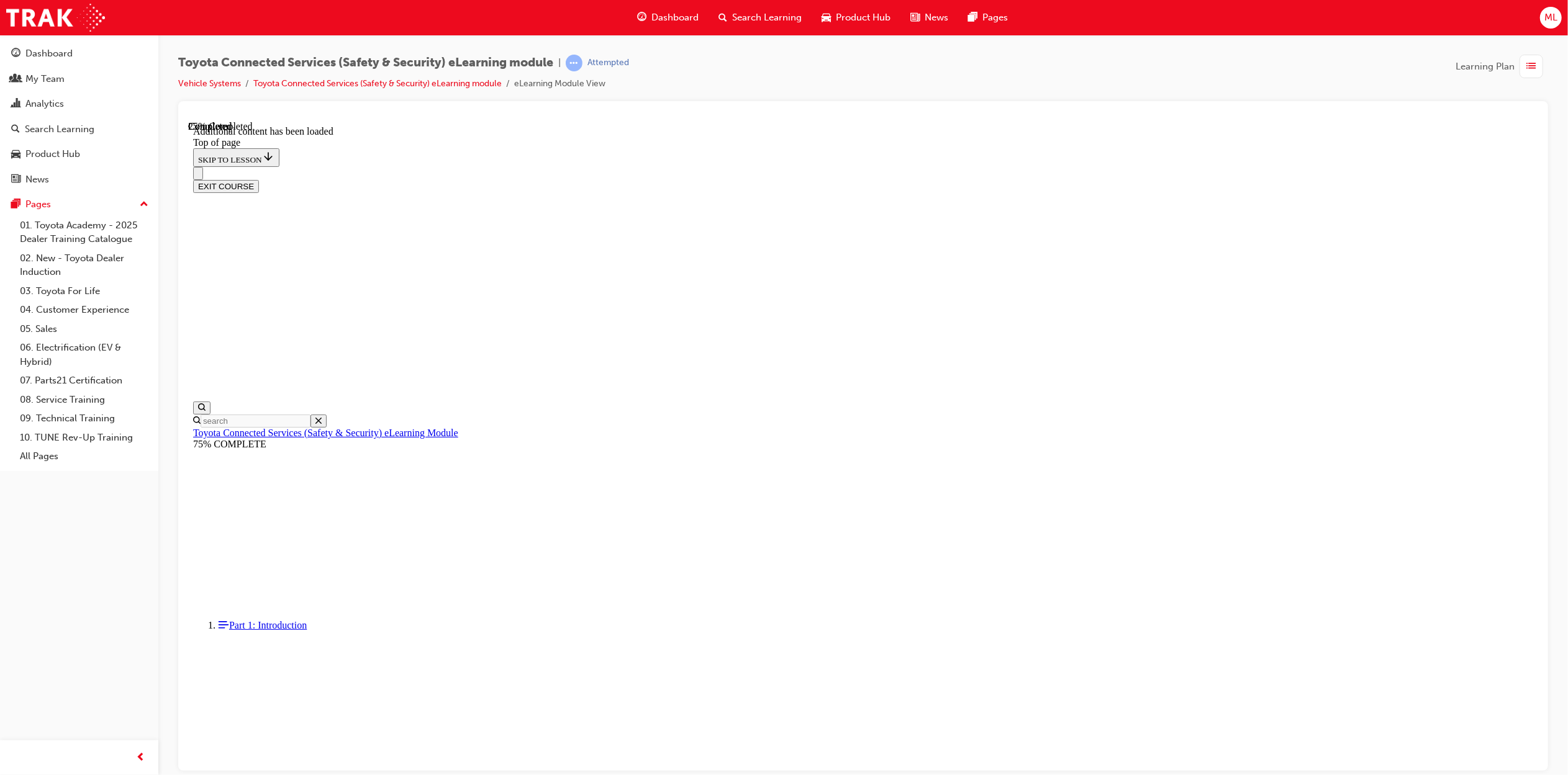
scroll to position [170, 0]
click at [258, 179] on button "EXIT COURSE" at bounding box center [225, 185] width 66 height 13
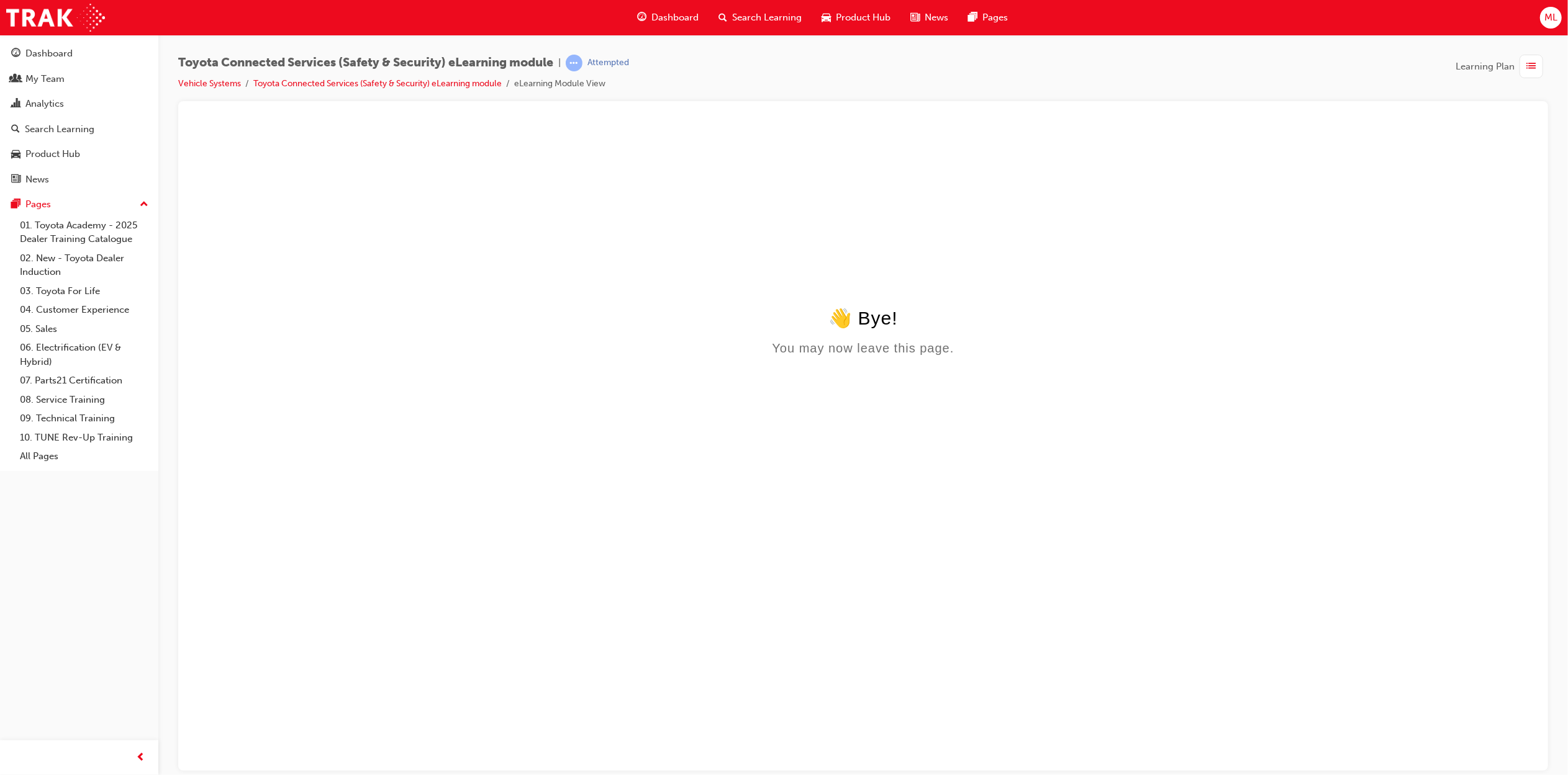
scroll to position [0, 0]
click at [660, 20] on span "Dashboard" at bounding box center [675, 17] width 47 height 14
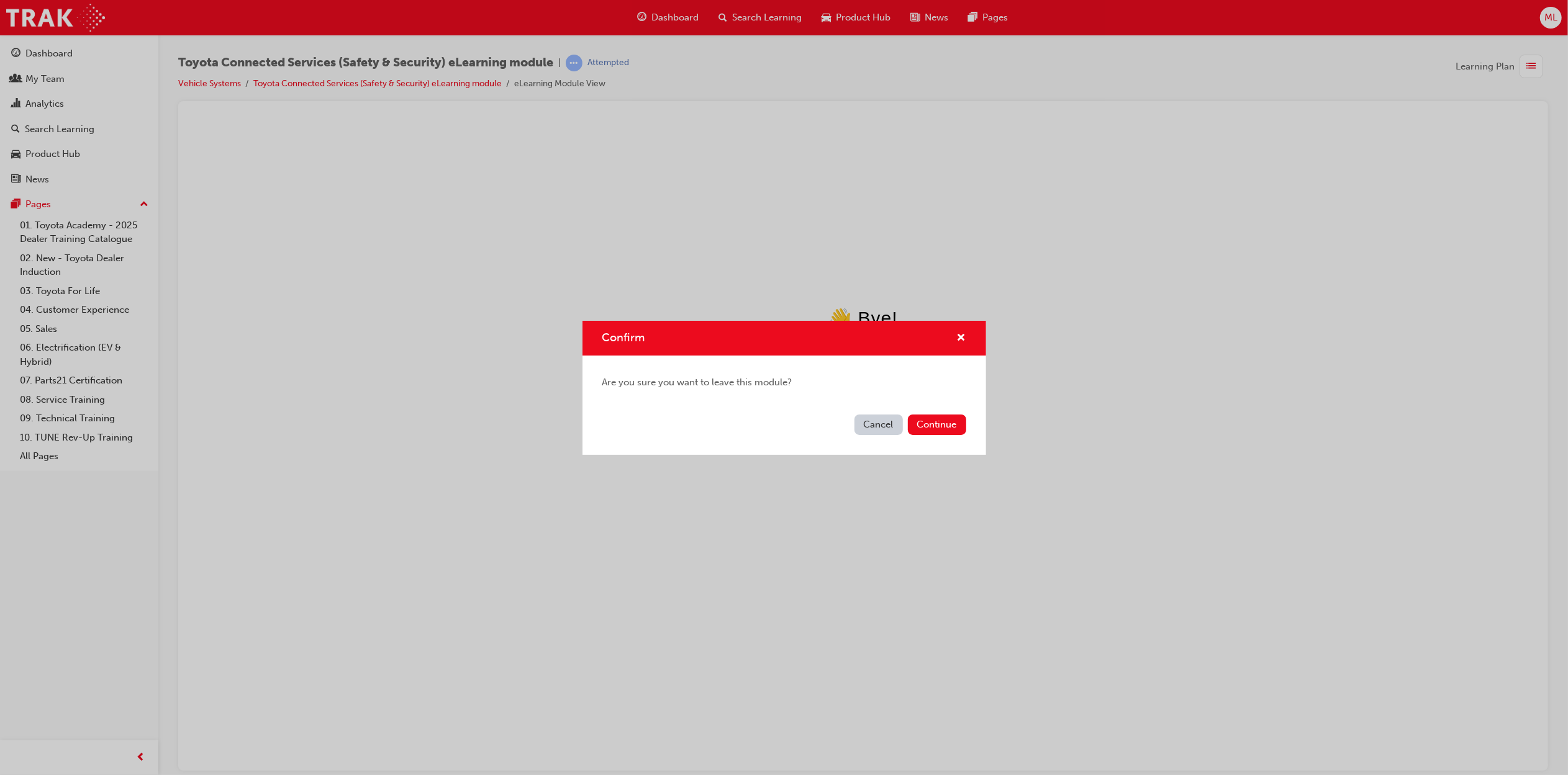
click at [869, 437] on div "Cancel Continue" at bounding box center [784, 432] width 404 height 45
click at [872, 426] on button "Cancel" at bounding box center [878, 425] width 49 height 20
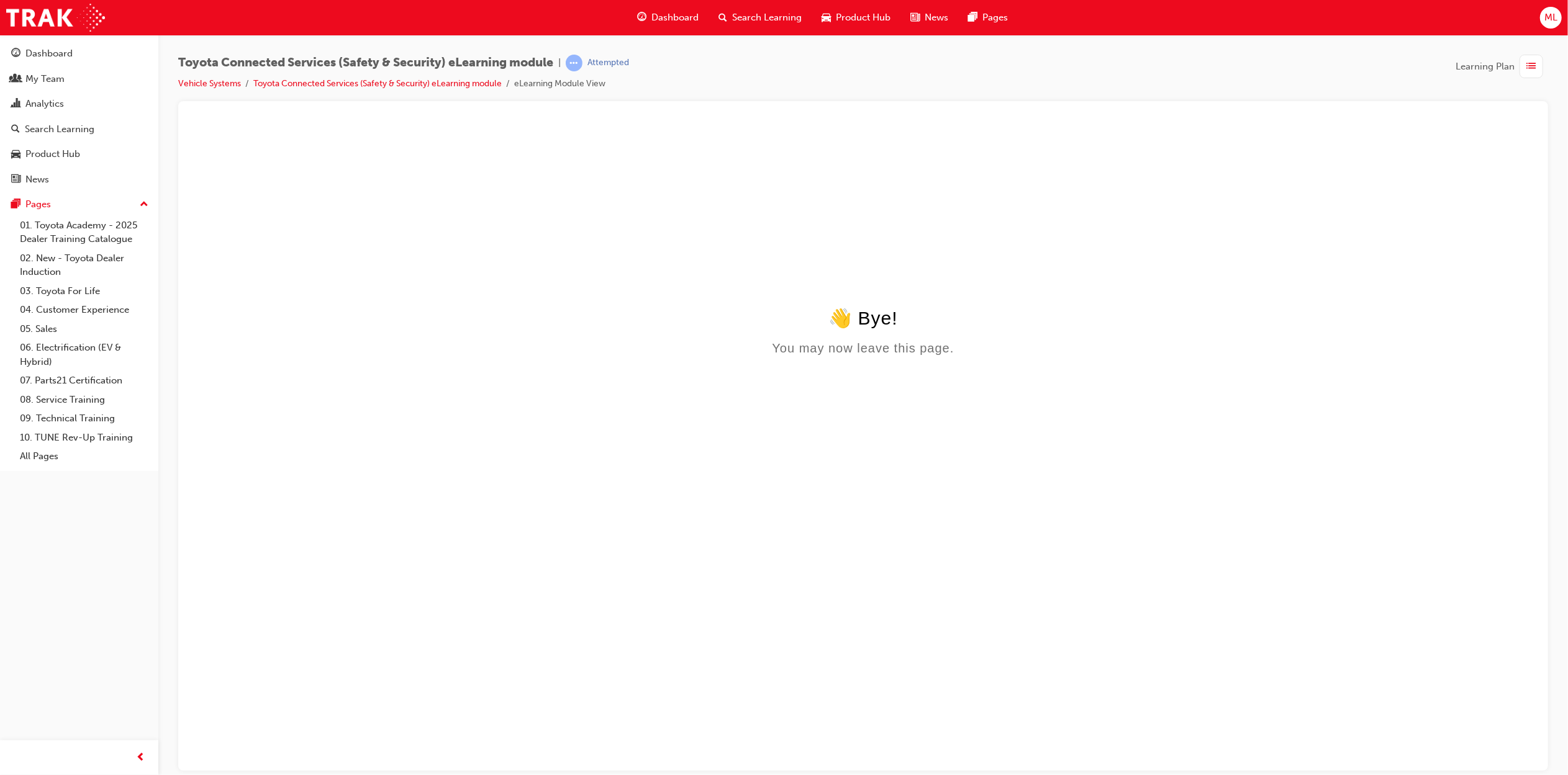
click at [1535, 70] on span "list-icon" at bounding box center [1532, 67] width 9 height 16
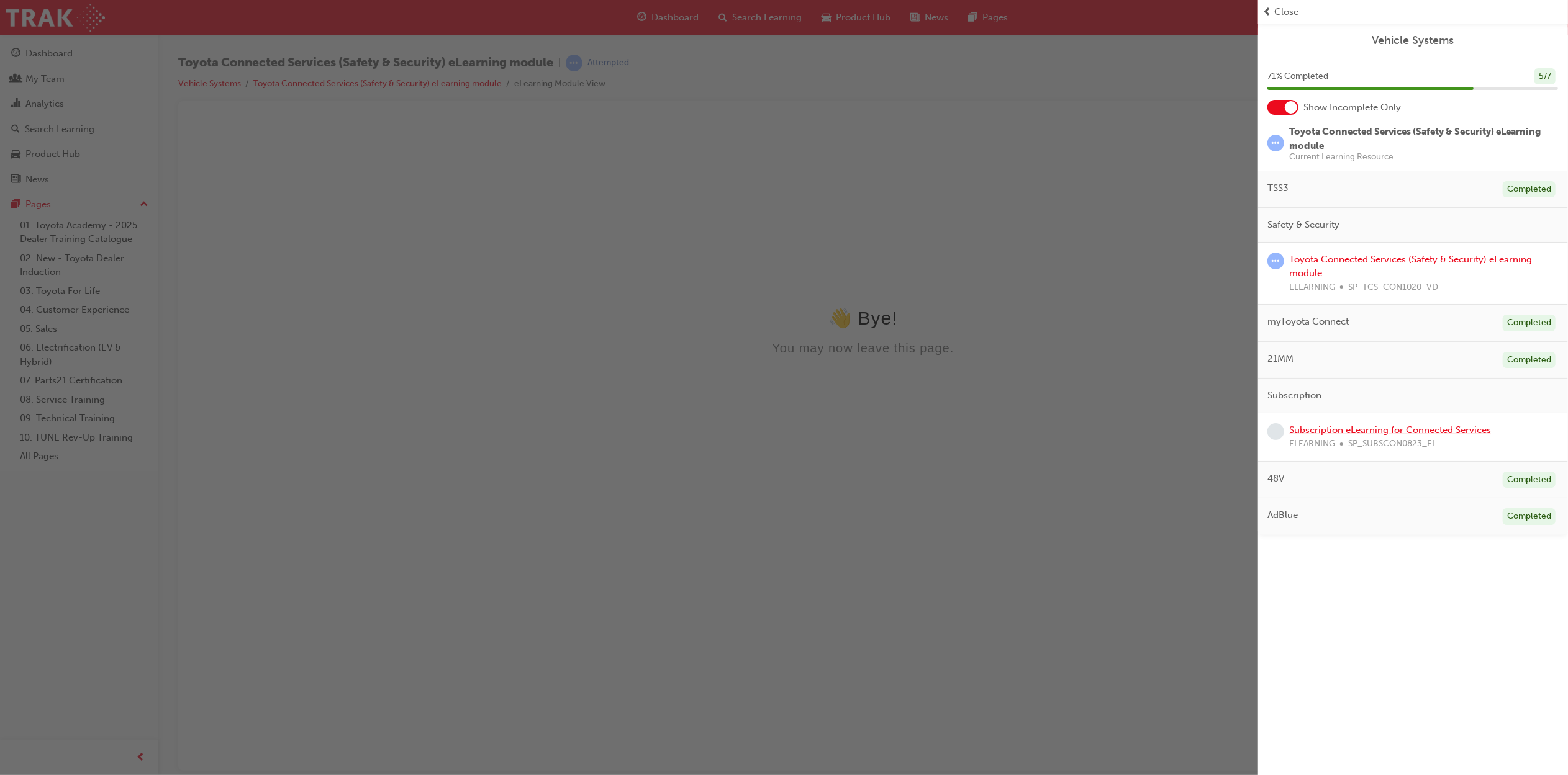
click at [1400, 431] on link "Subscription eLearning for Connected Services" at bounding box center [1390, 430] width 202 height 11
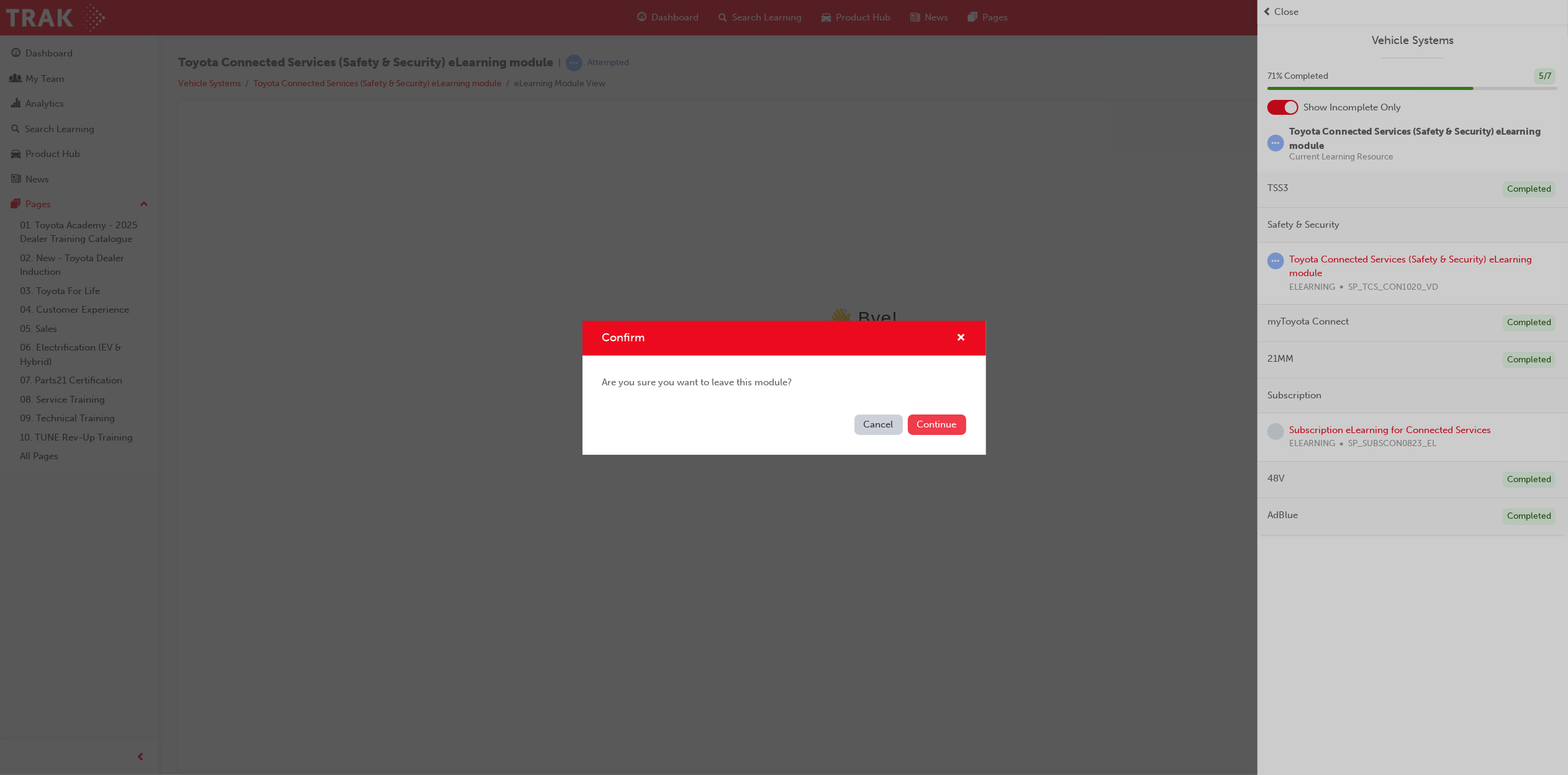
click at [927, 420] on button "Continue" at bounding box center [937, 425] width 59 height 20
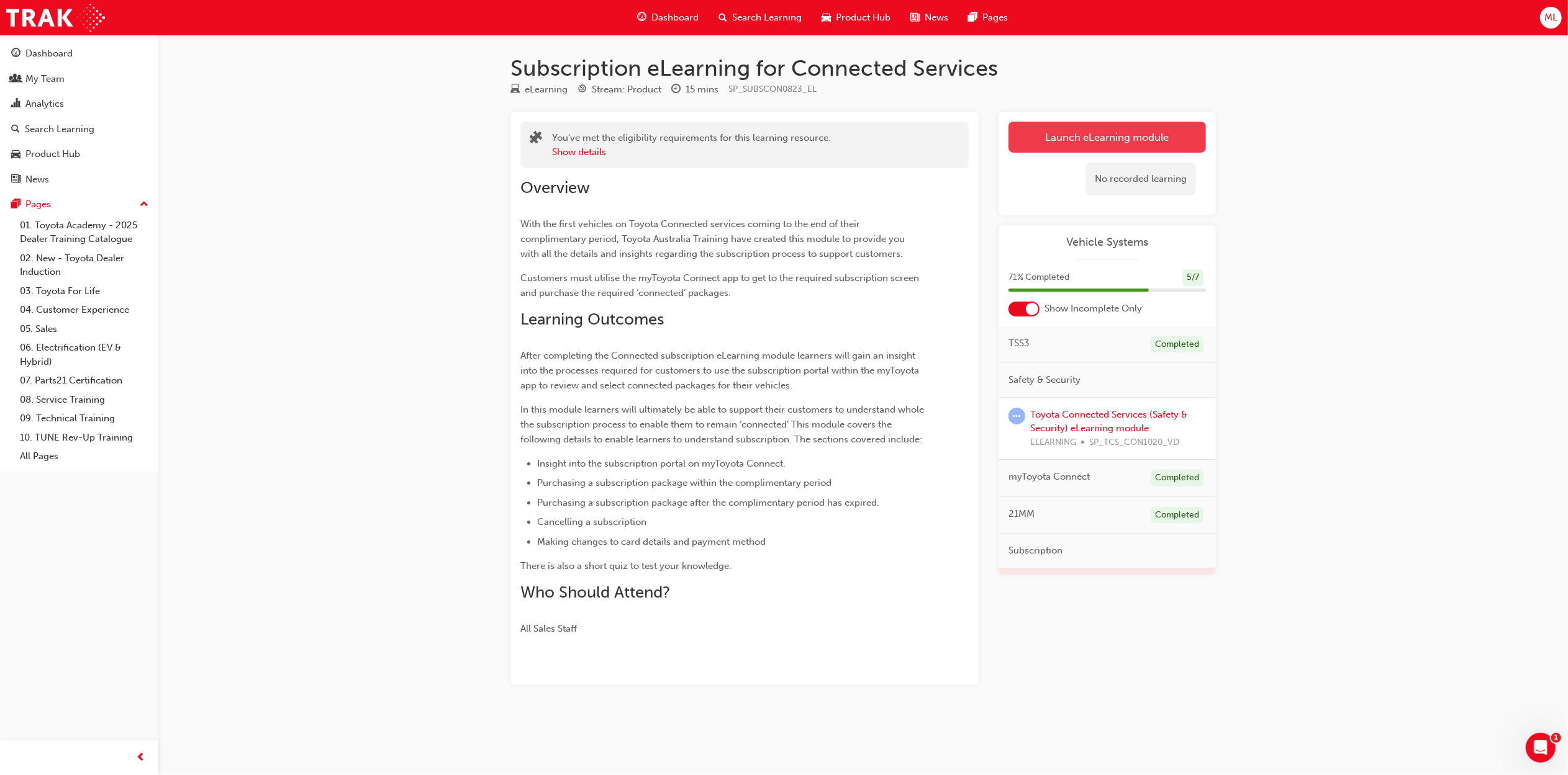
click at [1138, 140] on link "Launch eLearning module" at bounding box center [1107, 137] width 197 height 31
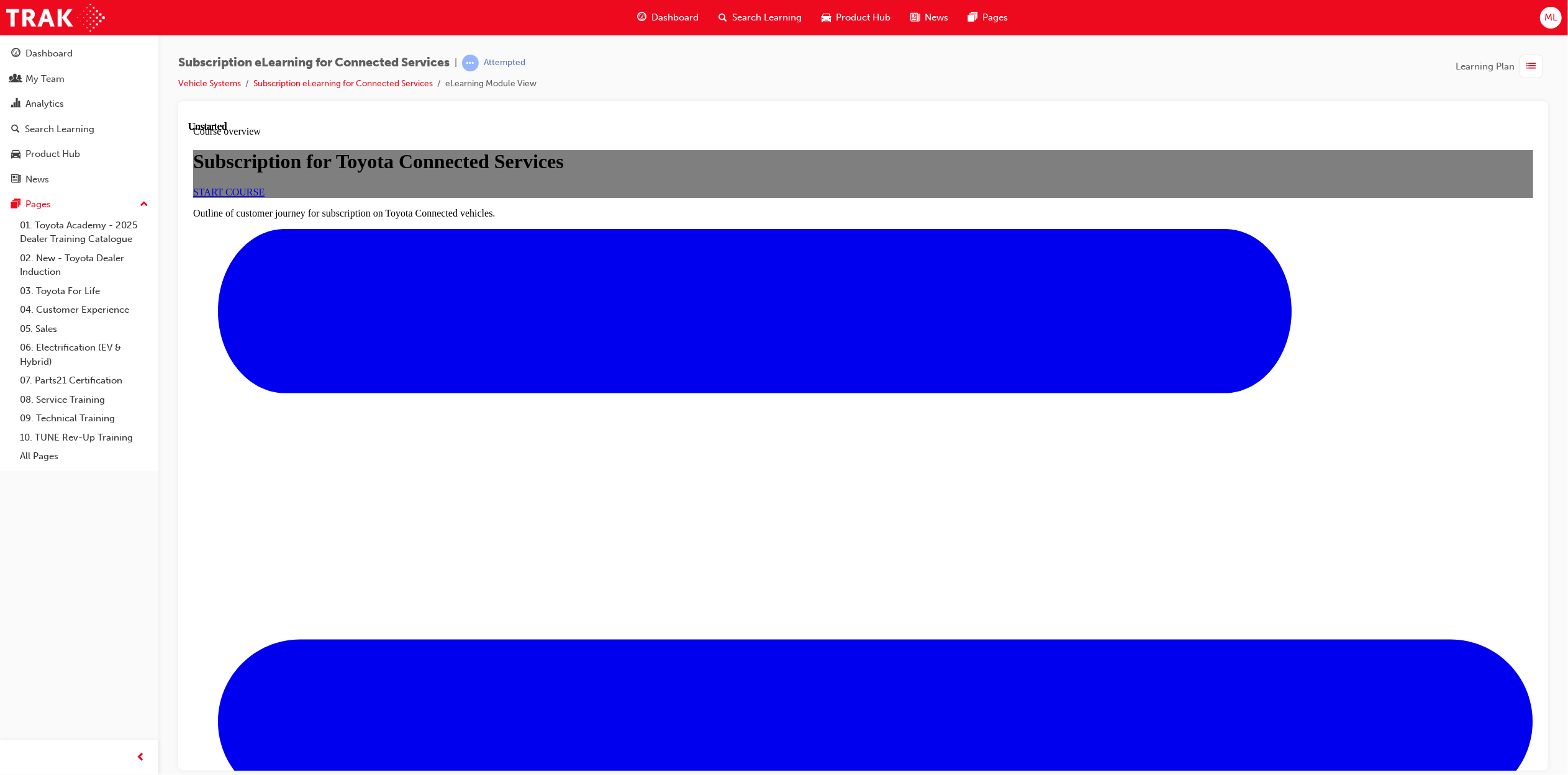
click at [264, 197] on span "START COURSE" at bounding box center [227, 191] width 71 height 11
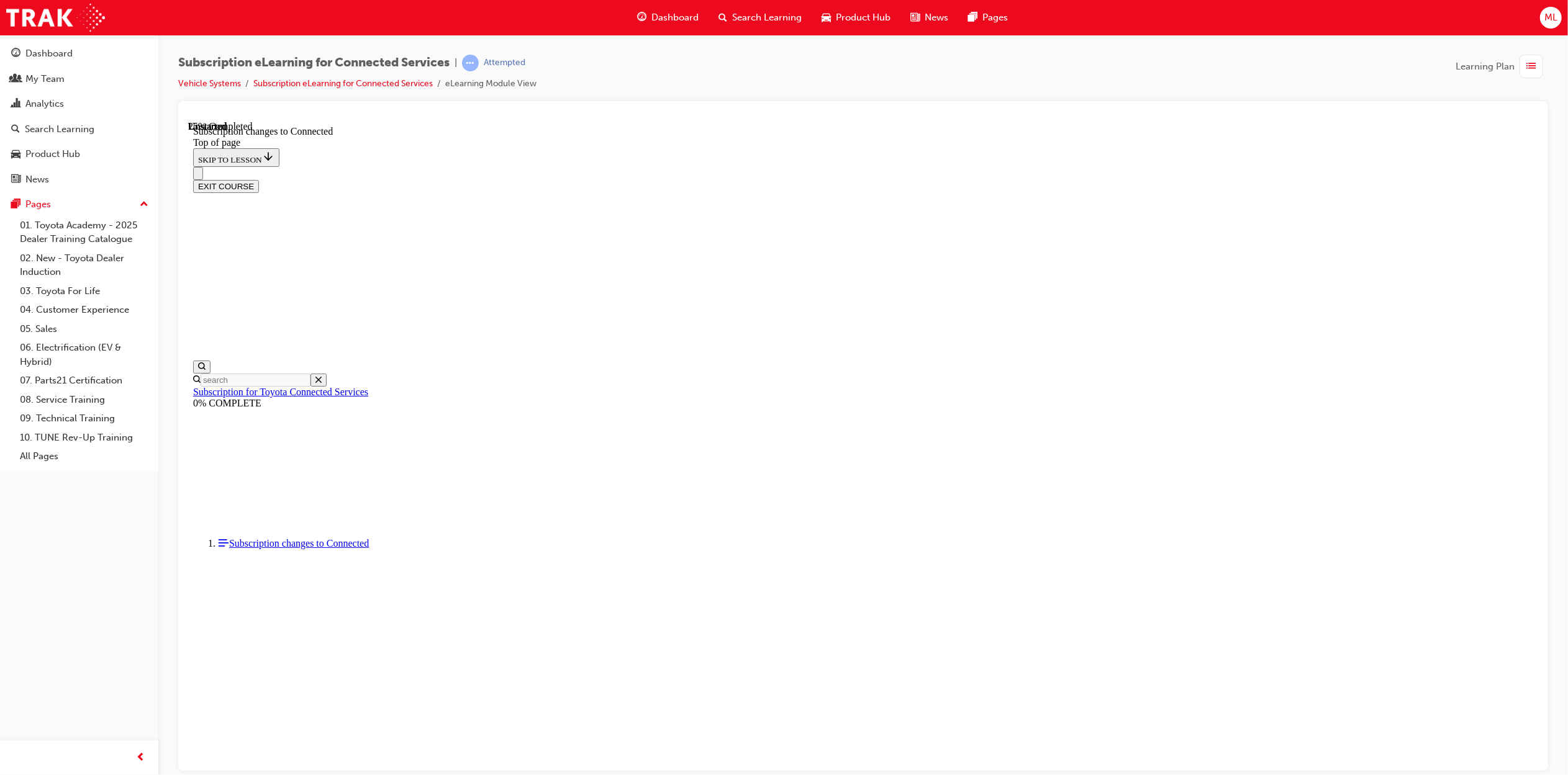
scroll to position [467, 0]
drag, startPoint x: 1525, startPoint y: 419, endPoint x: 1547, endPoint y: 608, distance: 190.3
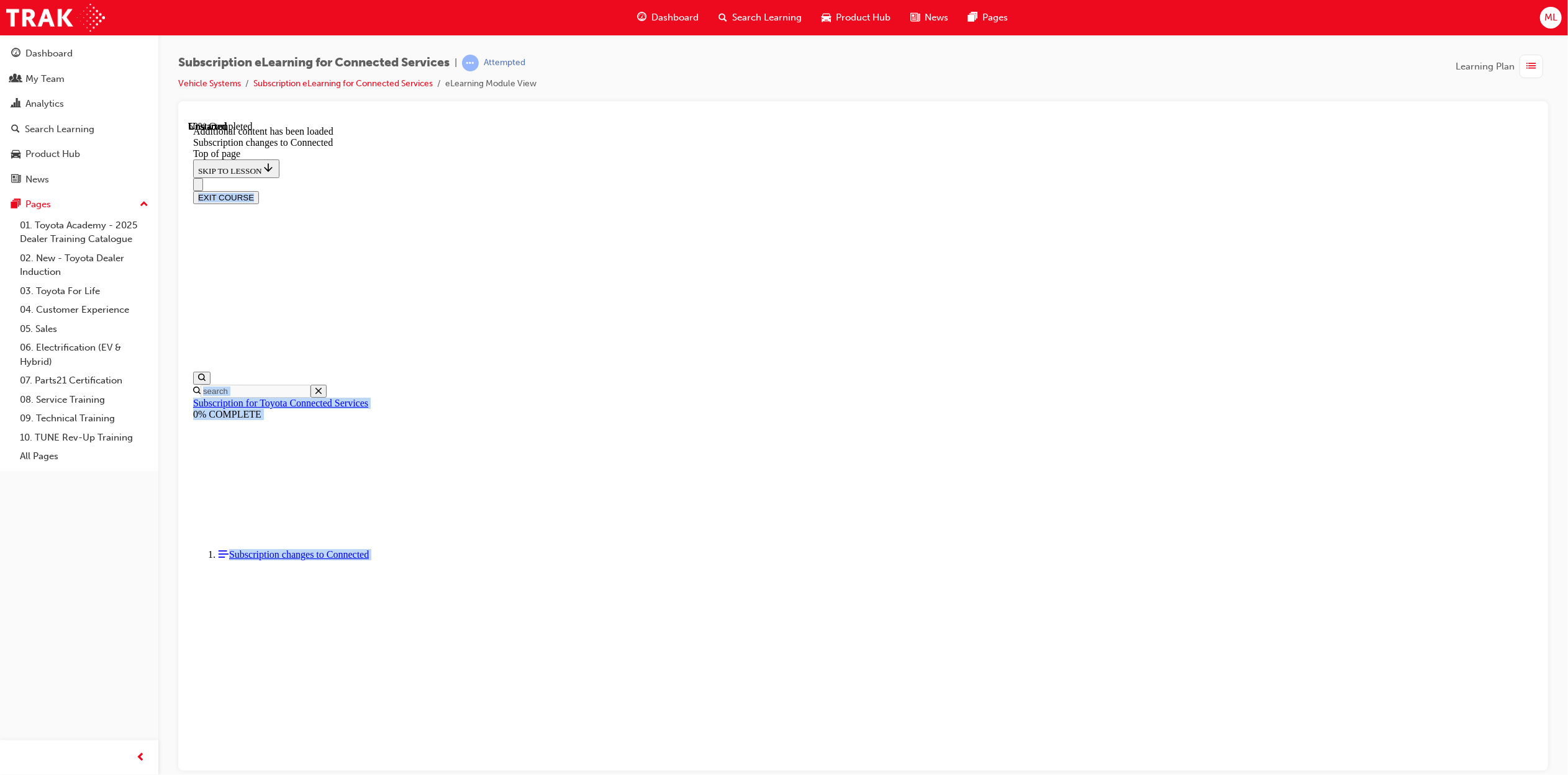
scroll to position [1296, 0]
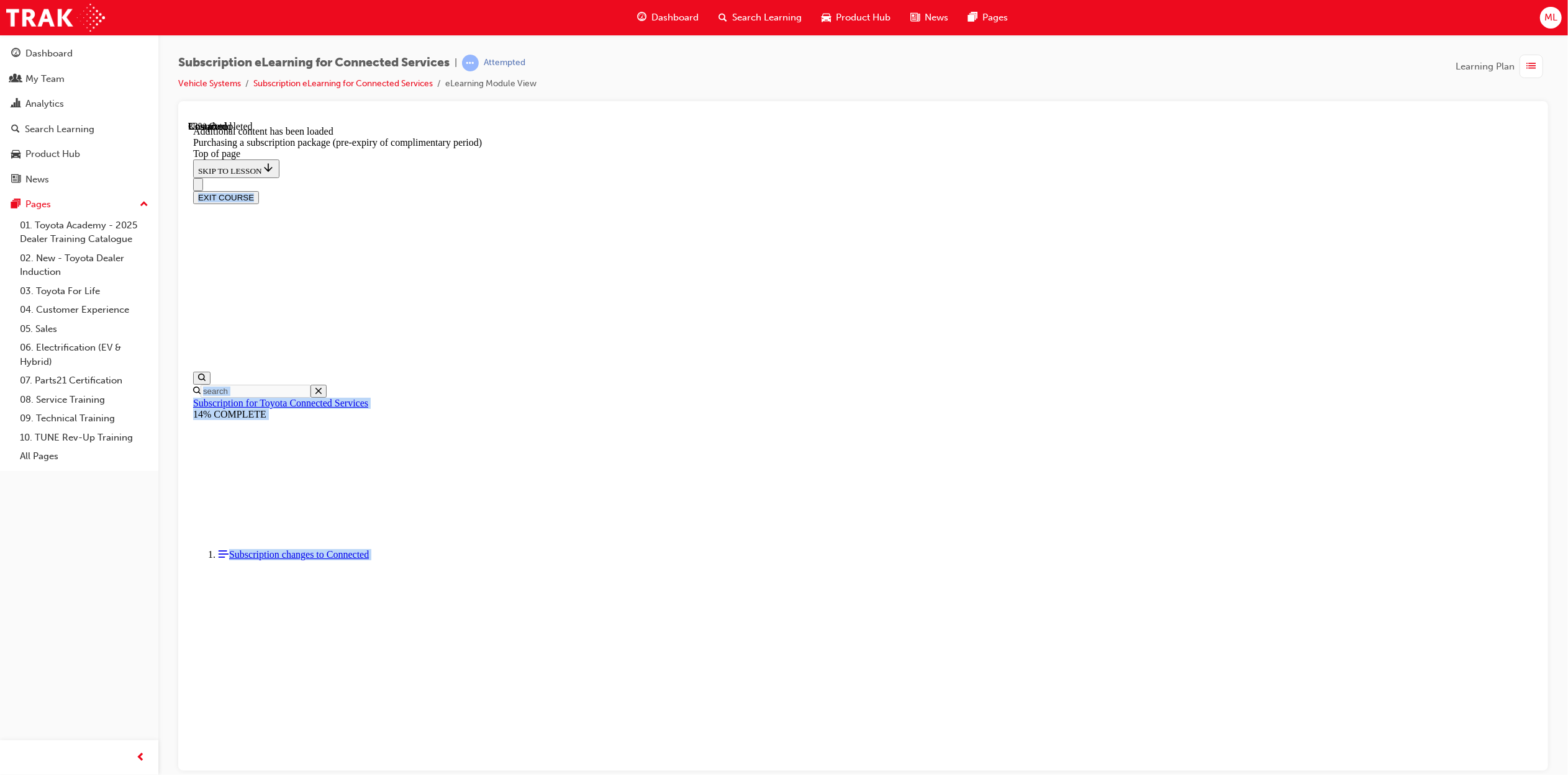
scroll to position [105, 0]
drag, startPoint x: 1528, startPoint y: 213, endPoint x: 1753, endPoint y: 440, distance: 319.6
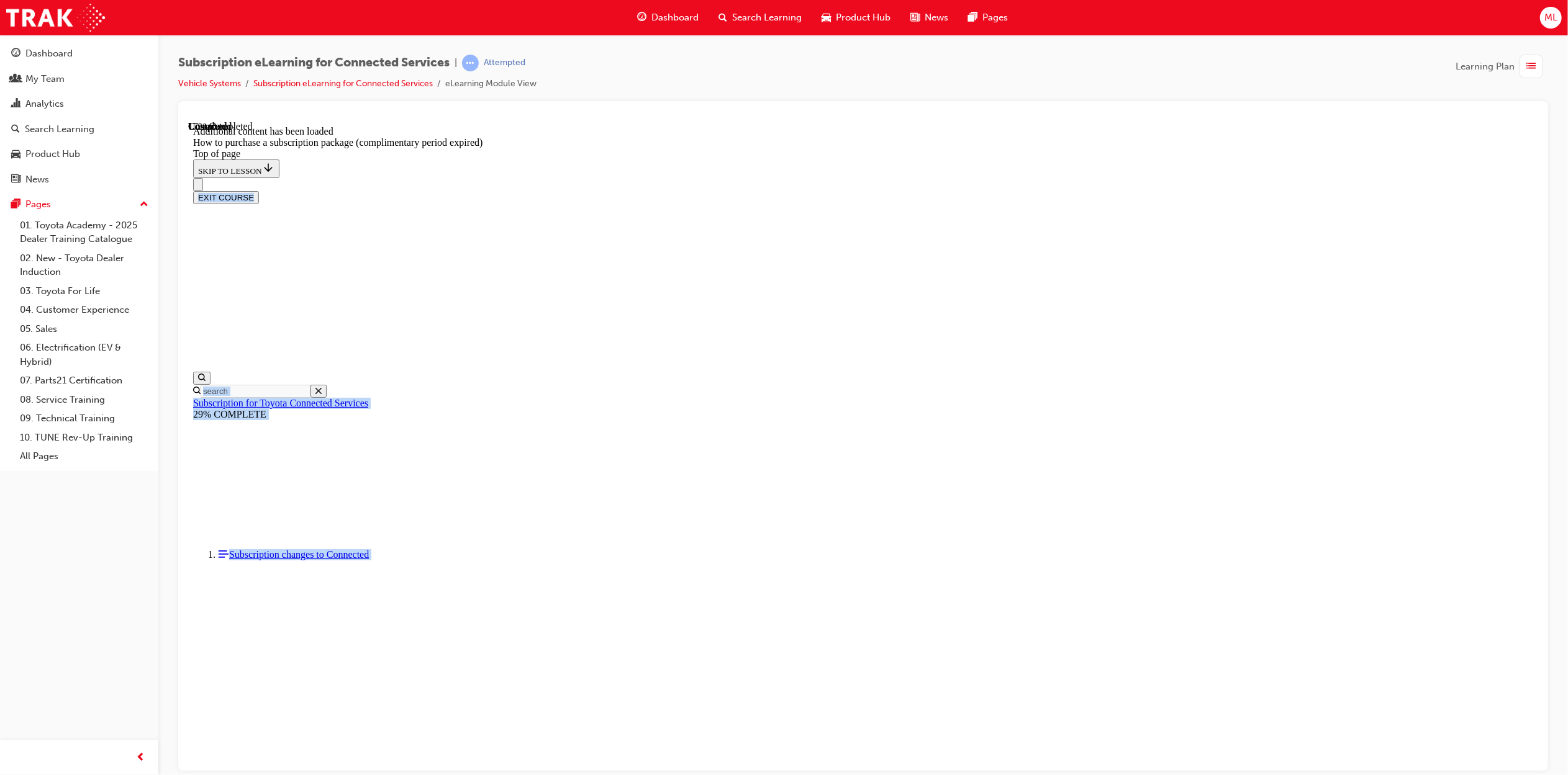
scroll to position [38, 0]
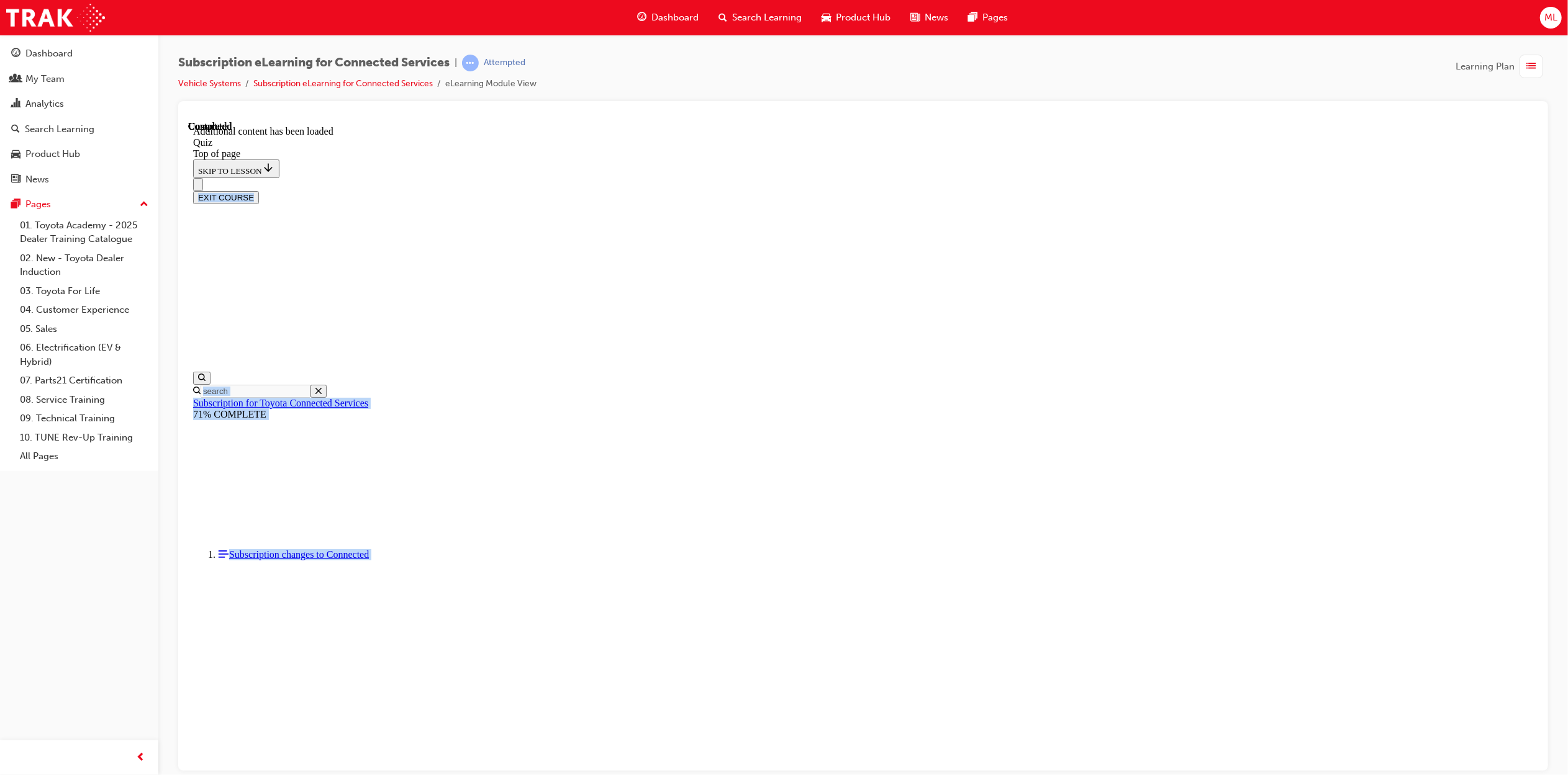
scroll to position [38, 0]
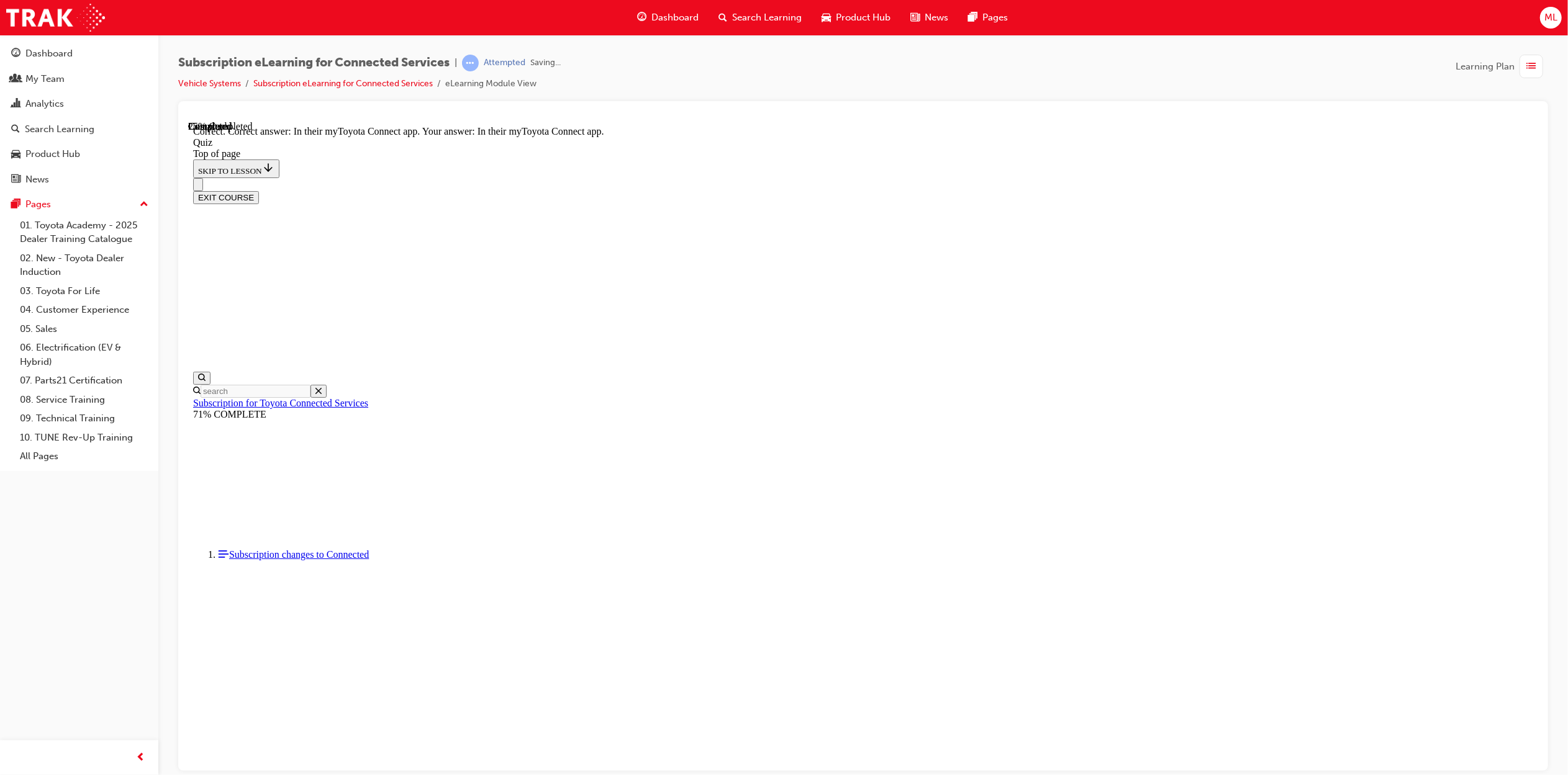
scroll to position [38, 0]
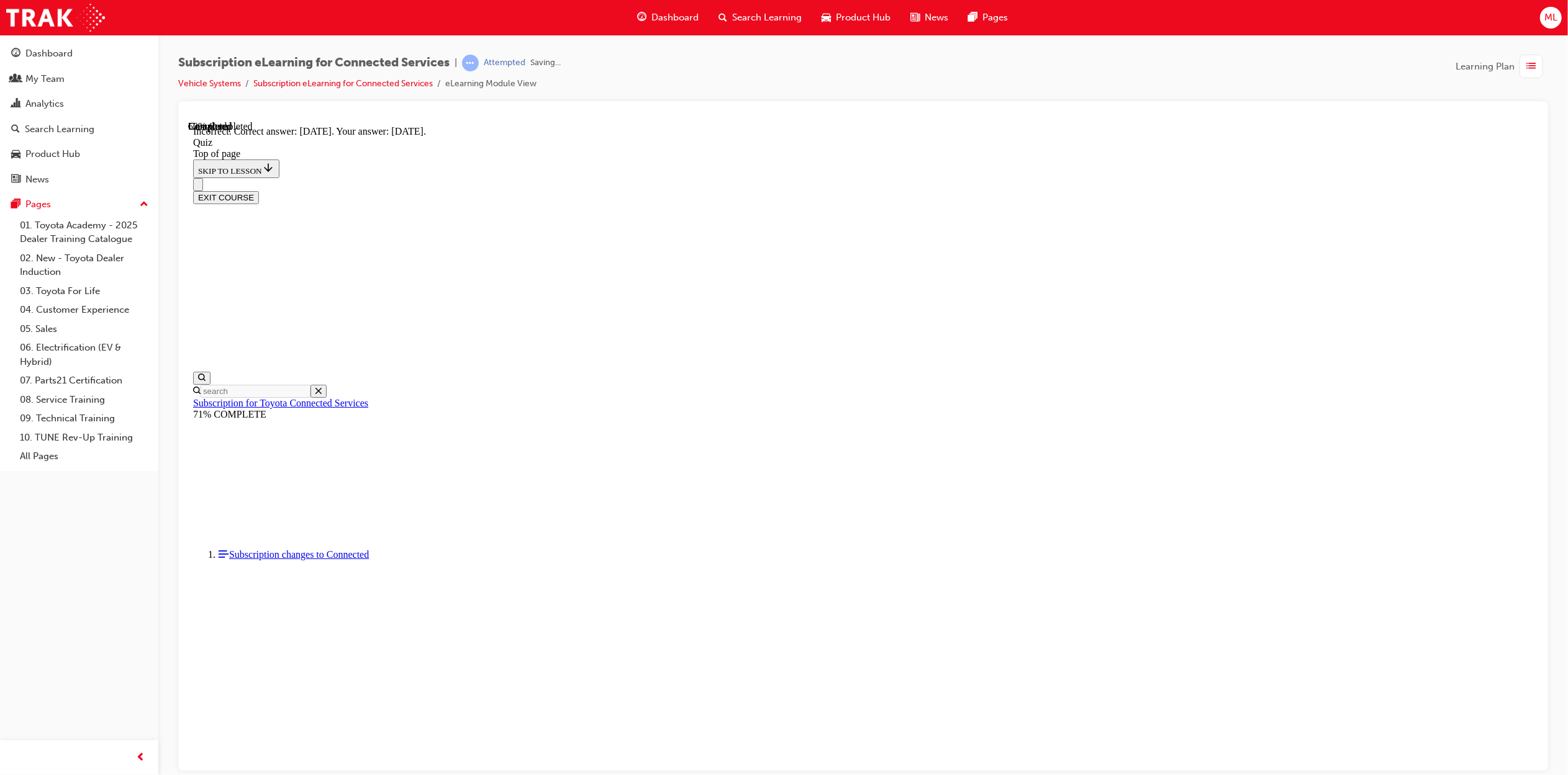
scroll to position [38, 0]
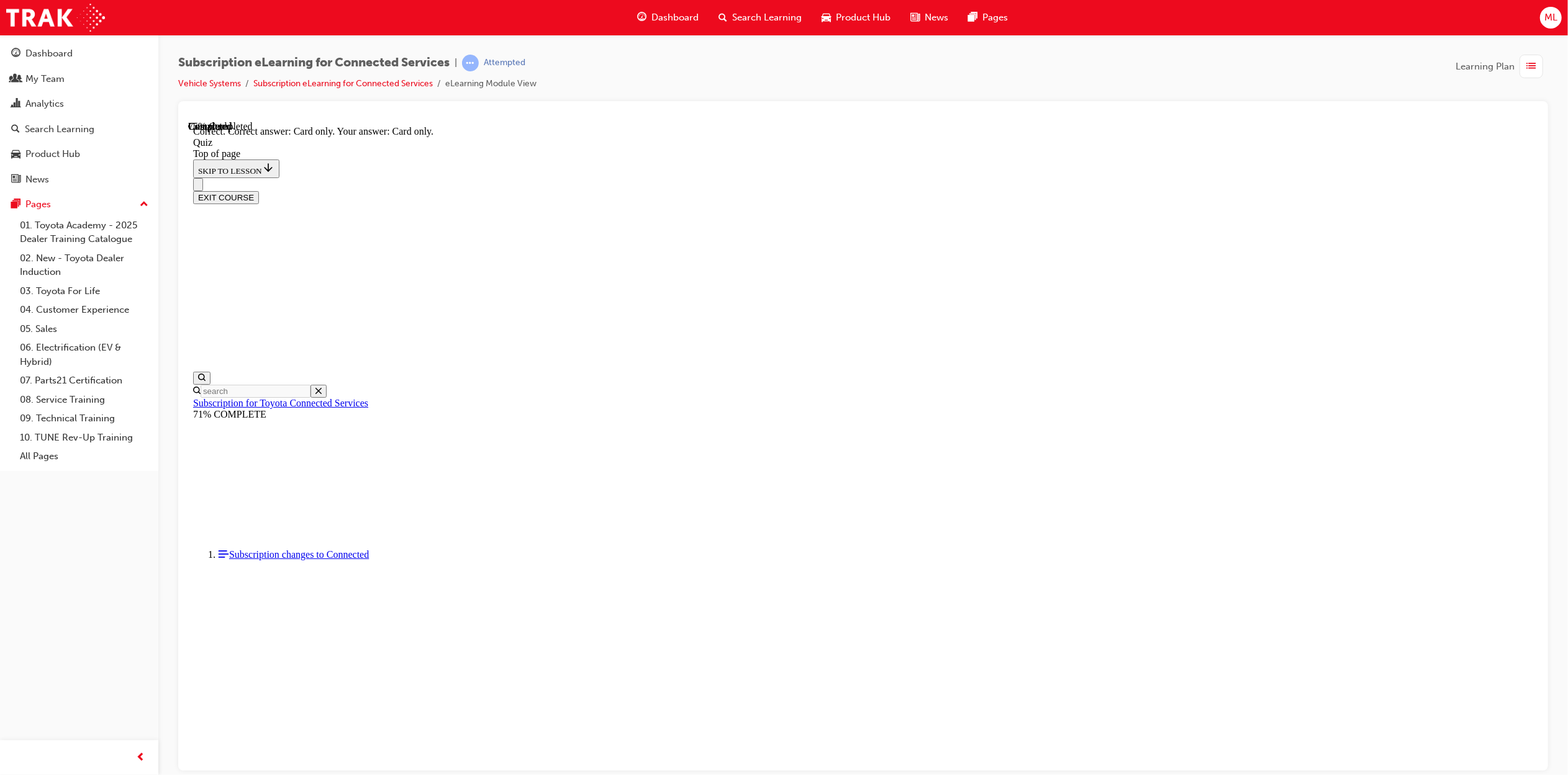
scroll to position [38, 0]
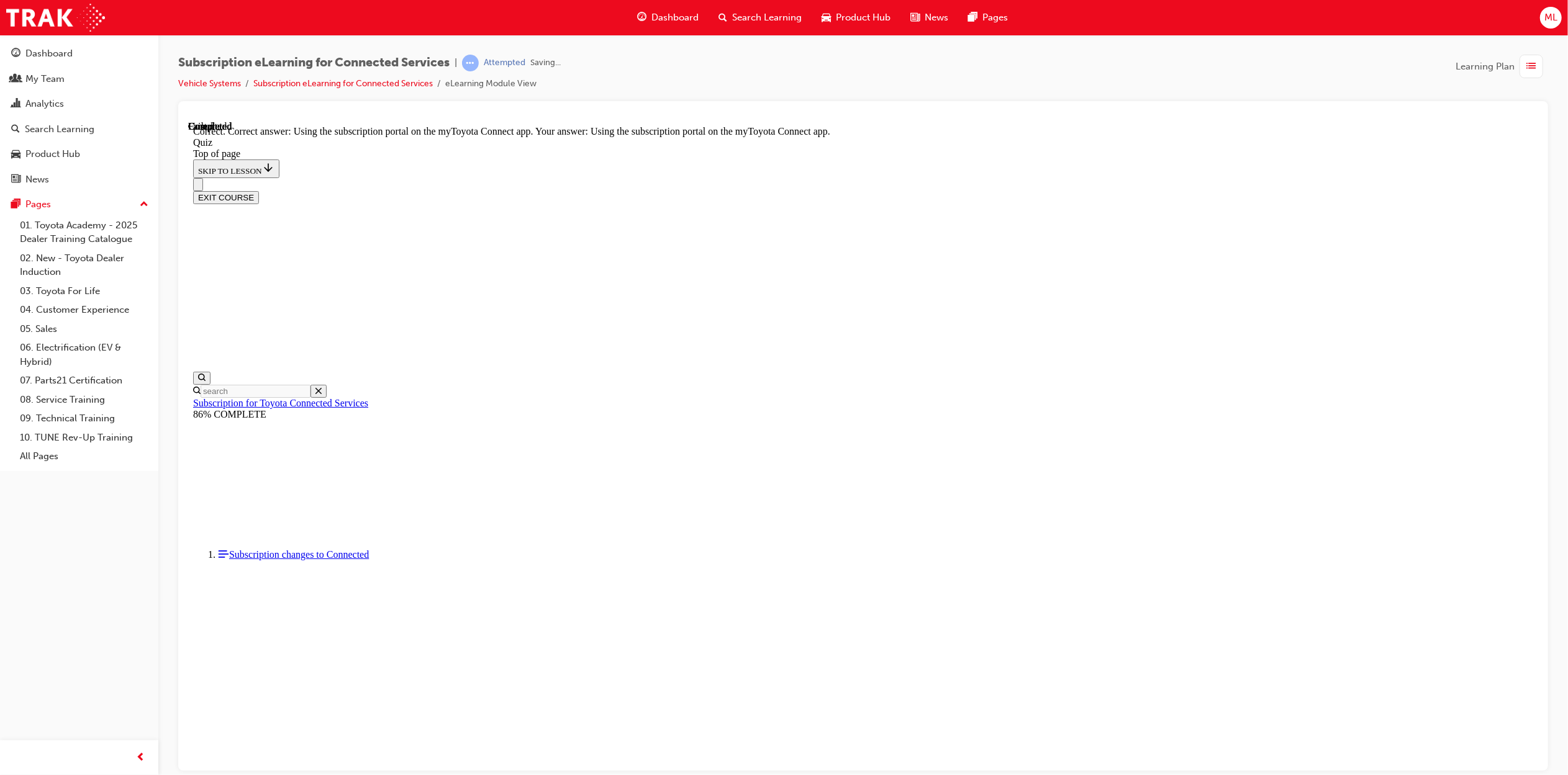
scroll to position [38, 0]
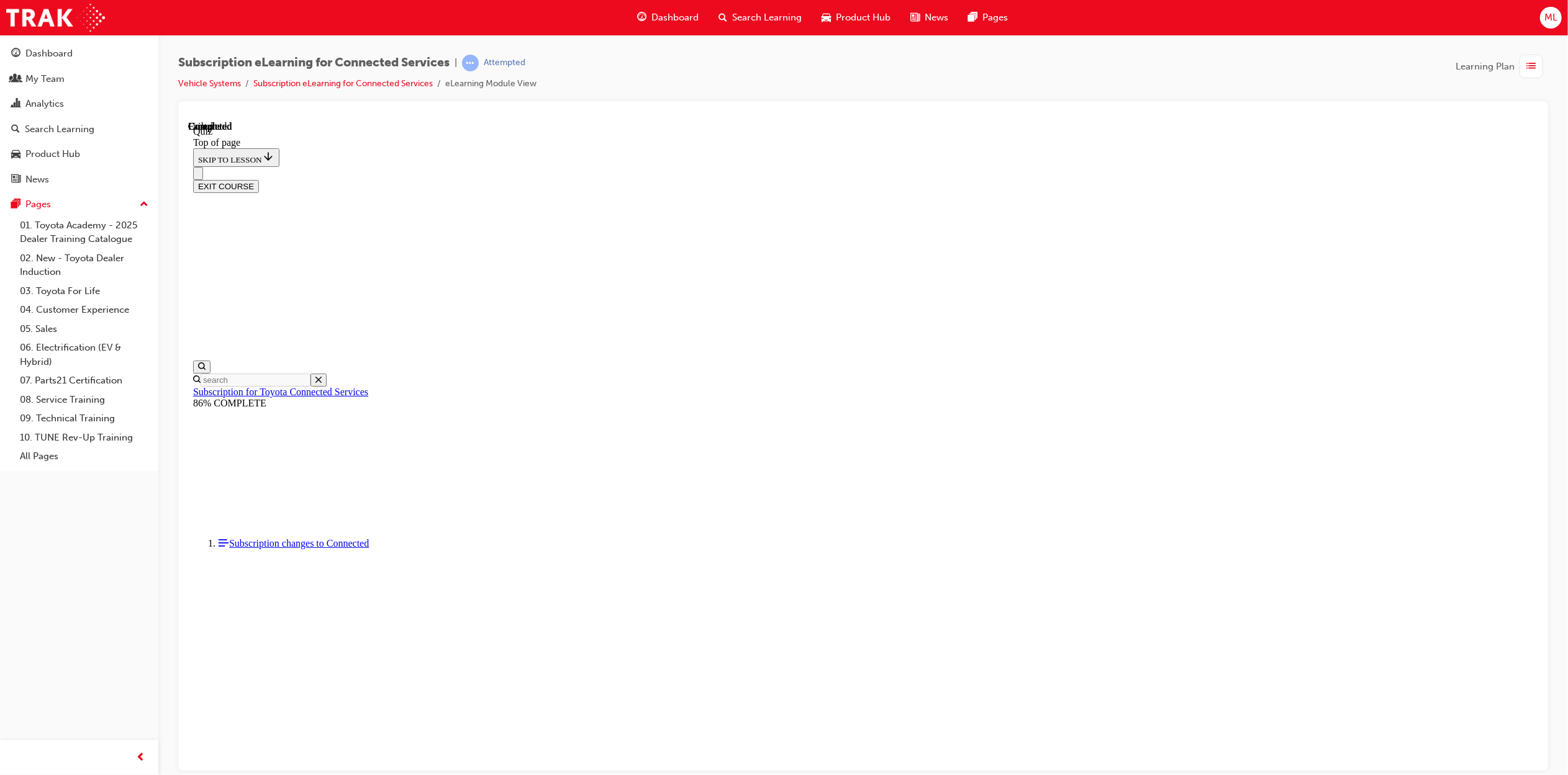
scroll to position [77, 0]
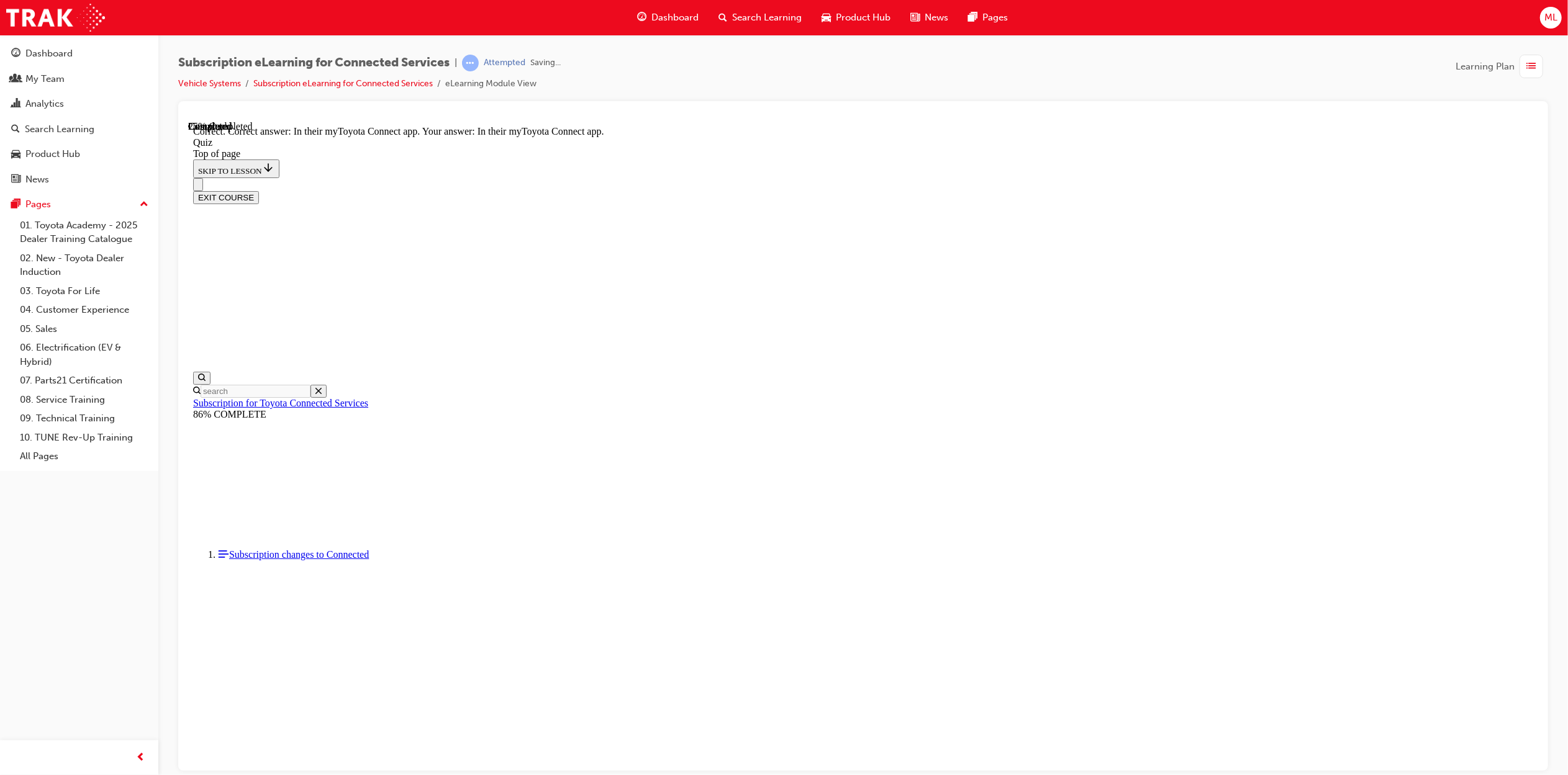
scroll to position [38, 0]
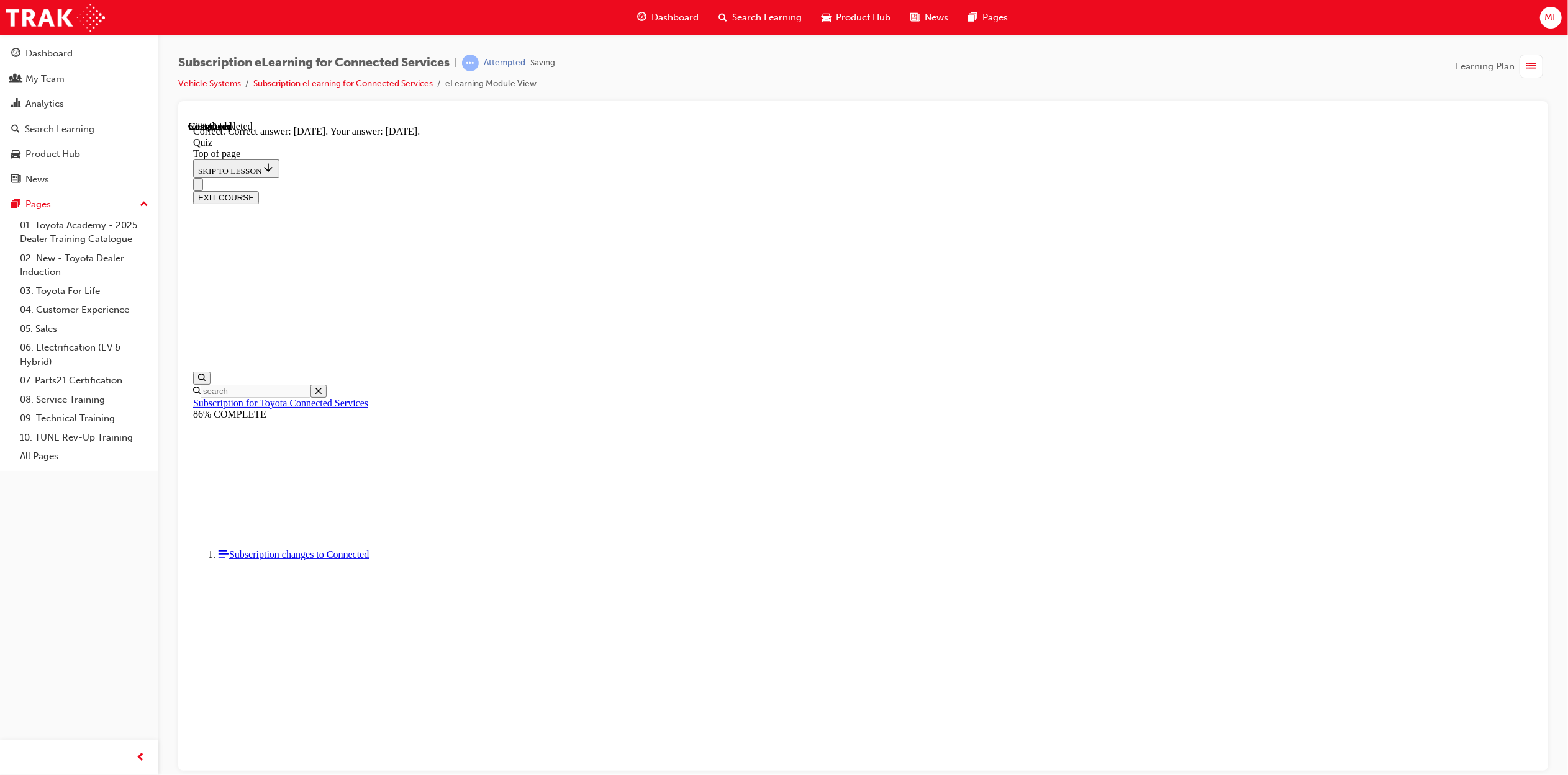
scroll to position [38, 0]
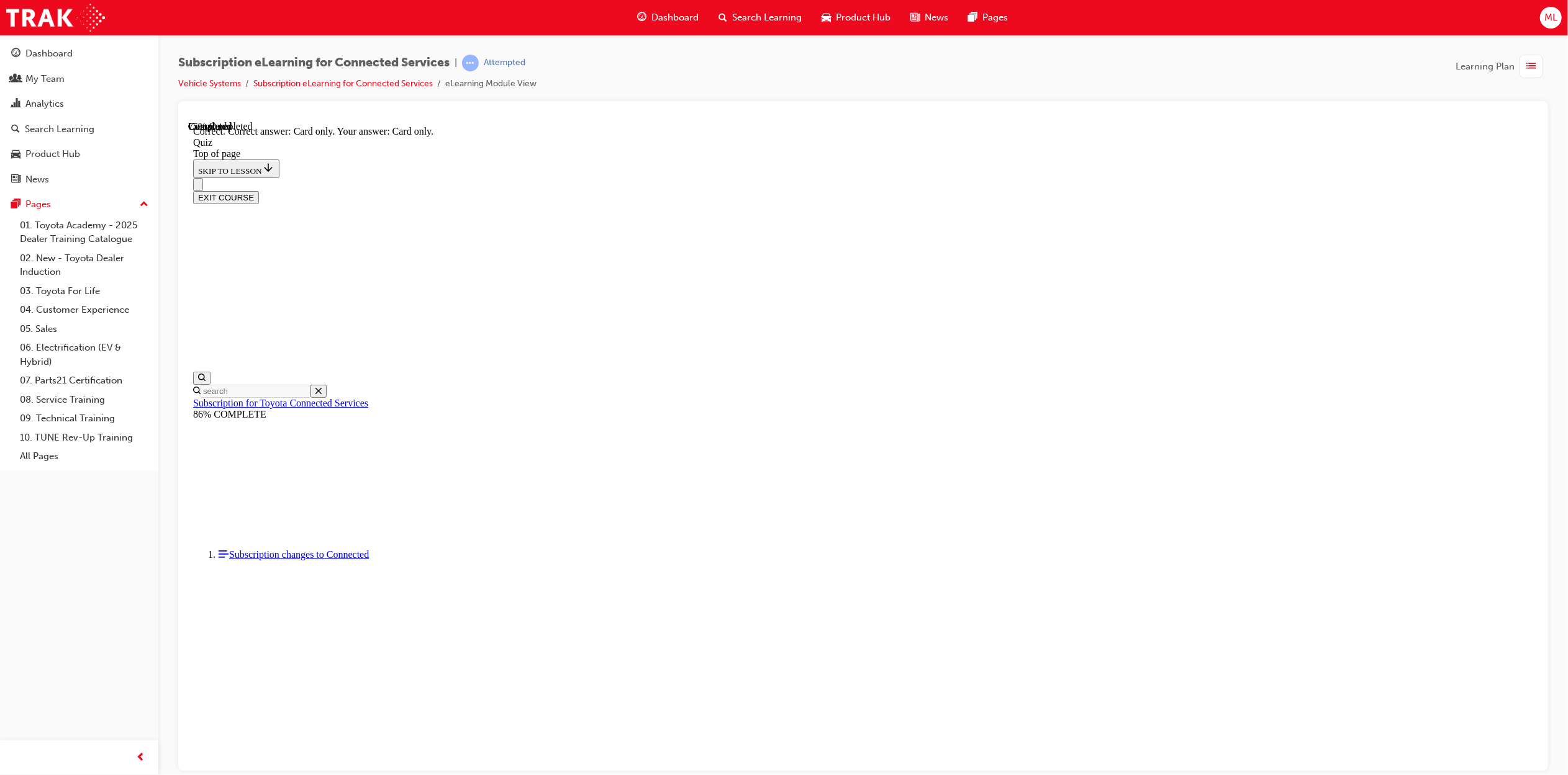
scroll to position [38, 0]
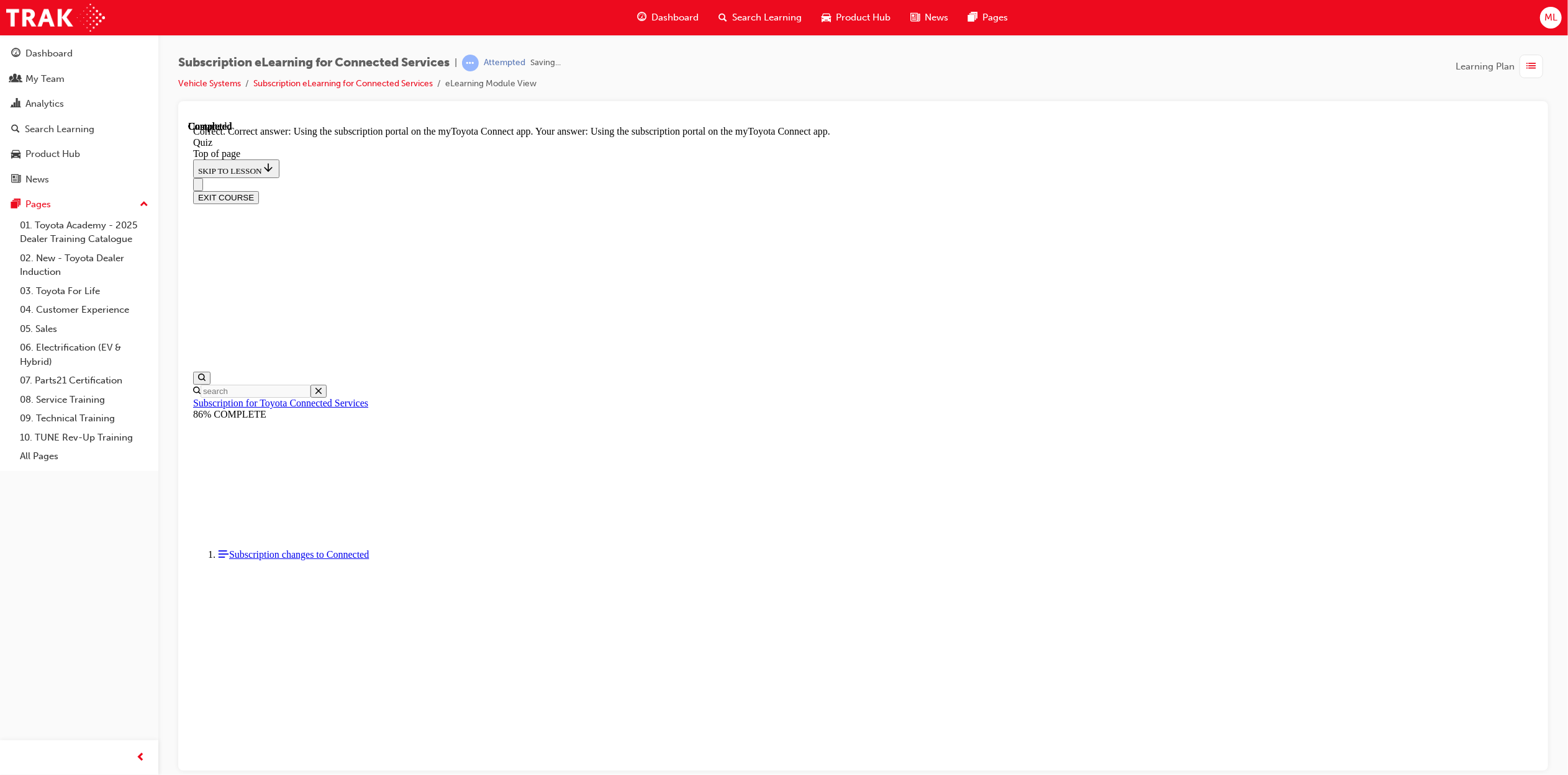
scroll to position [38, 0]
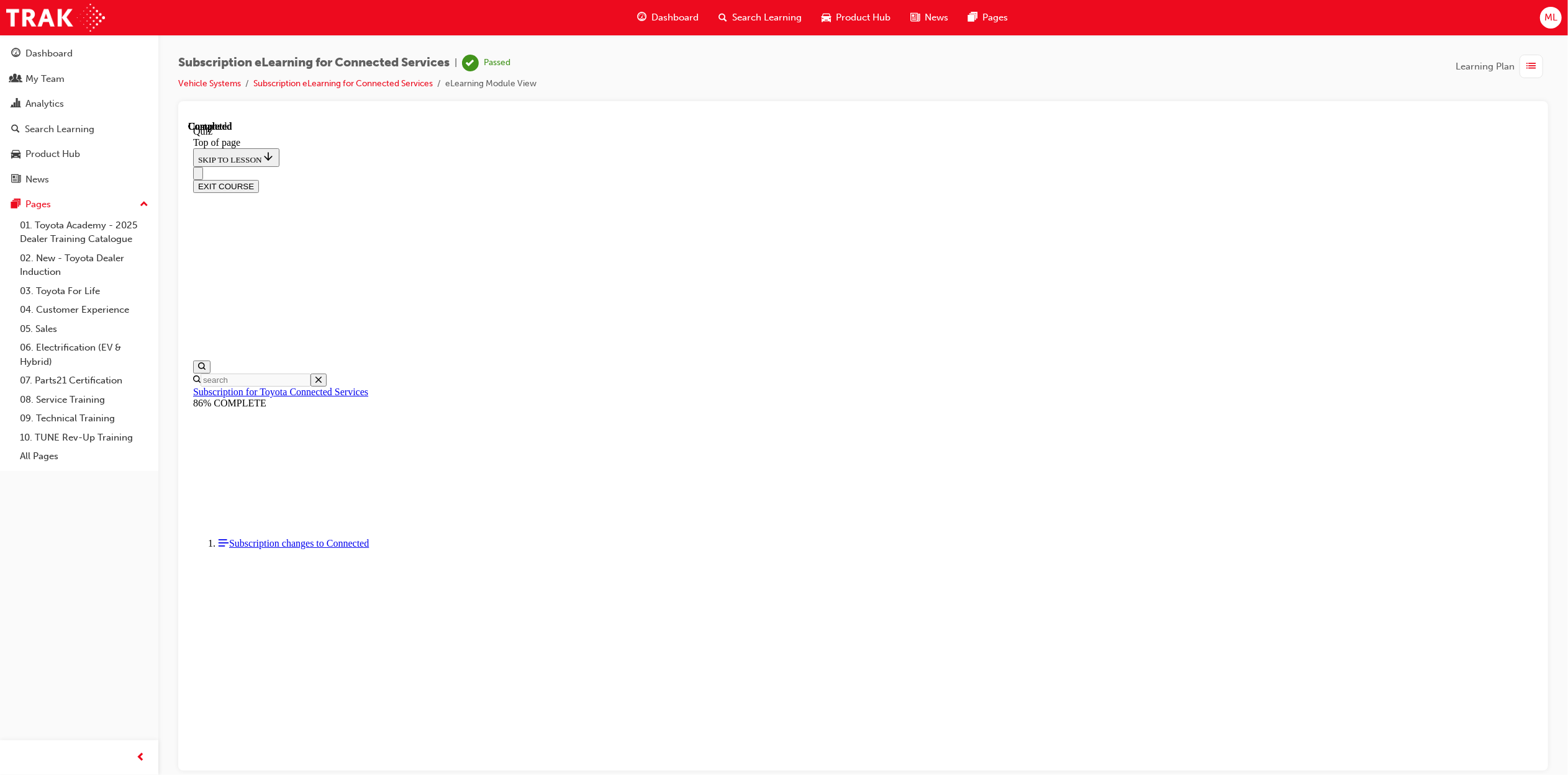
scroll to position [77, 0]
click at [1471, 74] on div "Learning Plan" at bounding box center [1501, 66] width 92 height 23
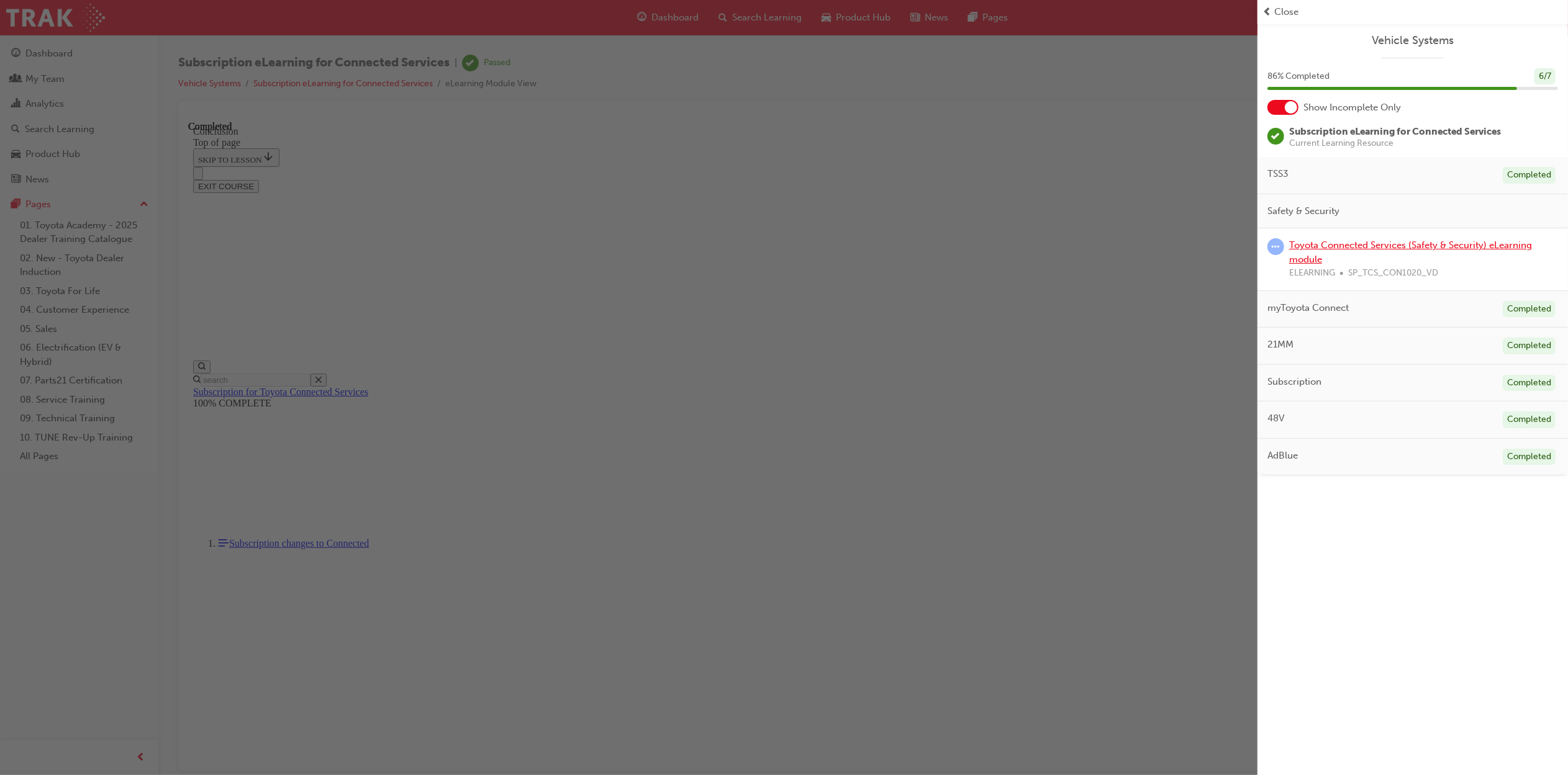
click at [1407, 248] on link "Toyota Connected Services (Safety & Security) eLearning module" at bounding box center [1411, 252] width 243 height 26
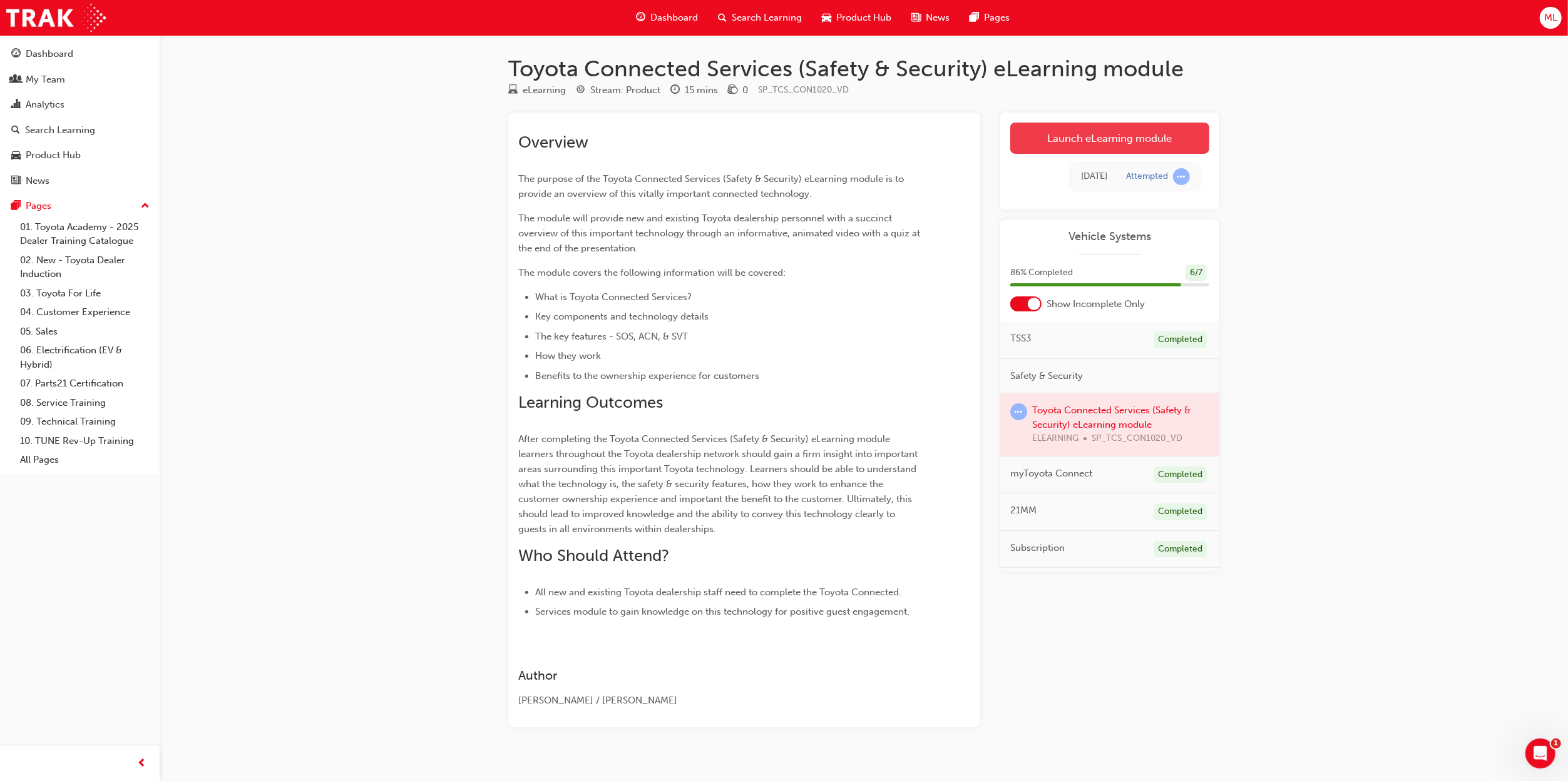
click at [1103, 132] on link "Launch eLearning module" at bounding box center [1109, 138] width 199 height 31
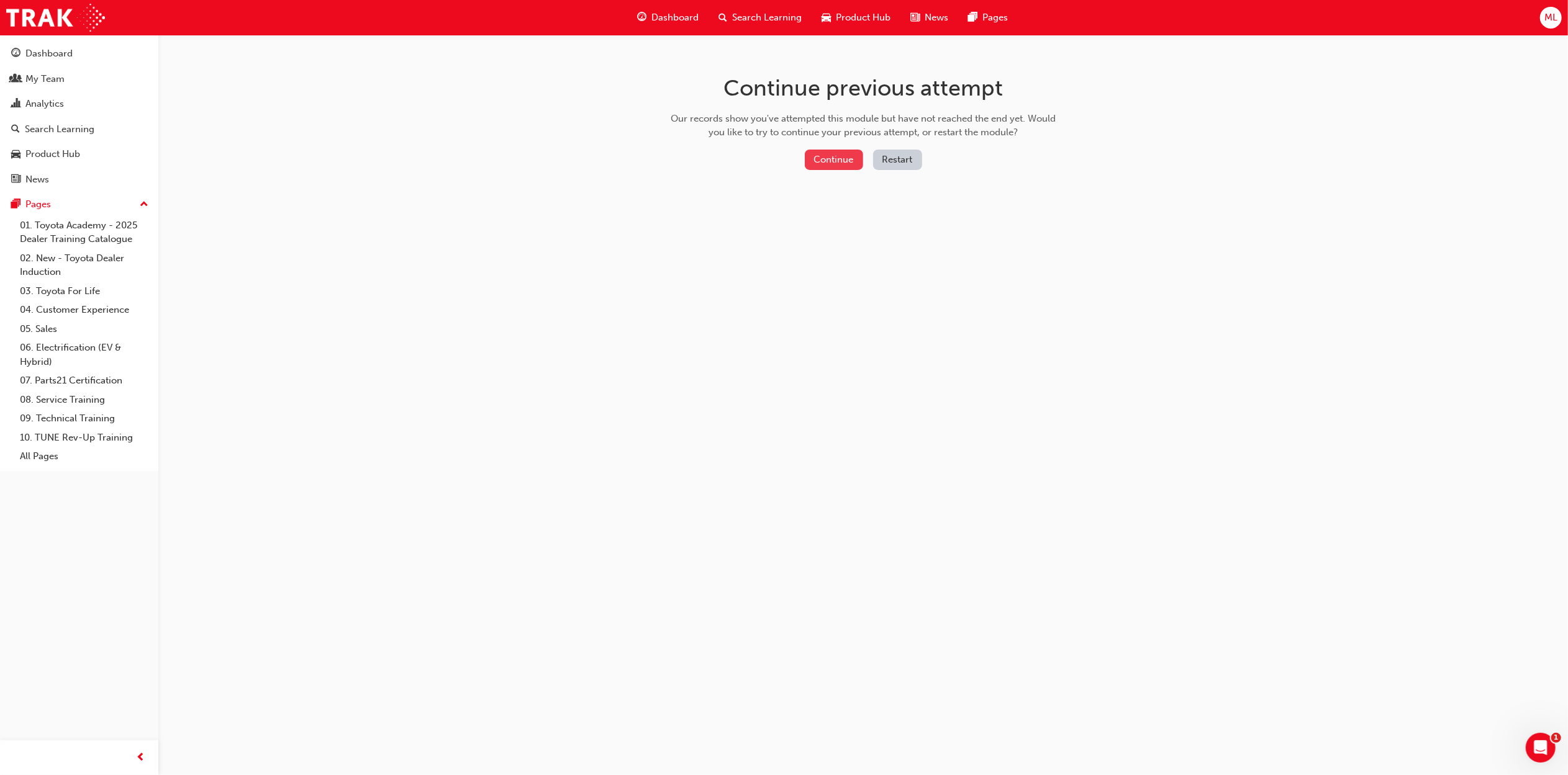
click at [826, 157] on button "Continue" at bounding box center [834, 159] width 59 height 20
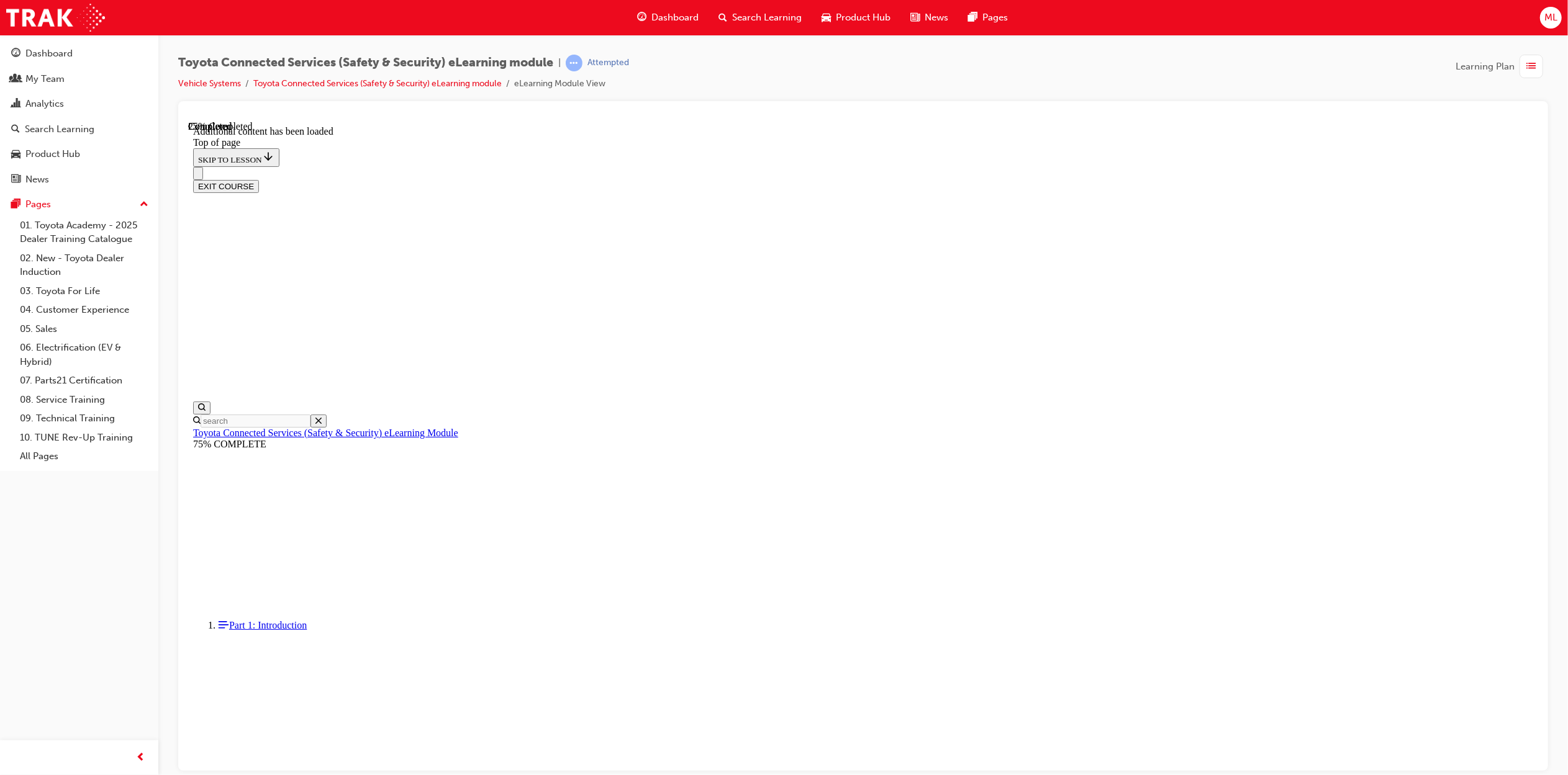
scroll to position [38, 0]
drag, startPoint x: 1524, startPoint y: 226, endPoint x: 1494, endPoint y: 465, distance: 240.9
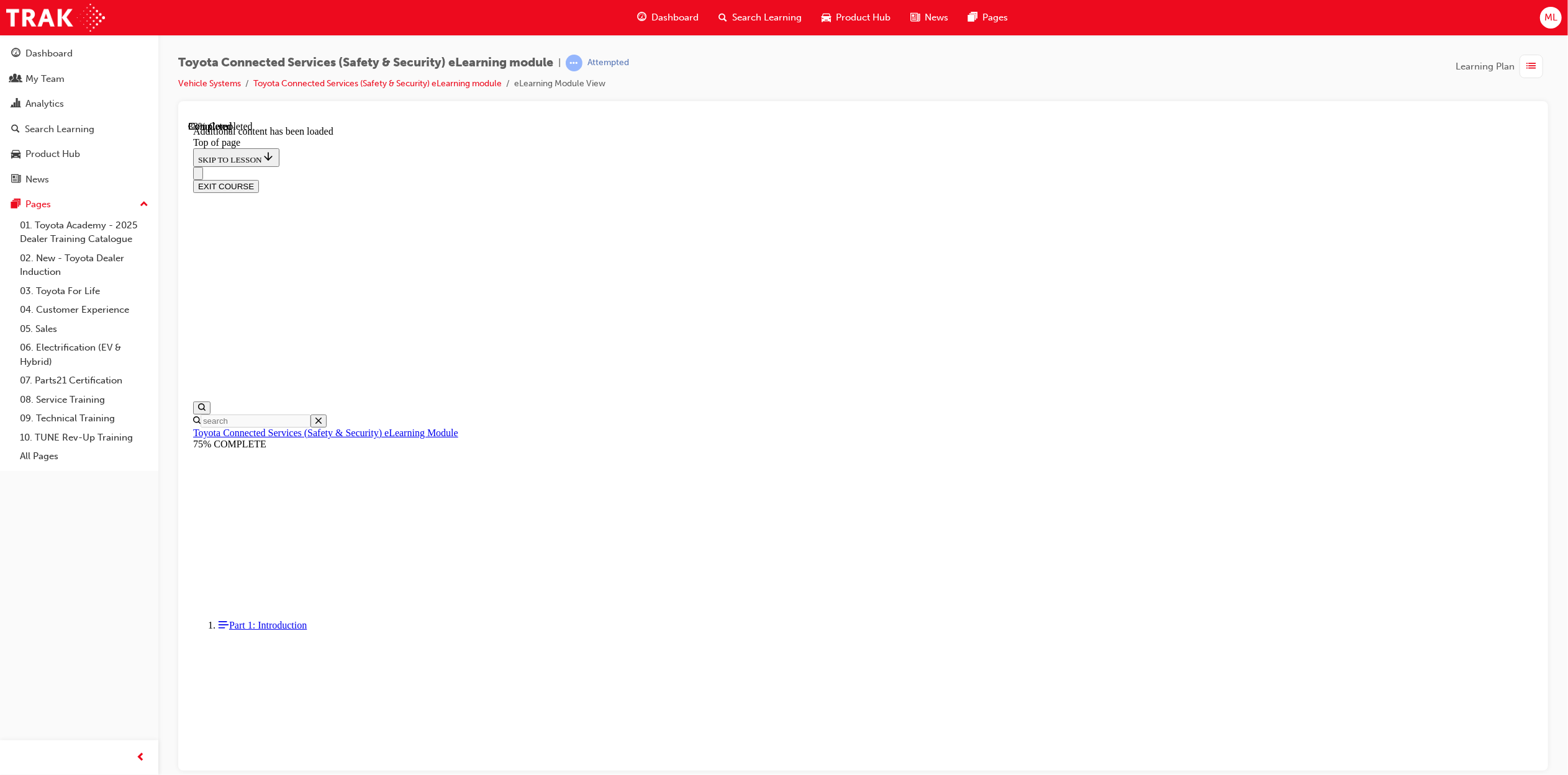
scroll to position [284, 0]
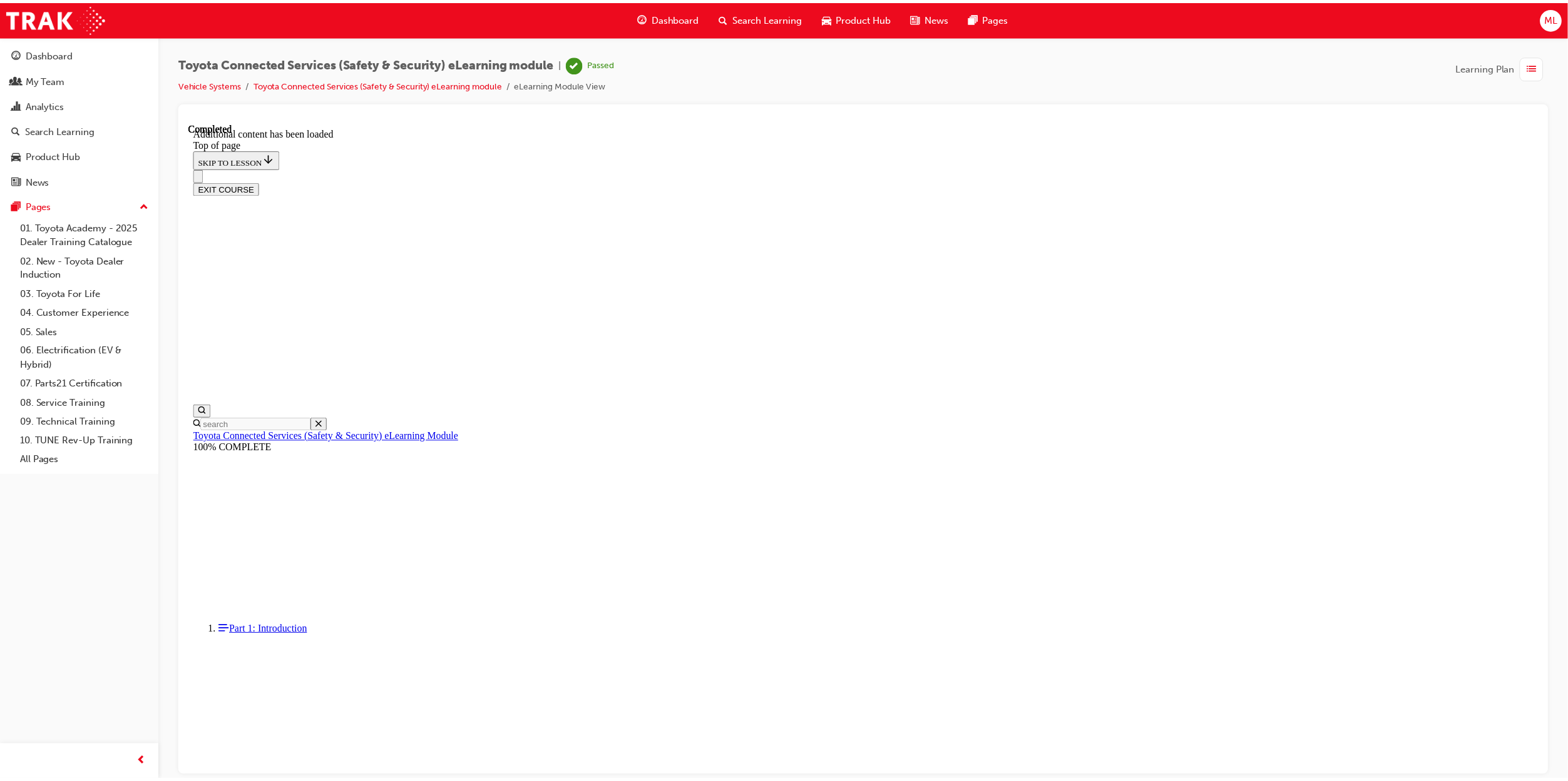
scroll to position [39, 0]
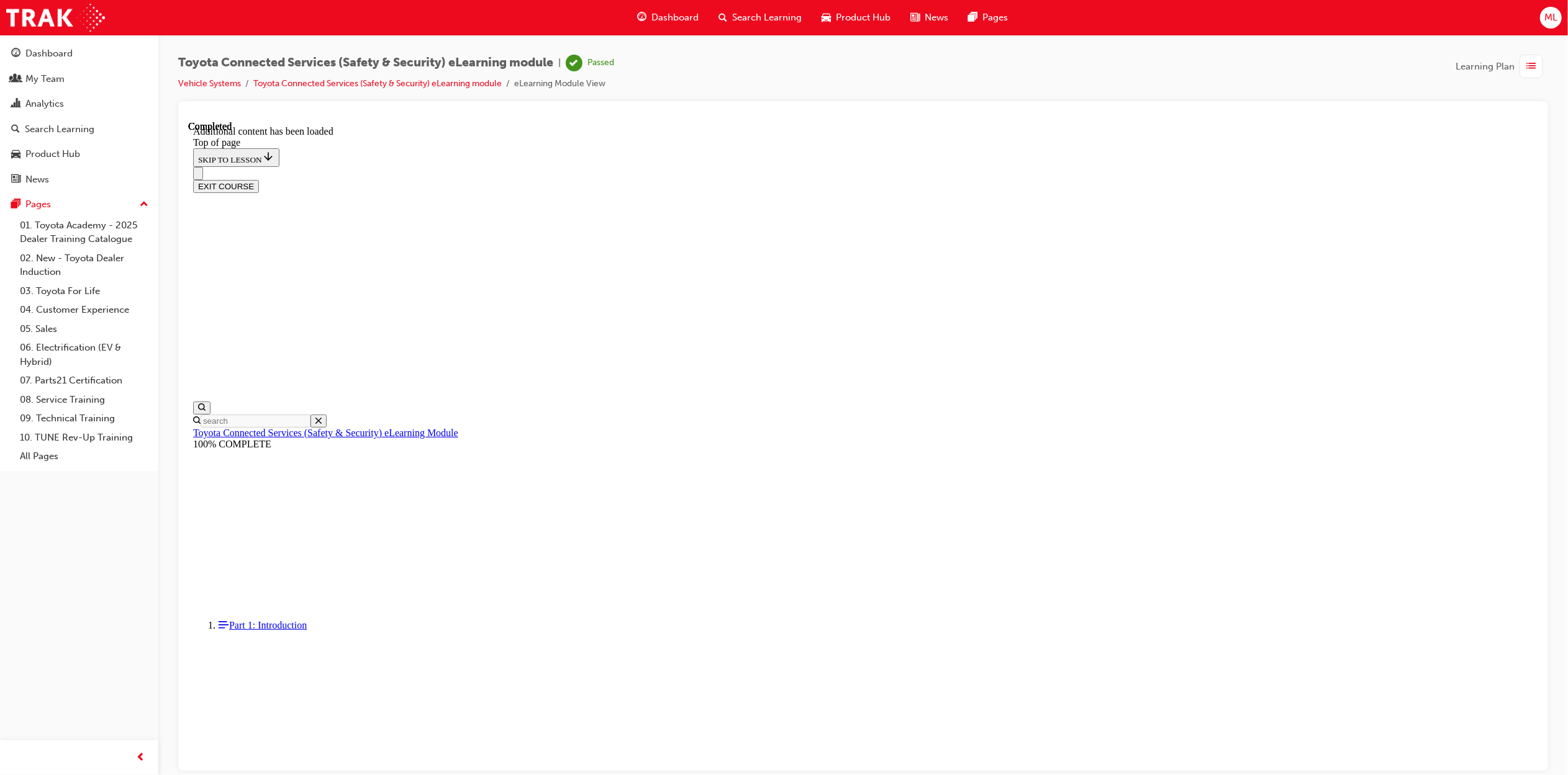
click at [676, 19] on span "Dashboard" at bounding box center [675, 17] width 47 height 14
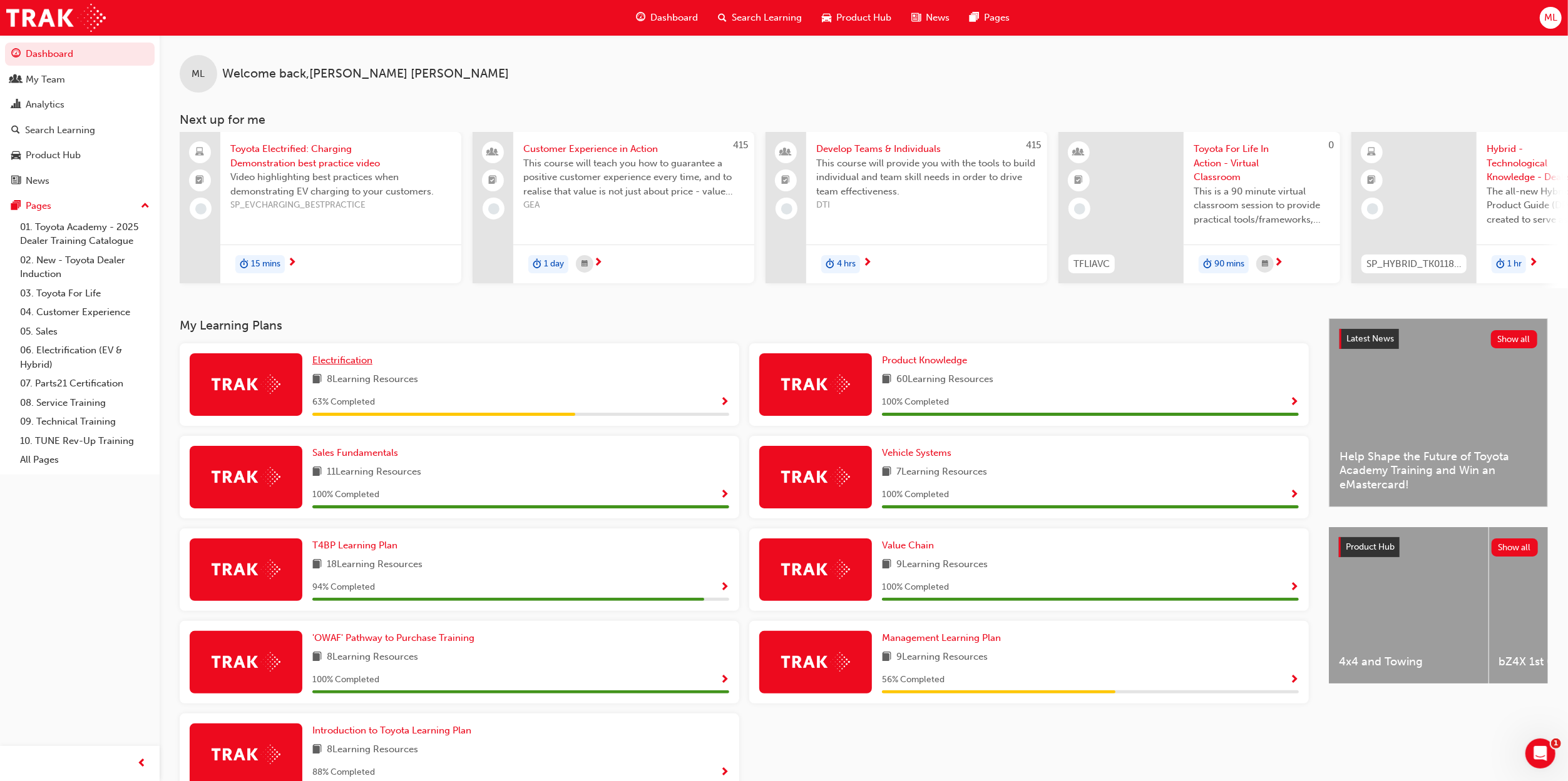
click at [350, 366] on span "Electrification" at bounding box center [342, 360] width 60 height 11
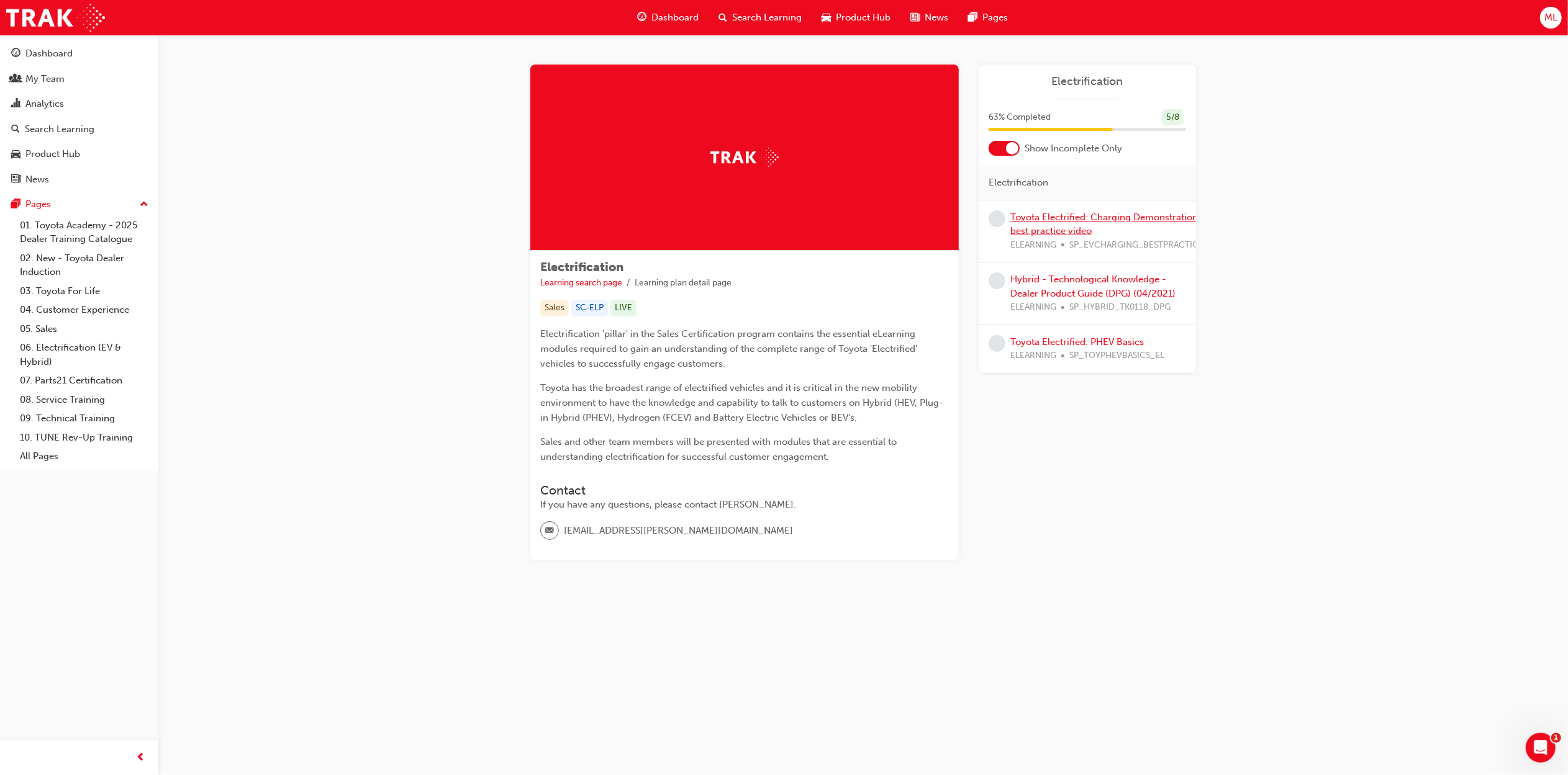
click at [1064, 222] on link "Toyota Electrified: Charging Demonstration best practice video" at bounding box center [1104, 224] width 188 height 26
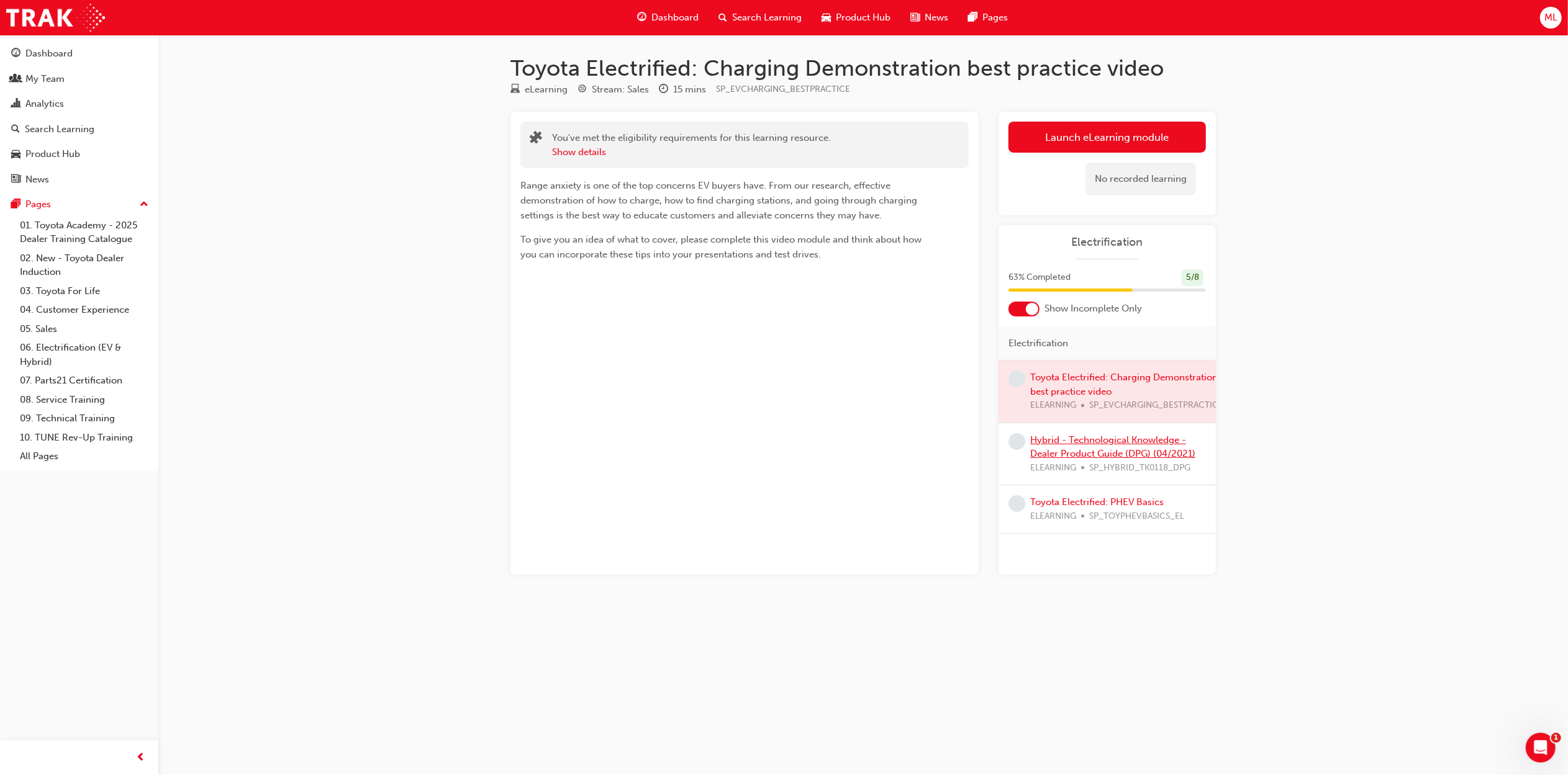
click at [1081, 455] on link "Hybrid - Technological Knowledge - Dealer Product Guide (DPG) (04/2021)" at bounding box center [1113, 447] width 165 height 26
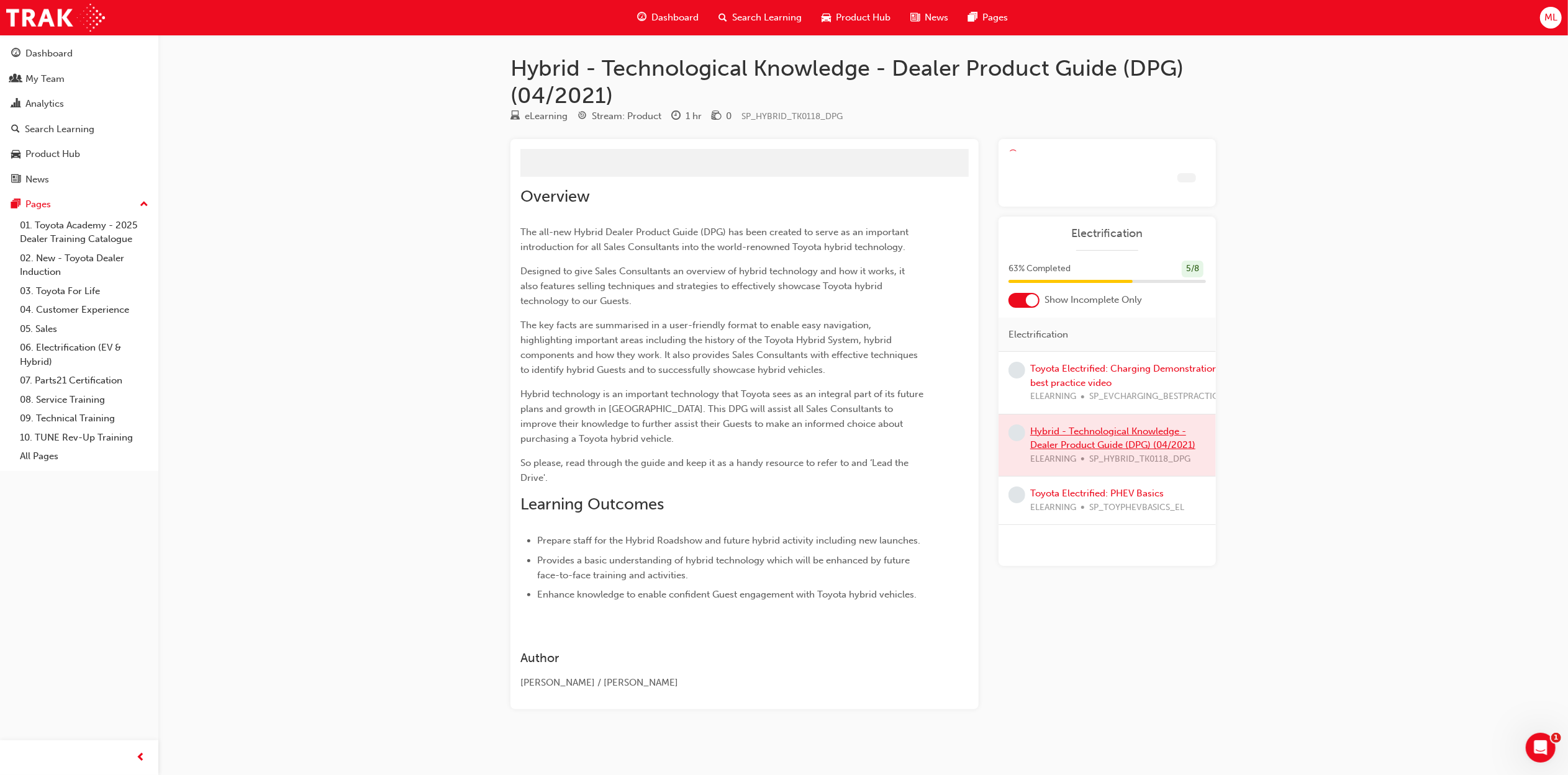
click at [1081, 455] on div at bounding box center [1107, 446] width 218 height 62
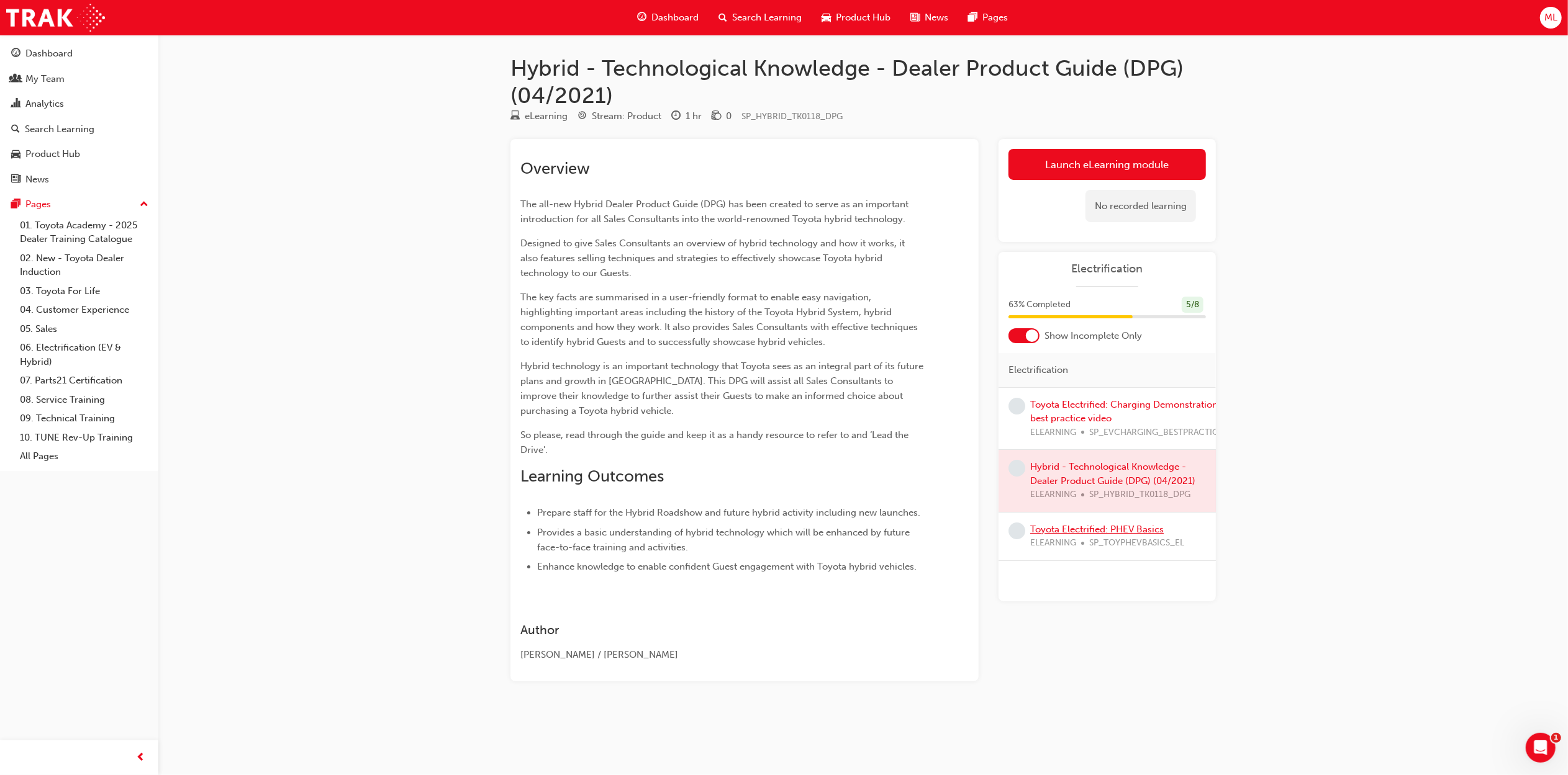
click at [1092, 534] on link "Toyota Electrified: PHEV Basics" at bounding box center [1097, 529] width 134 height 11
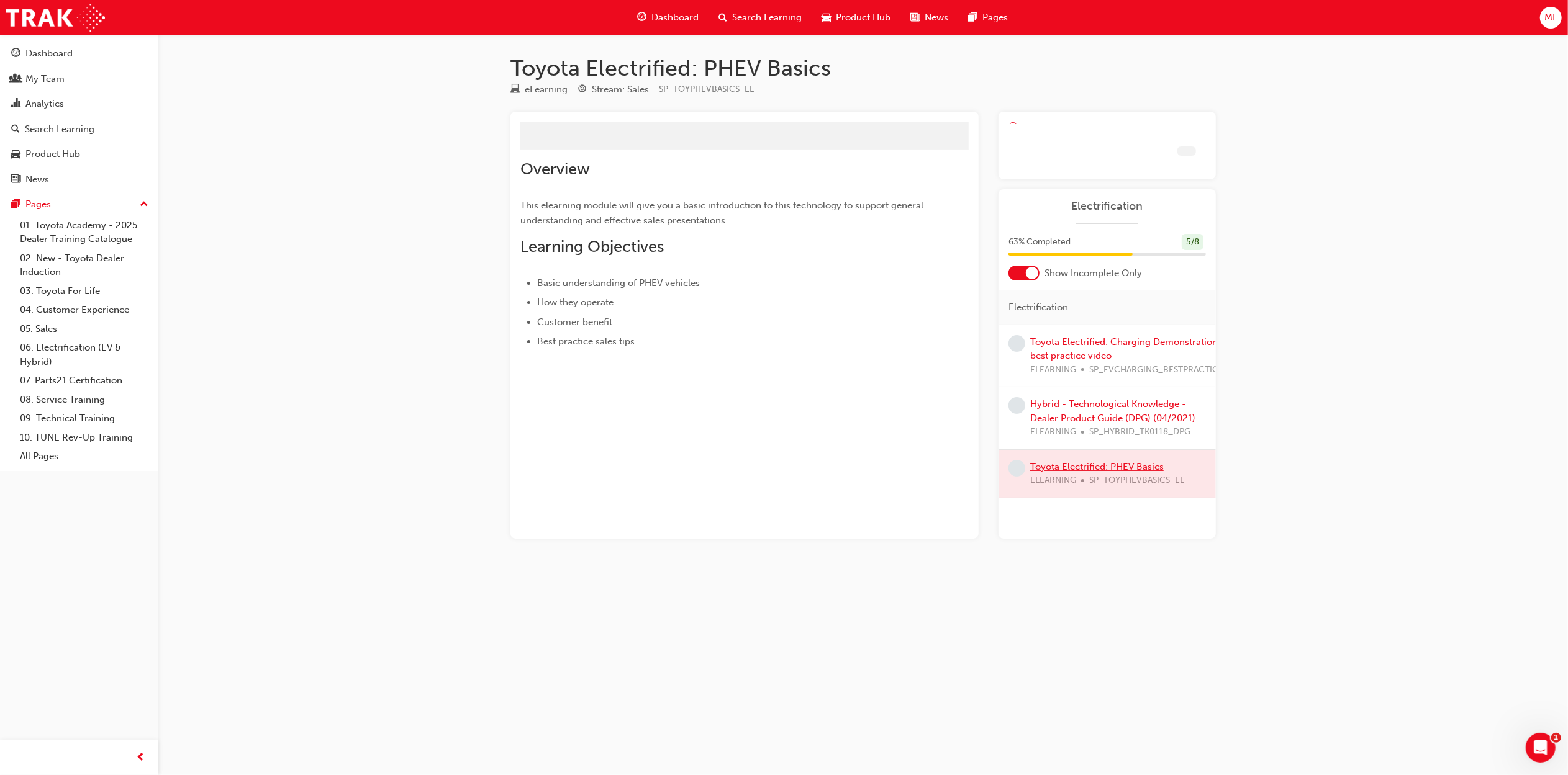
click at [1092, 534] on div "Toyota Electrified: PHEV Basics eLearning Stream: Sales SP_TOYPHEVBASICS_EL Ove…" at bounding box center [863, 317] width 745 height 524
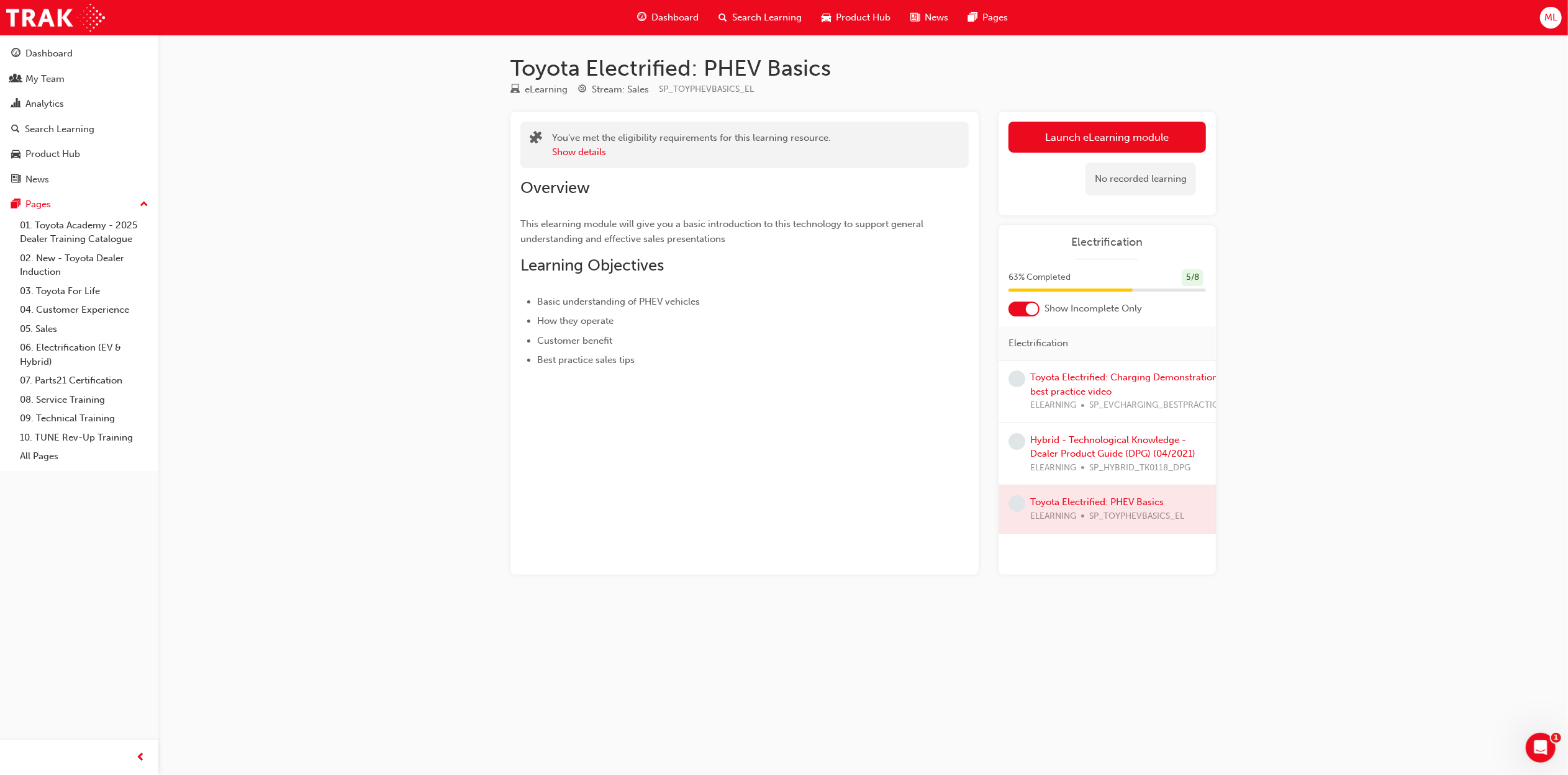
click at [679, 17] on span "Dashboard" at bounding box center [675, 17] width 47 height 14
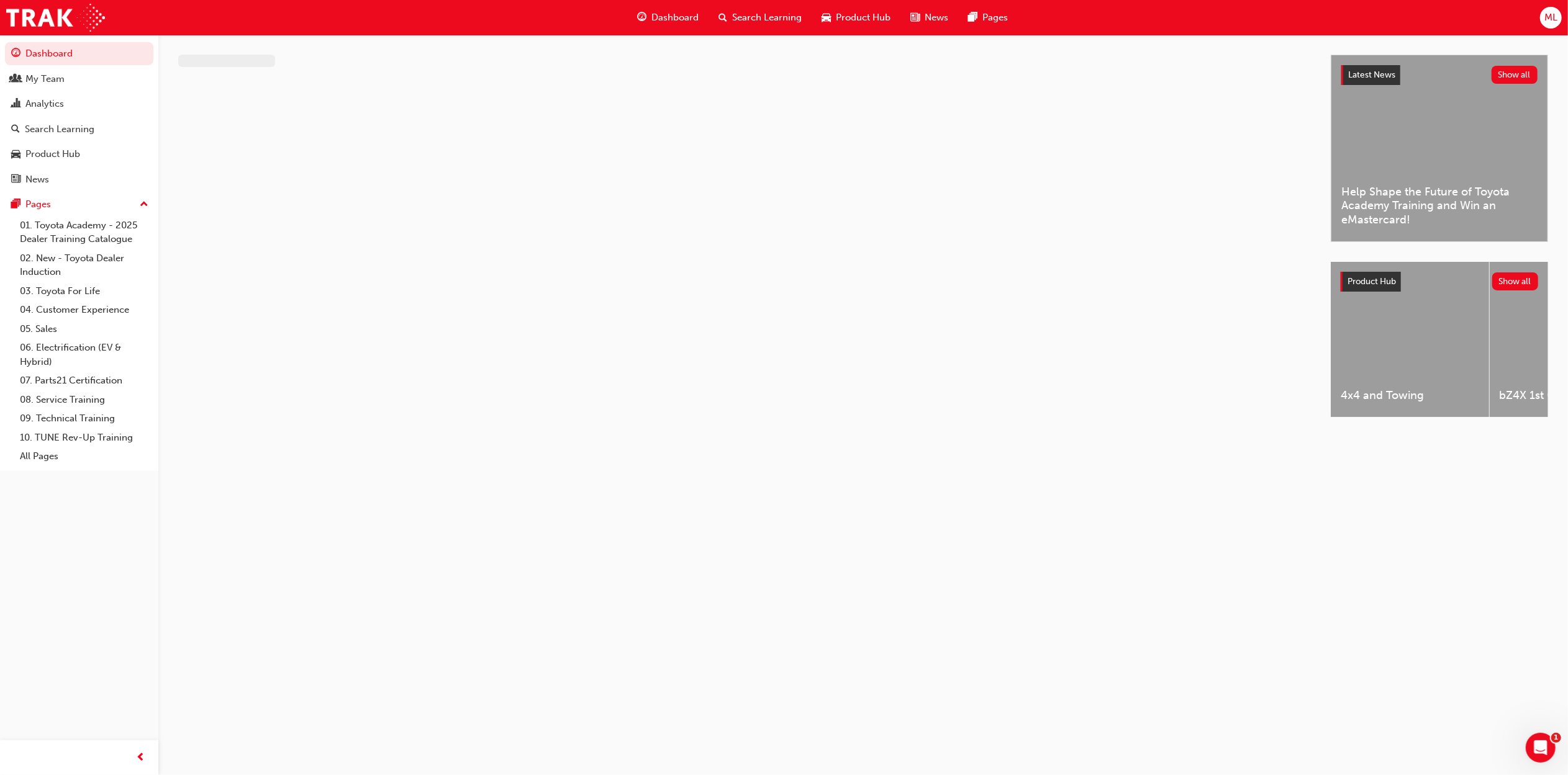
click at [679, 17] on span "Dashboard" at bounding box center [675, 17] width 47 height 14
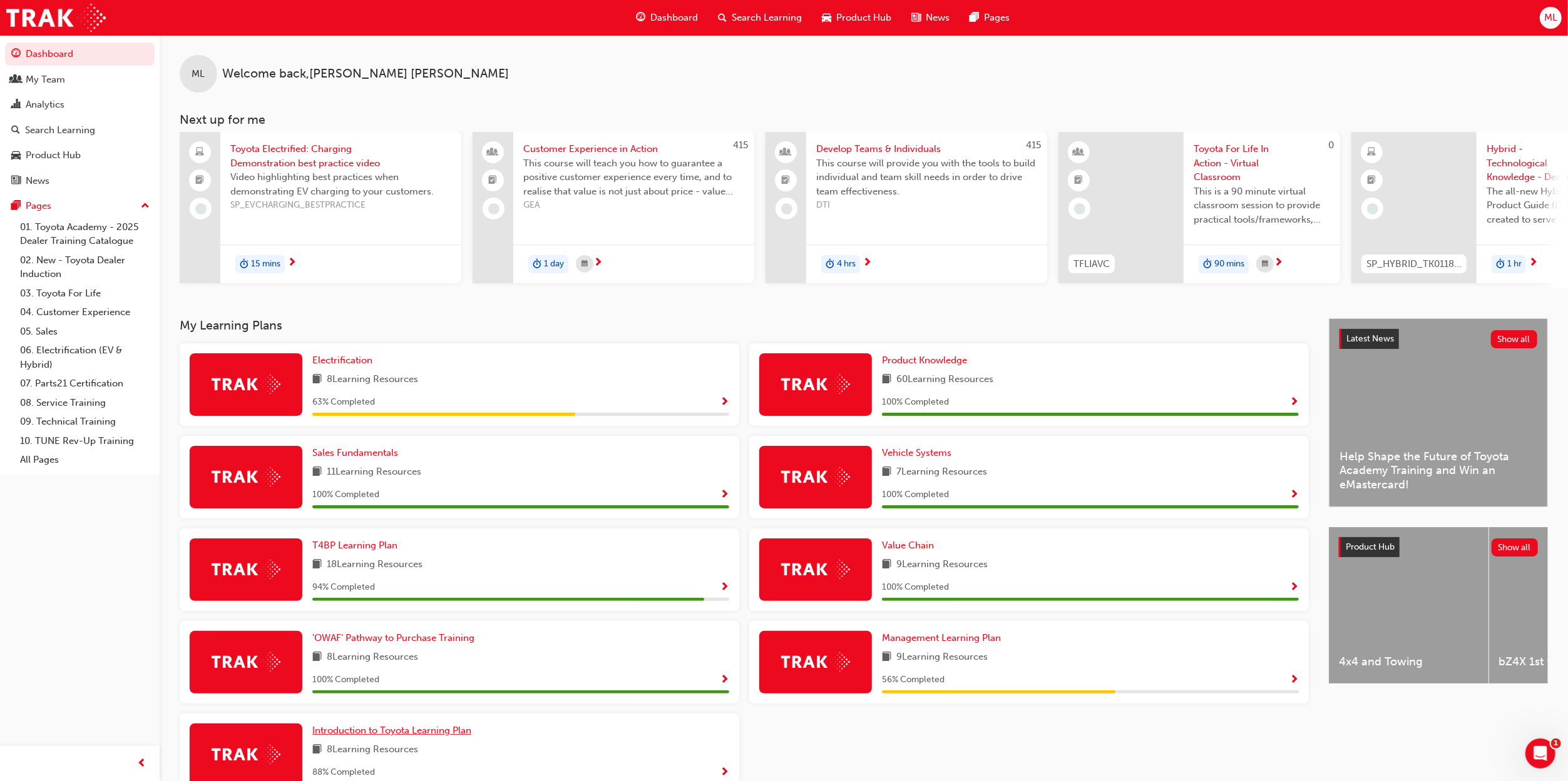
click at [461, 736] on span "Introduction to Toyota Learning Plan" at bounding box center [392, 730] width 159 height 11
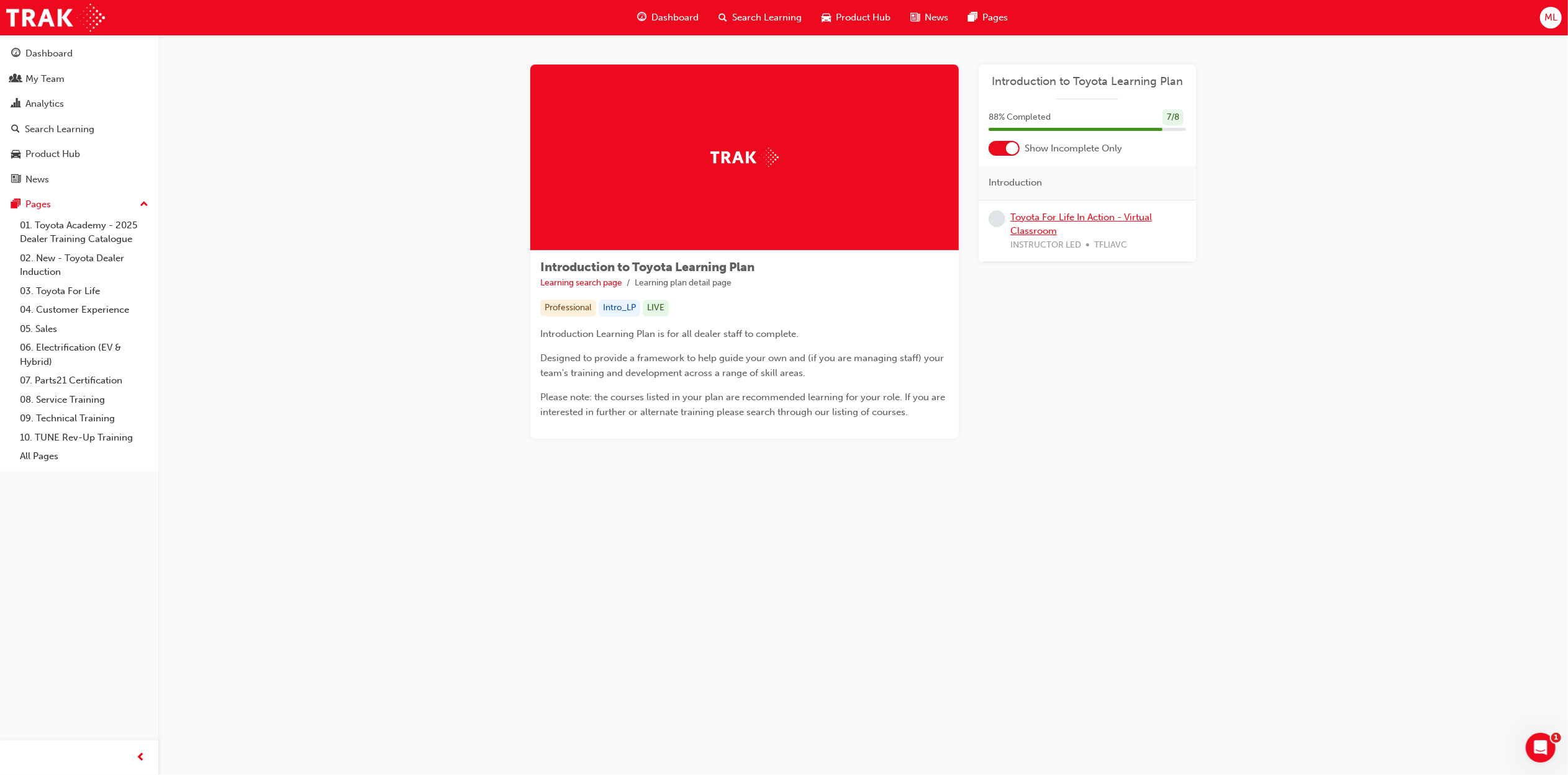
click at [1099, 214] on link "Toyota For Life In Action - Virtual Classroom" at bounding box center [1081, 224] width 142 height 26
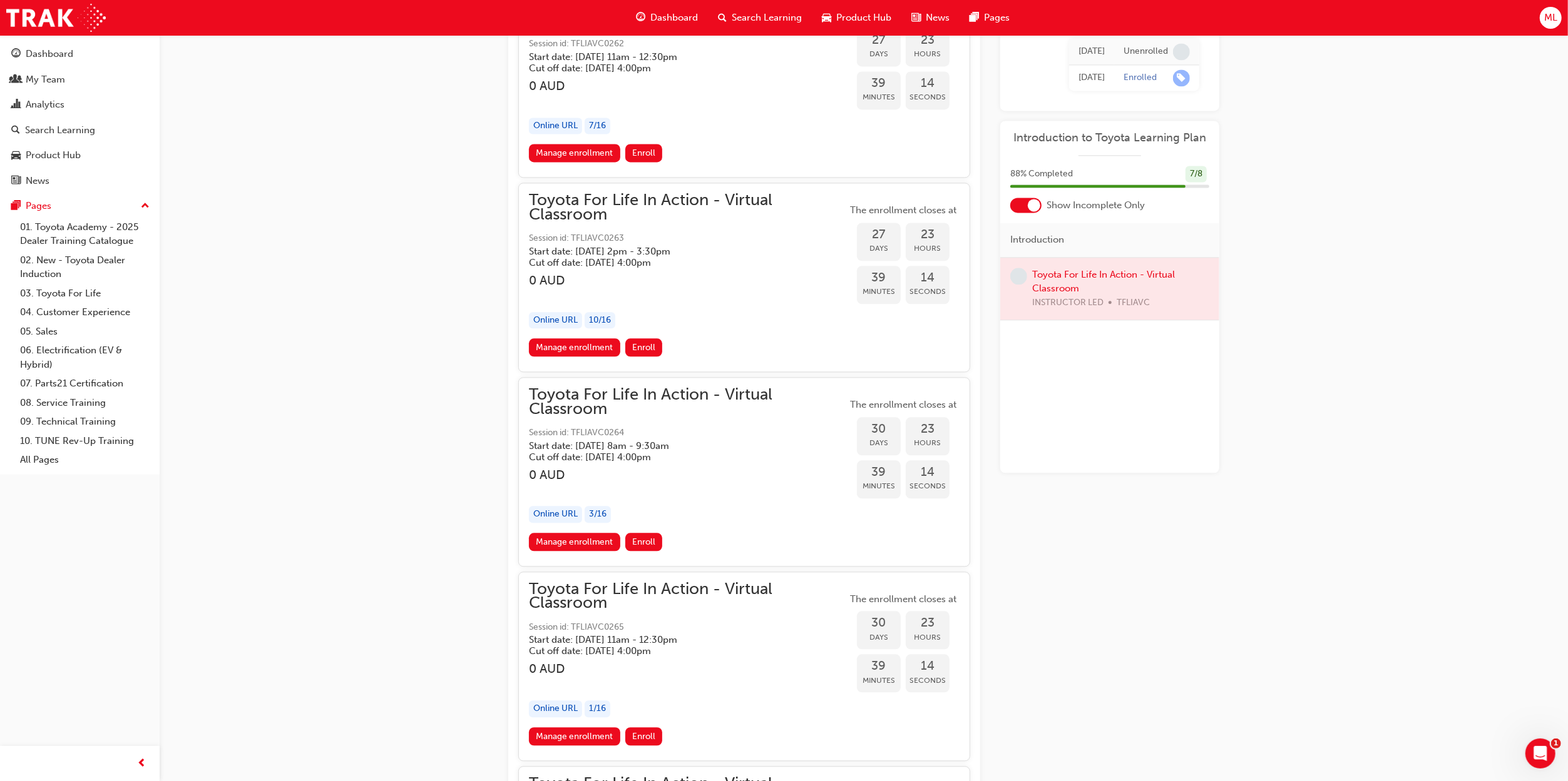
scroll to position [12134, 0]
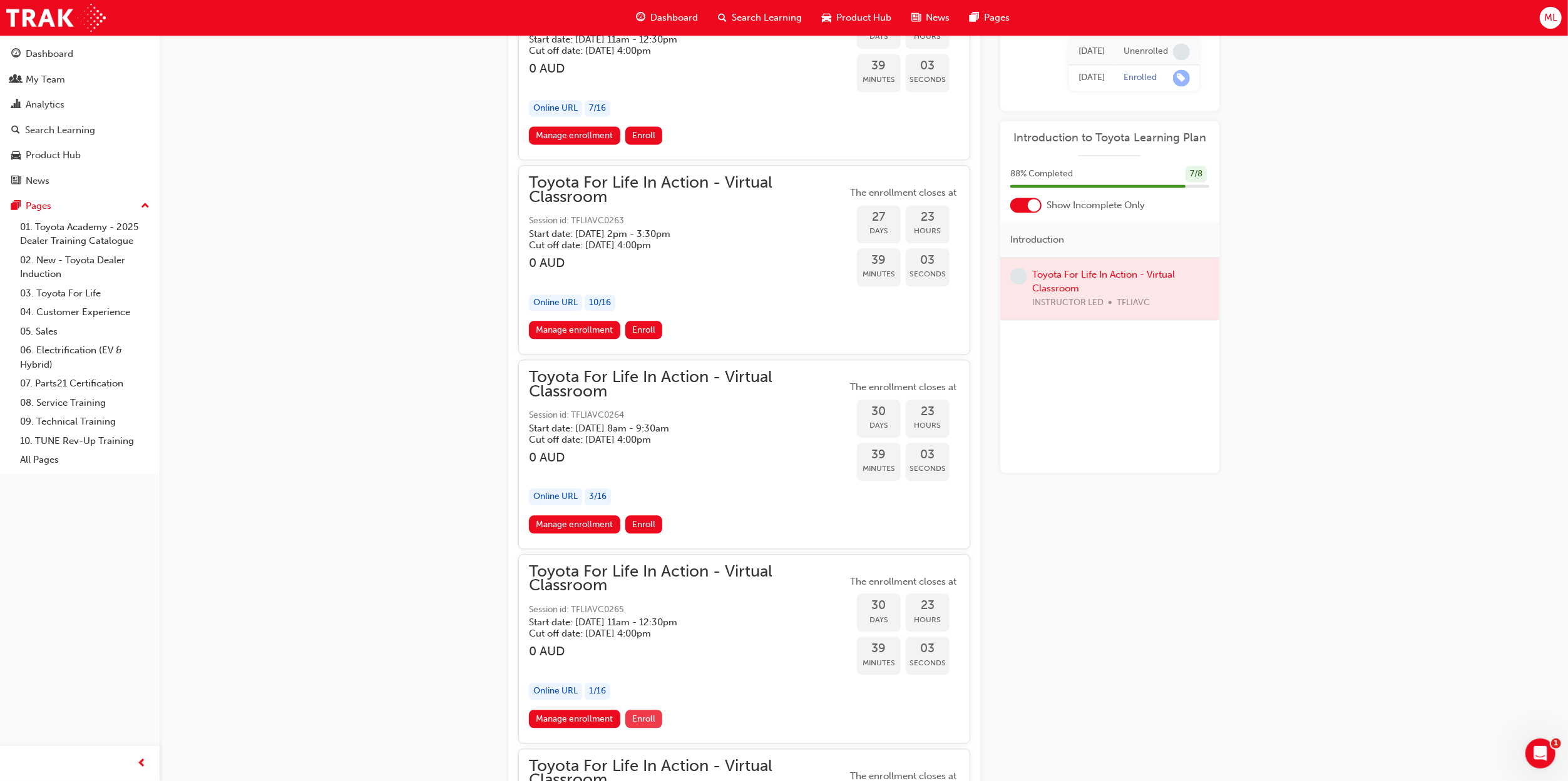
click at [650, 724] on span "Enroll" at bounding box center [644, 719] width 23 height 11
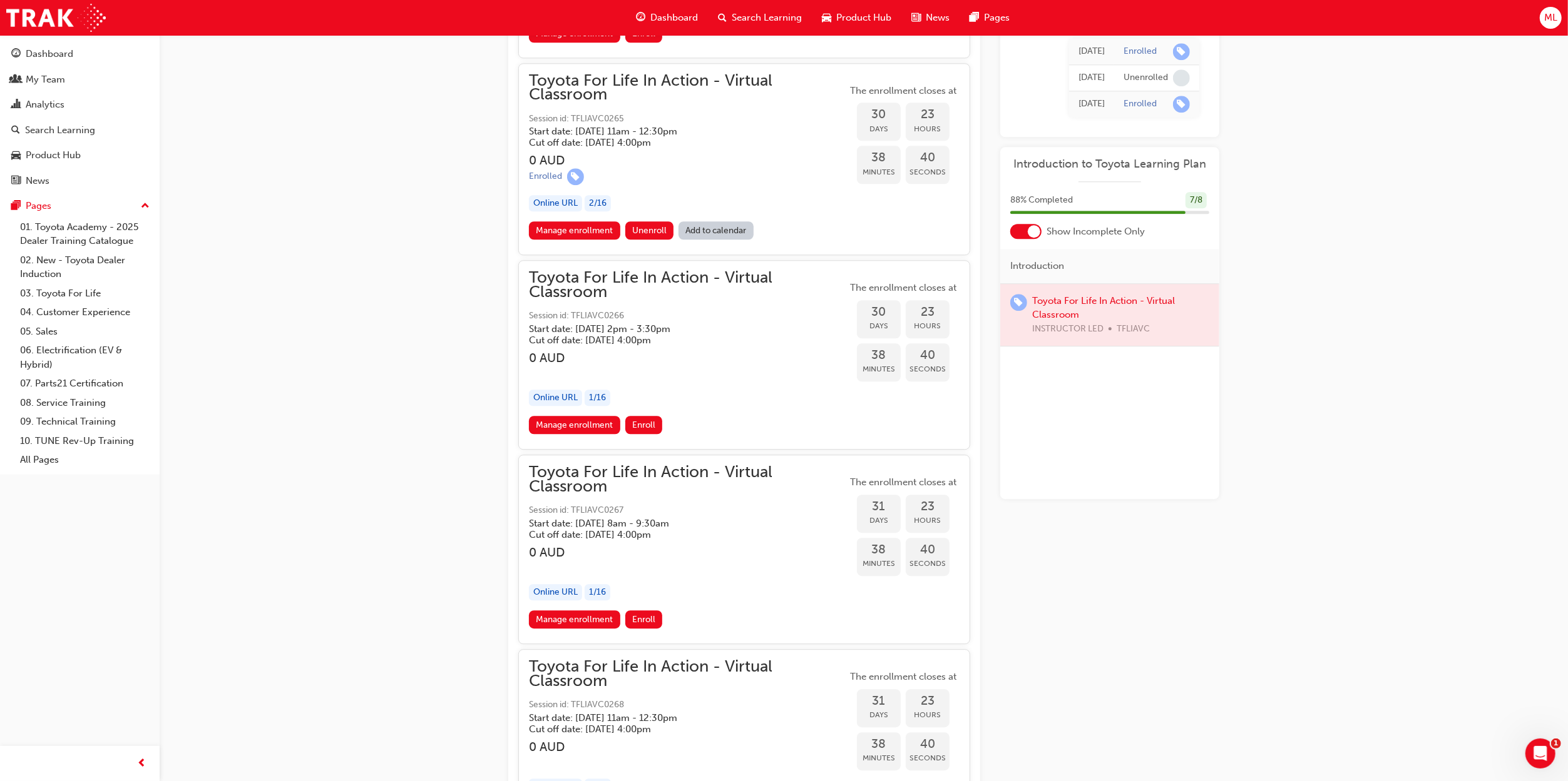
scroll to position [12572, 0]
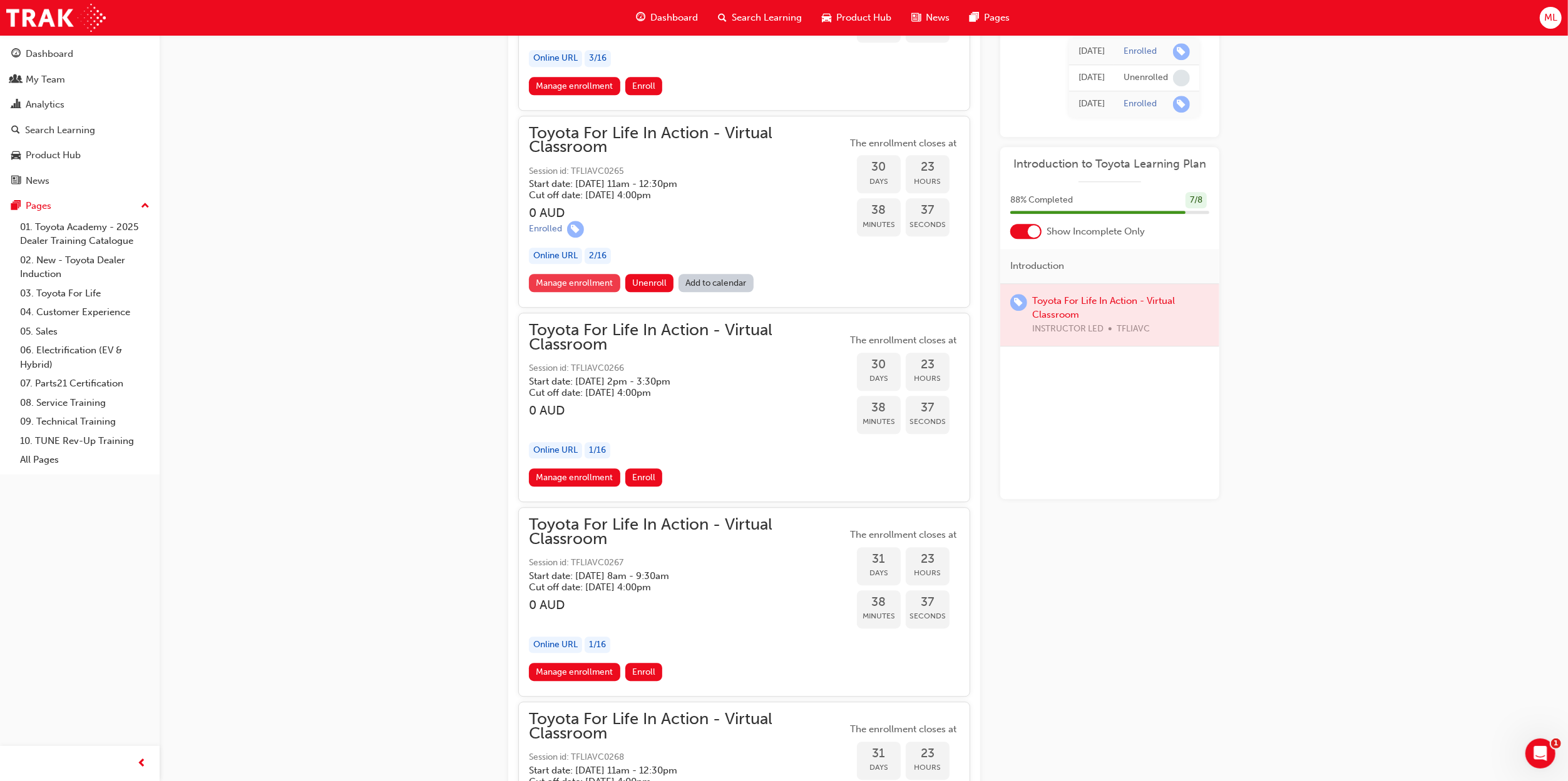
click at [582, 292] on link "Manage enrollment" at bounding box center [574, 283] width 92 height 18
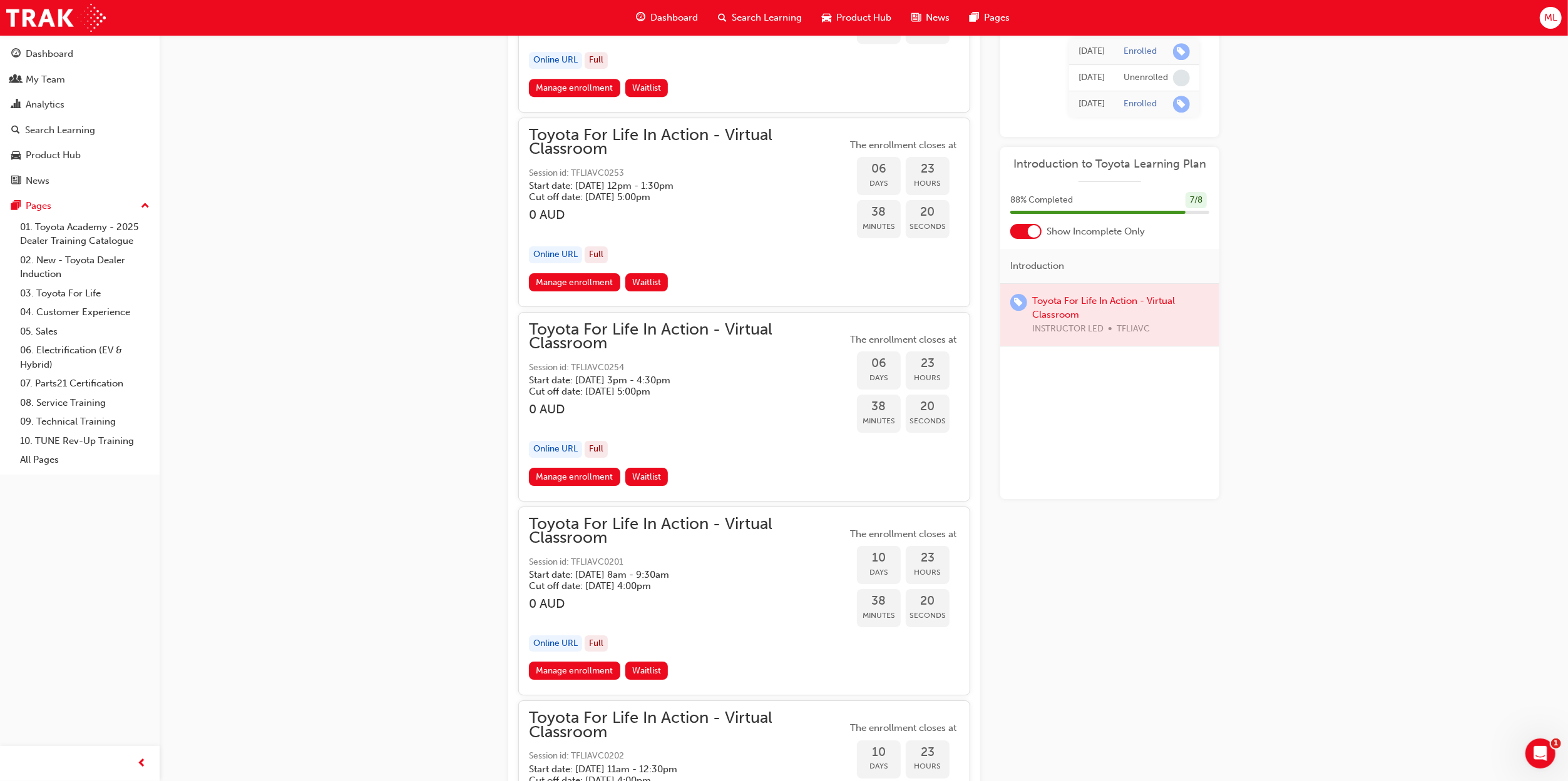
scroll to position [3996, 0]
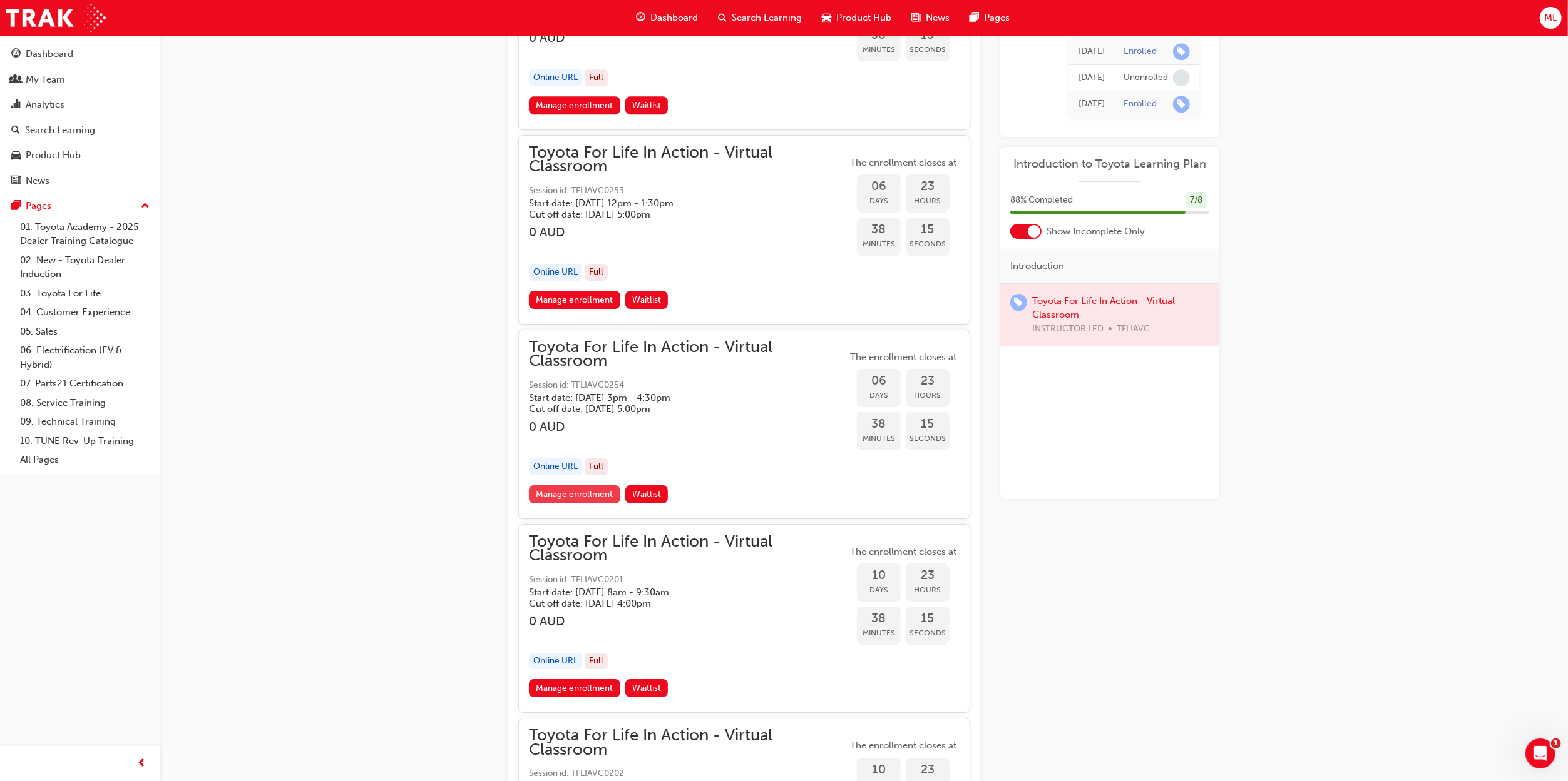
click at [584, 504] on link "Manage enrollment" at bounding box center [574, 494] width 92 height 18
